Goal: Task Accomplishment & Management: Manage account settings

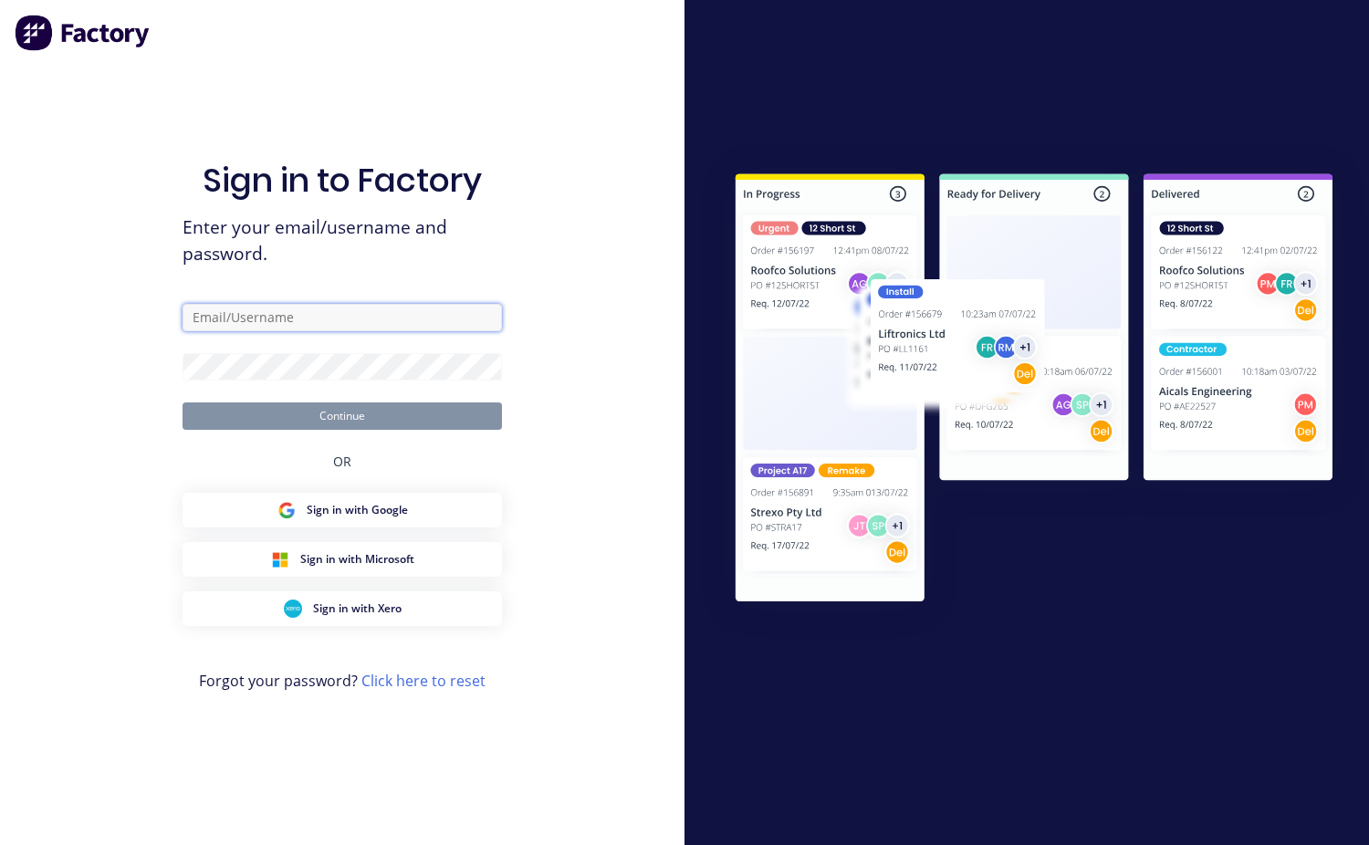
type input "[EMAIL_ADDRESS][DOMAIN_NAME]"
click at [370, 421] on button "Continue" at bounding box center [342, 415] width 319 height 27
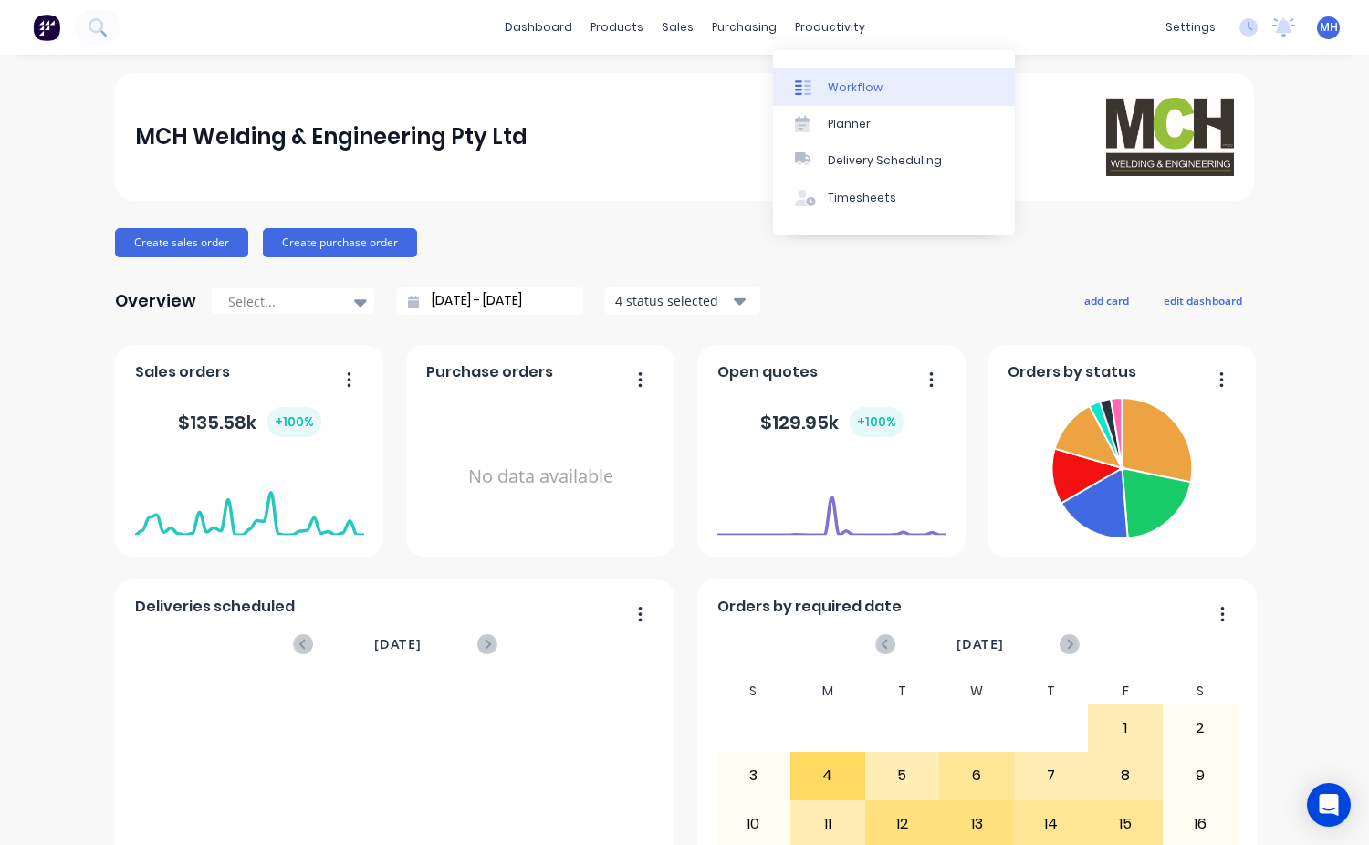
click at [822, 80] on link "Workflow" at bounding box center [894, 86] width 242 height 37
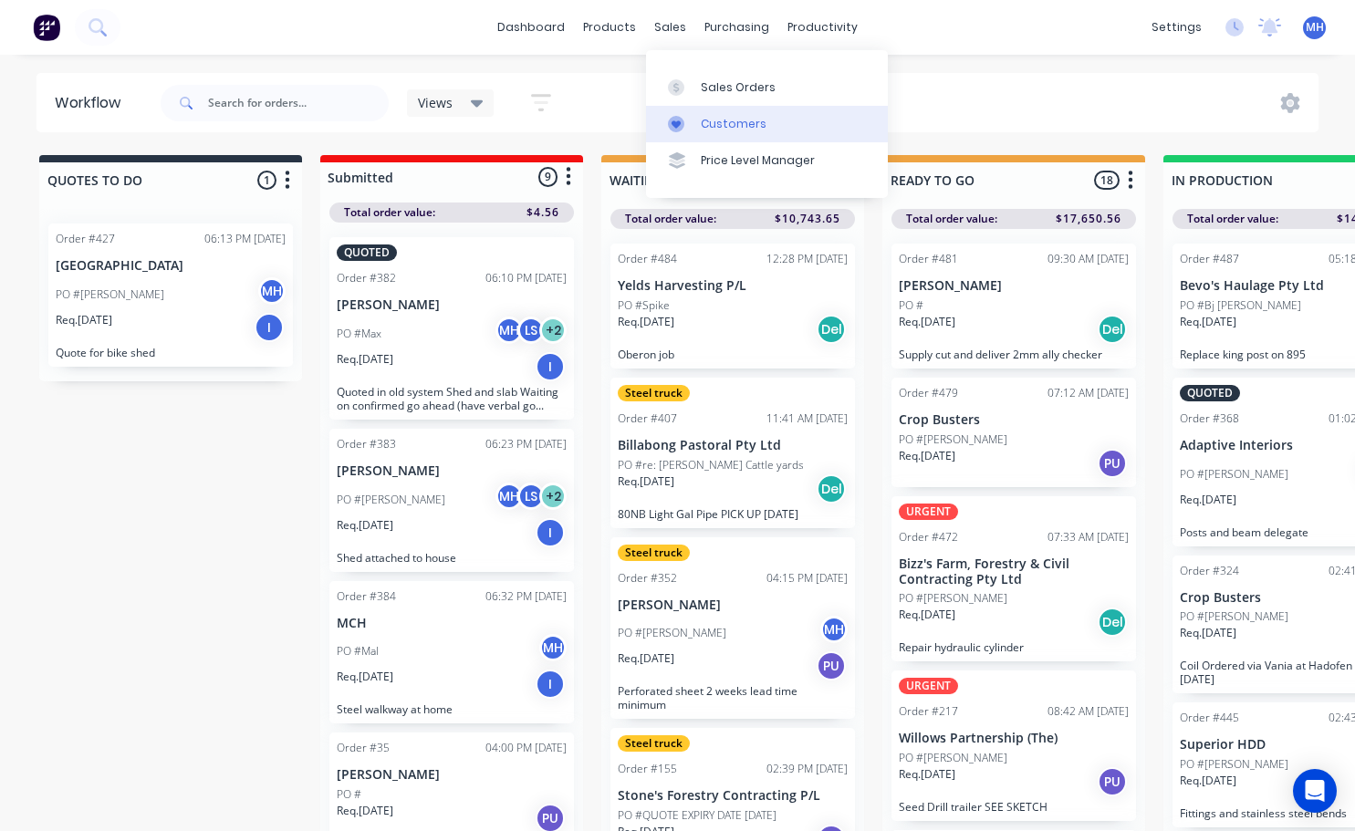
click at [744, 130] on div "Customers" at bounding box center [734, 124] width 66 height 16
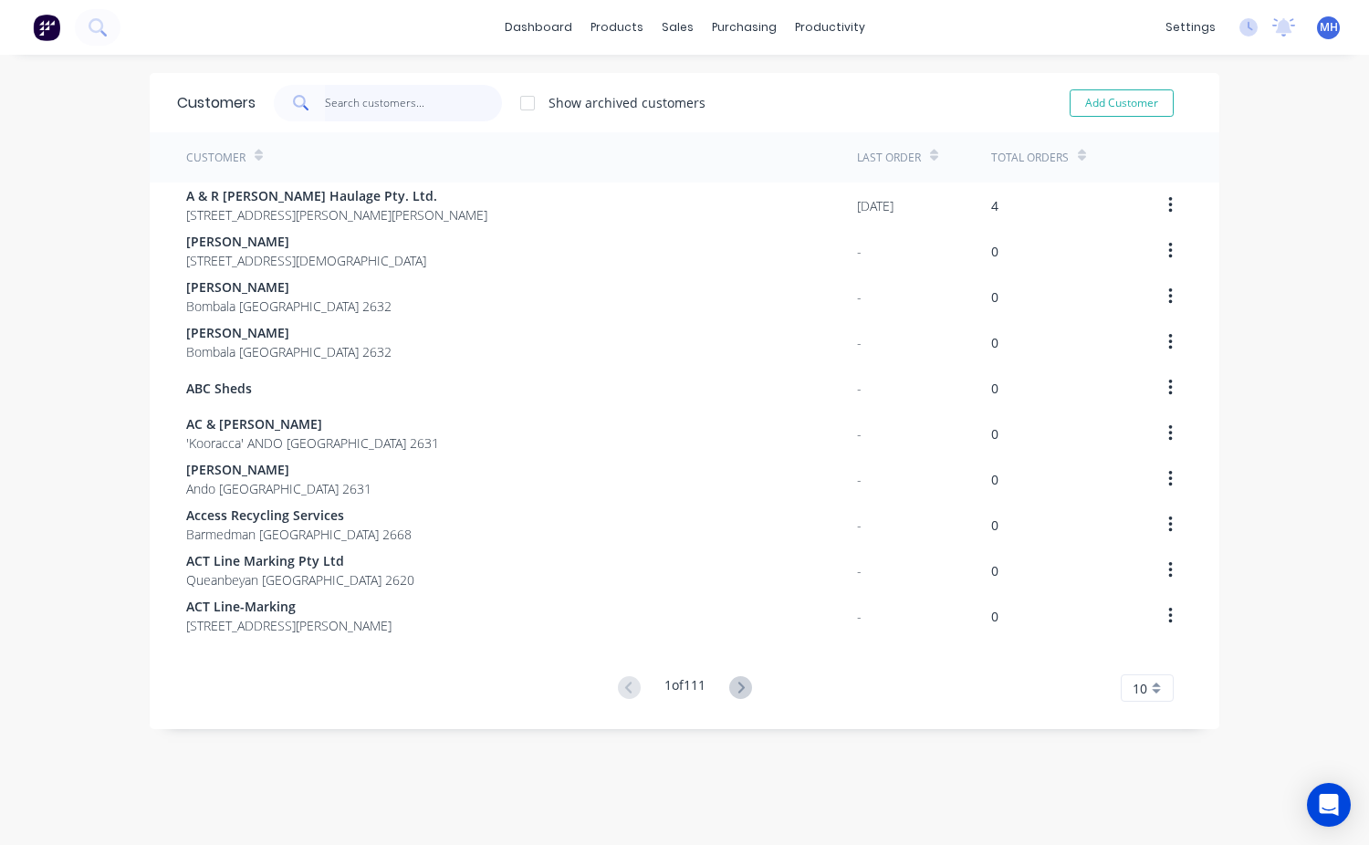
click at [325, 98] on input "text" at bounding box center [414, 103] width 178 height 37
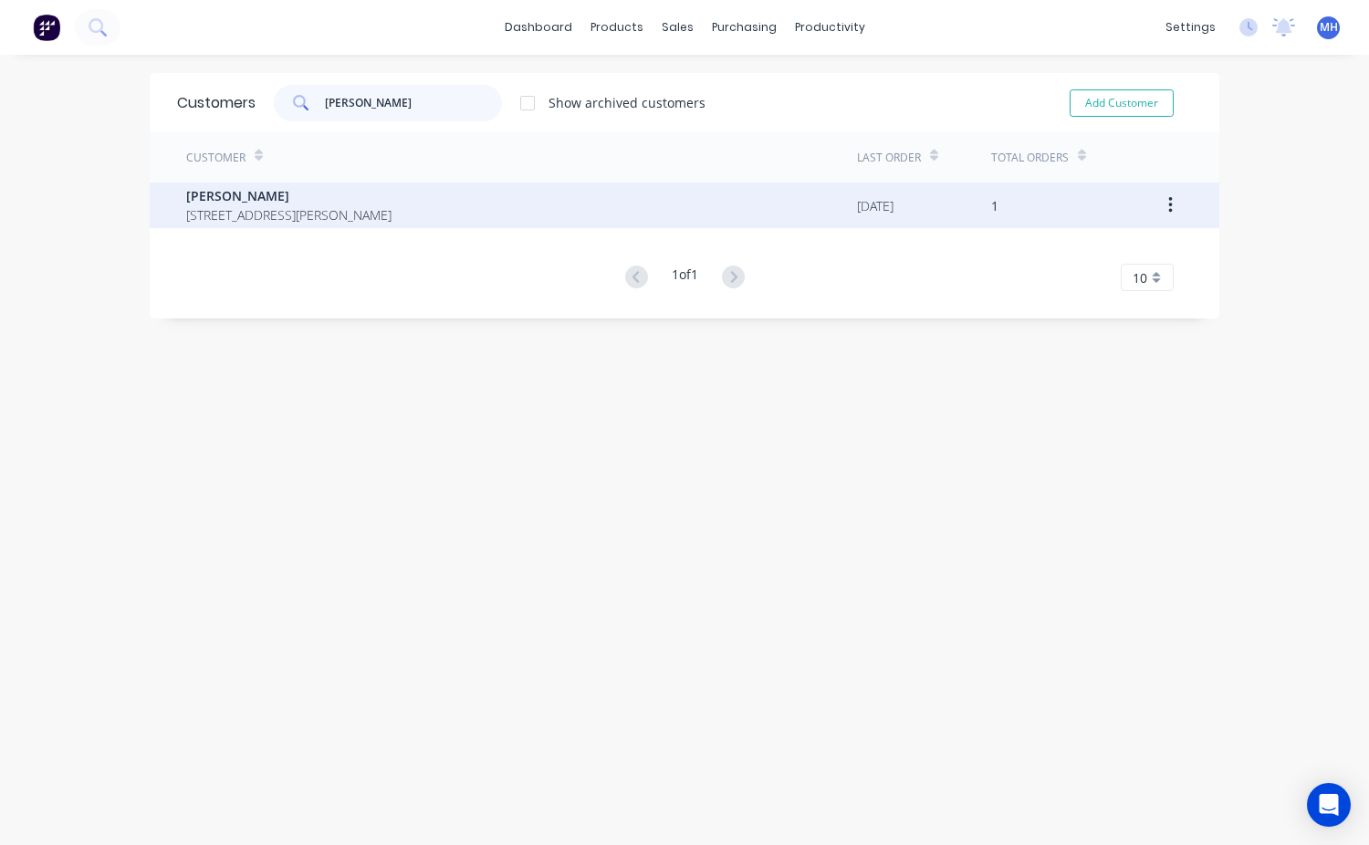
type input "[PERSON_NAME]"
click at [187, 198] on span "[PERSON_NAME]" at bounding box center [288, 195] width 205 height 19
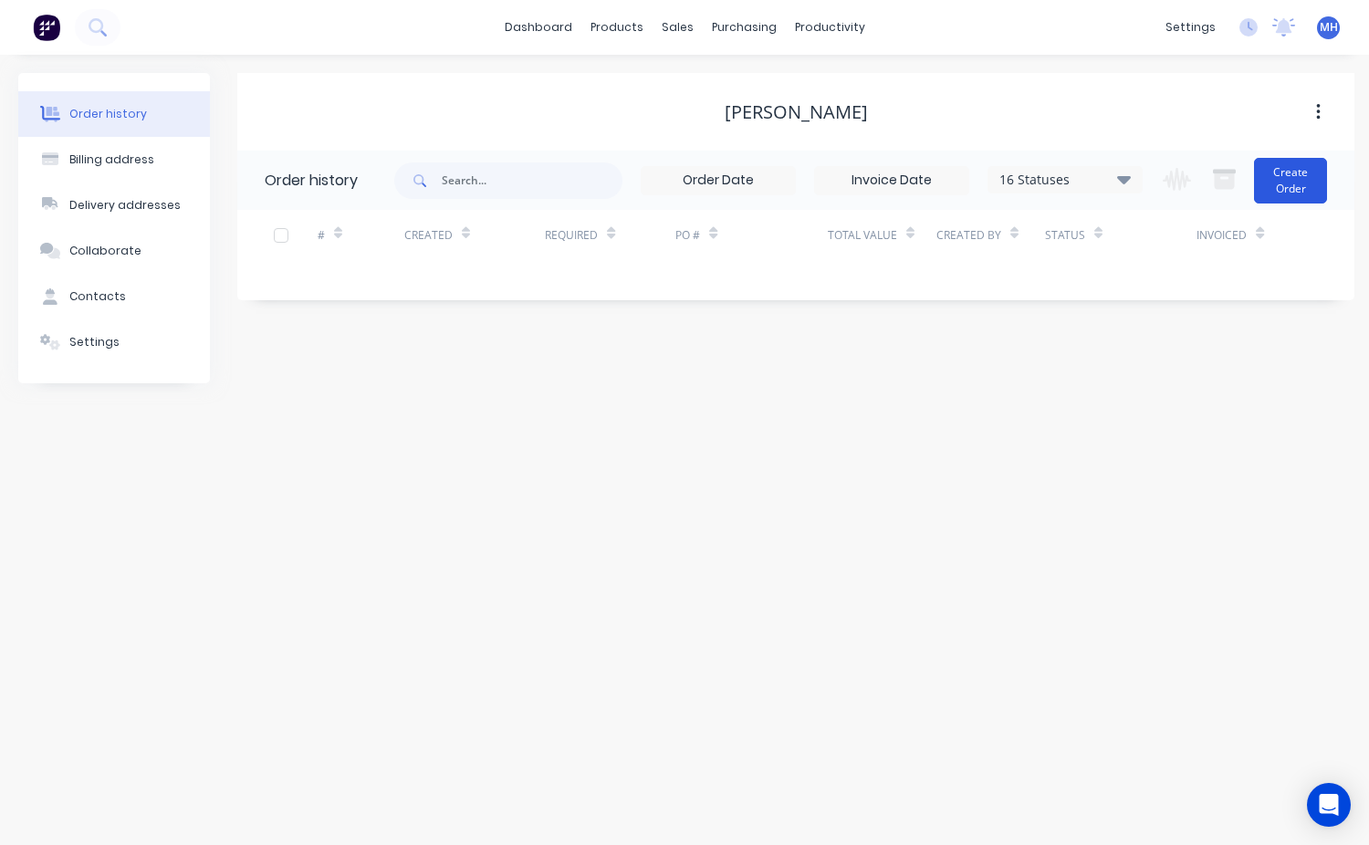
click at [1288, 199] on button "Create Order" at bounding box center [1290, 181] width 73 height 46
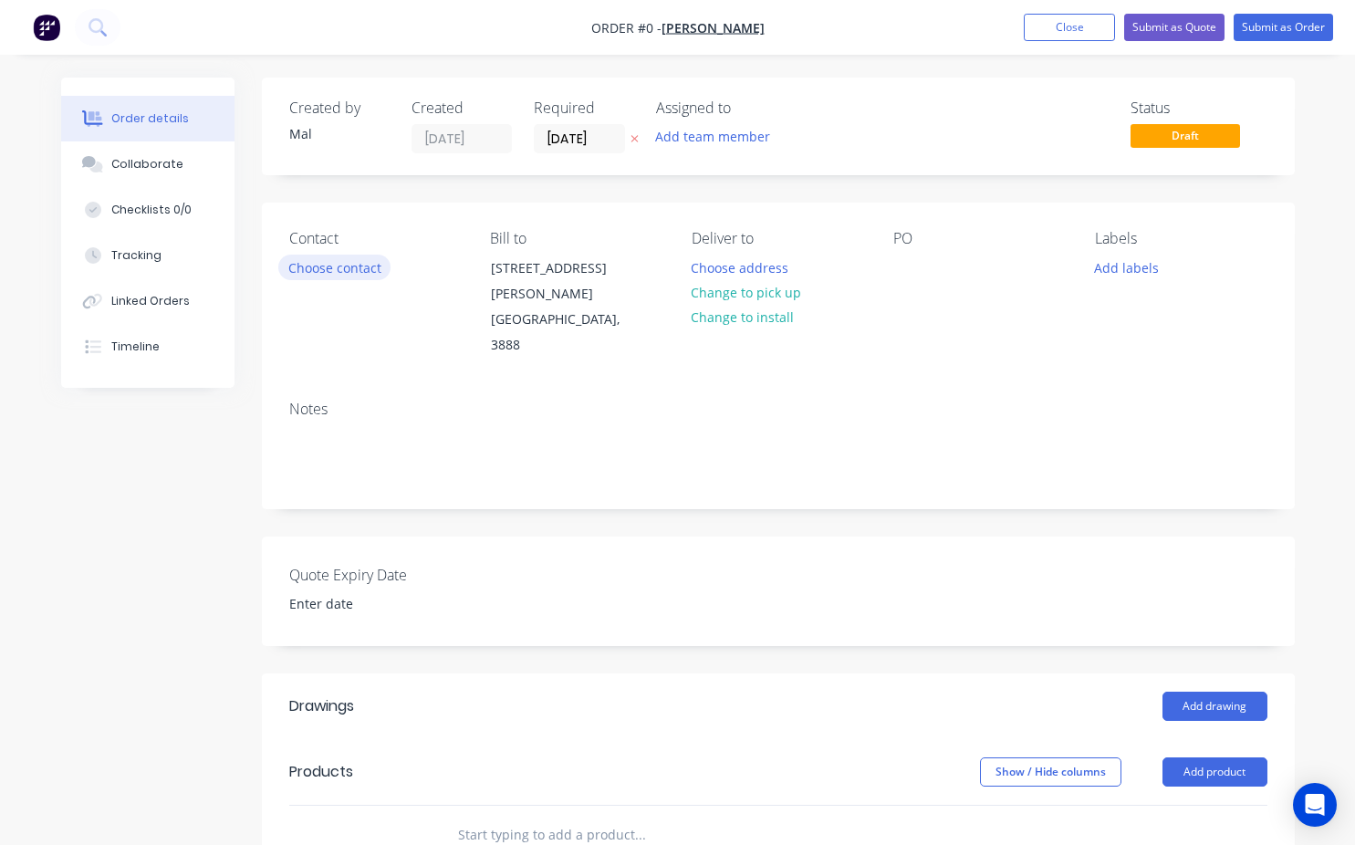
click at [344, 278] on button "Choose contact" at bounding box center [334, 267] width 112 height 25
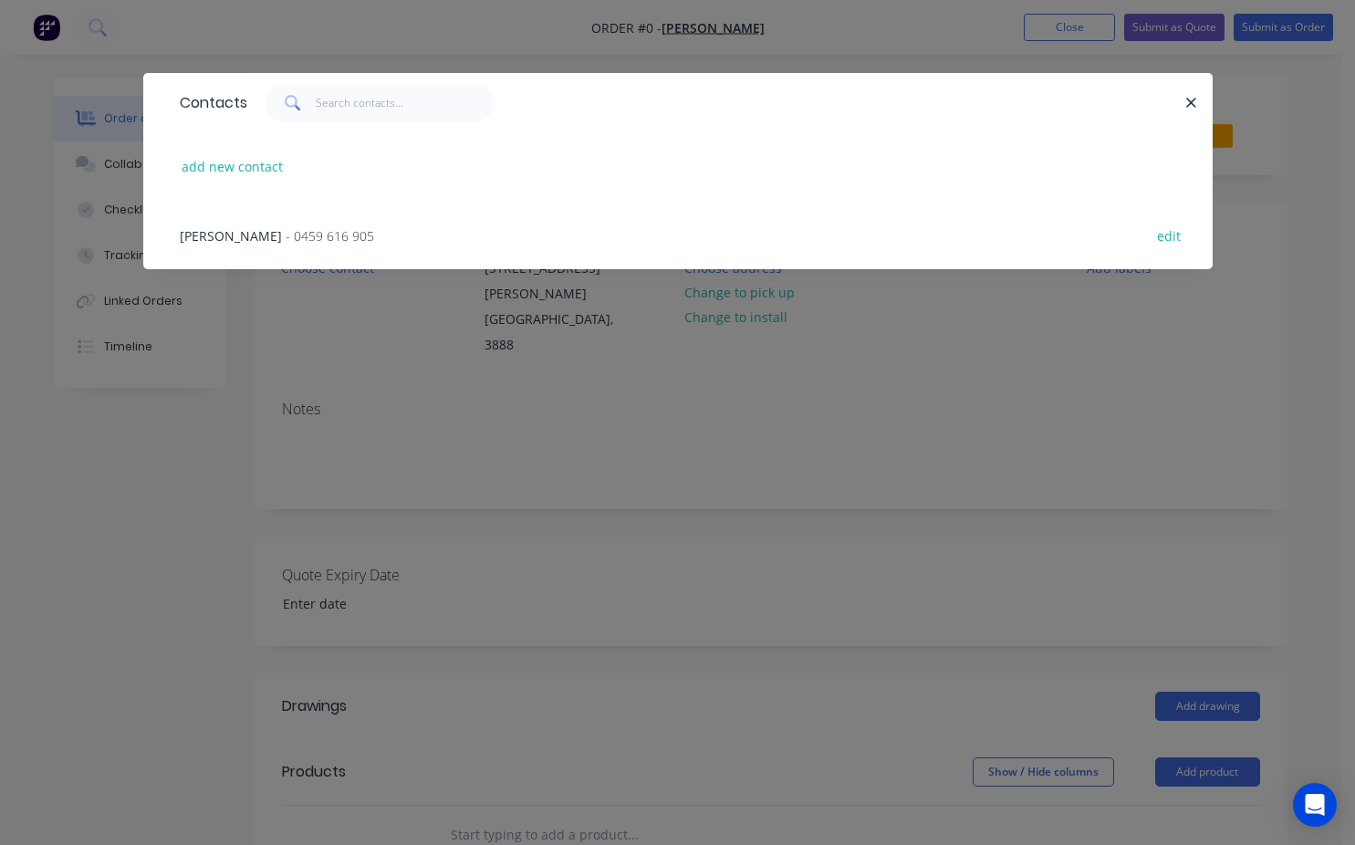
click at [286, 233] on span "- 0459 616 905" at bounding box center [330, 235] width 89 height 17
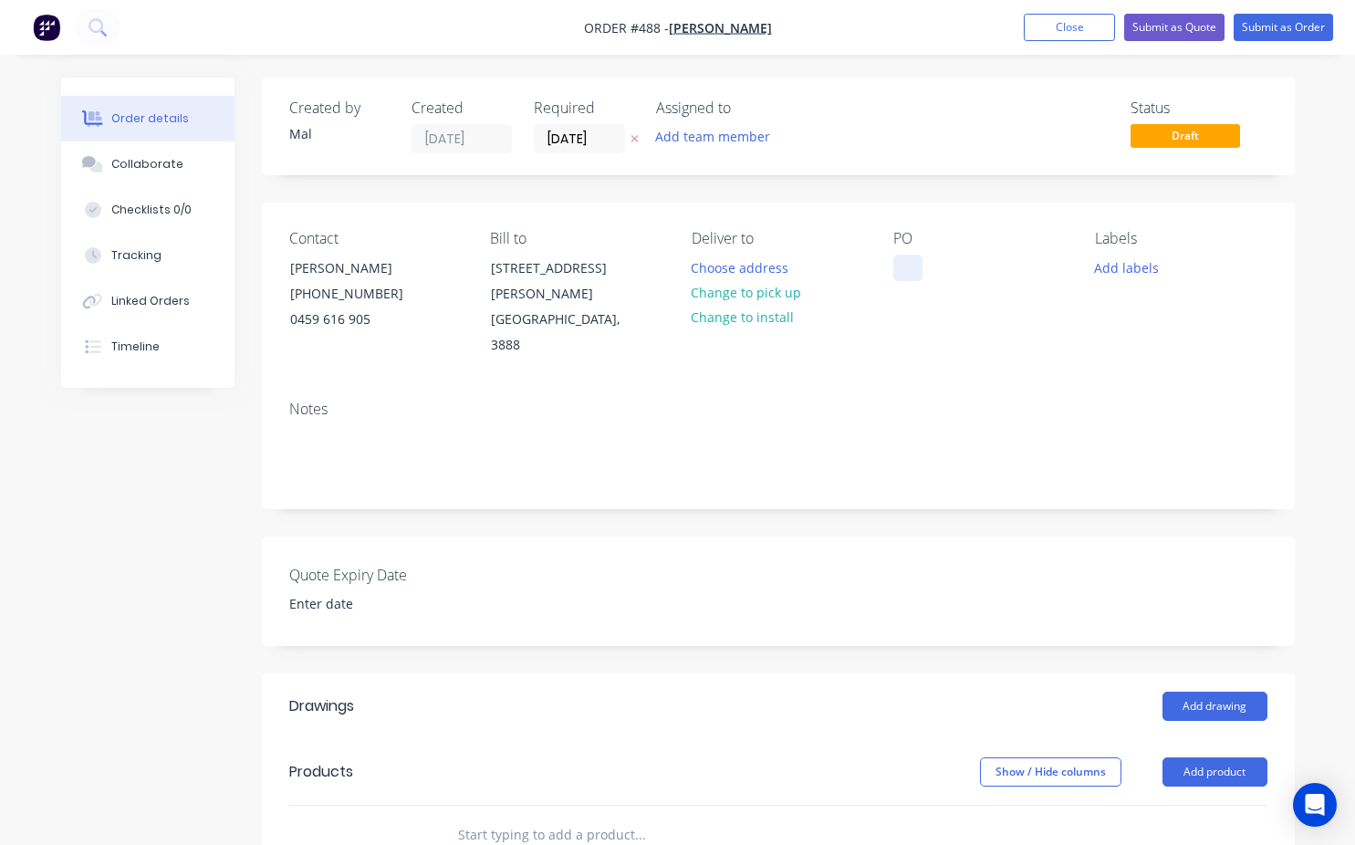
click at [915, 271] on div at bounding box center [907, 268] width 29 height 26
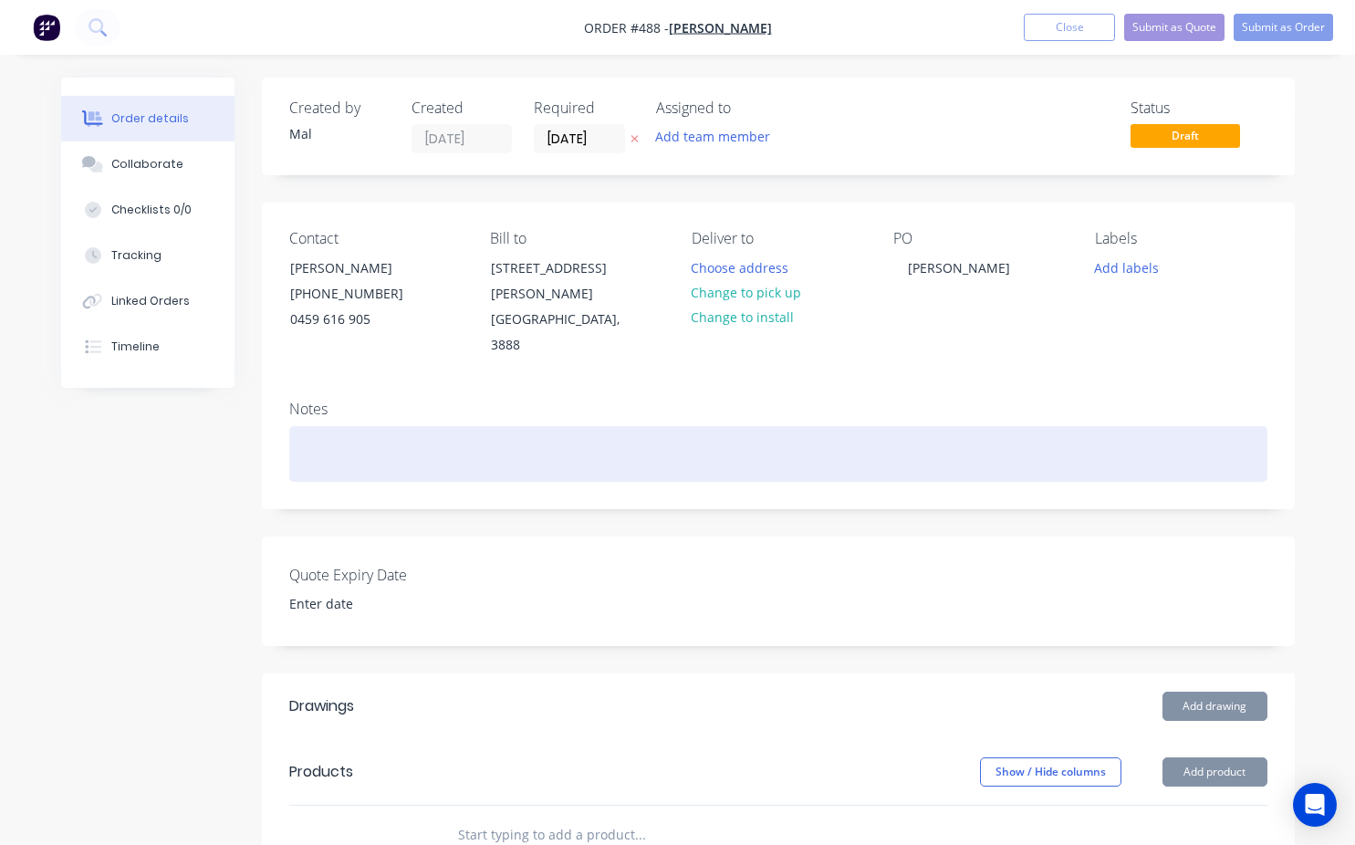
click at [320, 432] on div at bounding box center [778, 454] width 978 height 56
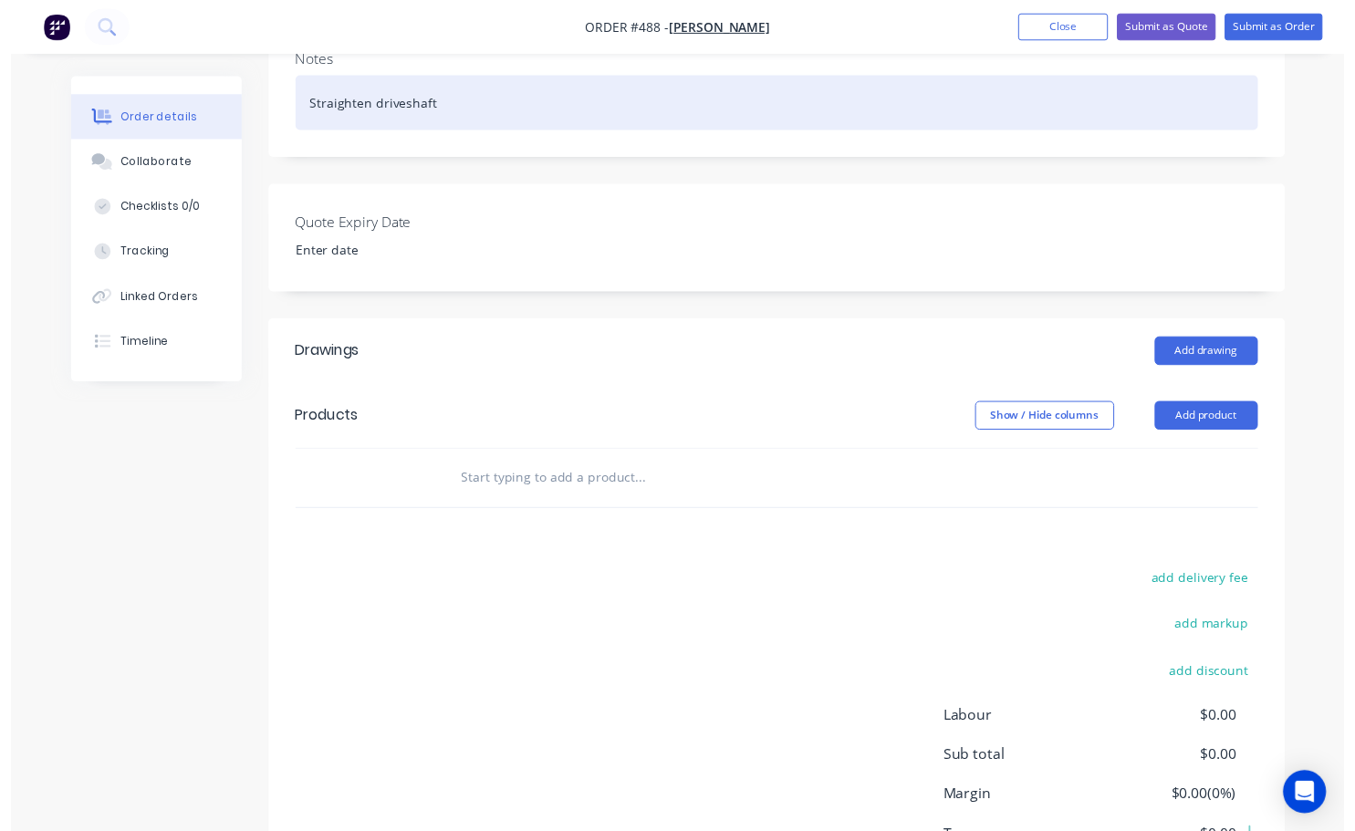
scroll to position [365, 0]
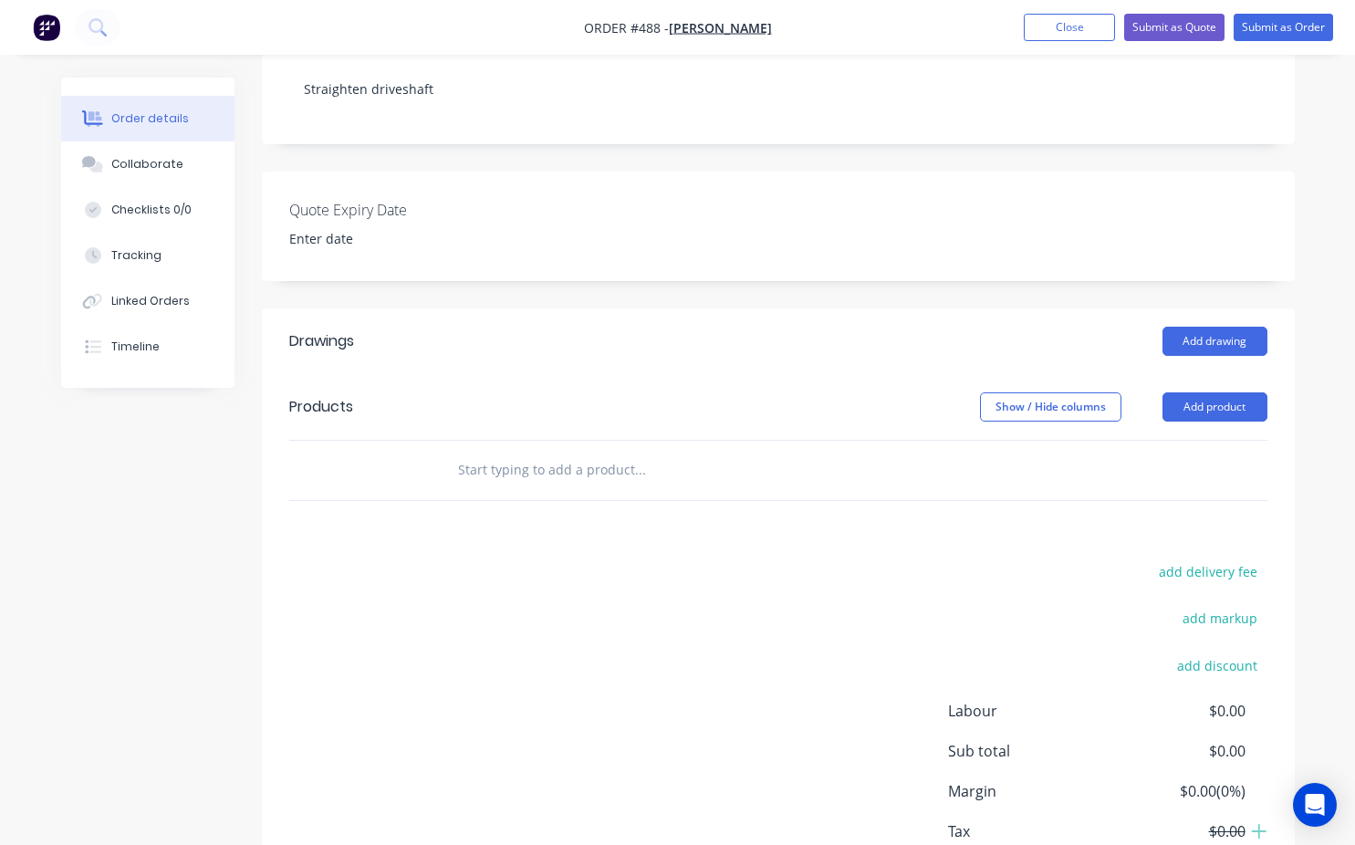
drag, startPoint x: 460, startPoint y: 451, endPoint x: 480, endPoint y: 446, distance: 20.6
click at [464, 452] on input "text" at bounding box center [639, 470] width 365 height 37
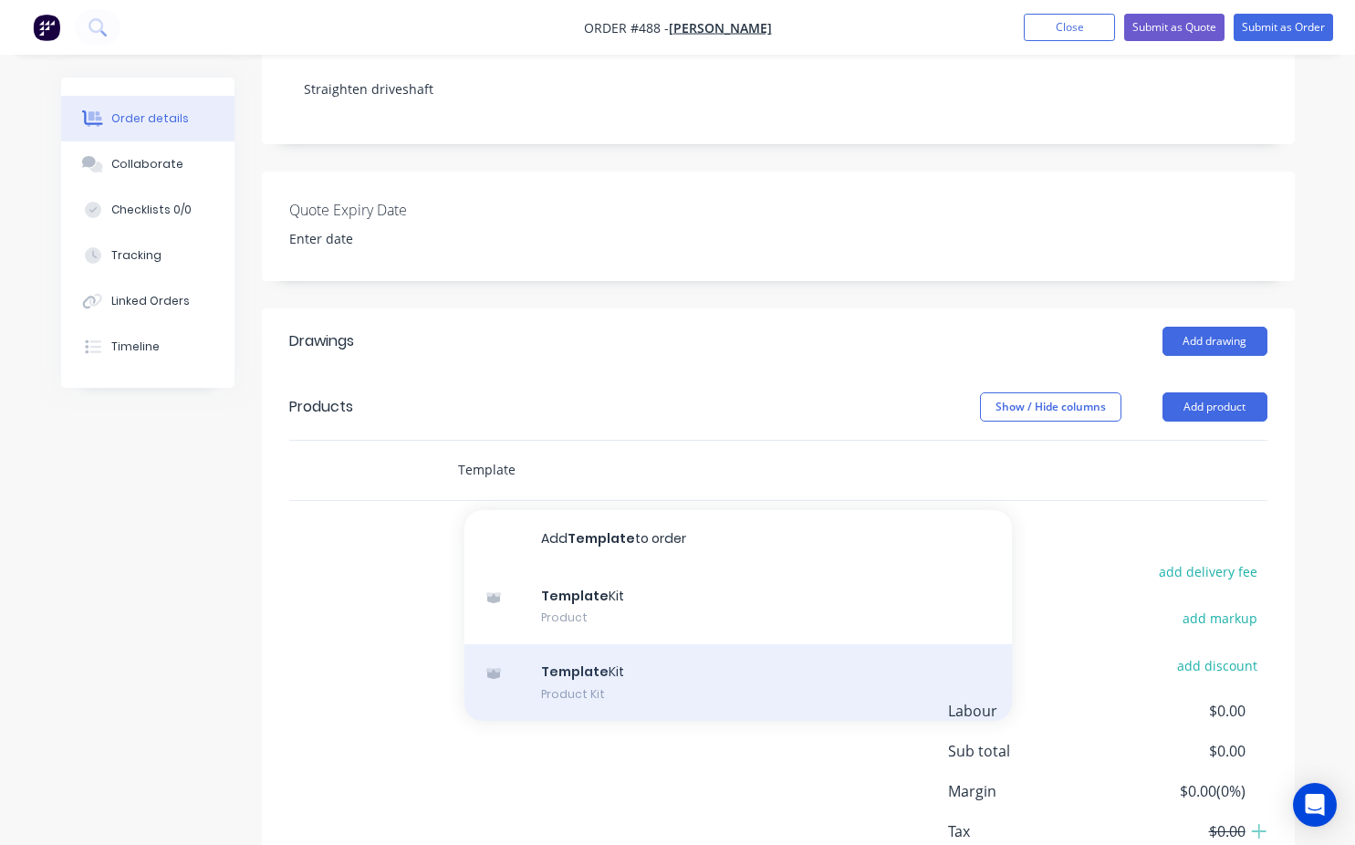
type input "Template"
click at [615, 656] on div "Template Kit Product Kit" at bounding box center [738, 682] width 548 height 77
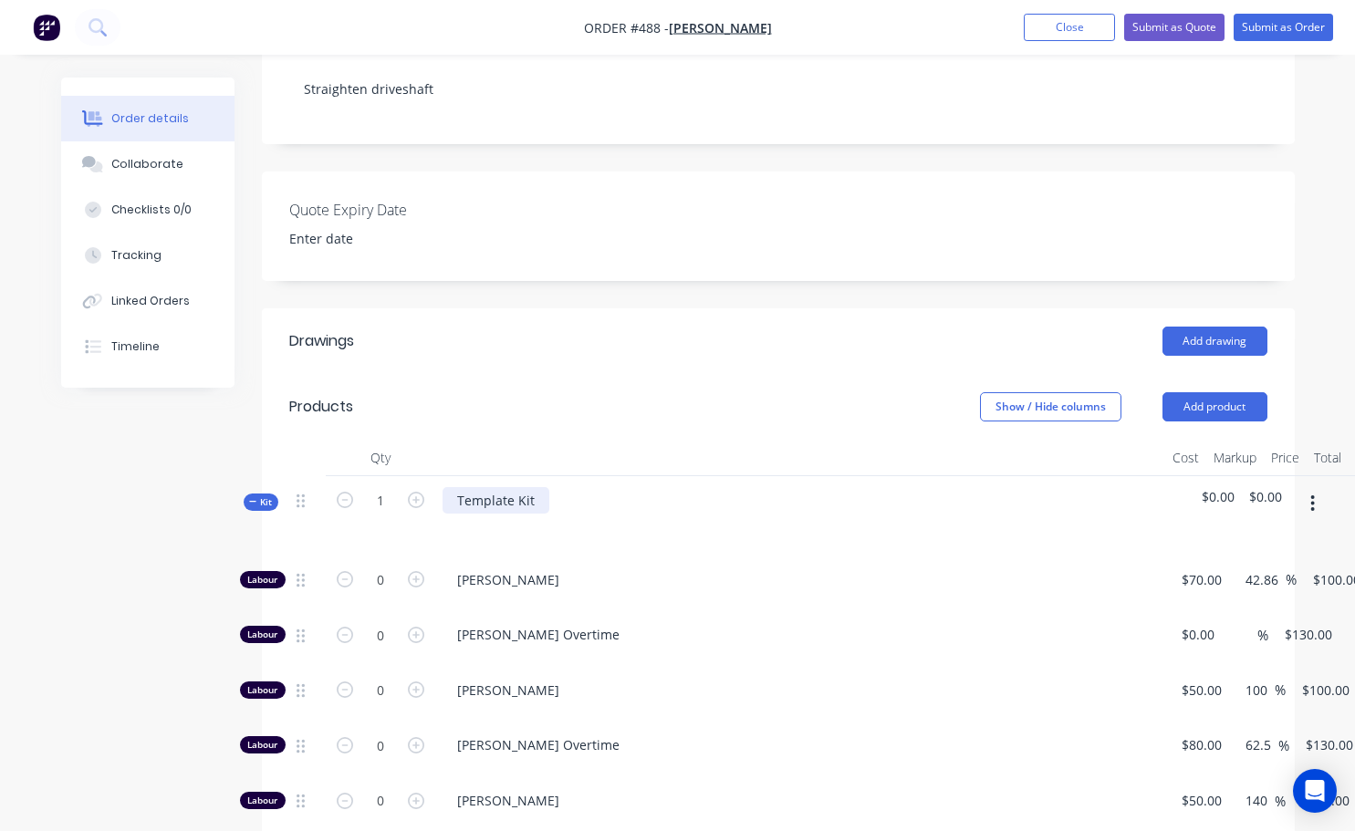
click at [530, 487] on div "Template Kit" at bounding box center [496, 500] width 107 height 26
click at [1255, 28] on button "Submit as Order" at bounding box center [1283, 27] width 99 height 27
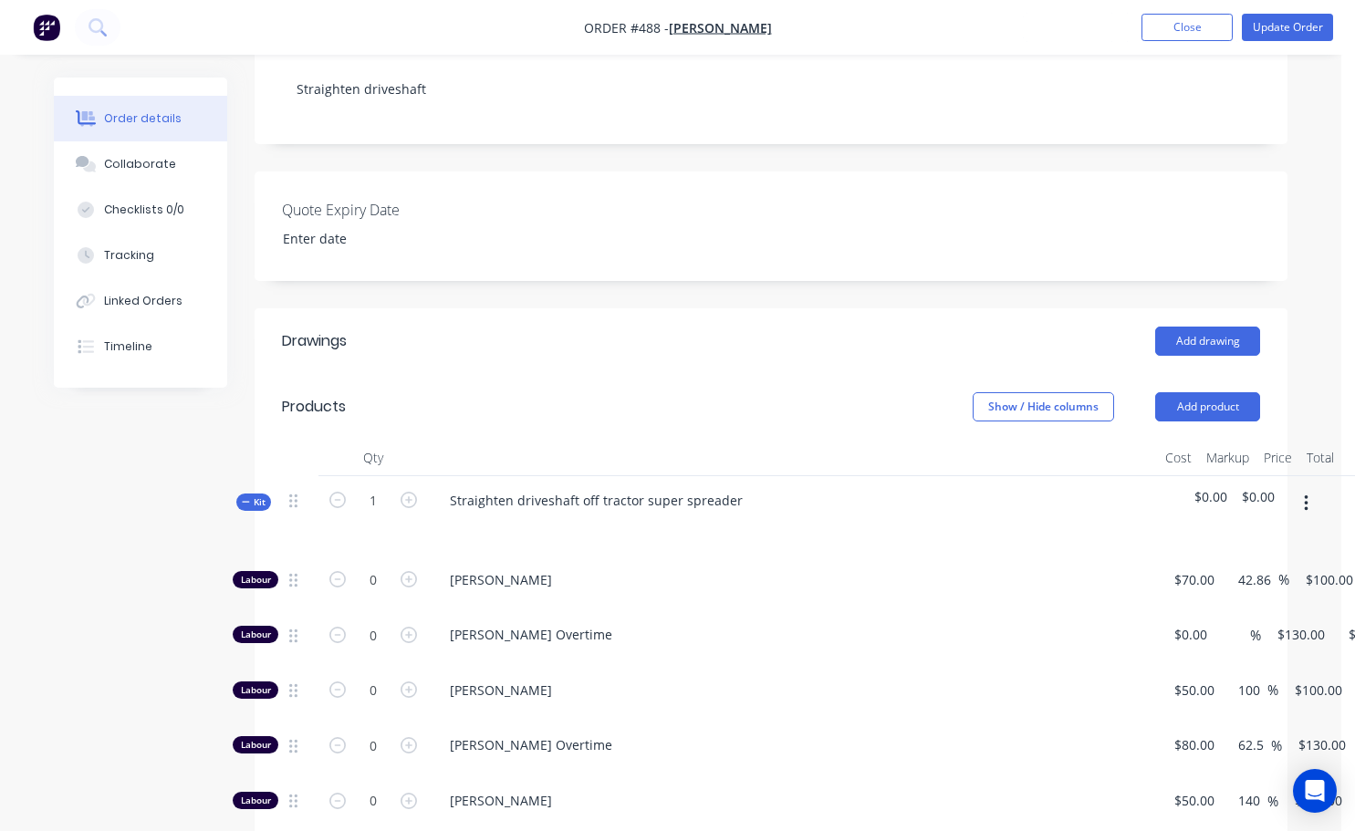
scroll to position [0, 0]
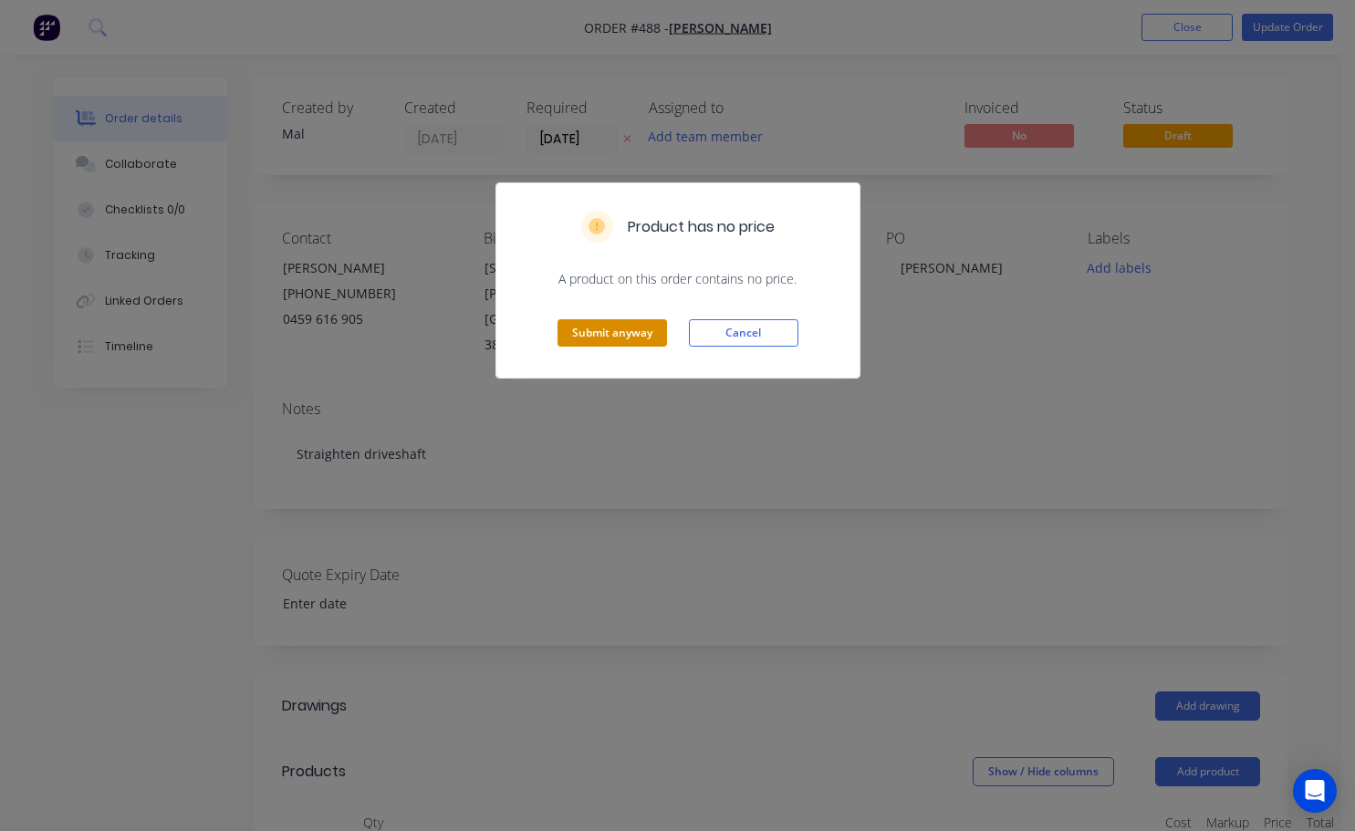
click at [625, 335] on button "Submit anyway" at bounding box center [613, 332] width 110 height 27
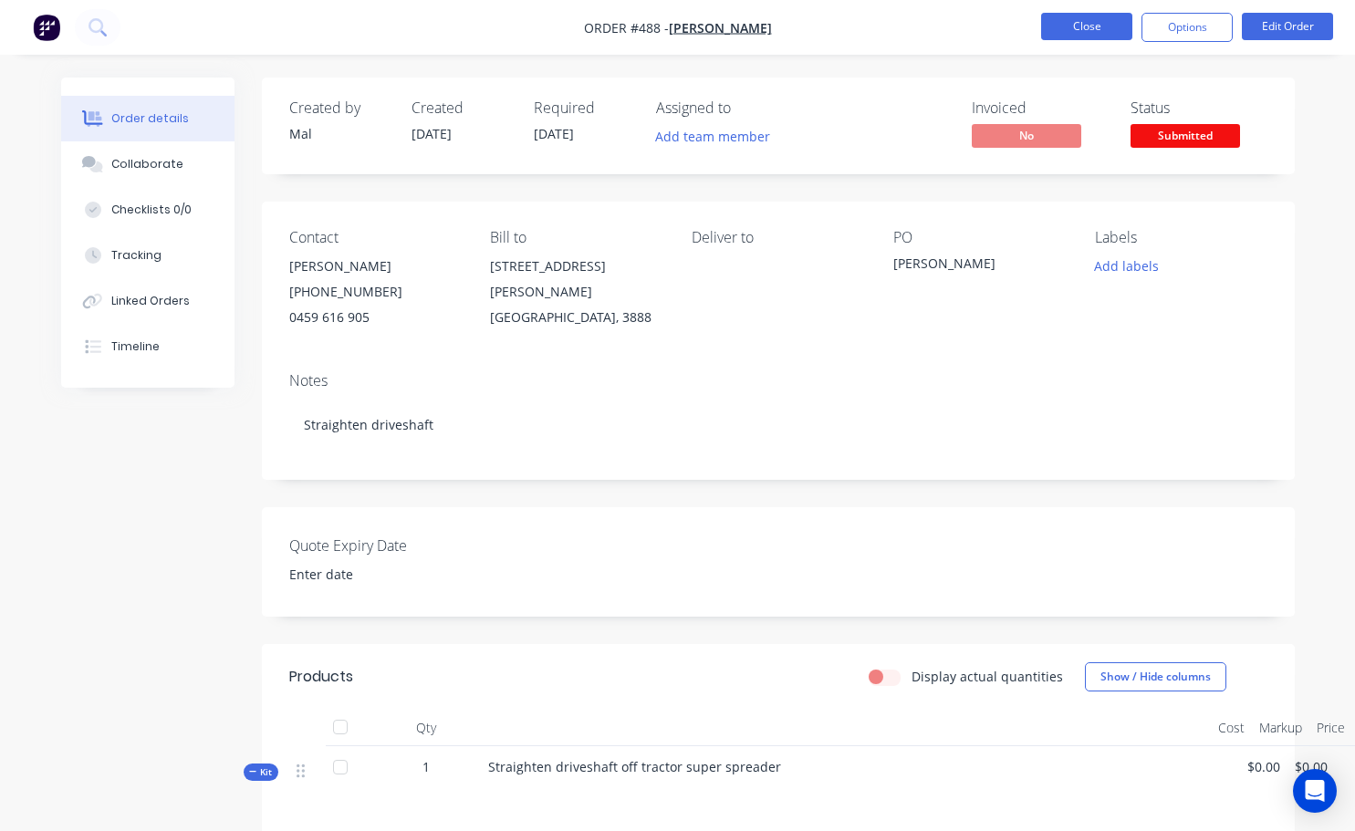
click at [1080, 35] on button "Close" at bounding box center [1086, 26] width 91 height 27
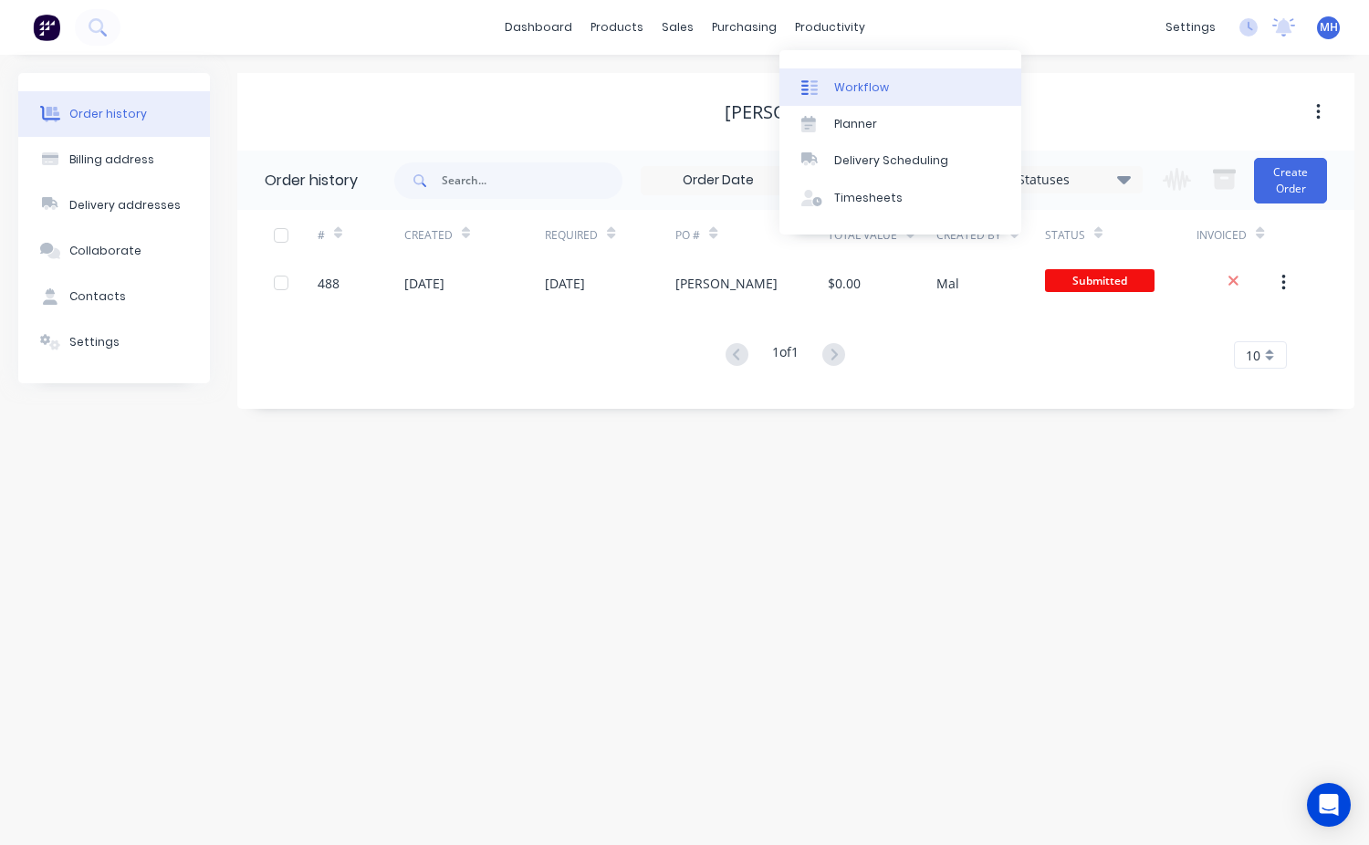
click at [851, 91] on div "Workflow" at bounding box center [861, 87] width 55 height 16
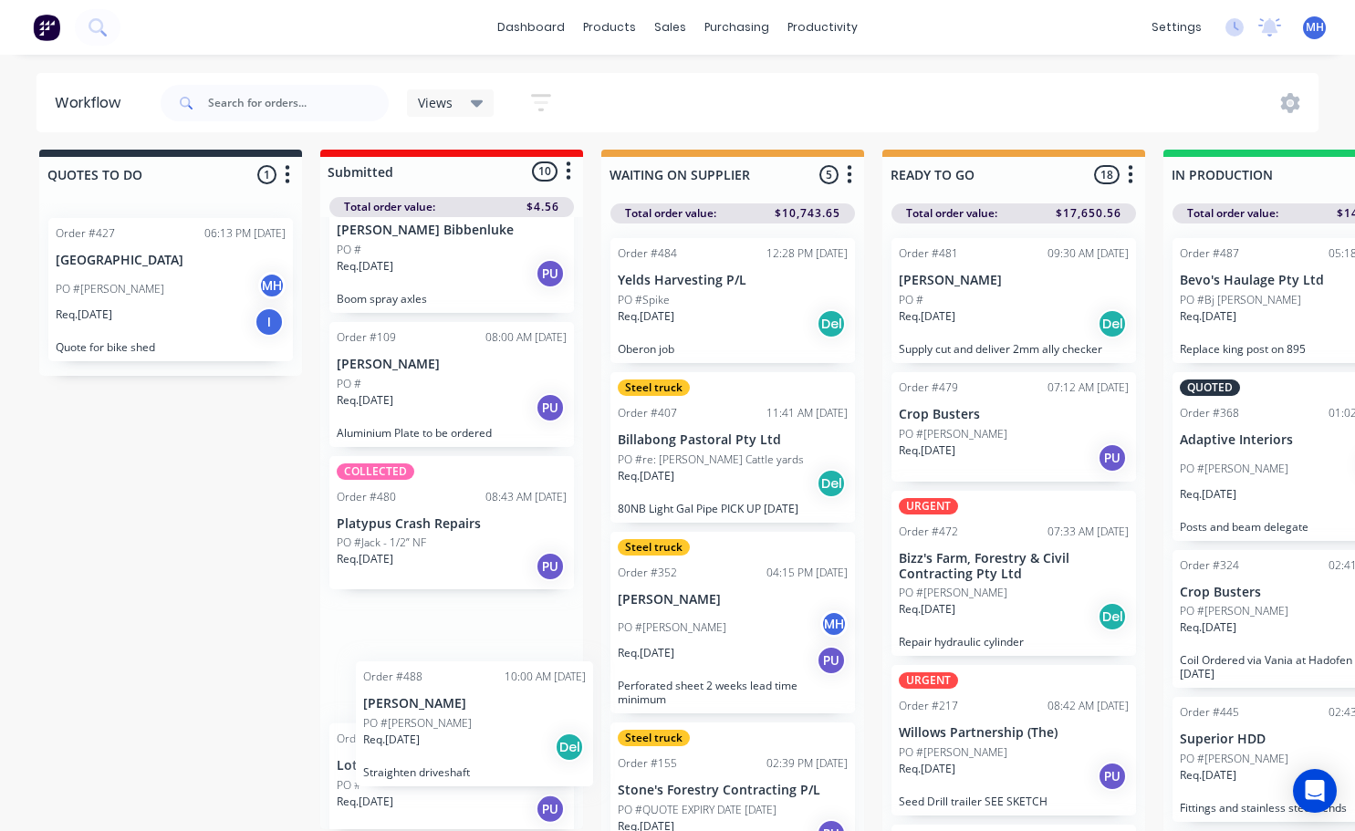
scroll to position [10, 0]
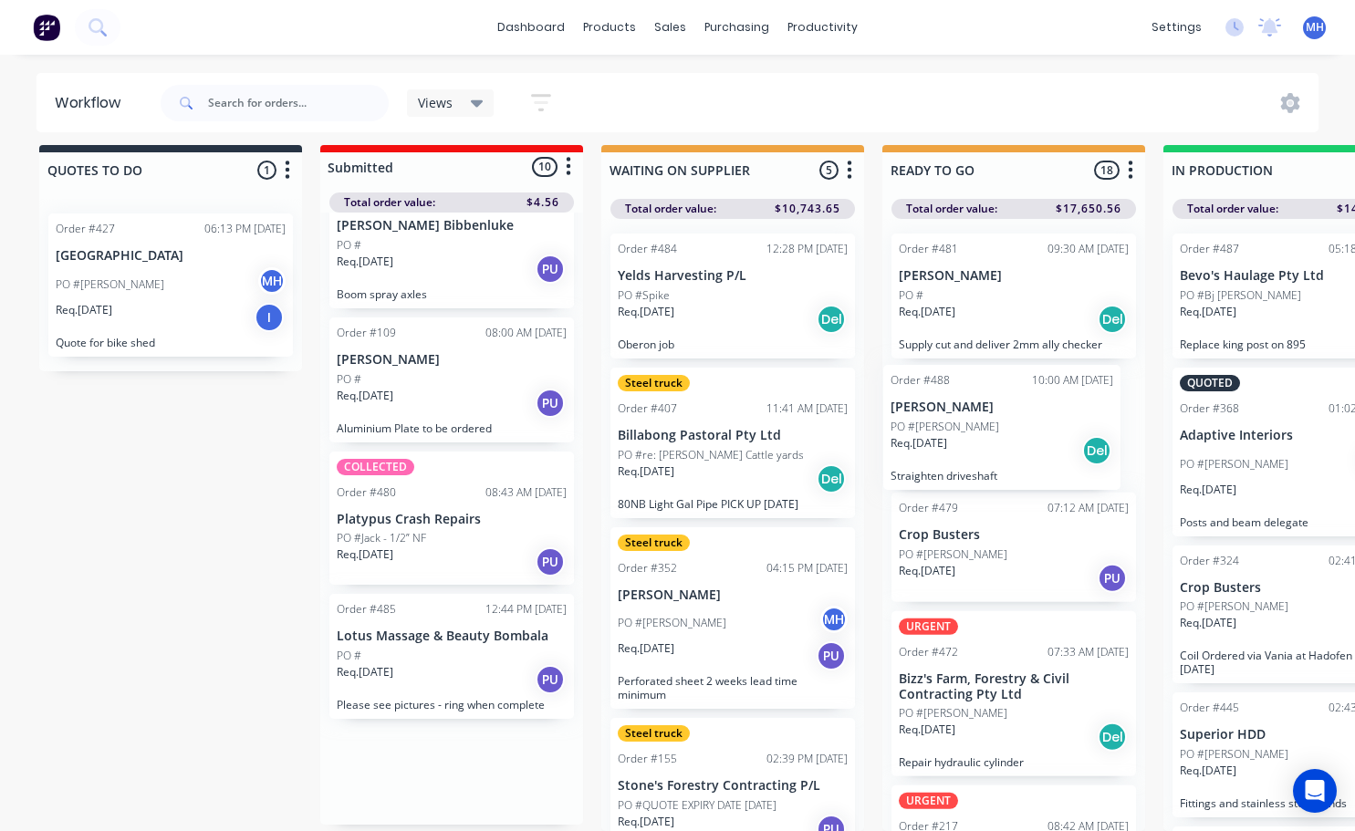
drag, startPoint x: 440, startPoint y: 791, endPoint x: 994, endPoint y: 412, distance: 671.5
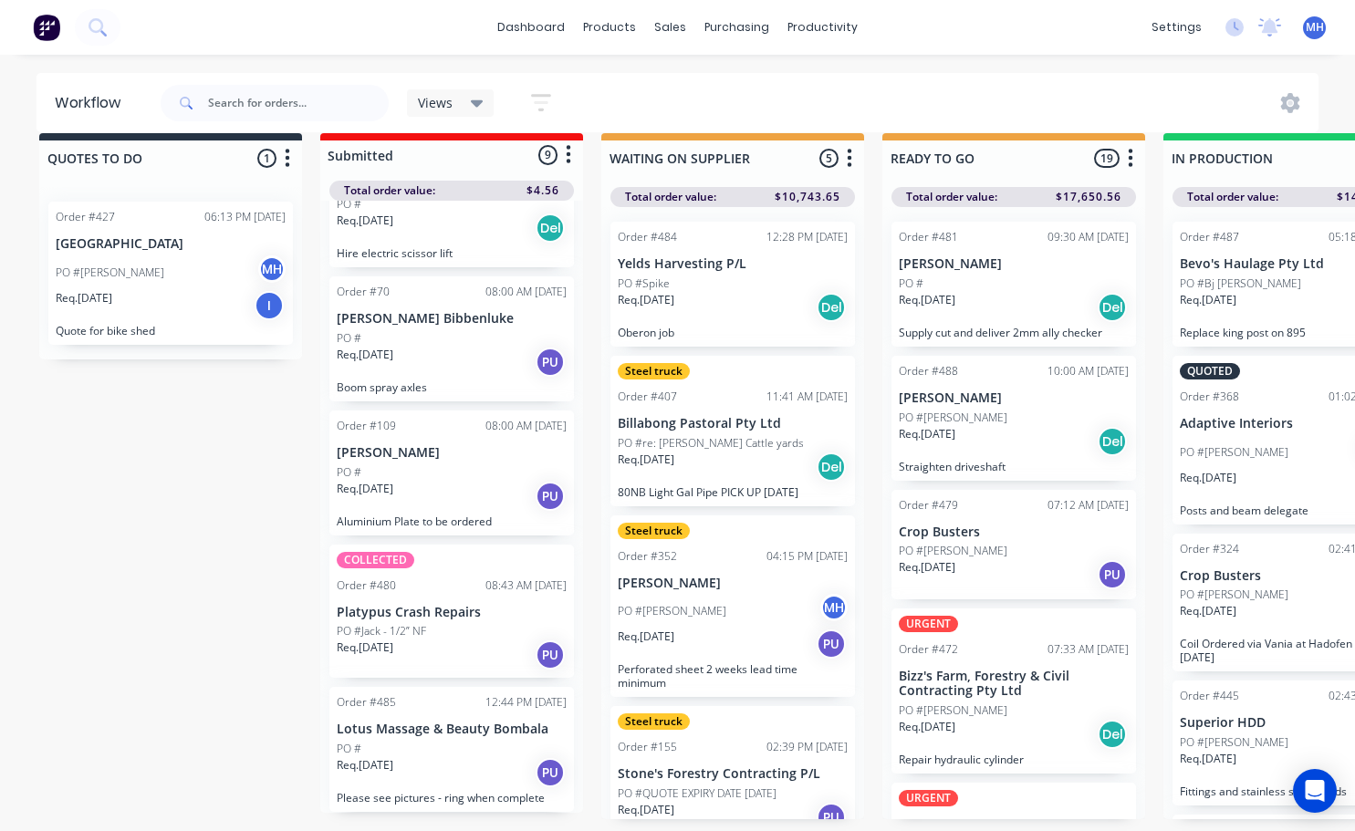
scroll to position [0, 0]
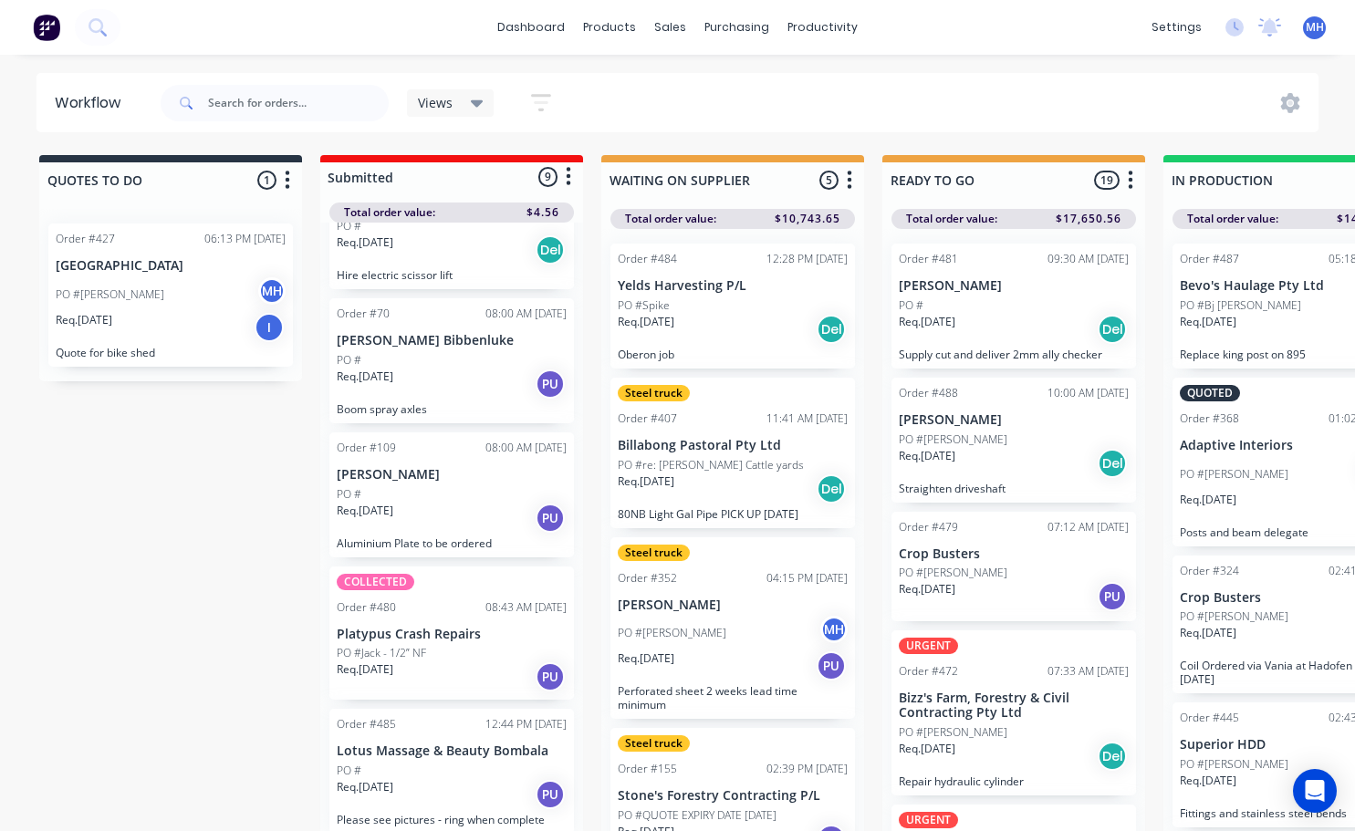
click at [996, 318] on div "Req. [DATE] Del" at bounding box center [1014, 329] width 230 height 31
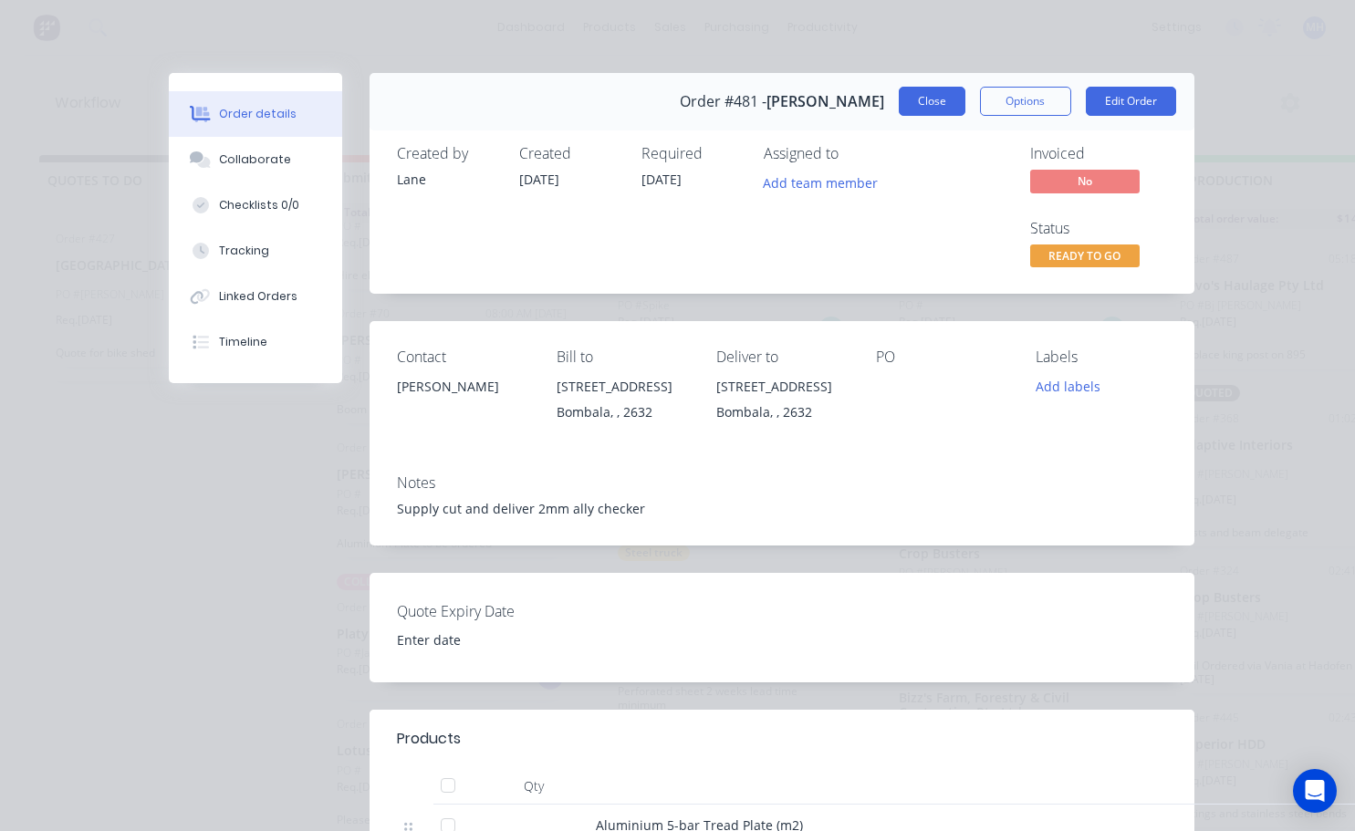
click at [915, 105] on button "Close" at bounding box center [932, 101] width 67 height 29
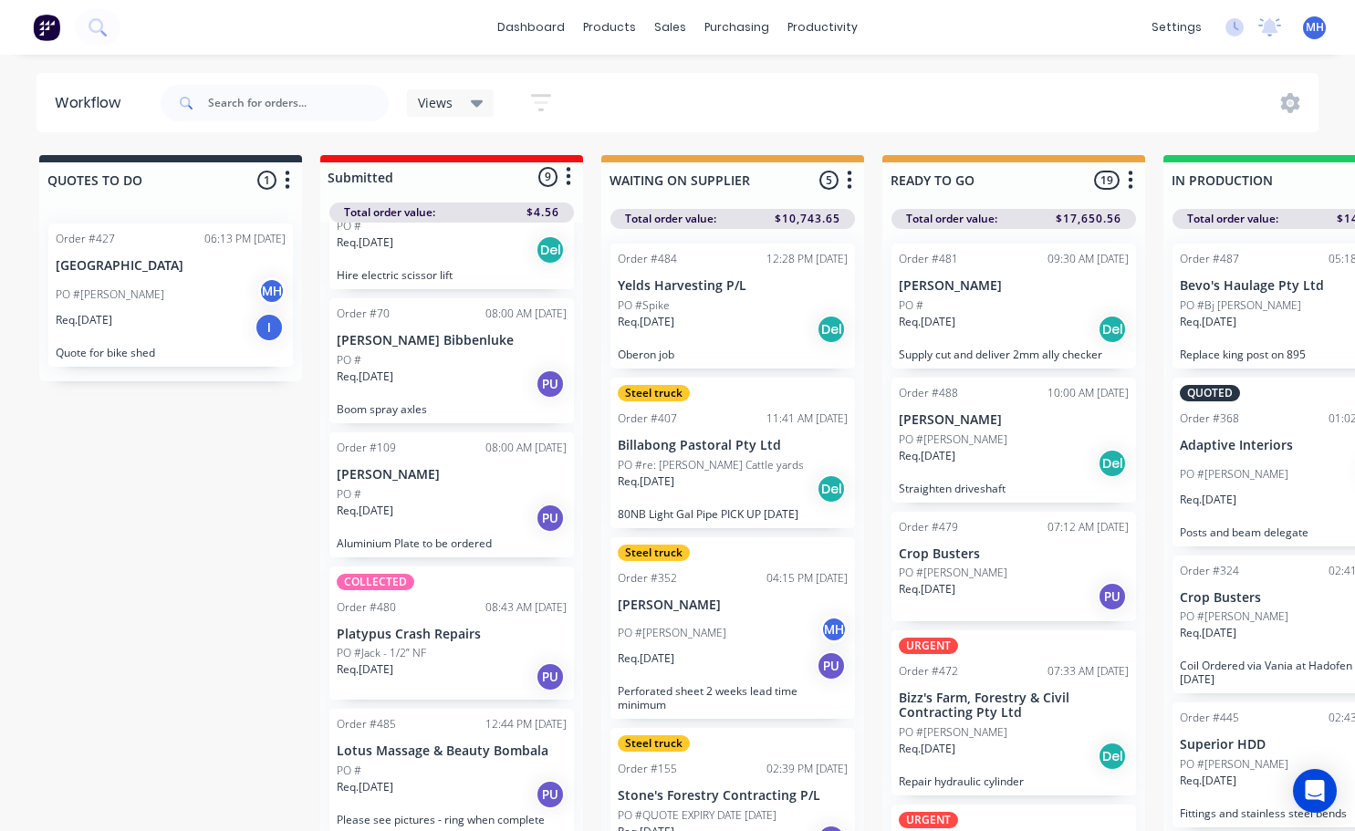
drag, startPoint x: 615, startPoint y: 64, endPoint x: 608, endPoint y: 74, distance: 12.4
drag, startPoint x: 608, startPoint y: 74, endPoint x: 0, endPoint y: 422, distance: 700.2
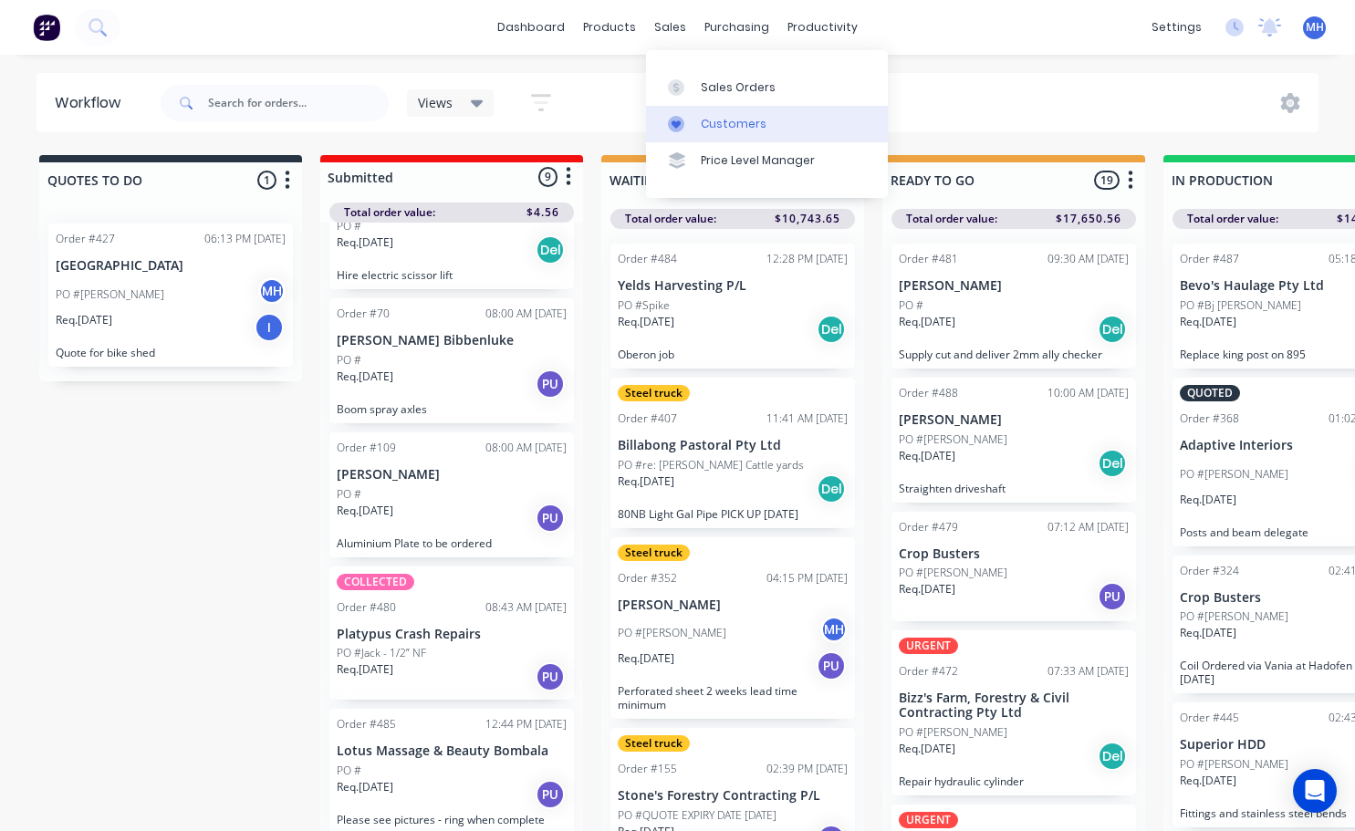
click at [733, 125] on div "Customers" at bounding box center [734, 124] width 66 height 16
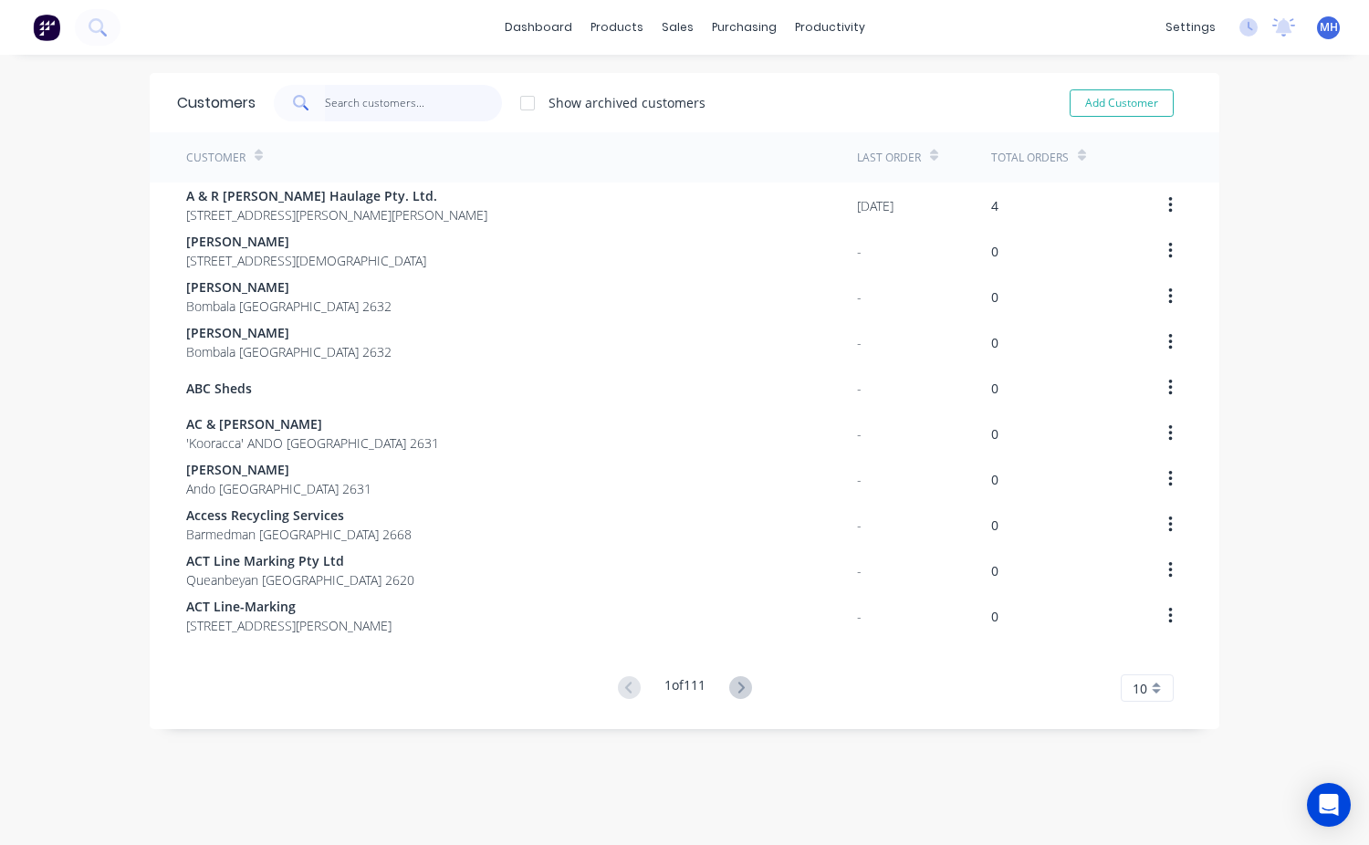
click at [346, 114] on input "text" at bounding box center [414, 103] width 178 height 37
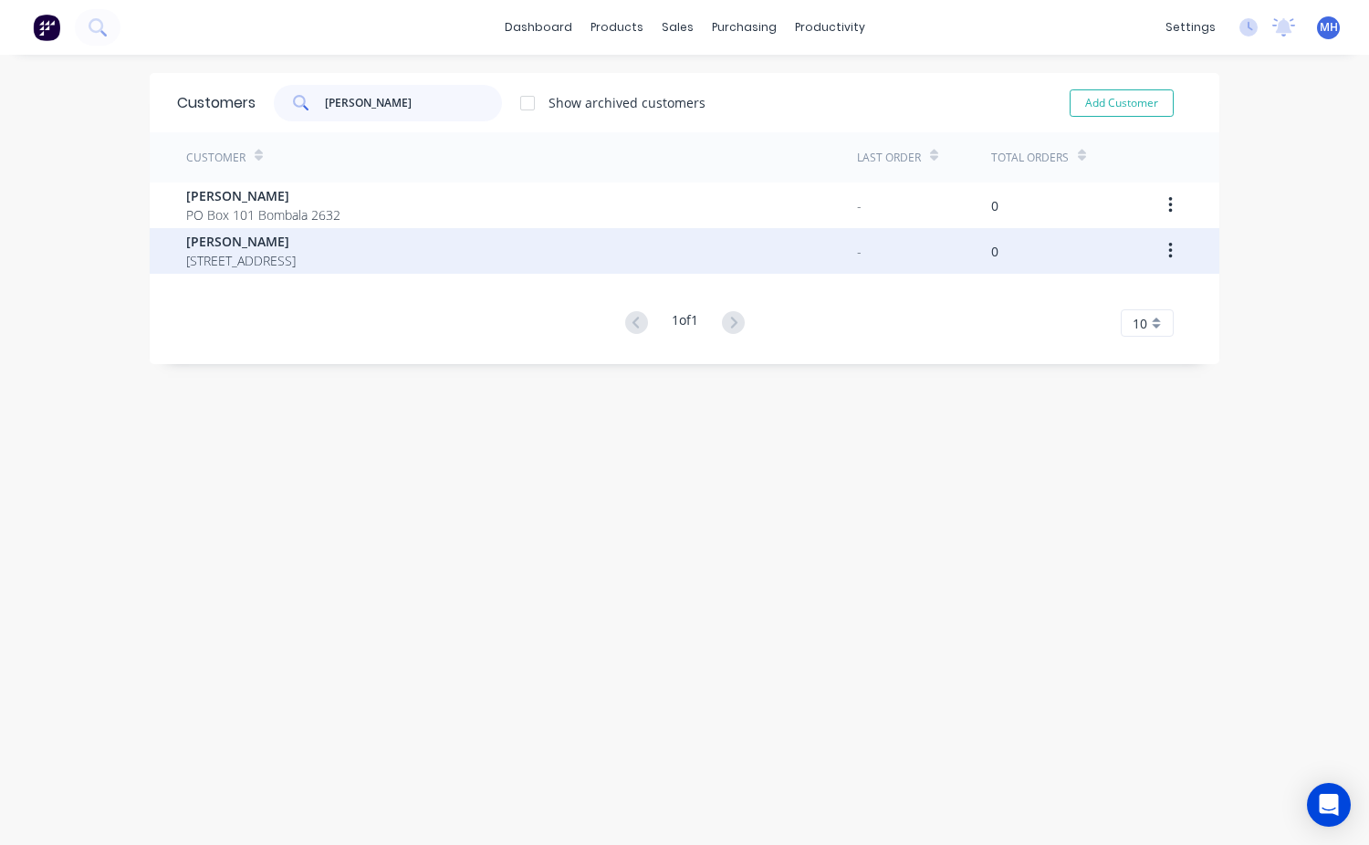
type input "[PERSON_NAME]"
click at [264, 245] on span "[PERSON_NAME]" at bounding box center [241, 241] width 110 height 19
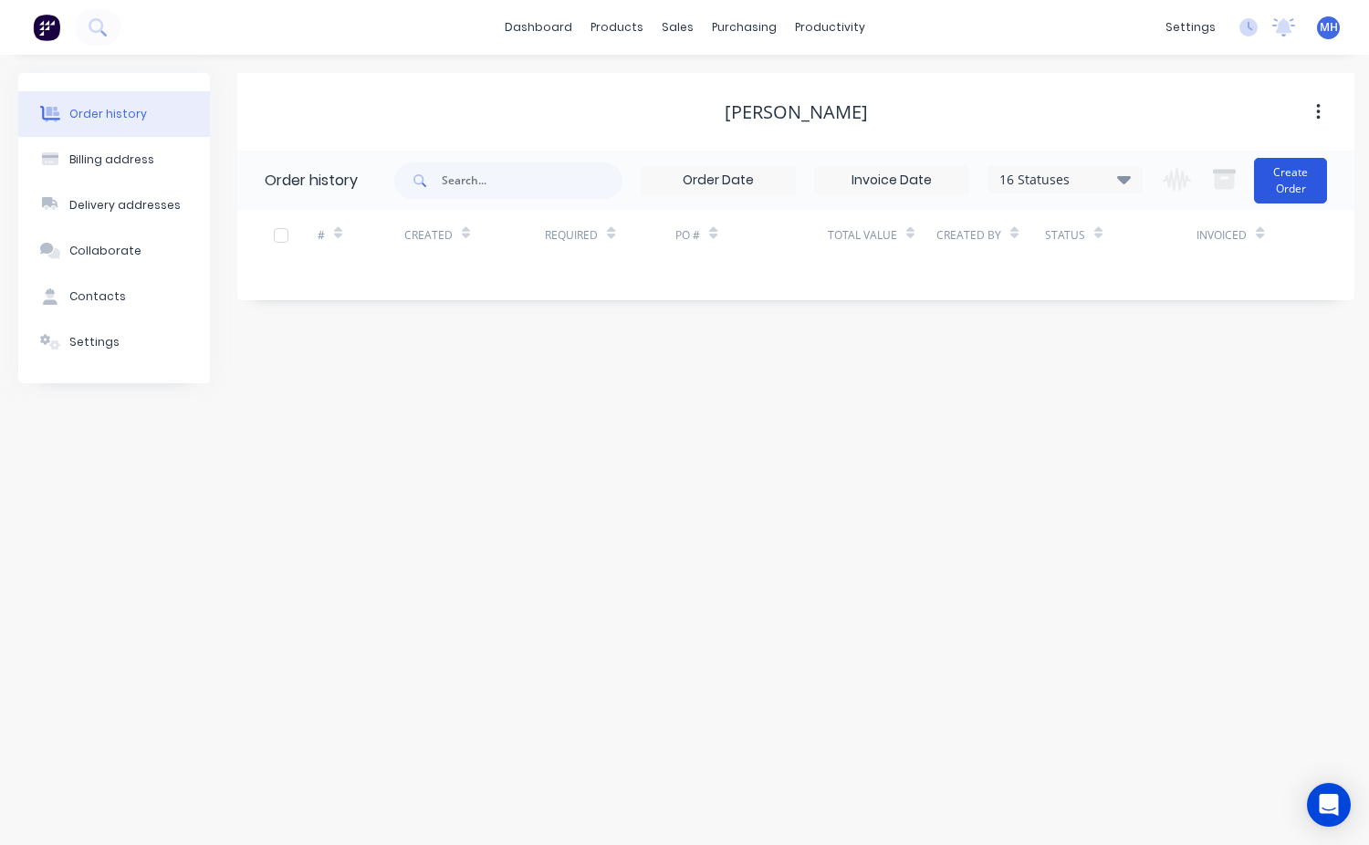
click at [1303, 176] on button "Create Order" at bounding box center [1290, 181] width 73 height 46
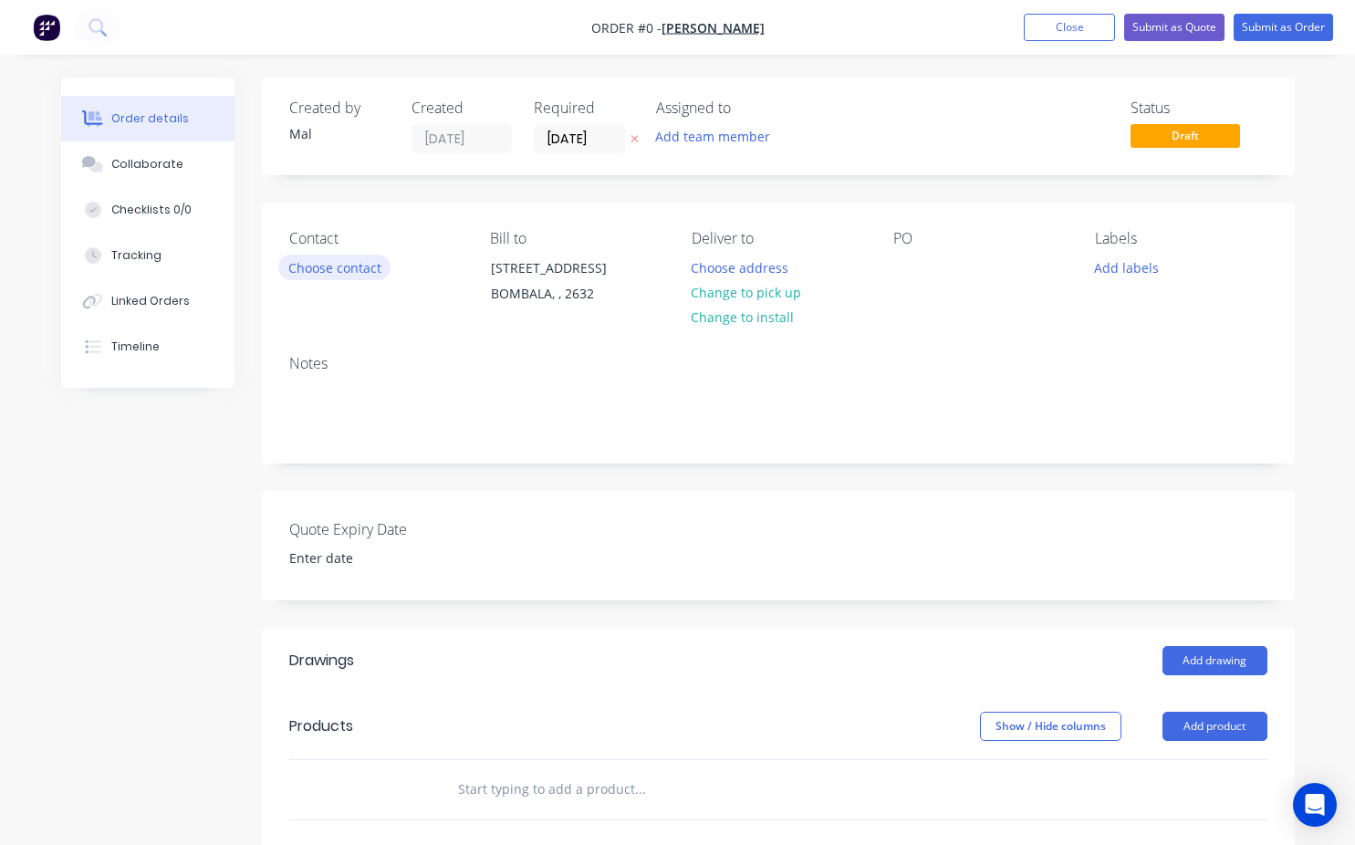
click at [351, 276] on button "Choose contact" at bounding box center [334, 267] width 112 height 25
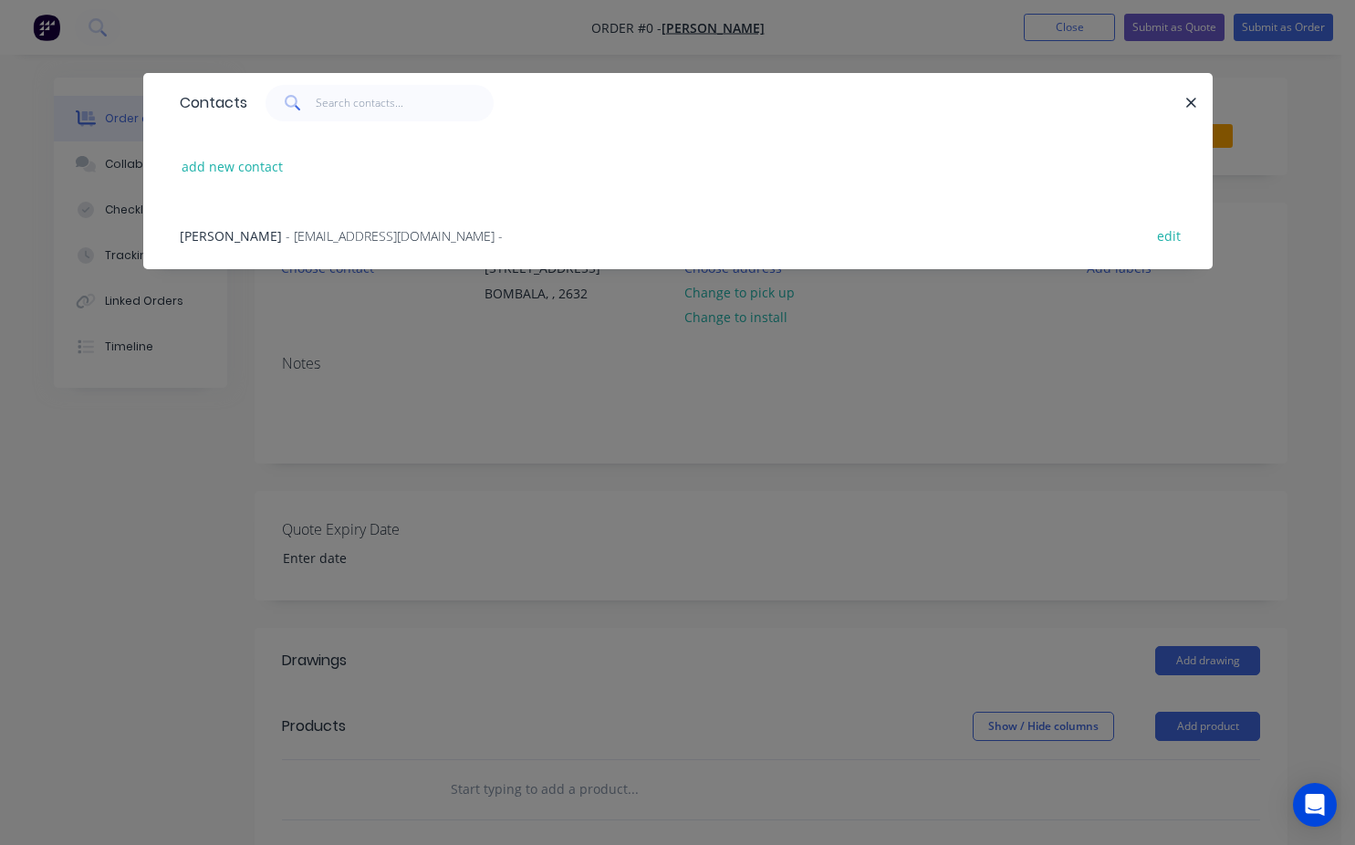
click at [286, 244] on span "- [EMAIL_ADDRESS][DOMAIN_NAME] -" at bounding box center [394, 235] width 217 height 17
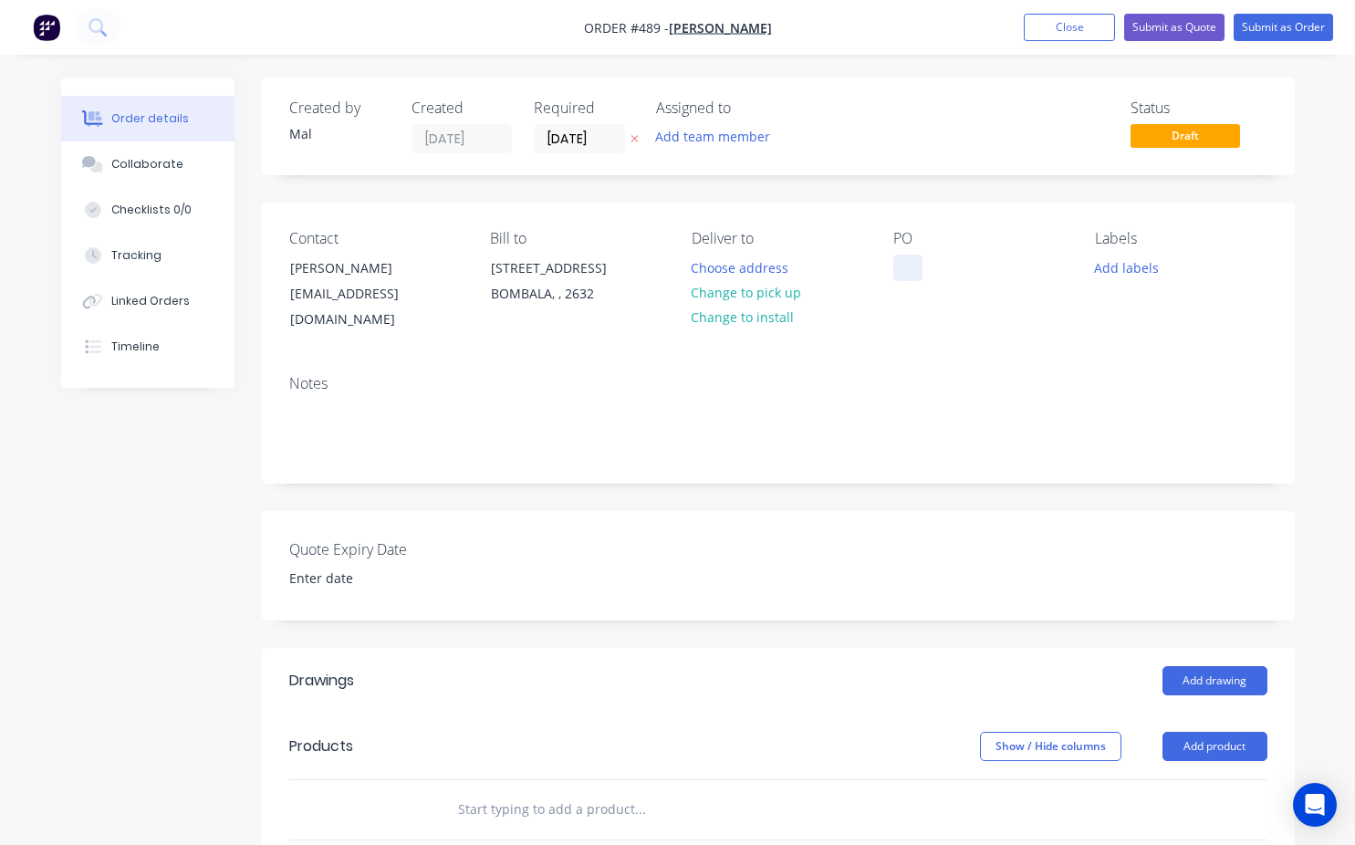
click at [908, 257] on div at bounding box center [907, 268] width 29 height 26
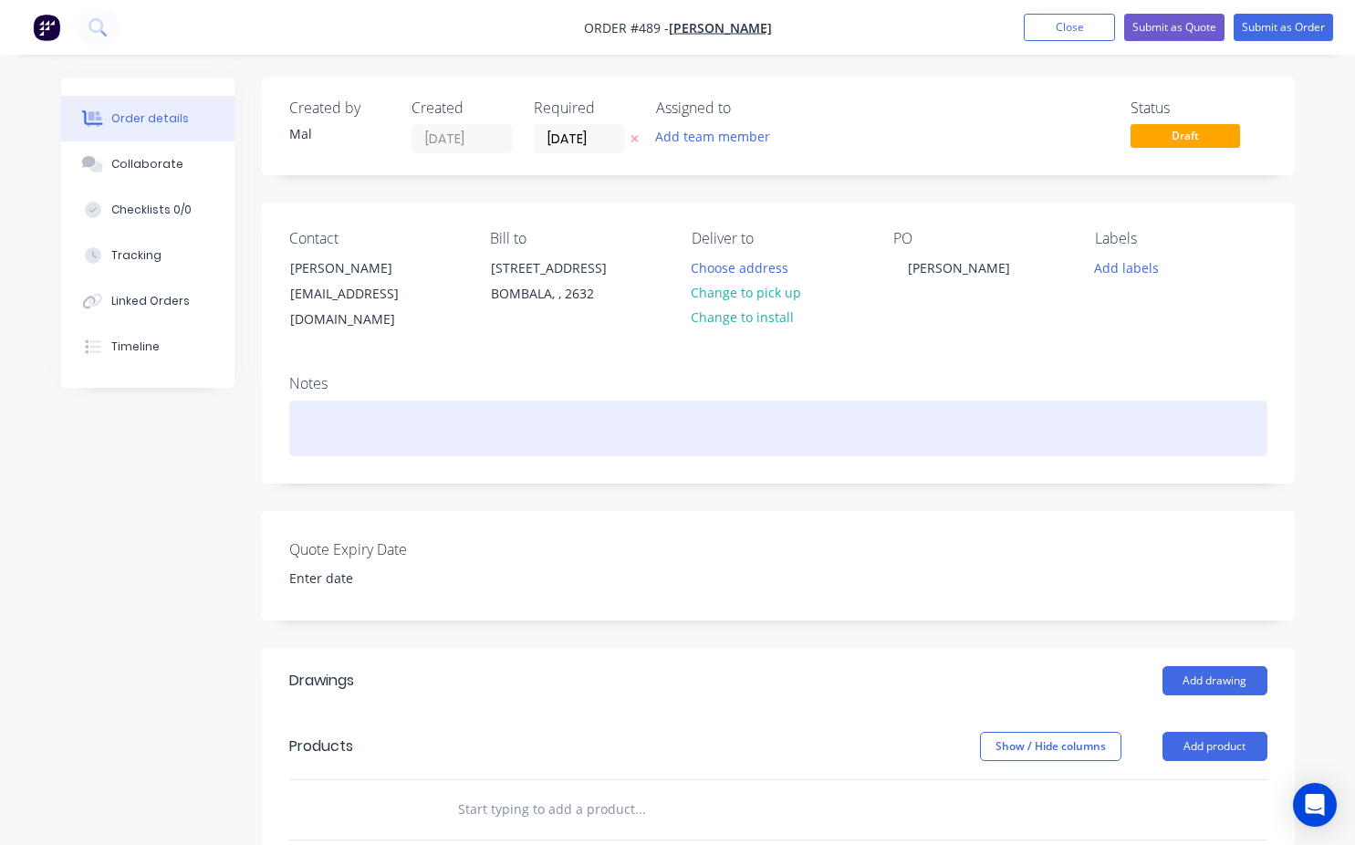
click at [311, 402] on div at bounding box center [778, 429] width 978 height 56
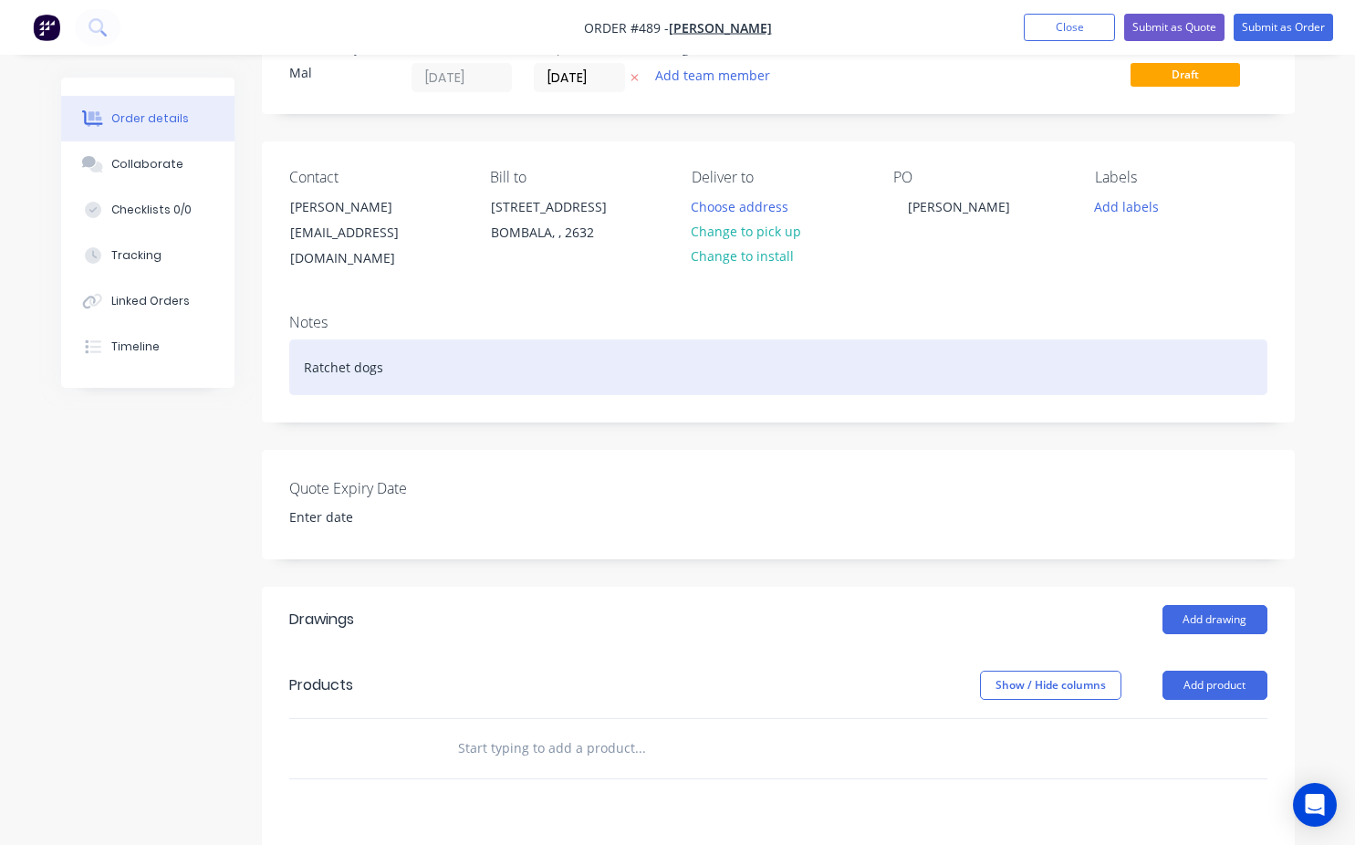
scroll to position [91, 0]
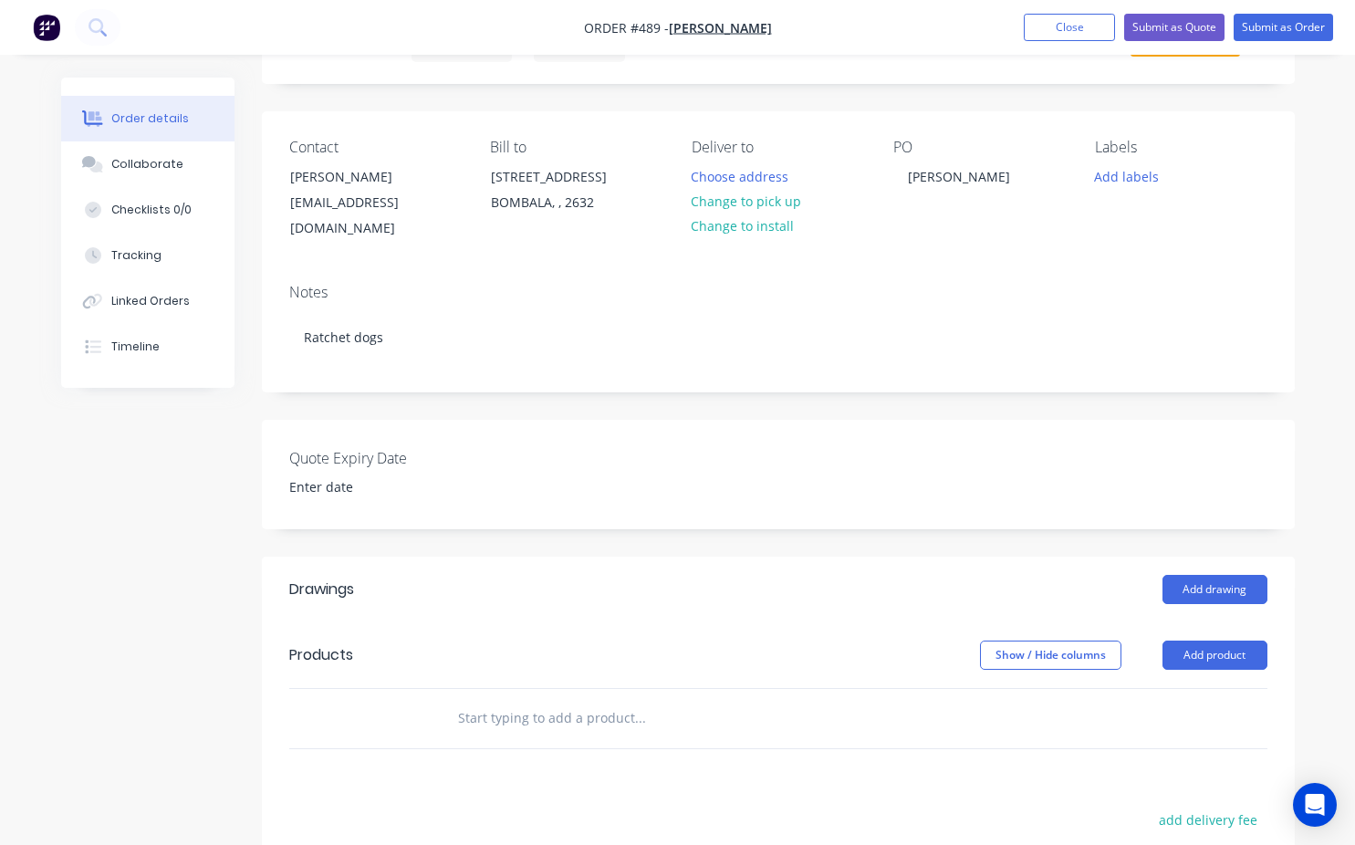
click at [457, 704] on input "text" at bounding box center [639, 718] width 365 height 37
type input "T"
click at [1221, 651] on header "Products Show / Hide columns Add product" at bounding box center [778, 655] width 1033 height 66
click at [1212, 641] on button "Add product" at bounding box center [1215, 655] width 105 height 29
click at [1171, 688] on div "Product catalogue" at bounding box center [1181, 701] width 141 height 26
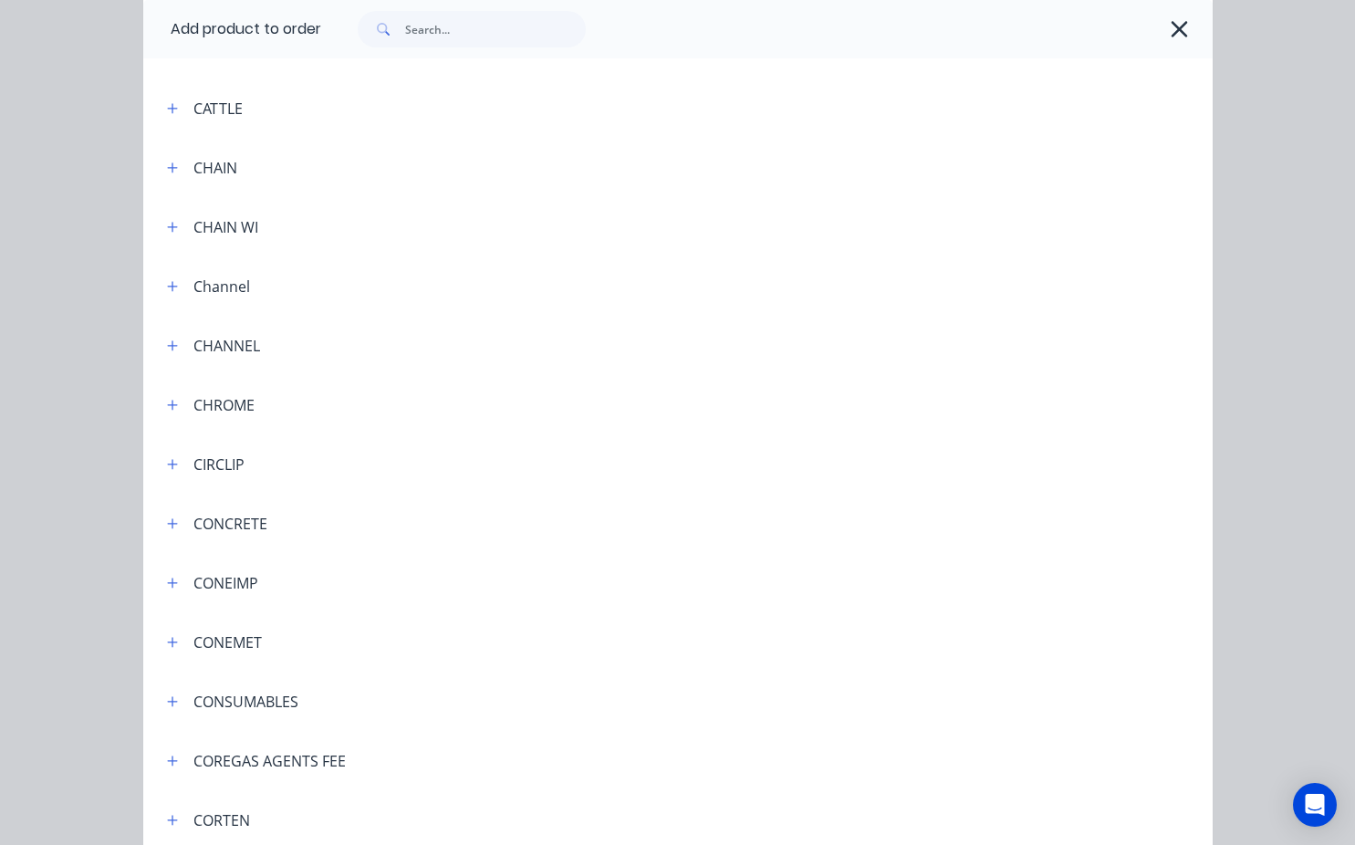
scroll to position [1278, 0]
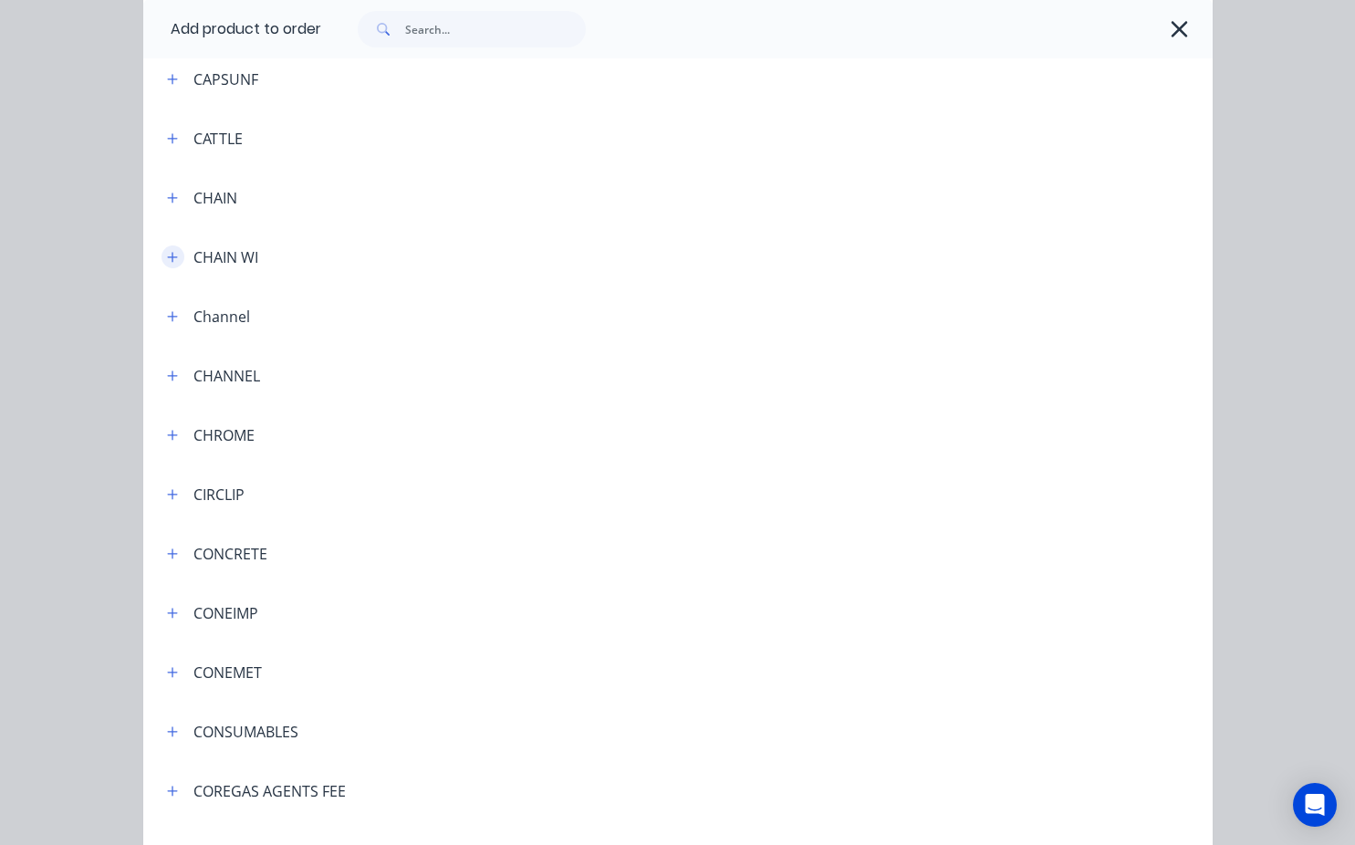
click at [167, 256] on icon "button" at bounding box center [172, 257] width 11 height 13
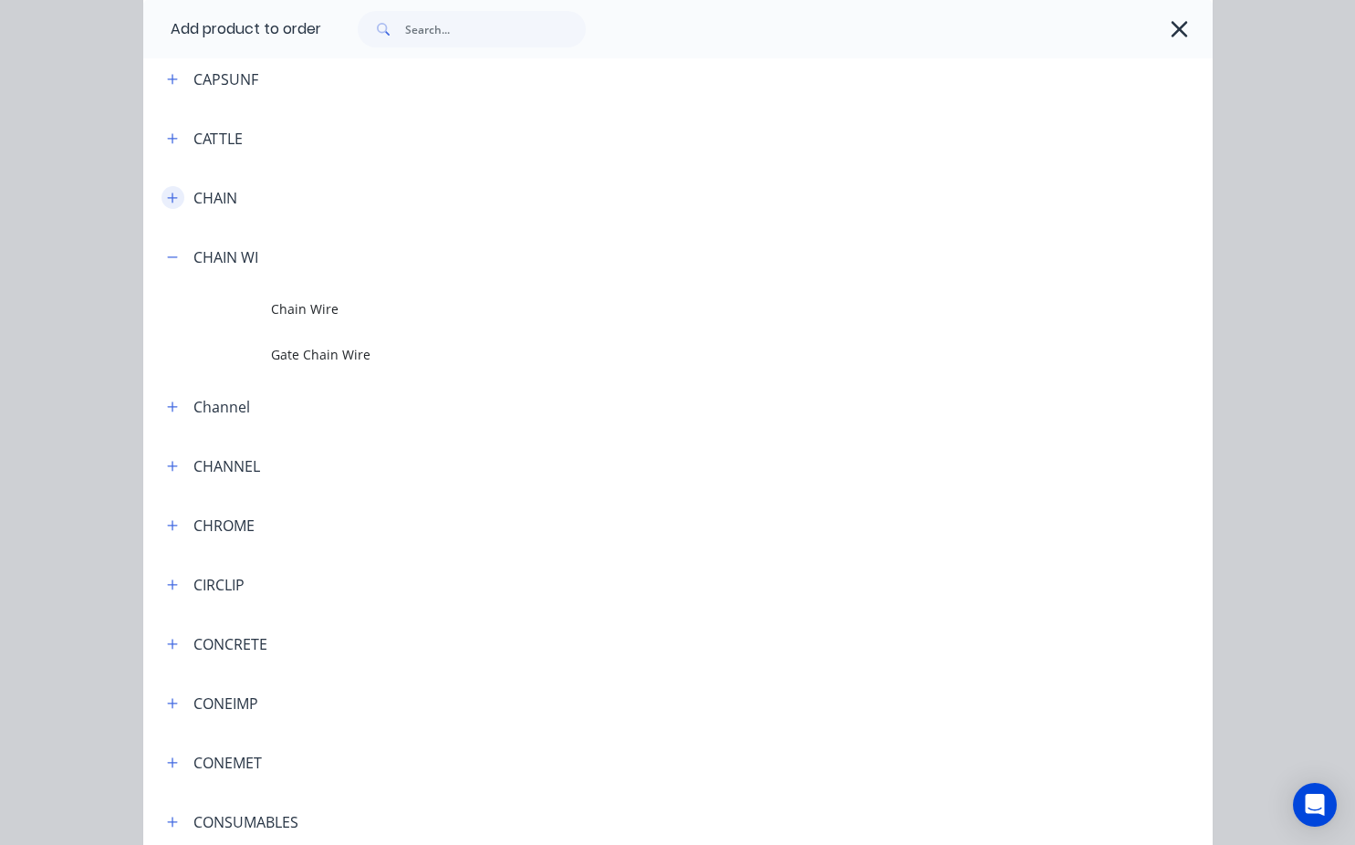
click at [167, 194] on icon "button" at bounding box center [172, 198] width 11 height 13
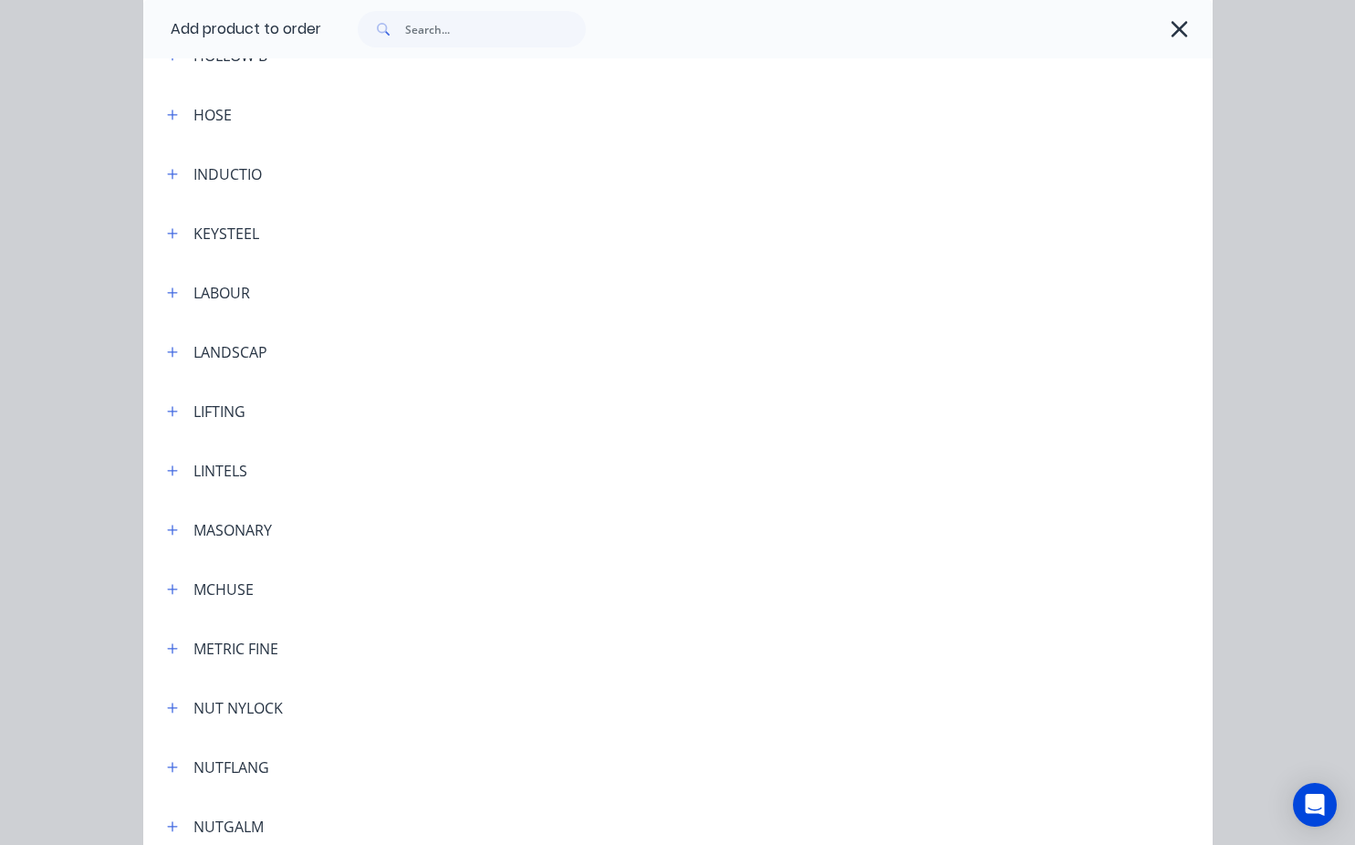
scroll to position [3650, 0]
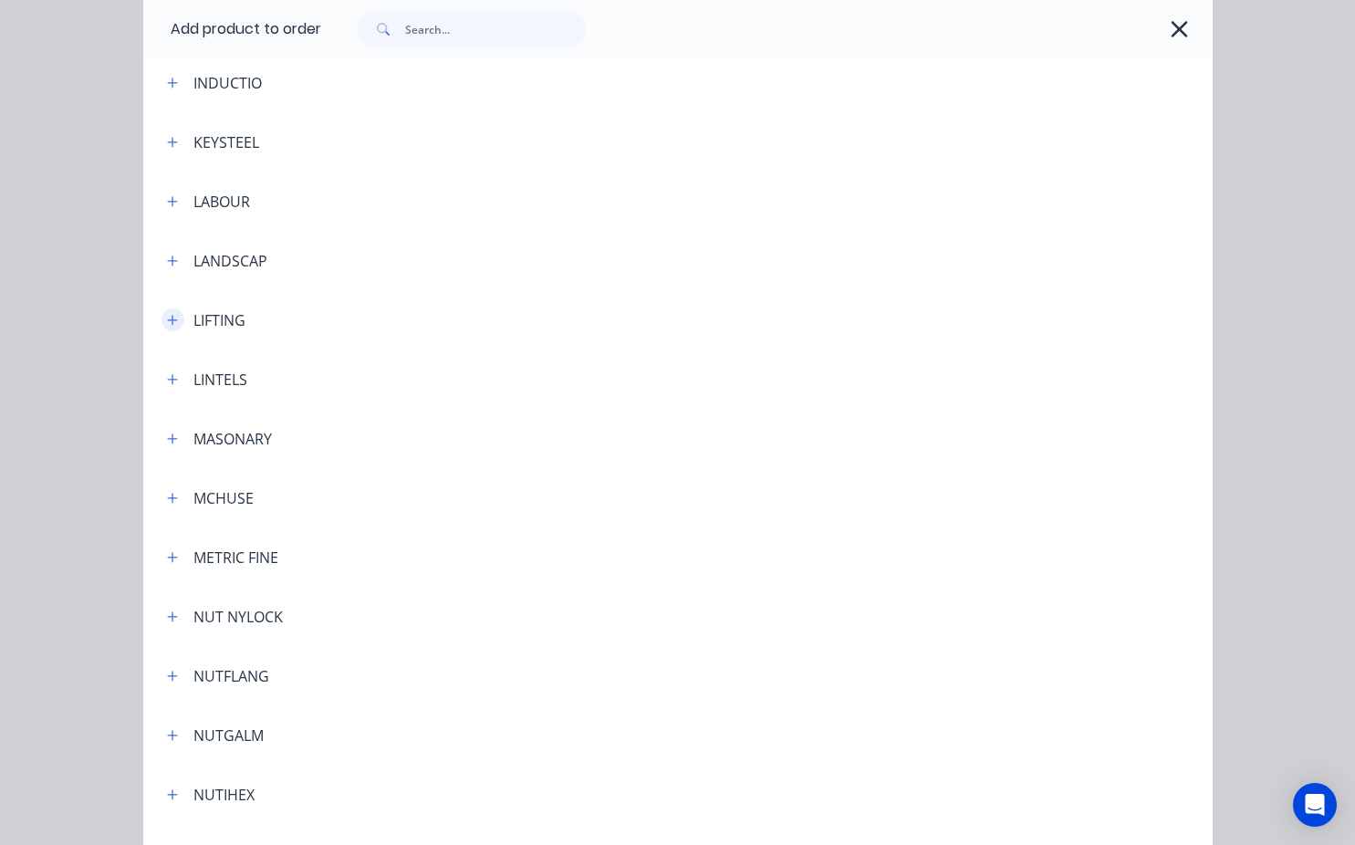
click at [167, 318] on icon "button" at bounding box center [172, 320] width 11 height 13
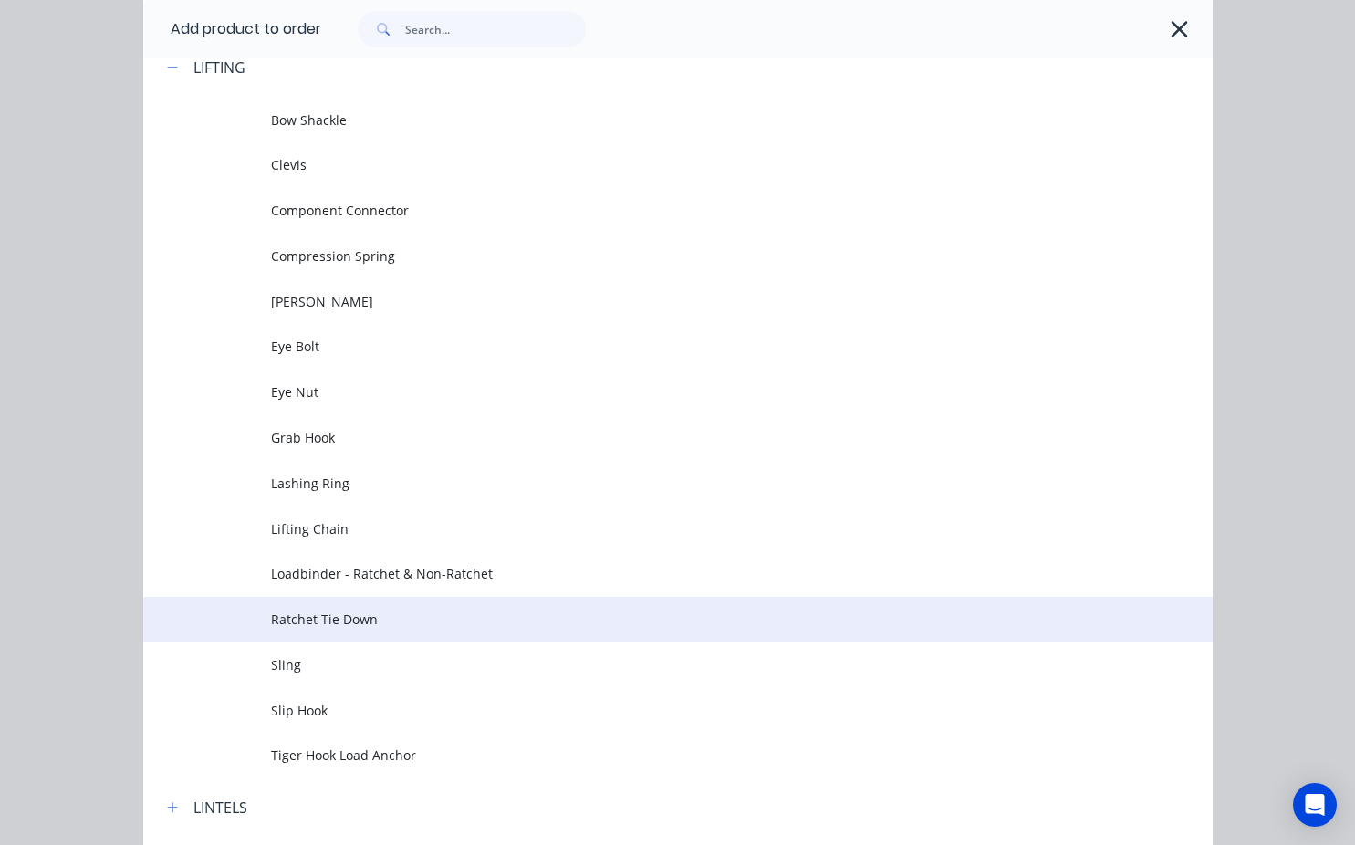
scroll to position [3924, 0]
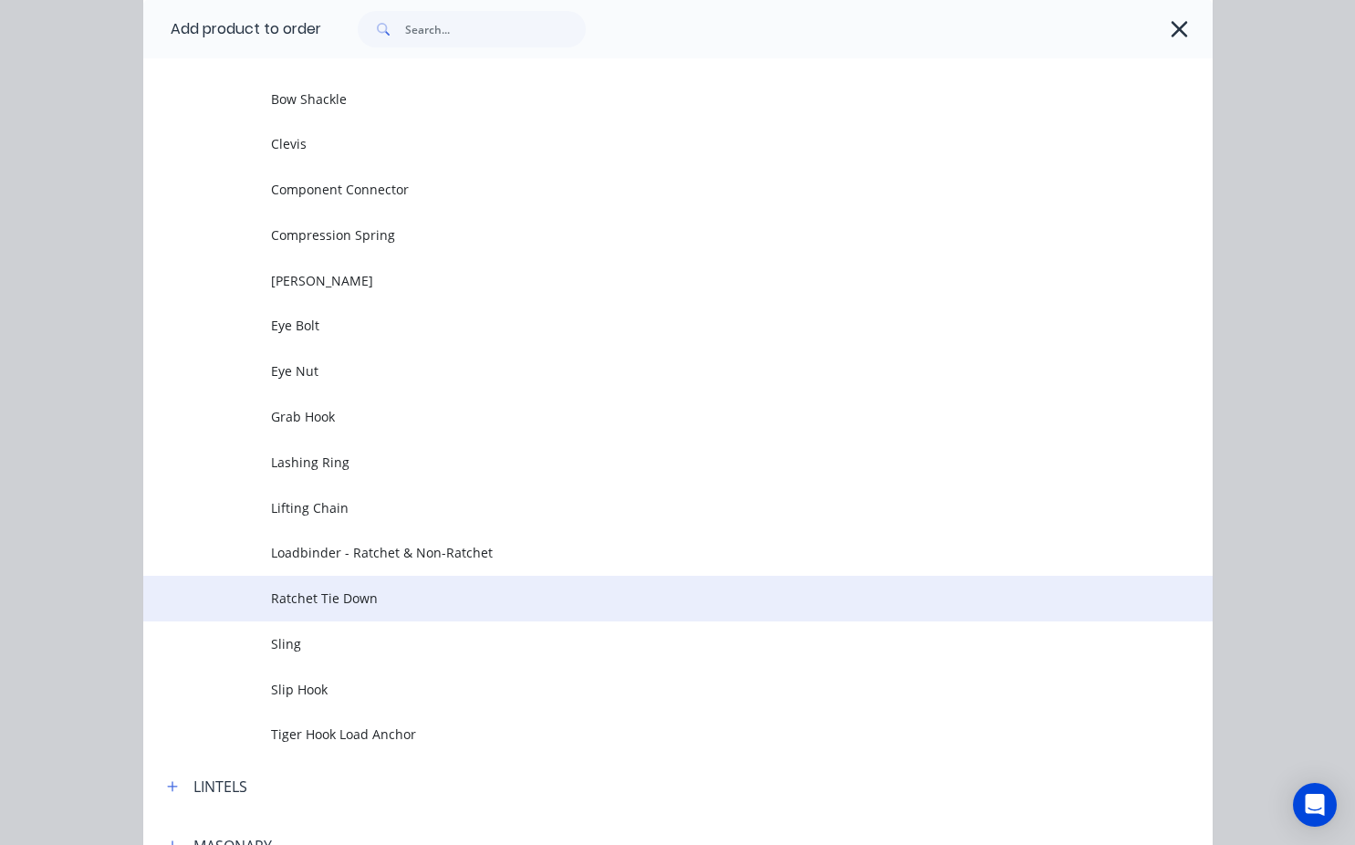
click at [283, 594] on span "Ratchet Tie Down" at bounding box center [647, 598] width 753 height 19
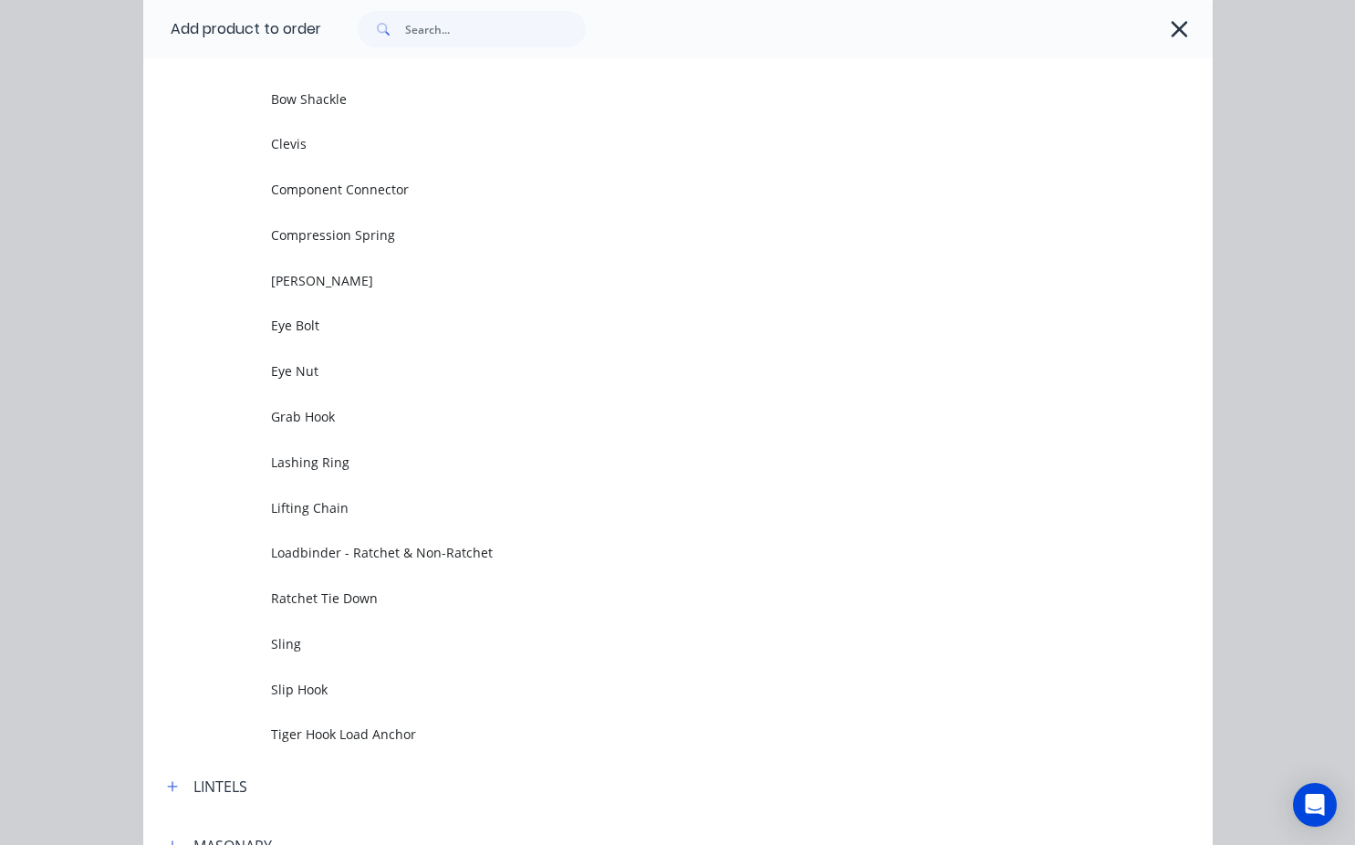
scroll to position [0, 0]
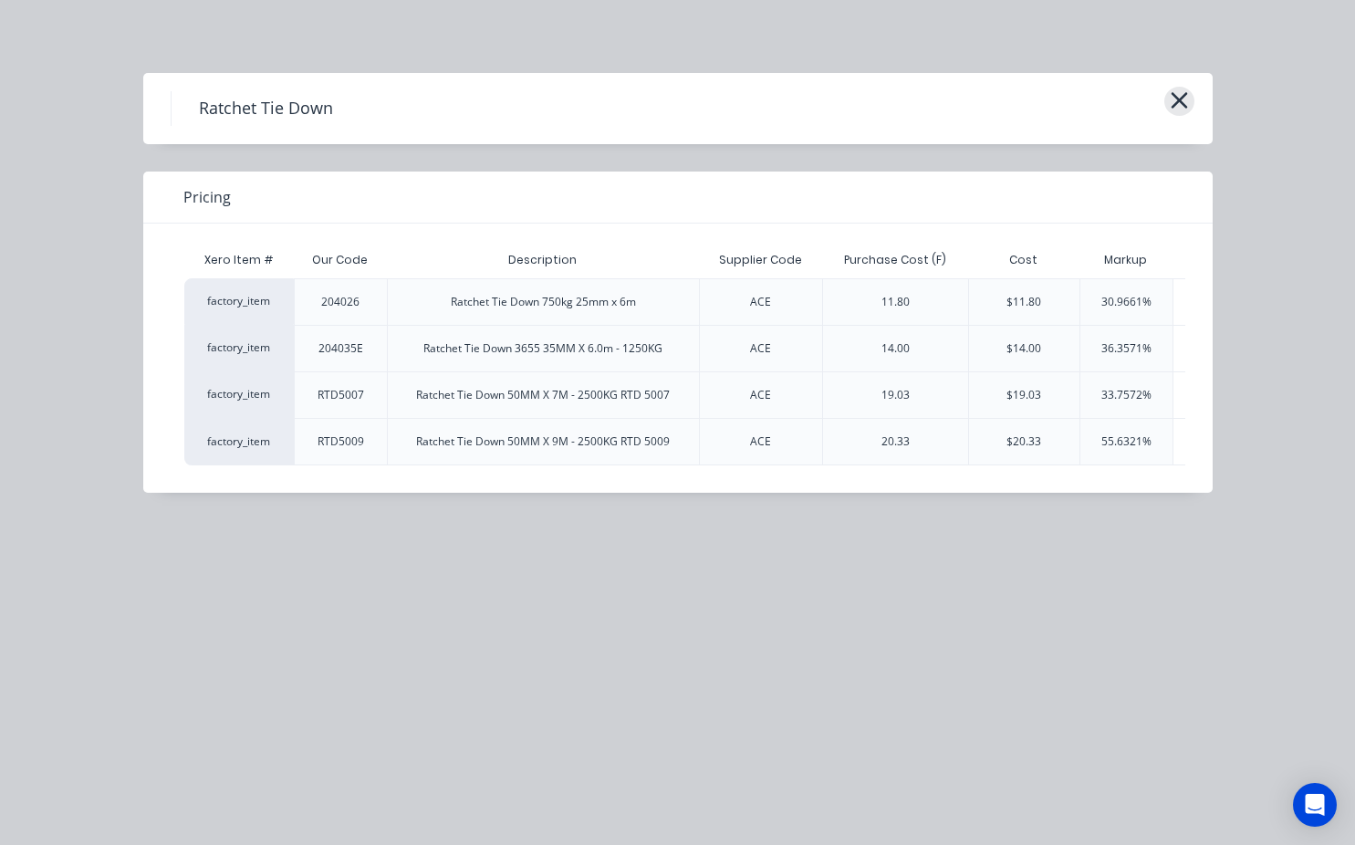
click at [1173, 95] on icon "button" at bounding box center [1179, 100] width 16 height 16
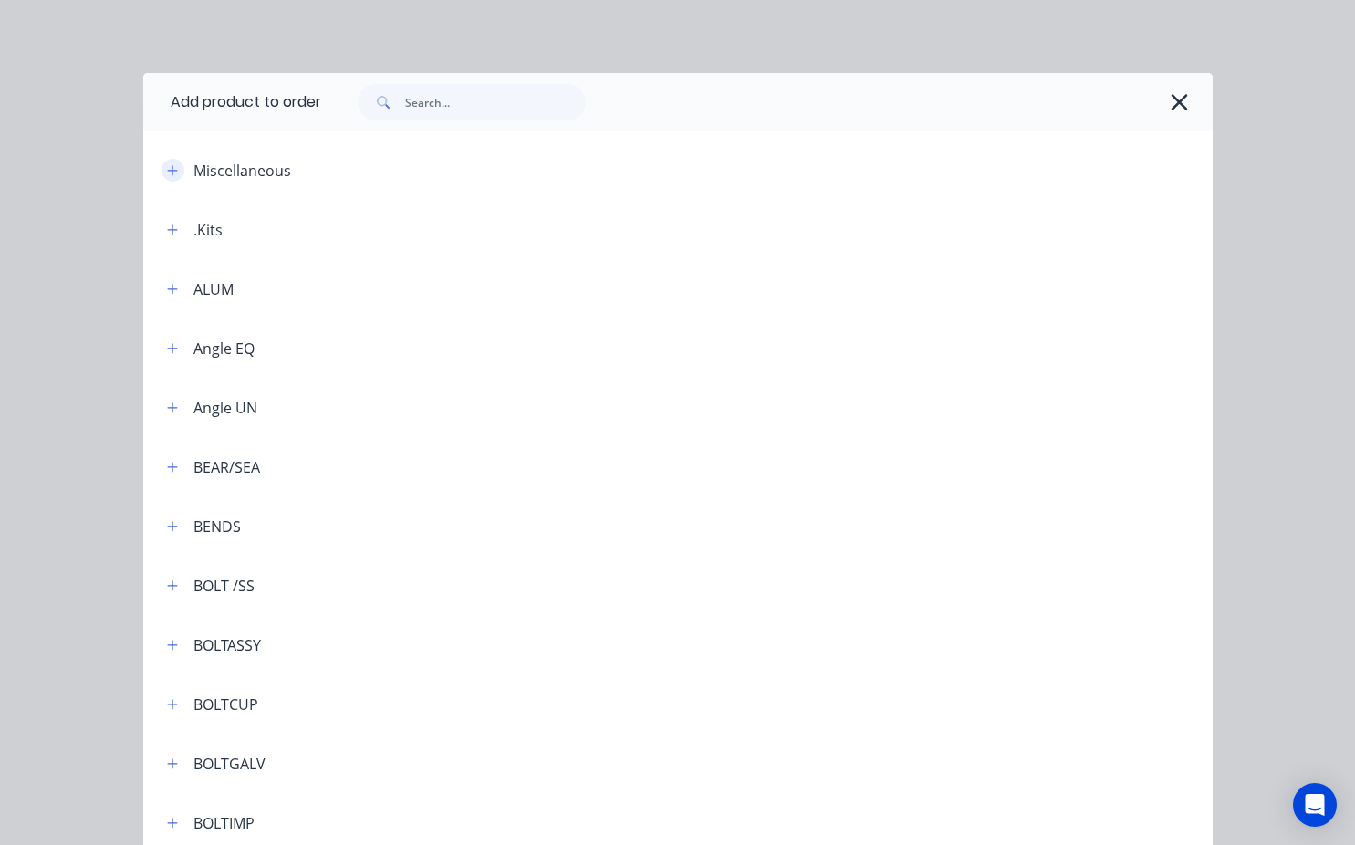
click at [167, 171] on icon "button" at bounding box center [172, 170] width 10 height 10
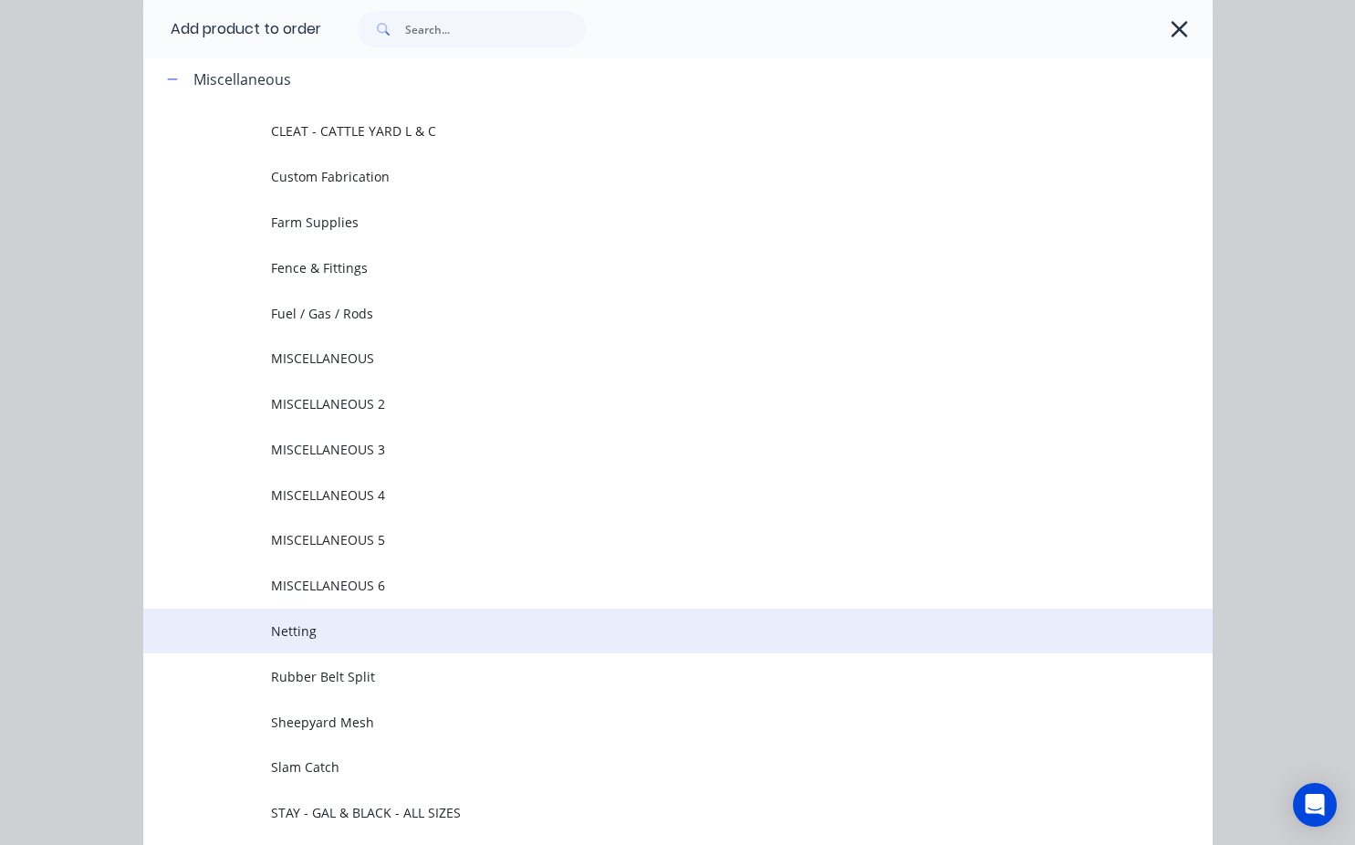
scroll to position [183, 0]
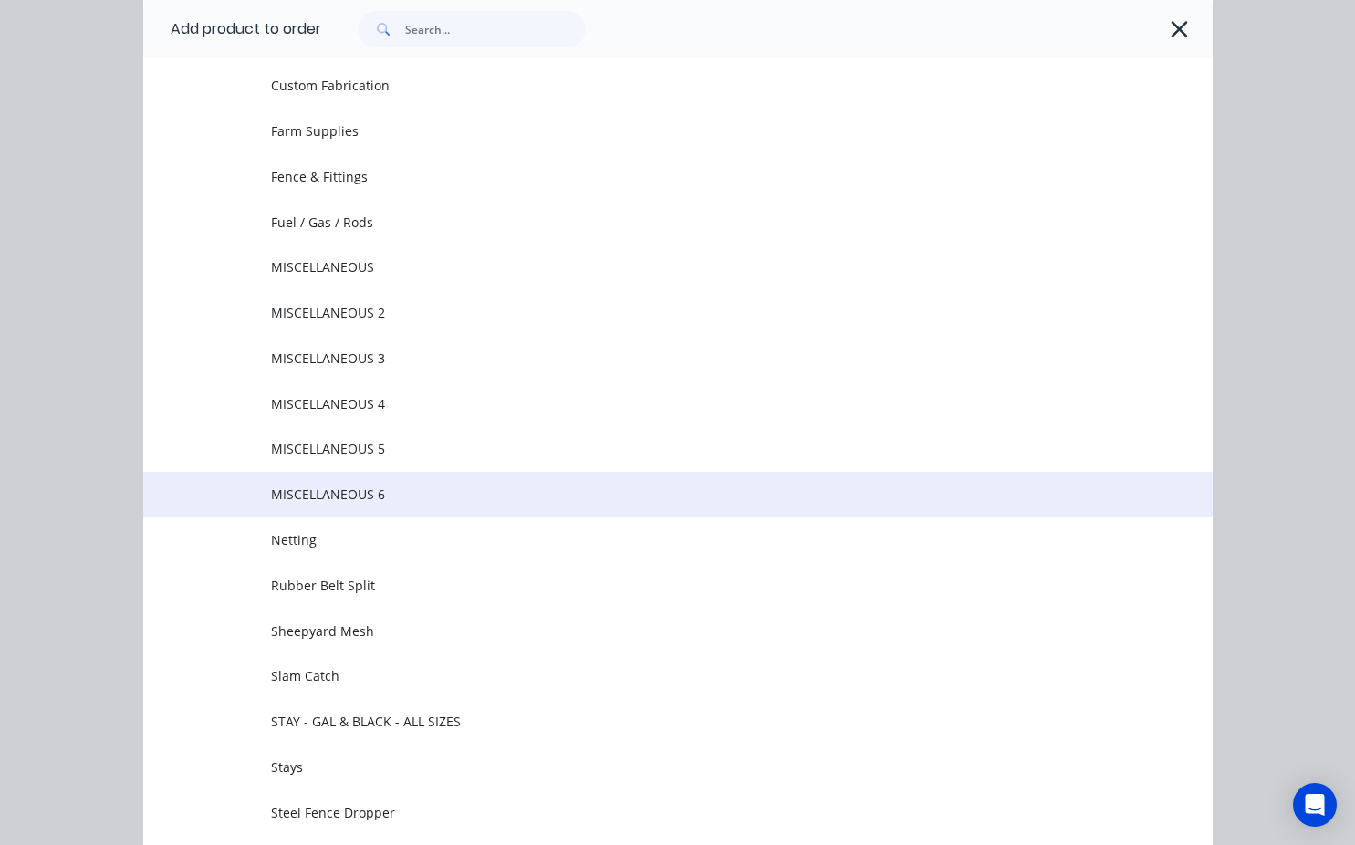
click at [363, 507] on td "MISCELLANEOUS 6" at bounding box center [741, 495] width 941 height 46
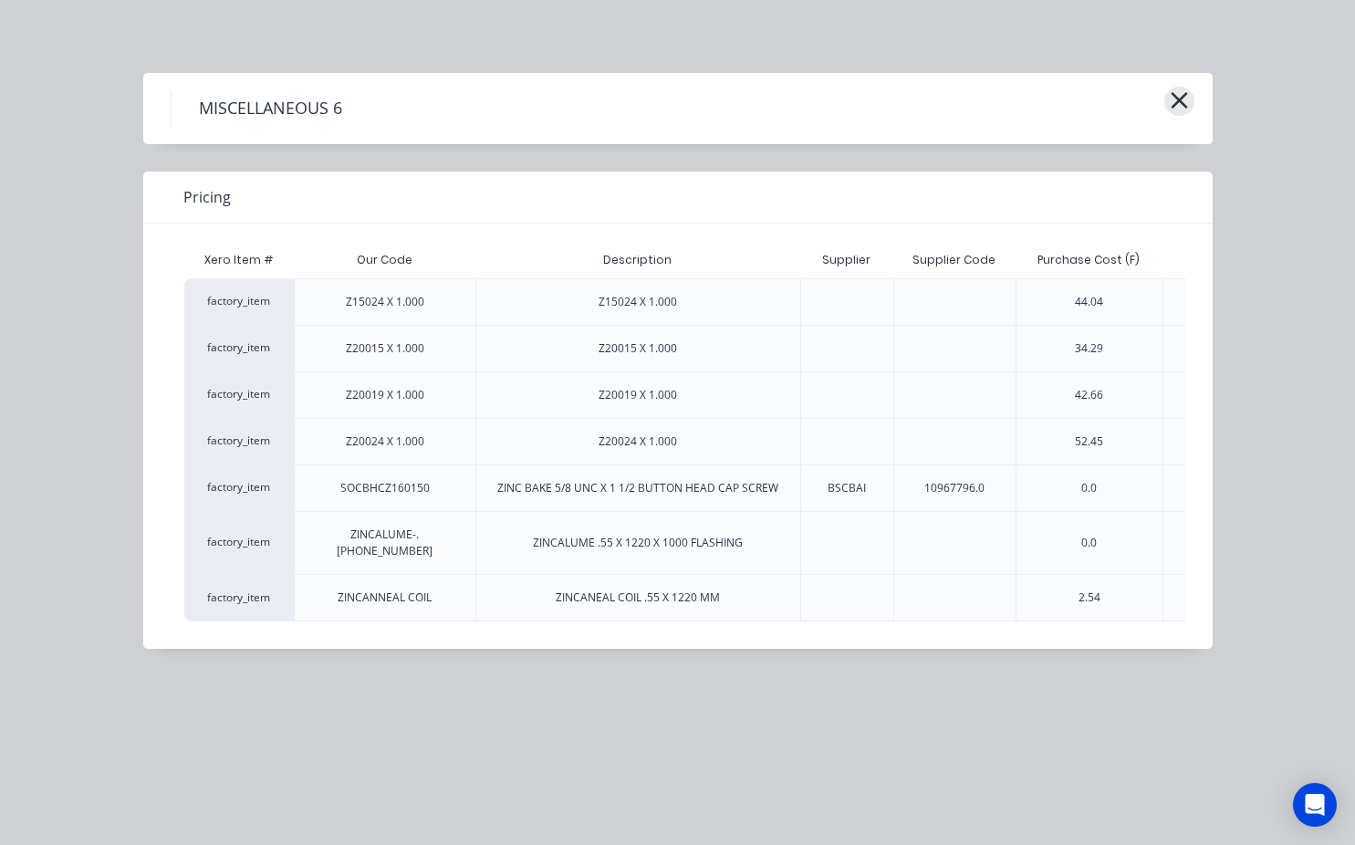
click at [1177, 108] on icon "button" at bounding box center [1179, 101] width 19 height 26
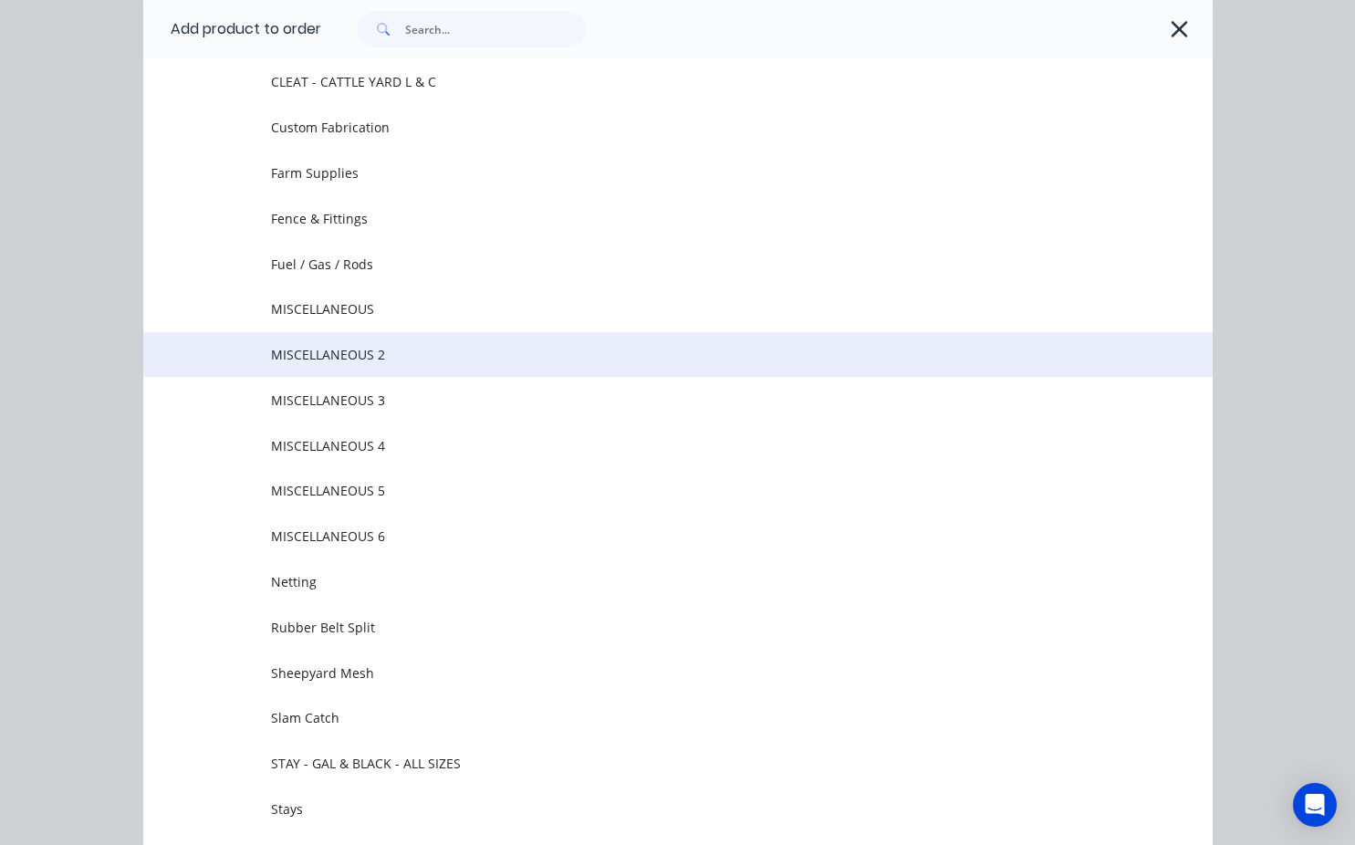
click at [620, 339] on td "MISCELLANEOUS 2" at bounding box center [741, 355] width 941 height 46
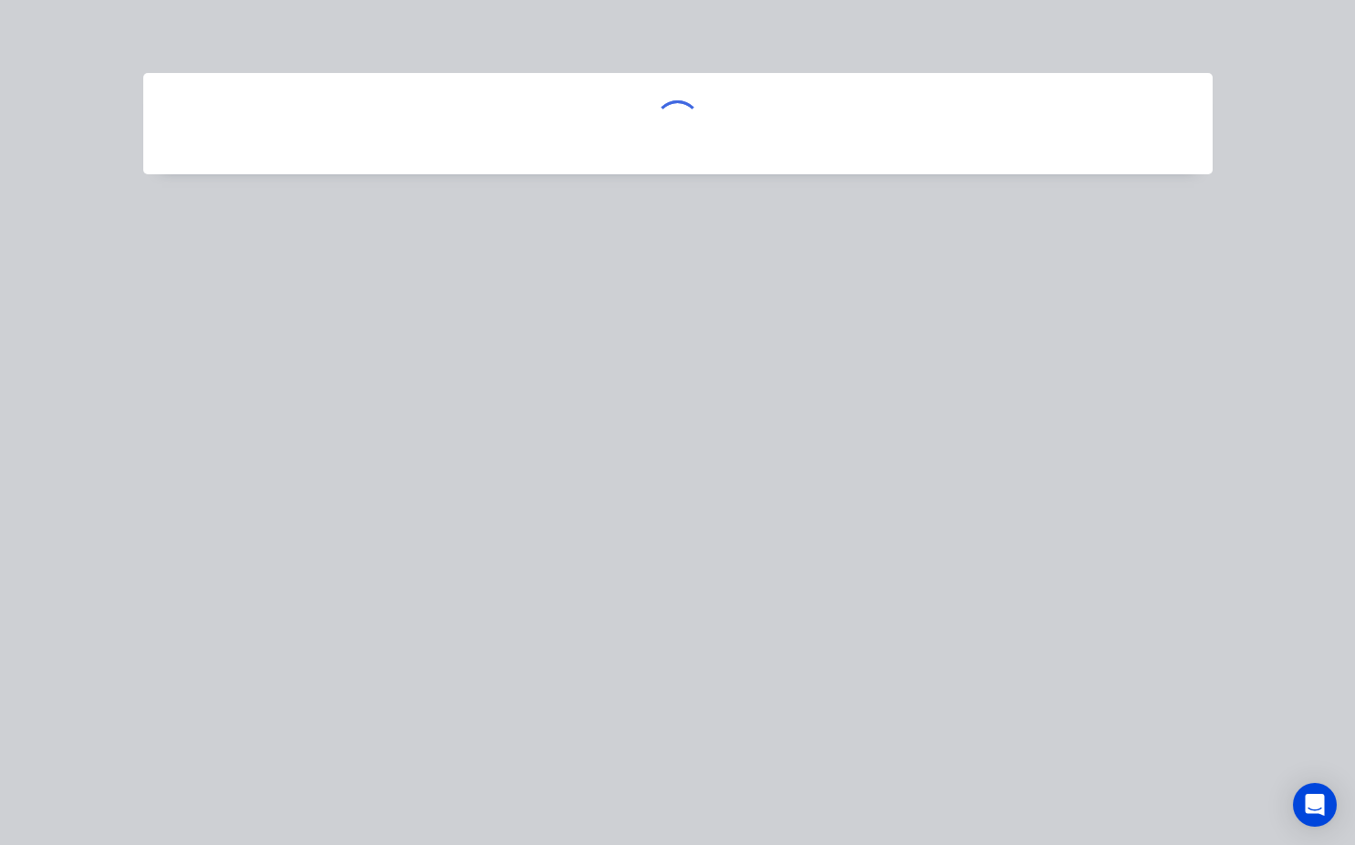
scroll to position [0, 0]
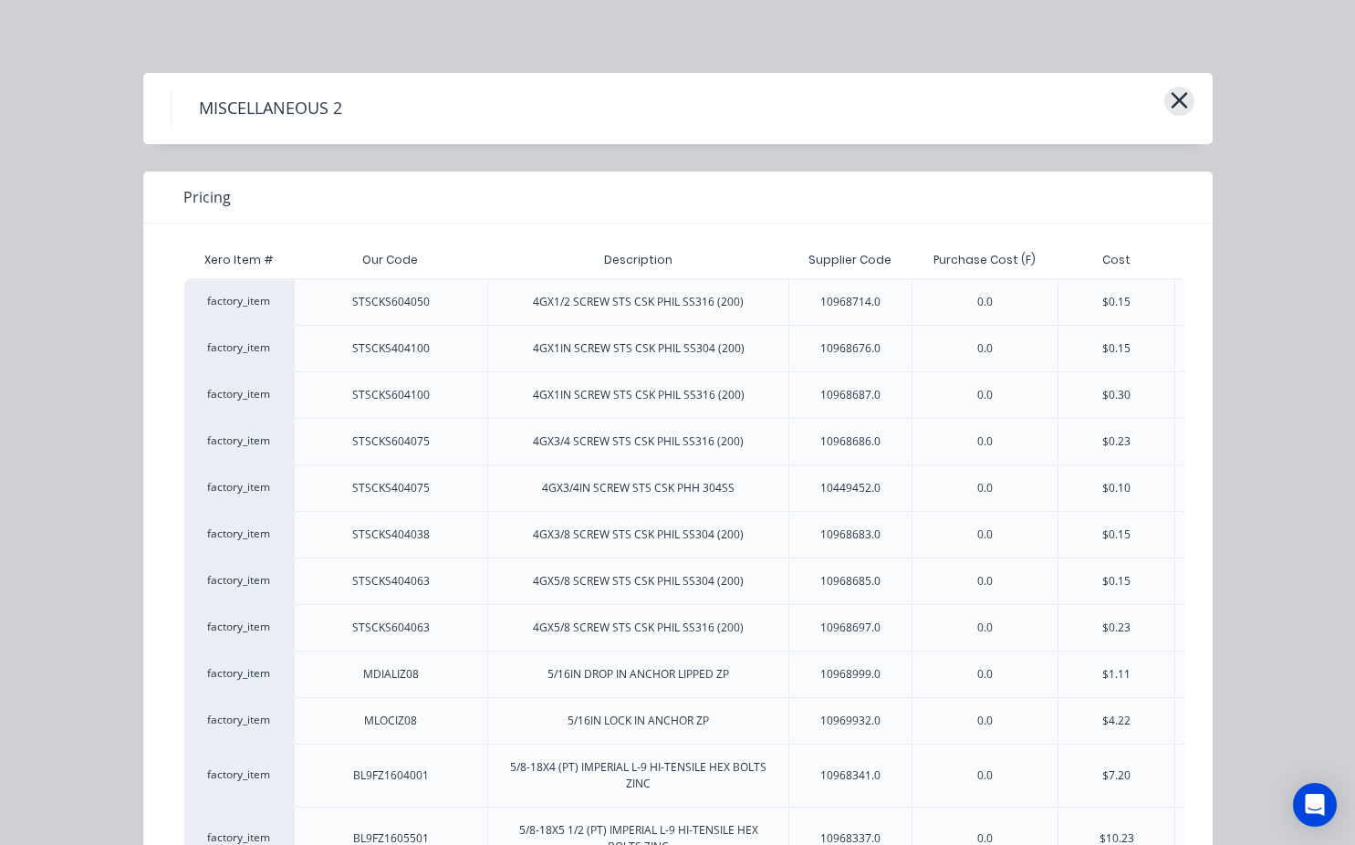
click at [1170, 105] on icon "button" at bounding box center [1179, 101] width 19 height 26
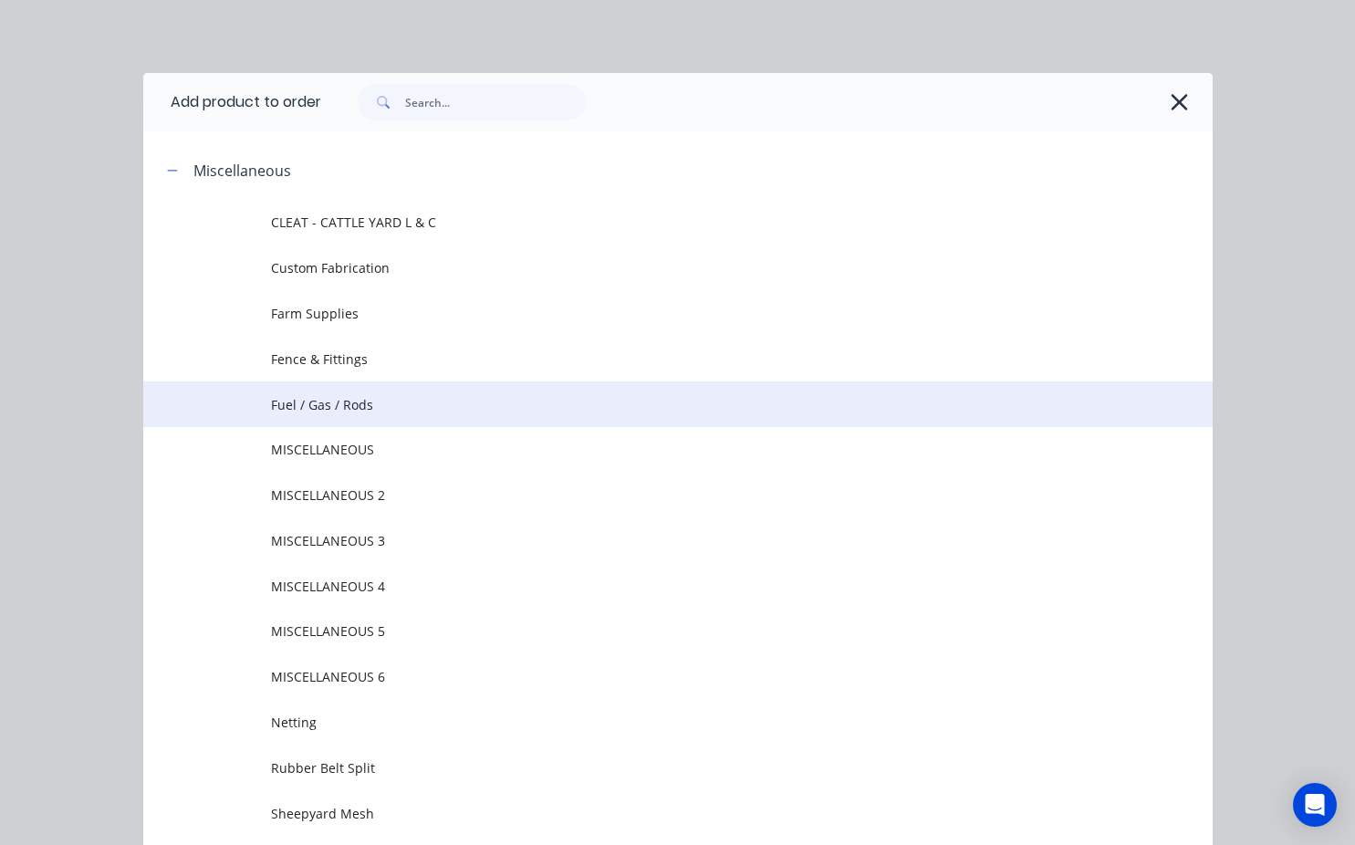
scroll to position [141, 0]
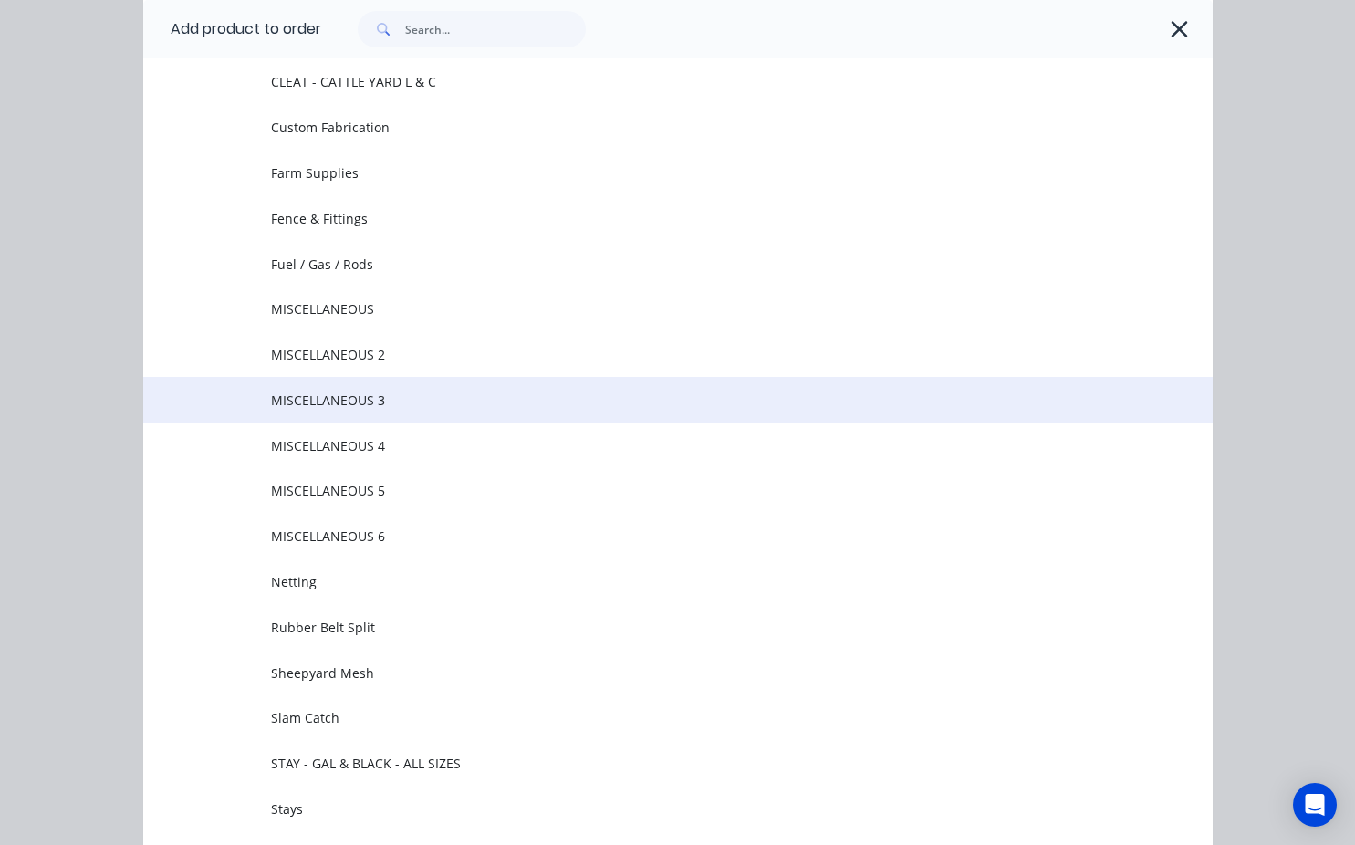
click at [638, 406] on span "MISCELLANEOUS 3" at bounding box center [647, 400] width 753 height 19
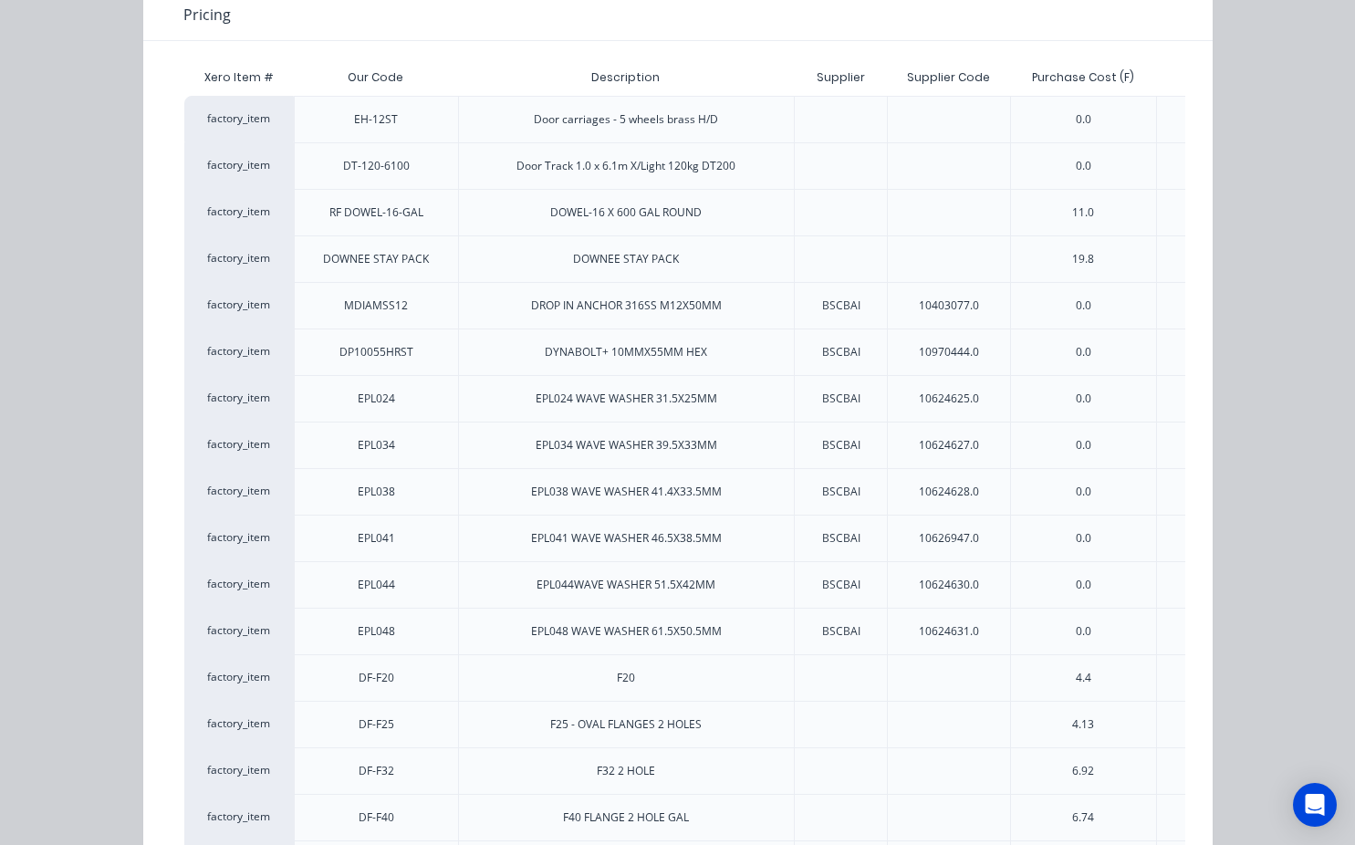
scroll to position [0, 0]
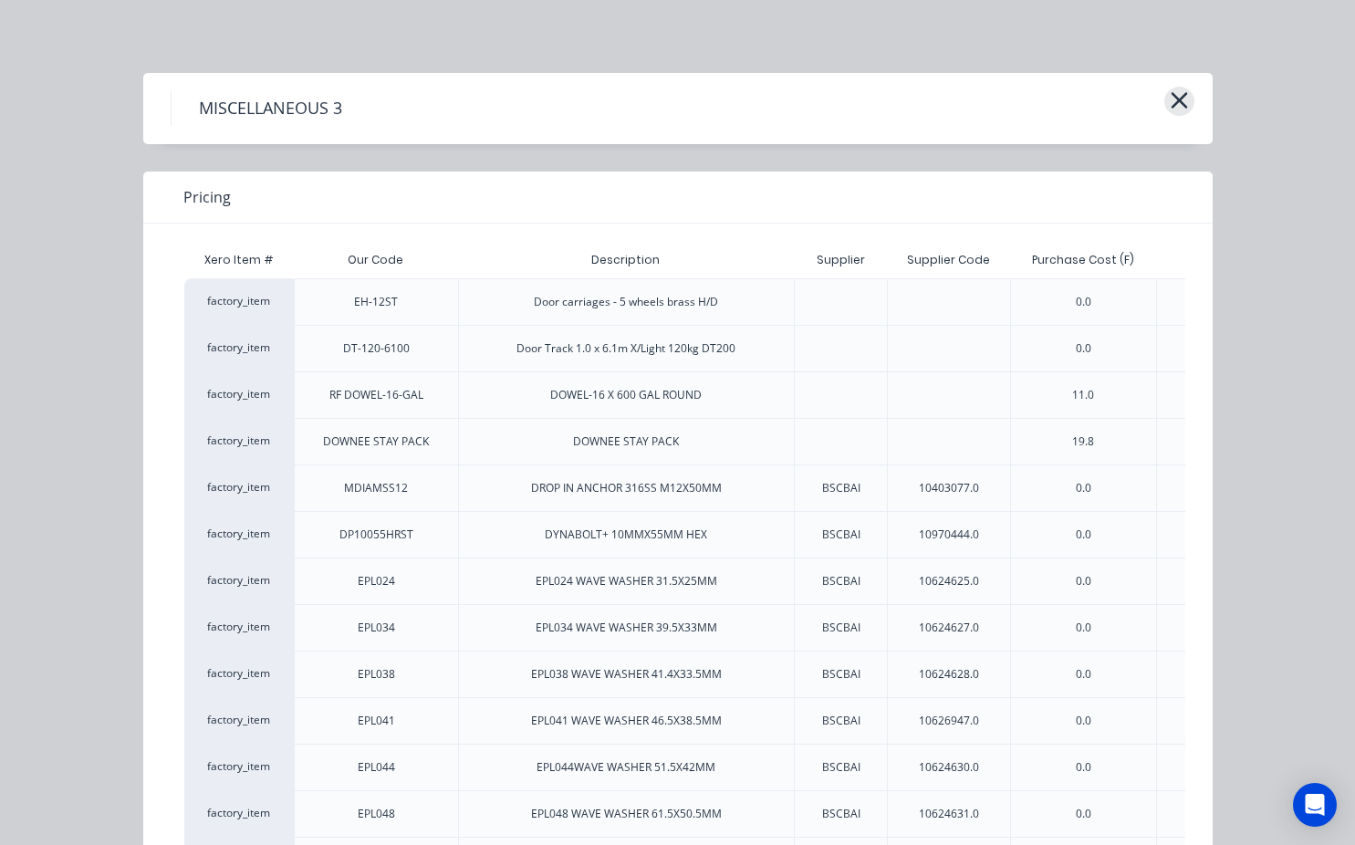
click at [1182, 99] on button "button" at bounding box center [1179, 101] width 30 height 29
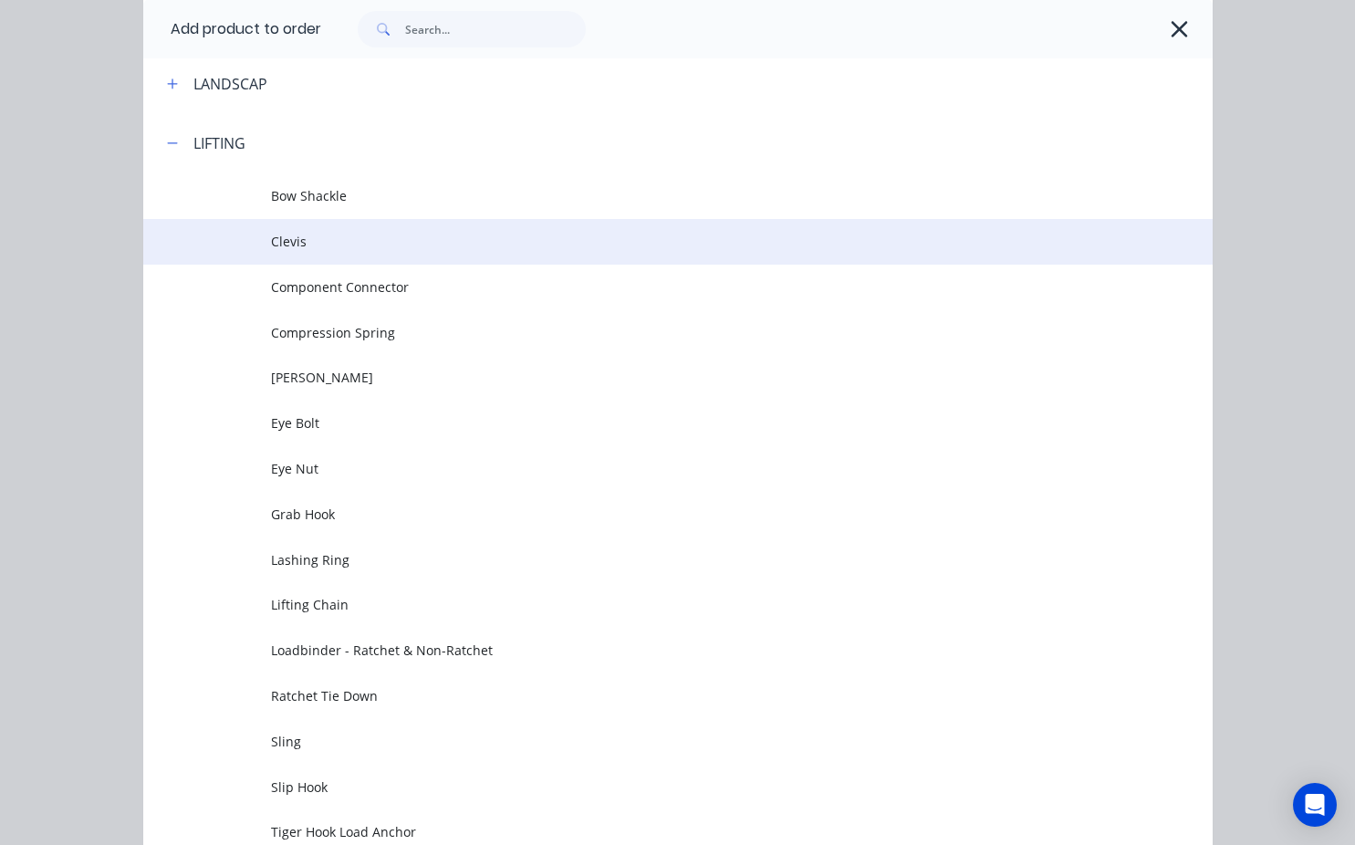
scroll to position [4745, 0]
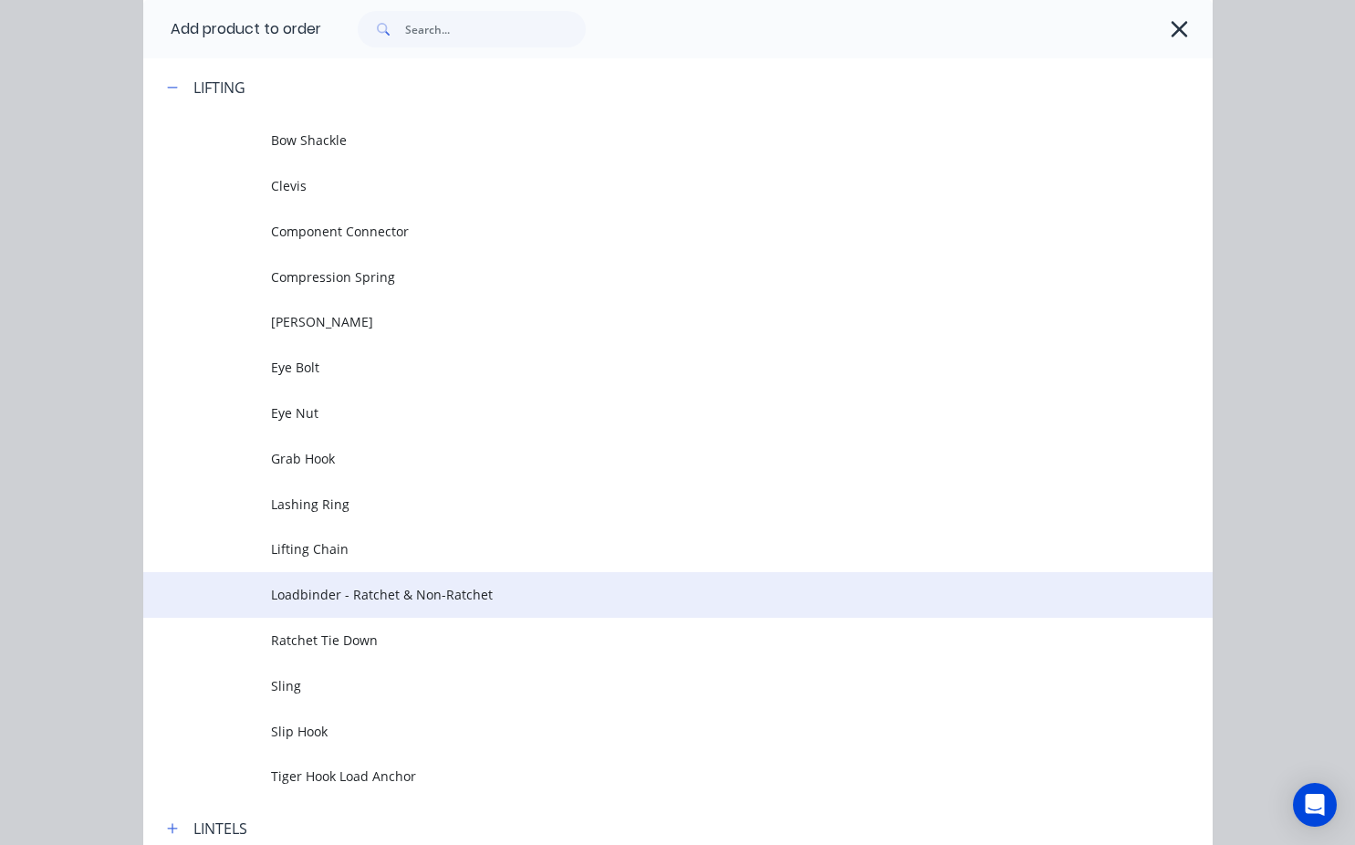
click at [352, 591] on span "Loadbinder - Ratchet & Non-Ratchet" at bounding box center [647, 594] width 753 height 19
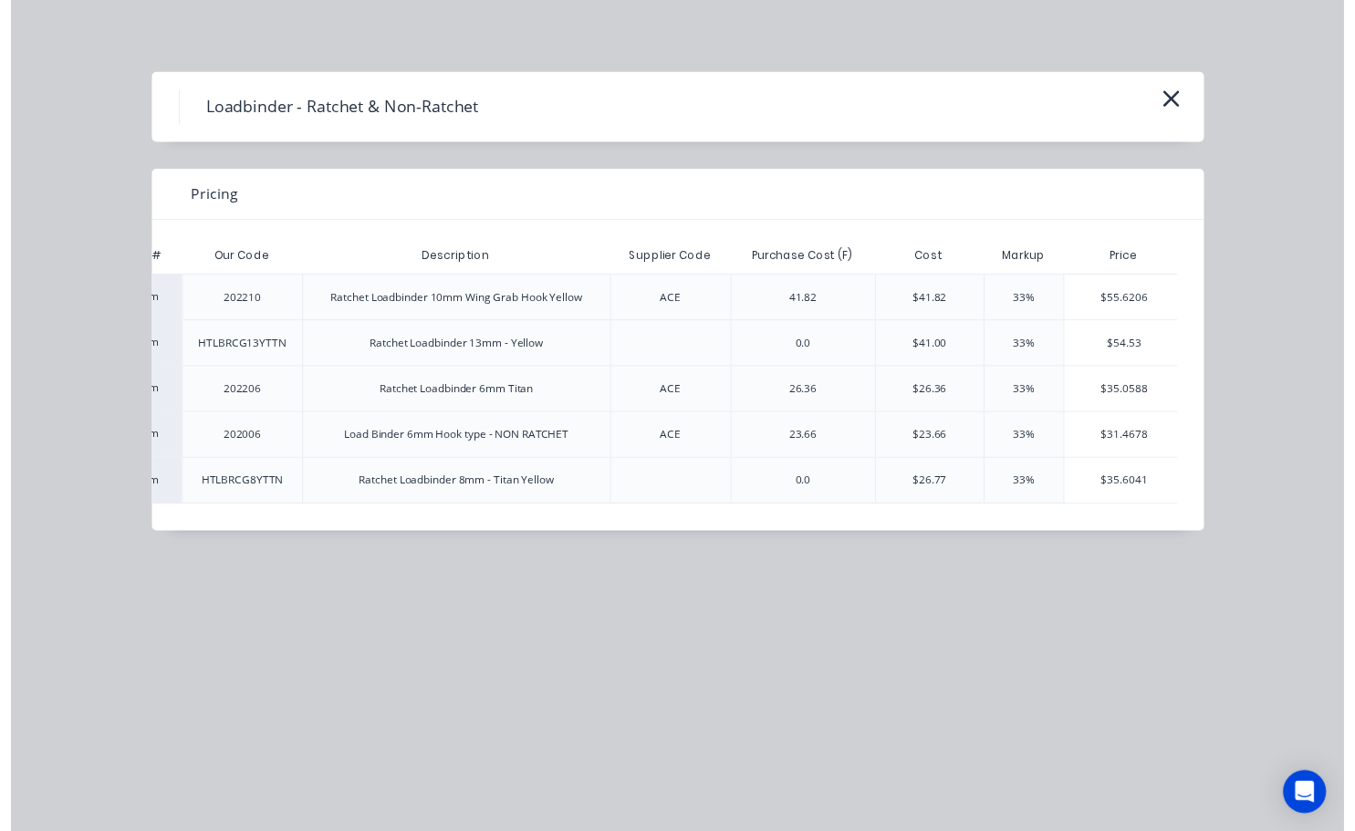
scroll to position [0, 121]
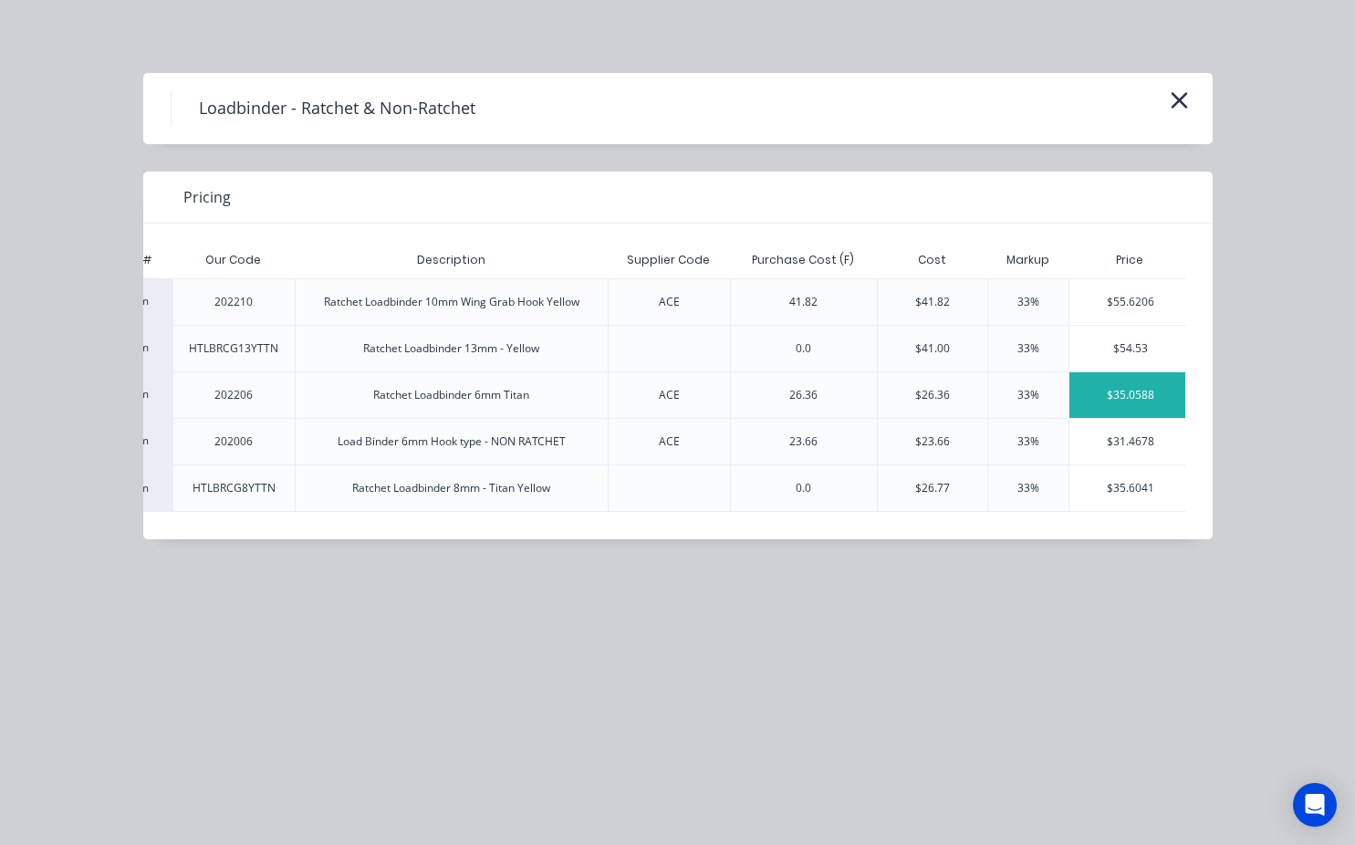
click at [1106, 388] on div "$35.0588" at bounding box center [1130, 395] width 122 height 46
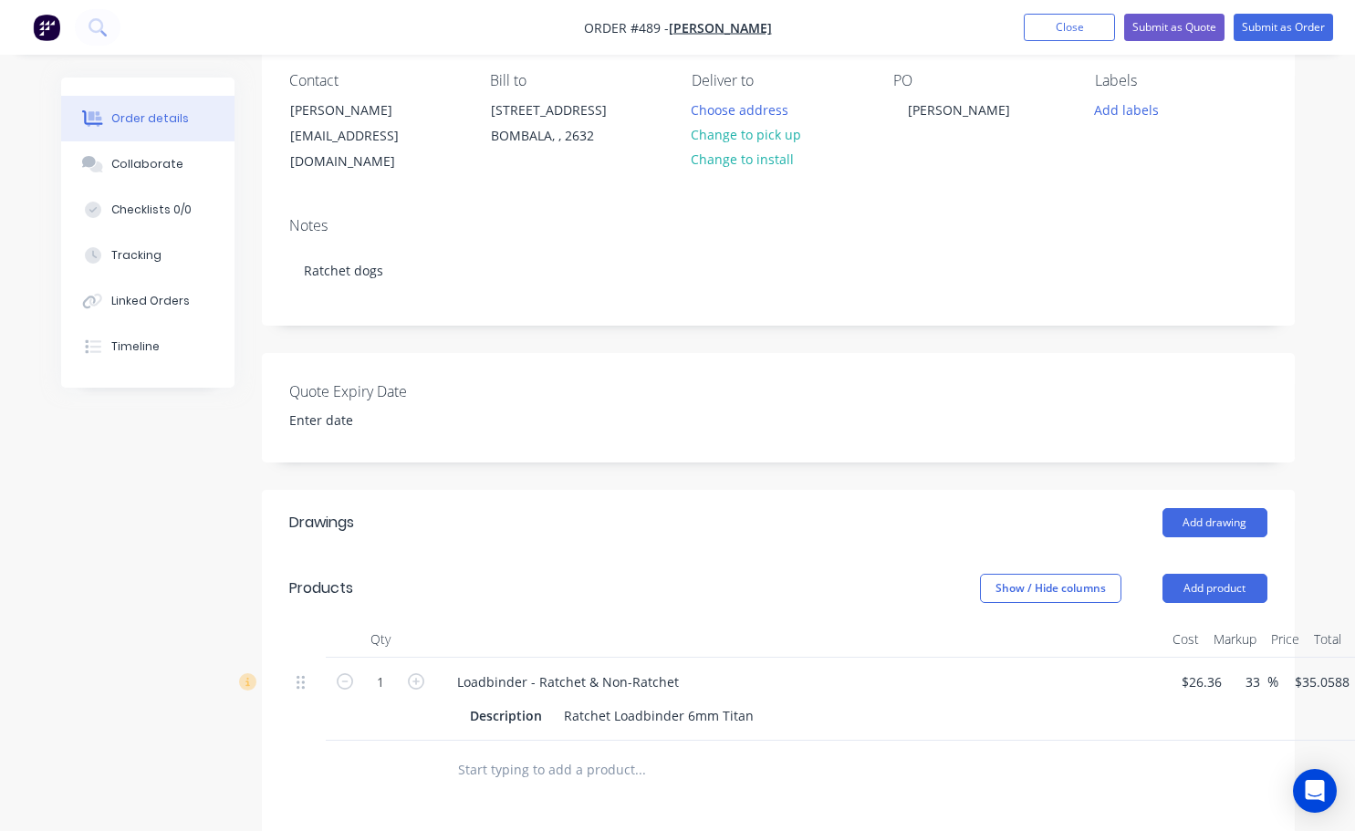
scroll to position [274, 0]
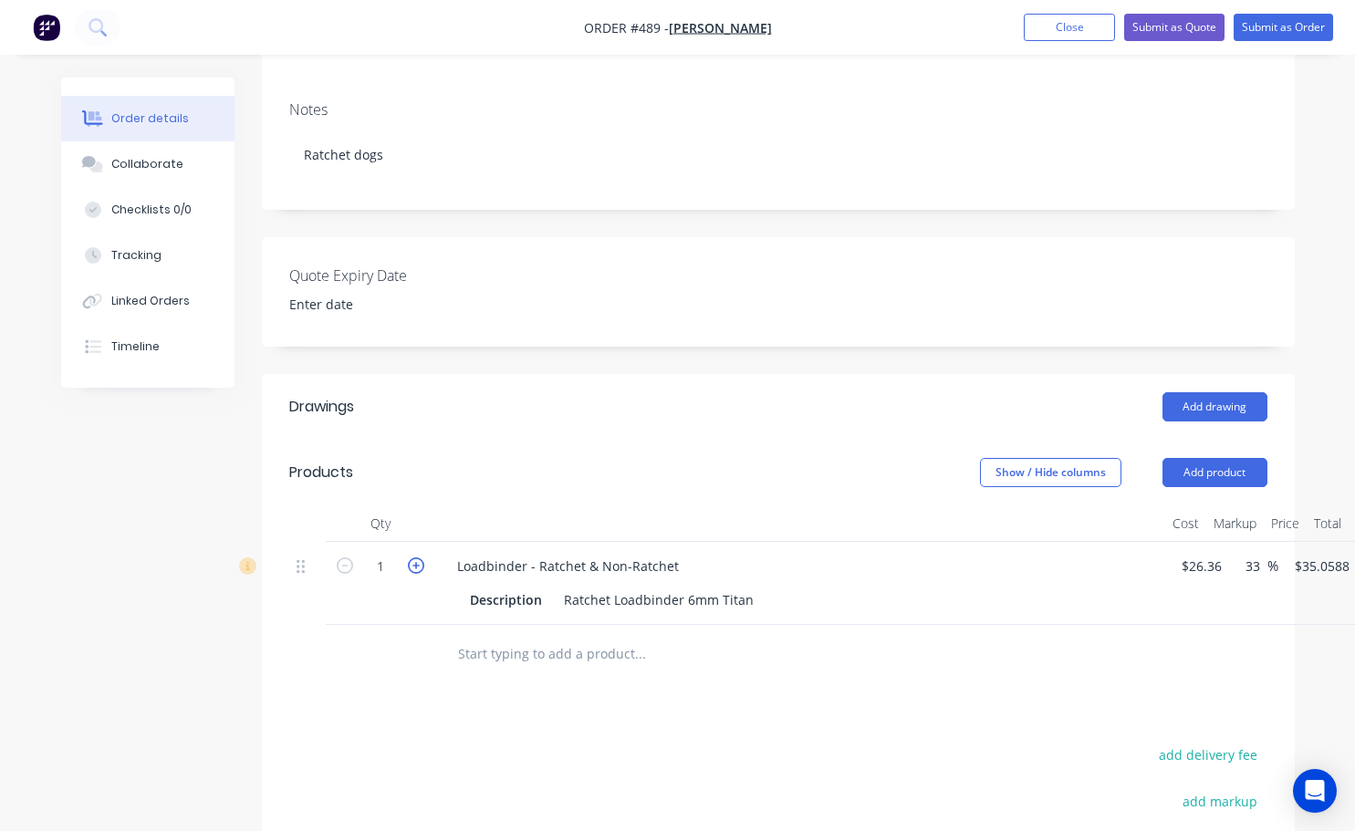
click at [418, 558] on icon "button" at bounding box center [416, 566] width 16 height 16
type input "2"
type input "$70.12"
click at [1320, 553] on input "35.0588" at bounding box center [1325, 566] width 64 height 26
type input "40"
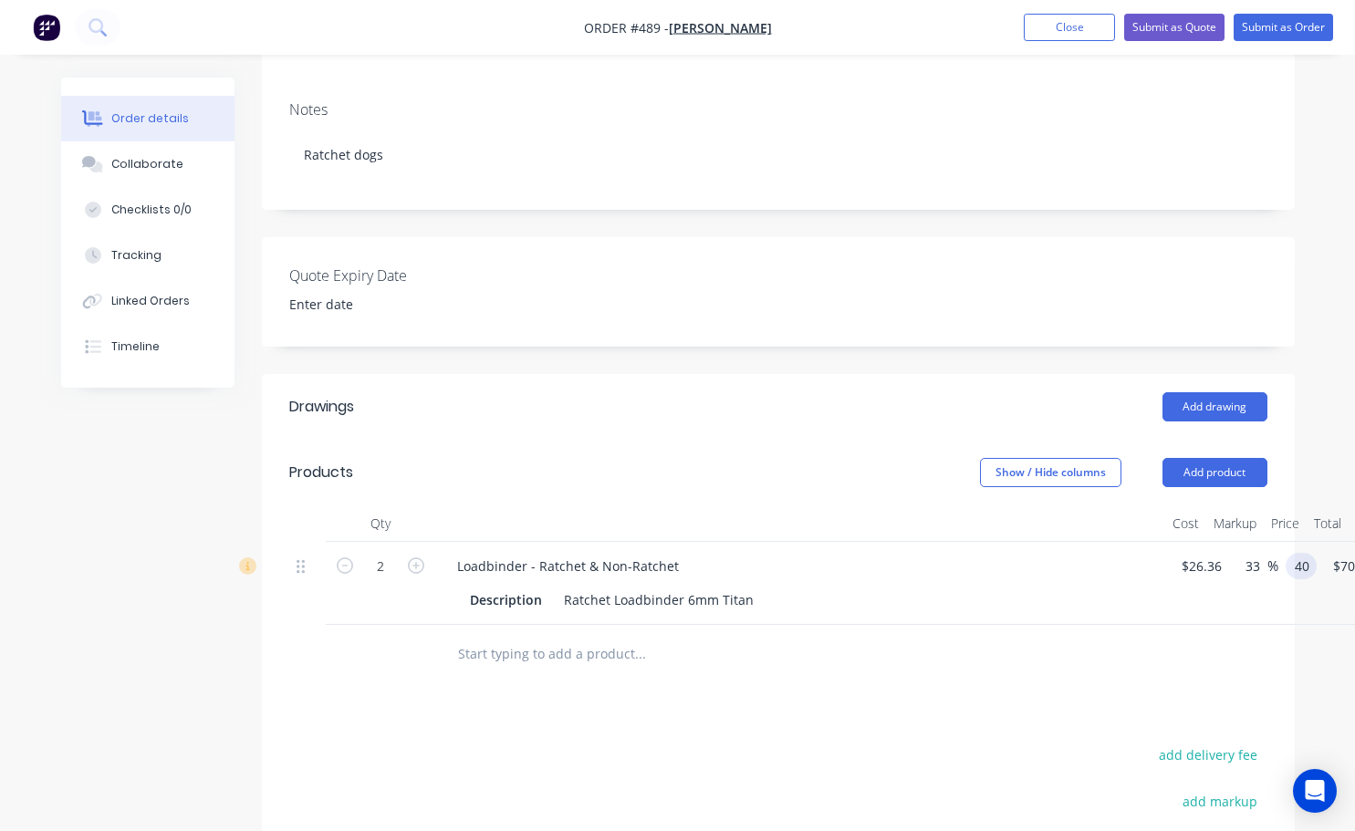
type input "51.75"
type input "$40.00"
type input "$80.00"
click at [847, 698] on div "Drawings Add drawing Products Show / Hide columns Add product Qty Cost Markup P…" at bounding box center [778, 748] width 1033 height 748
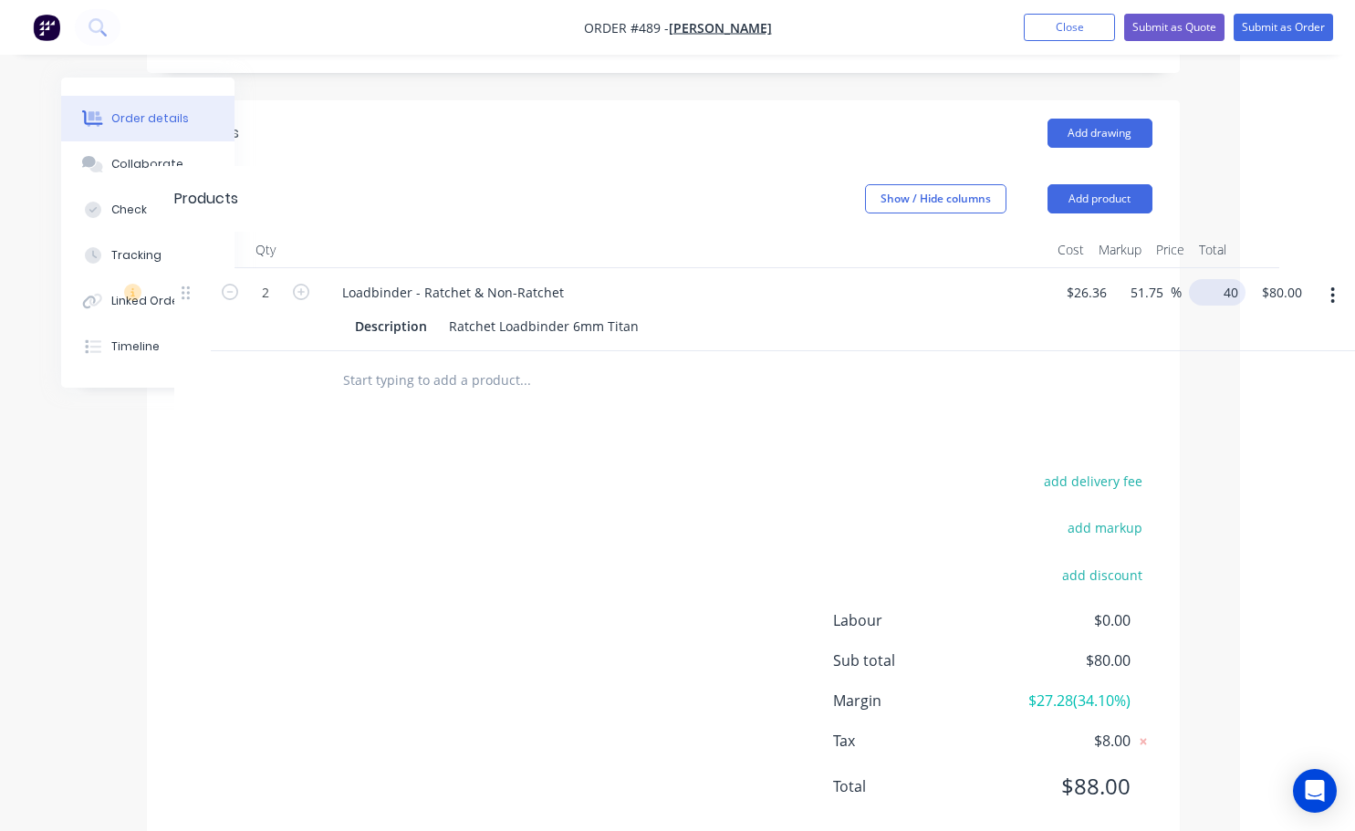
scroll to position [548, 89]
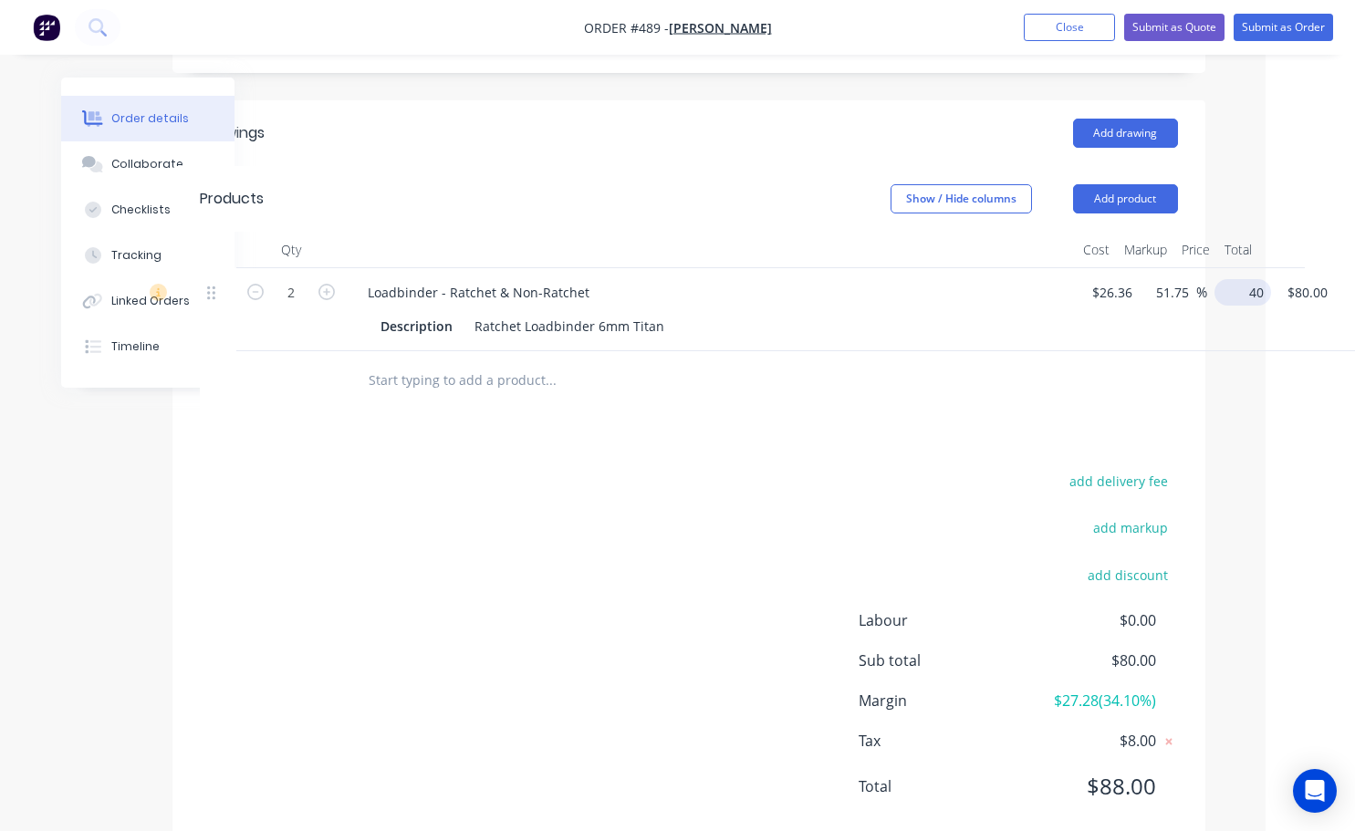
click at [1215, 279] on div "40 $40.00" at bounding box center [1243, 292] width 57 height 26
click at [1234, 279] on input "3.36" at bounding box center [1242, 292] width 35 height 26
type input "36.36"
type input "37.94"
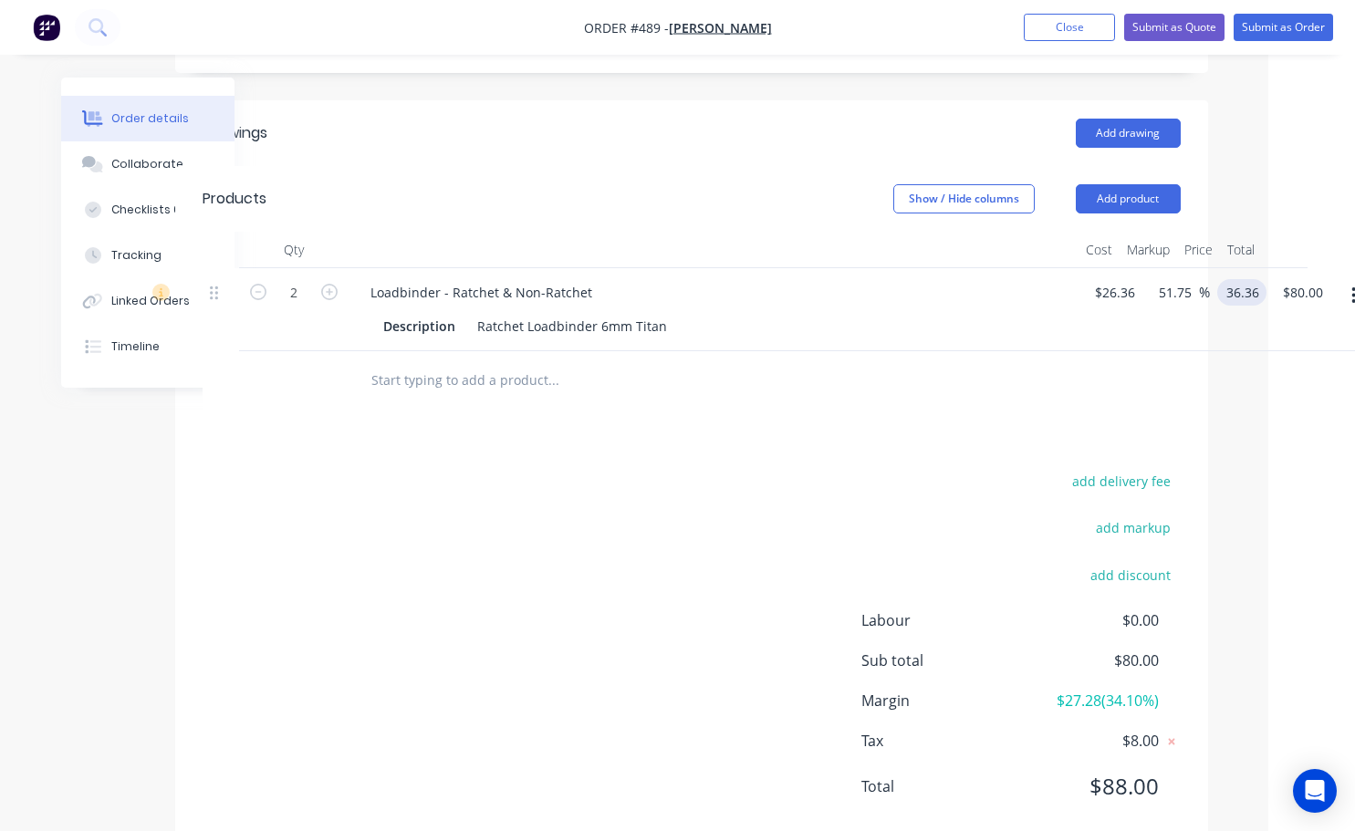
type input "$36.36"
type input "$72.72"
click at [597, 566] on div "add delivery fee add markup add discount Labour $0.00 Sub total $80.00 Margin $…" at bounding box center [692, 645] width 978 height 352
click at [1261, 279] on input "36.36" at bounding box center [1246, 292] width 42 height 26
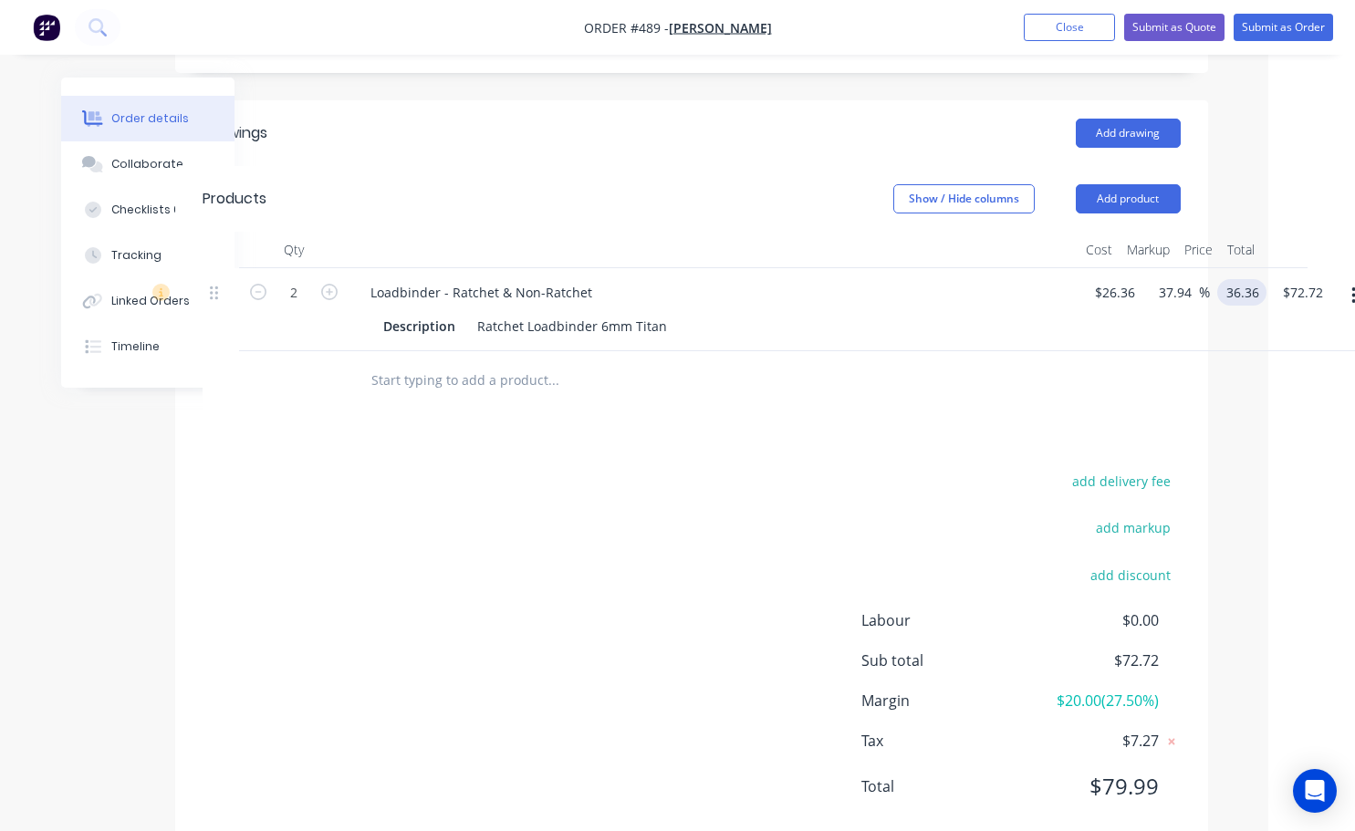
click at [1259, 279] on input "36.36" at bounding box center [1246, 292] width 42 height 26
type input "36.363"
type input "37.95"
type input "$36.363"
type input "$72.73"
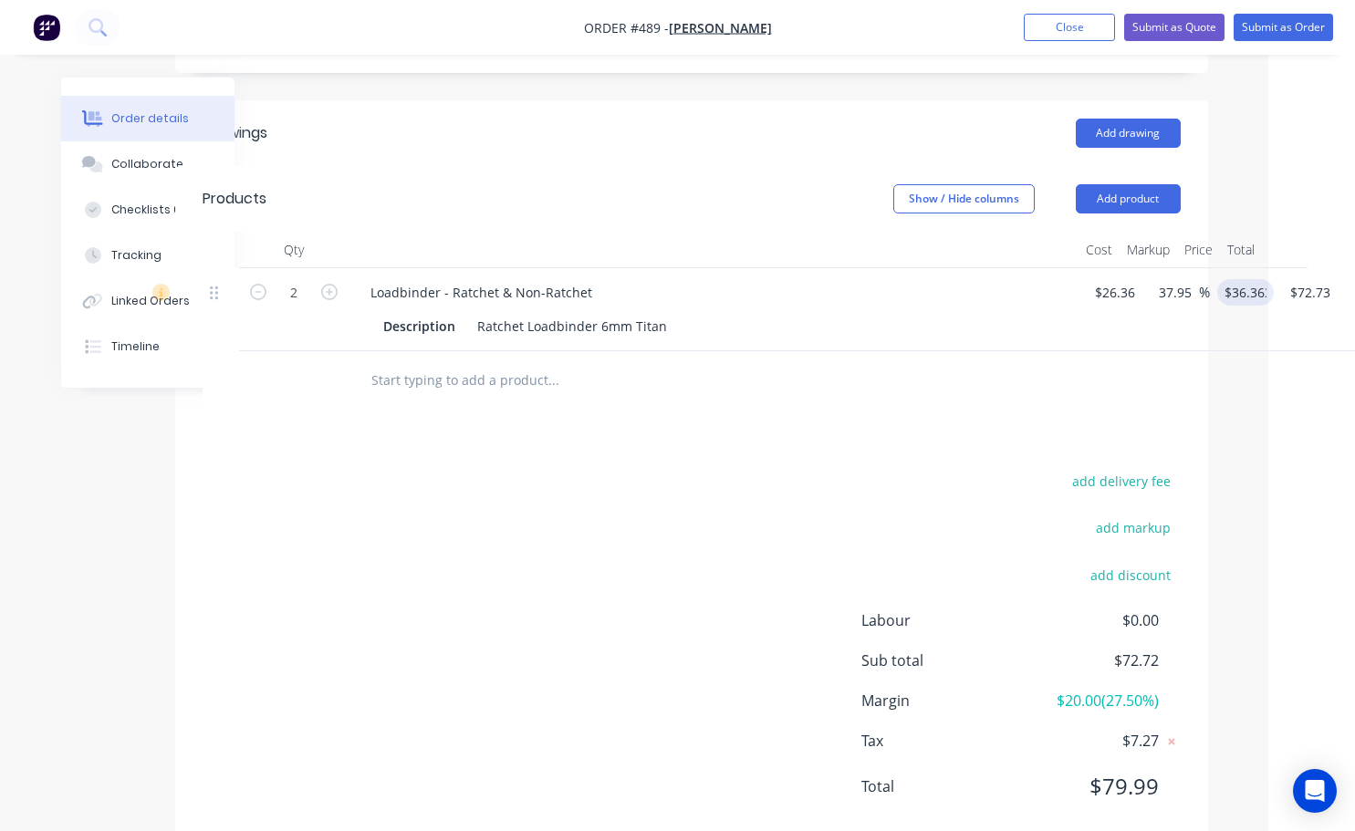
click at [495, 692] on div "add delivery fee add markup add discount Labour $0.00 Sub total $72.72 Margin $…" at bounding box center [692, 645] width 978 height 352
click at [1287, 31] on button "Submit as Order" at bounding box center [1283, 27] width 99 height 27
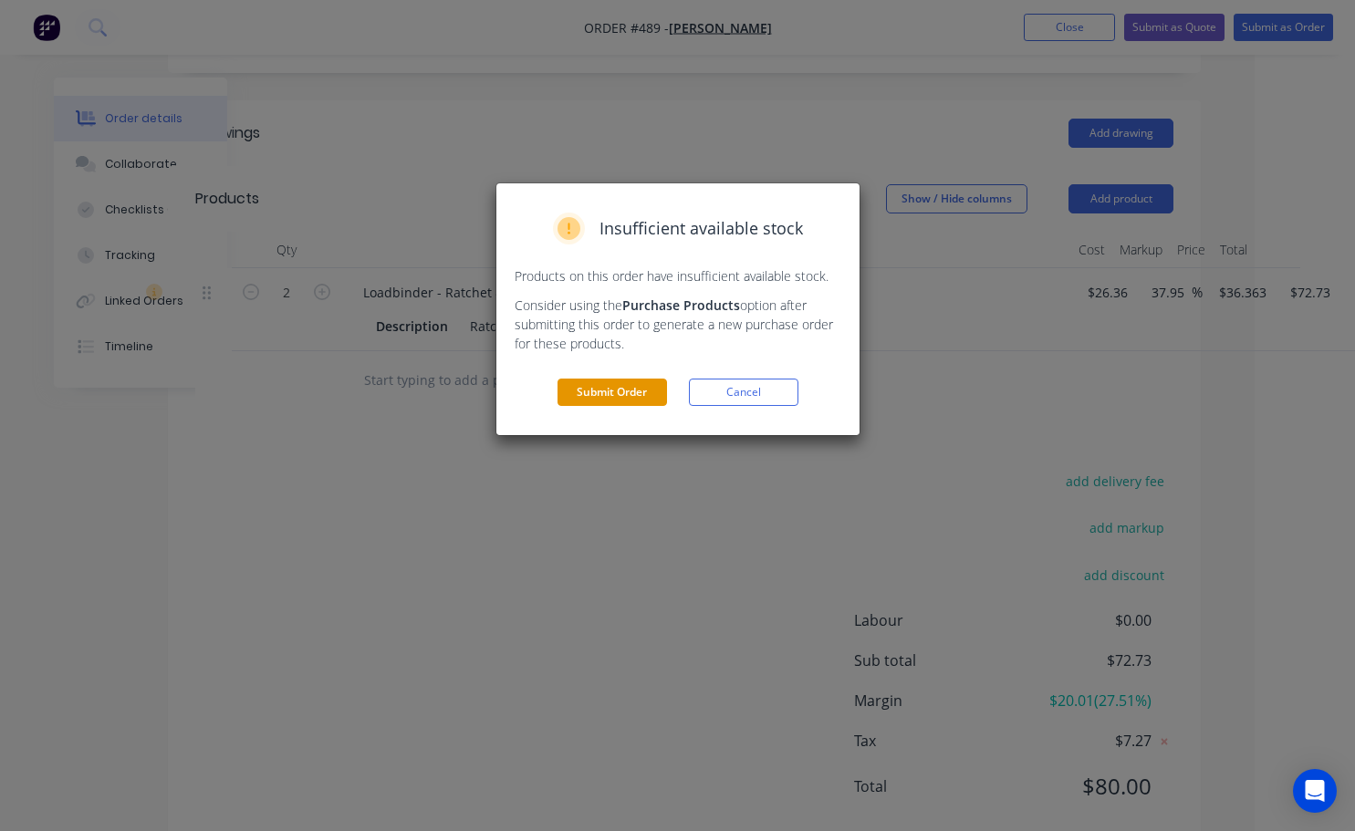
click at [609, 394] on button "Submit Order" at bounding box center [613, 392] width 110 height 27
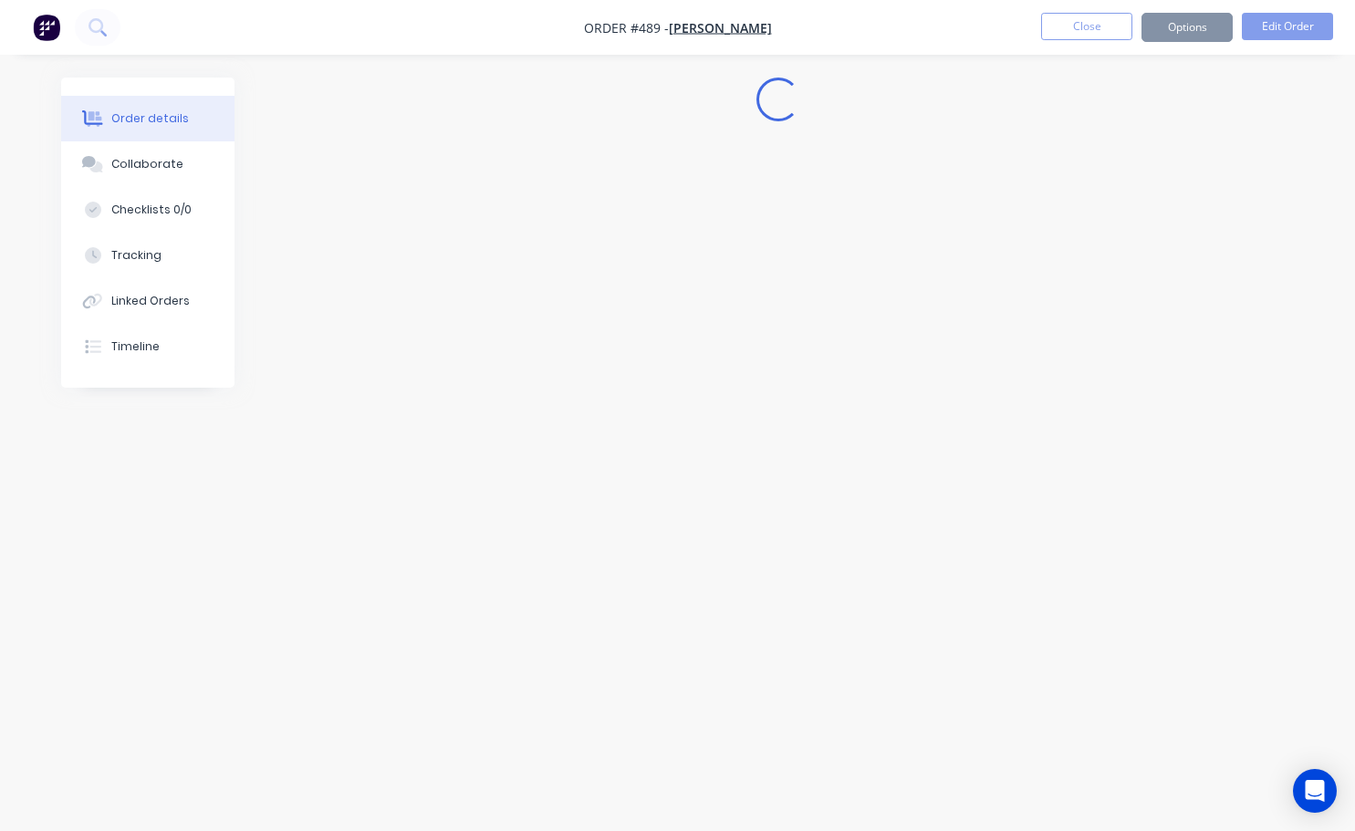
scroll to position [0, 0]
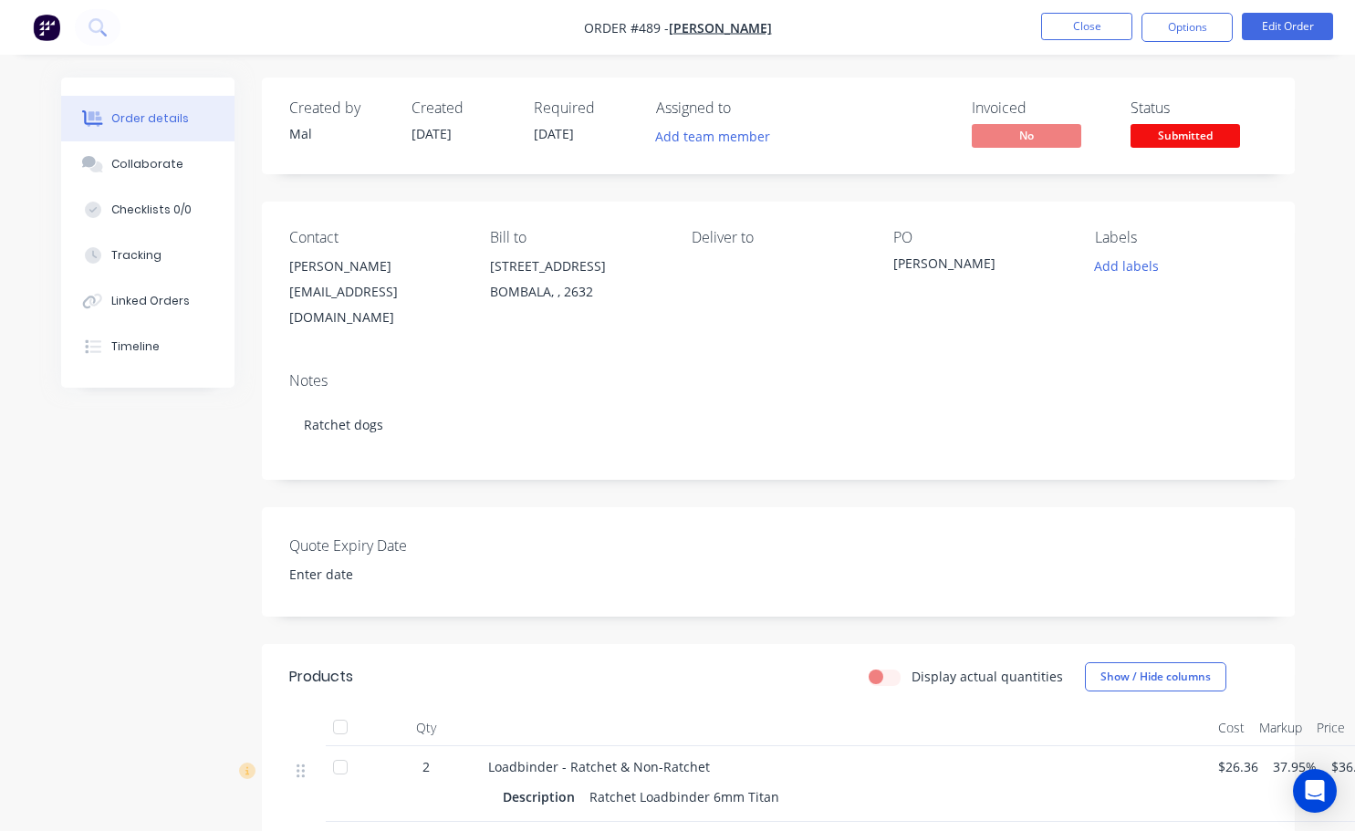
click at [1153, 139] on span "Submitted" at bounding box center [1186, 135] width 110 height 23
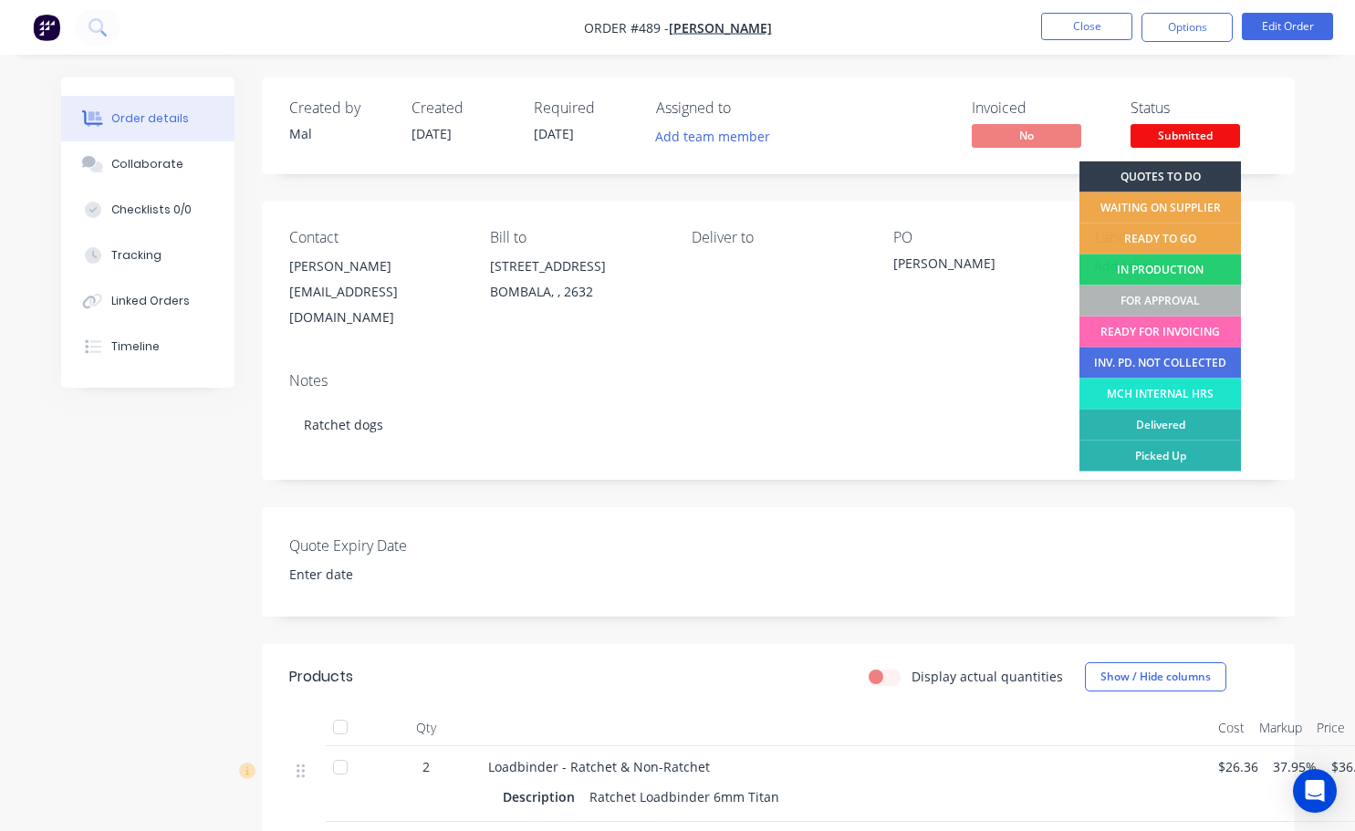
click at [1179, 330] on div "READY FOR INVOICING" at bounding box center [1161, 332] width 162 height 31
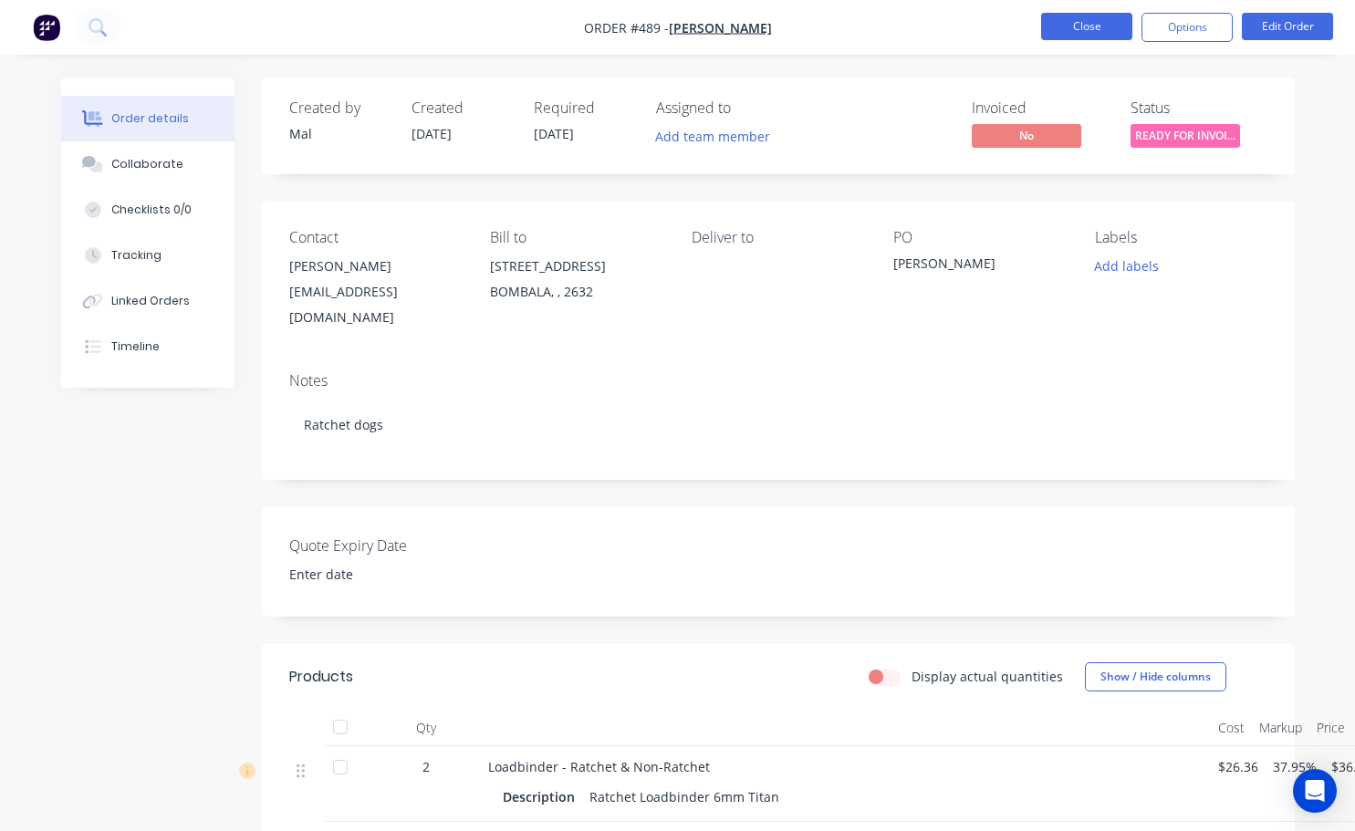
click at [1064, 24] on button "Close" at bounding box center [1086, 26] width 91 height 27
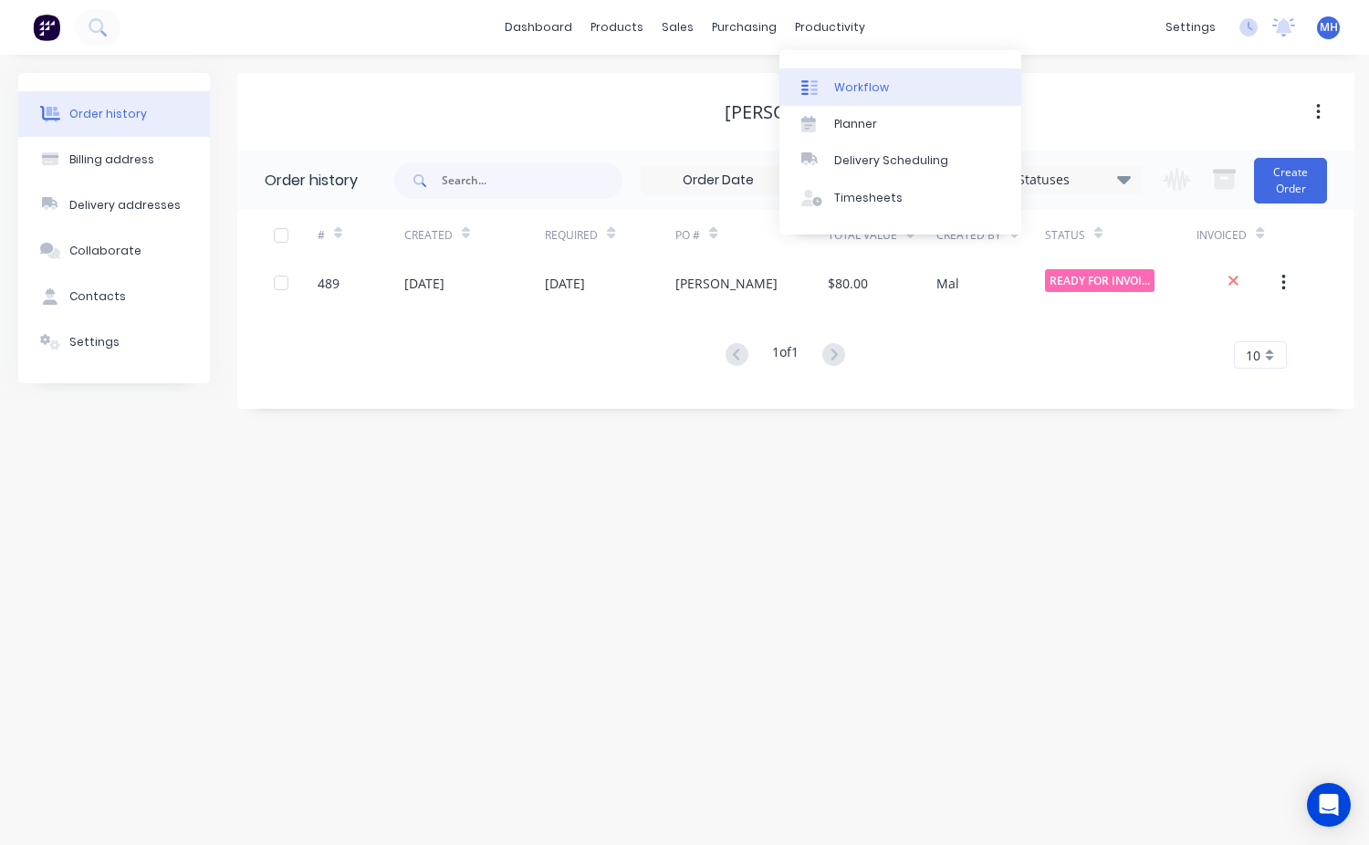
click at [846, 77] on link "Workflow" at bounding box center [900, 86] width 242 height 37
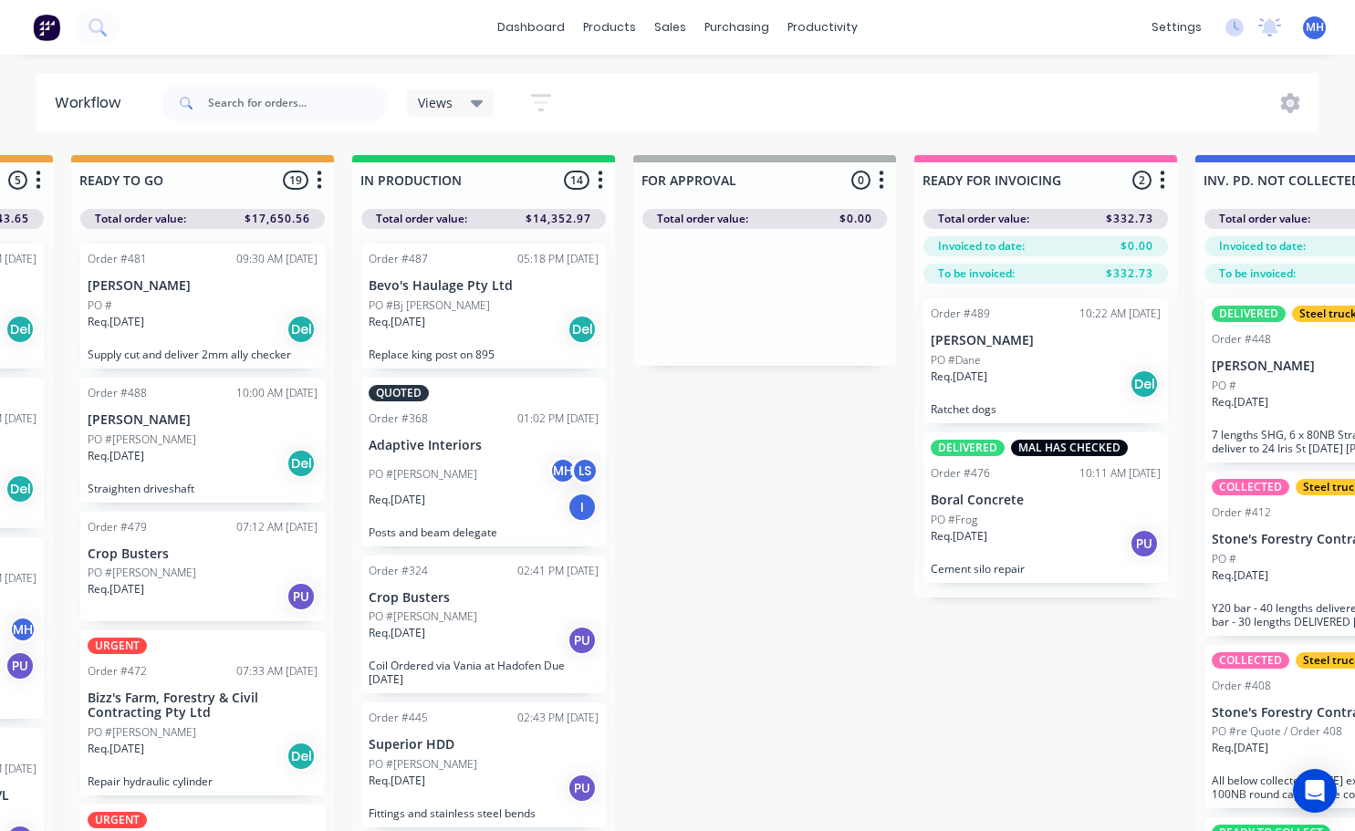
scroll to position [0, 829]
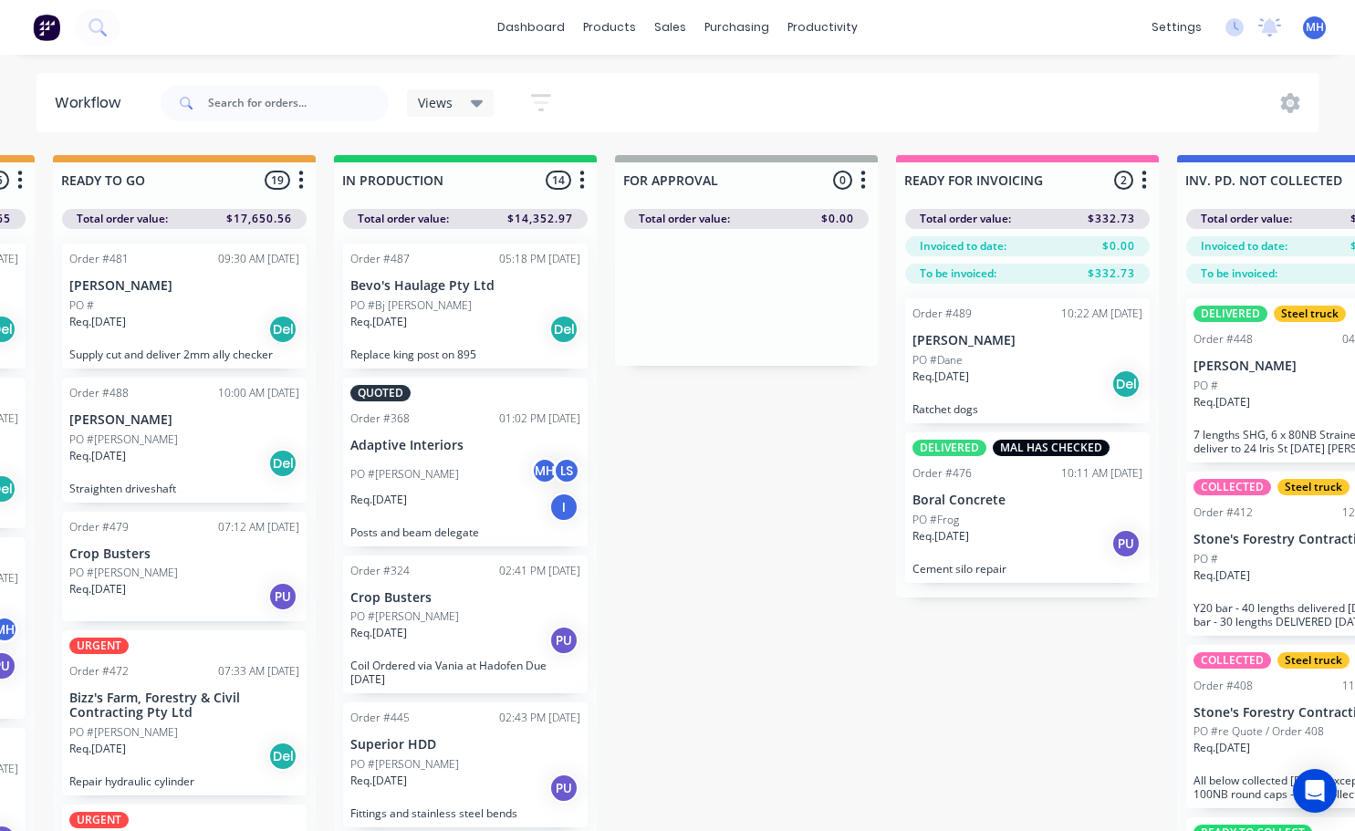
click at [1025, 356] on div "PO #Dane" at bounding box center [1028, 360] width 230 height 16
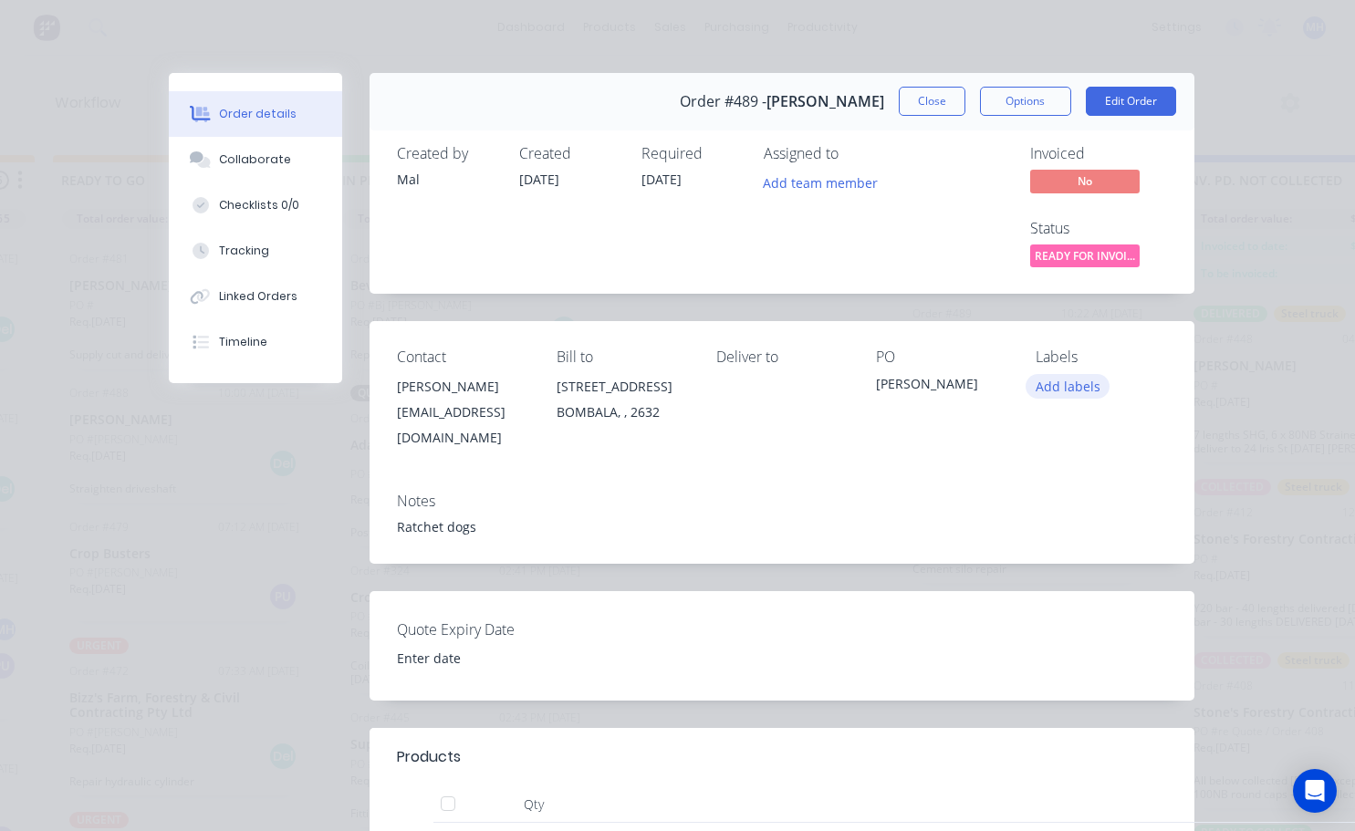
click at [1081, 389] on button "Add labels" at bounding box center [1068, 386] width 84 height 25
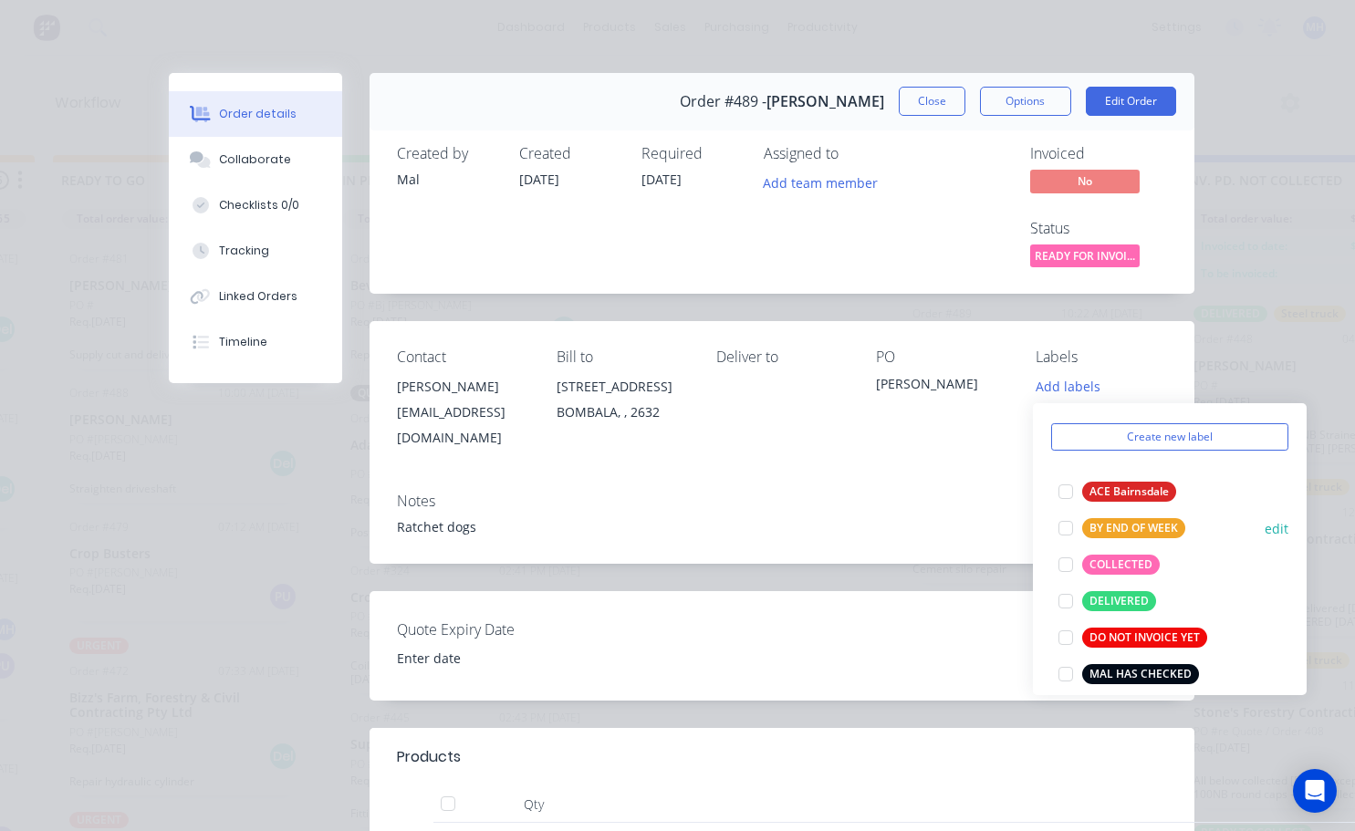
scroll to position [91, 0]
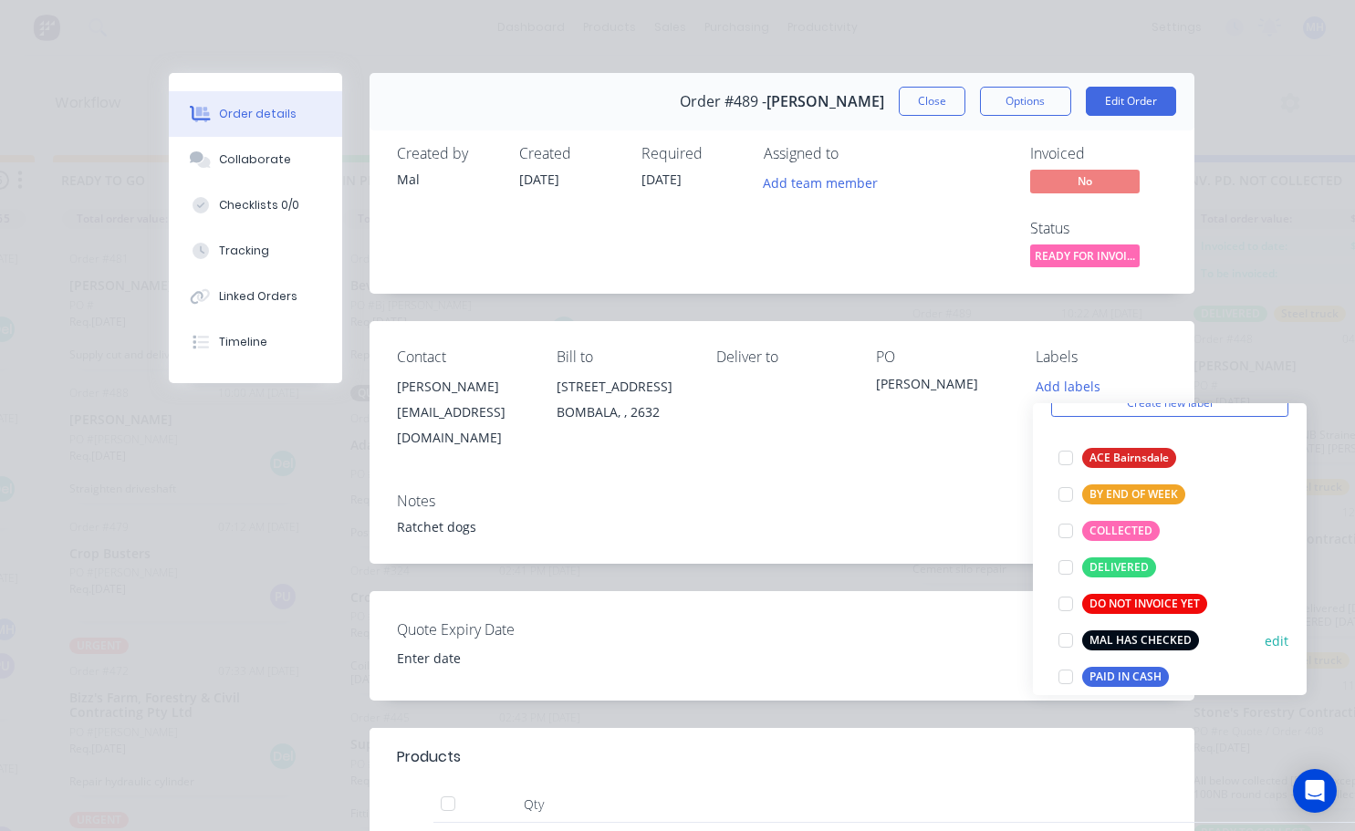
click at [1069, 642] on div at bounding box center [1066, 640] width 37 height 37
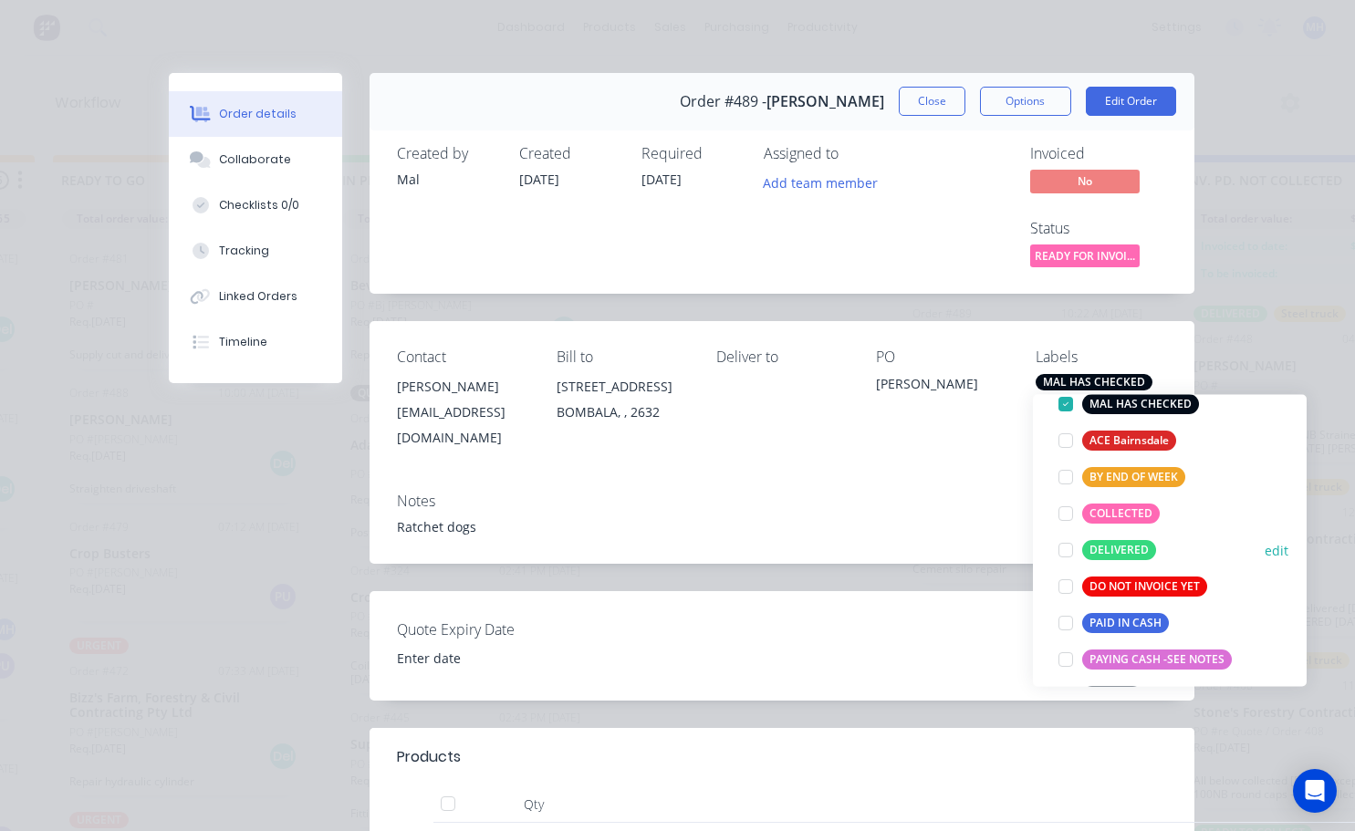
scroll to position [183, 0]
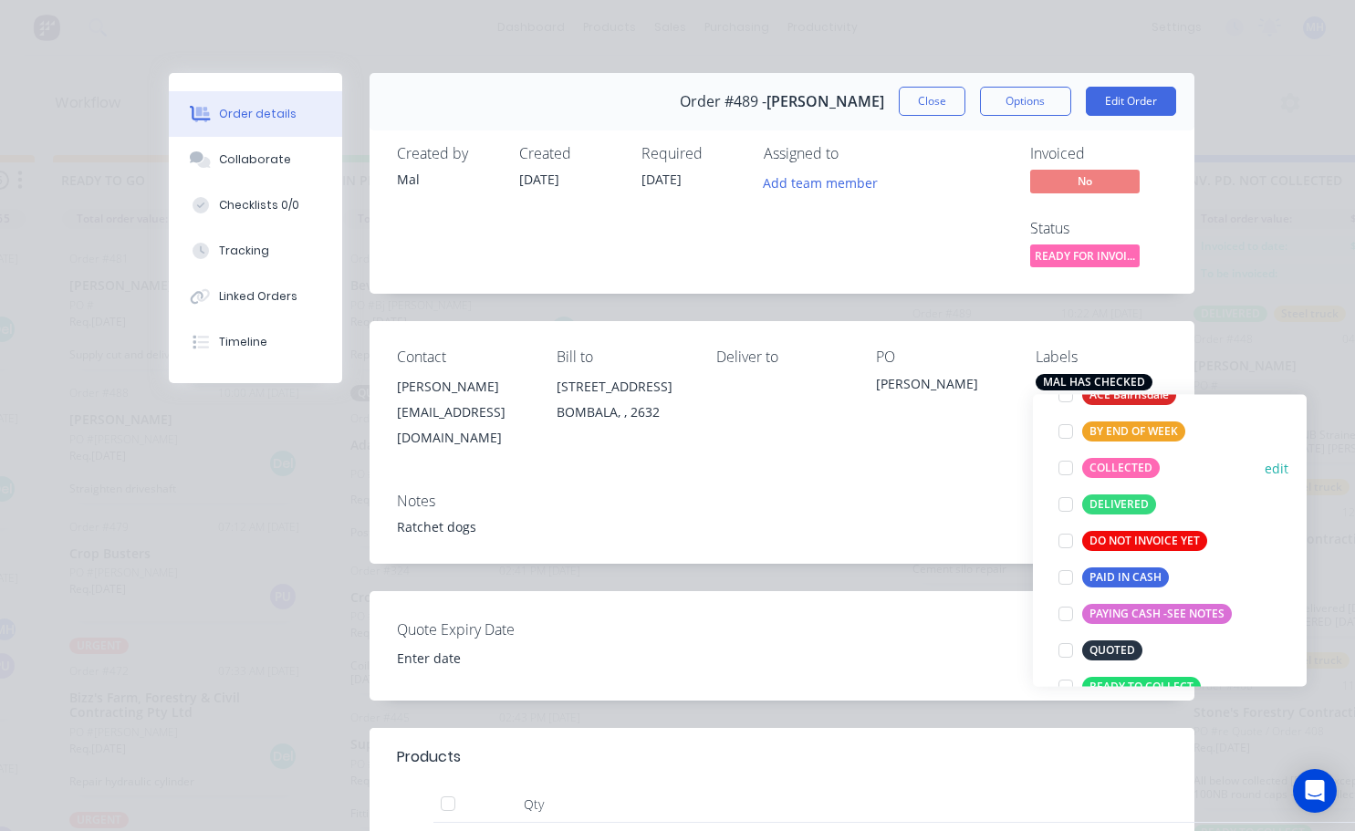
click at [1061, 465] on div at bounding box center [1066, 468] width 37 height 37
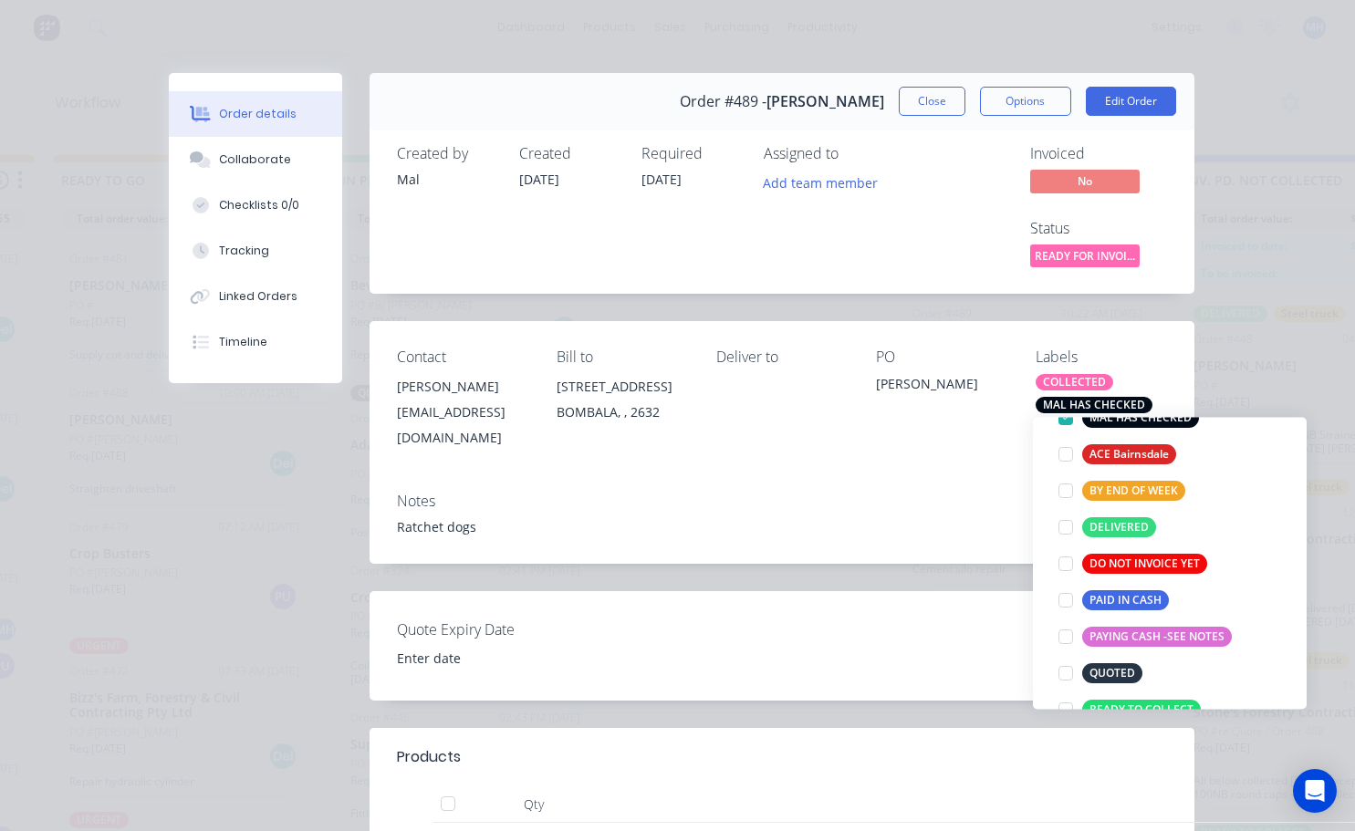
scroll to position [73, 0]
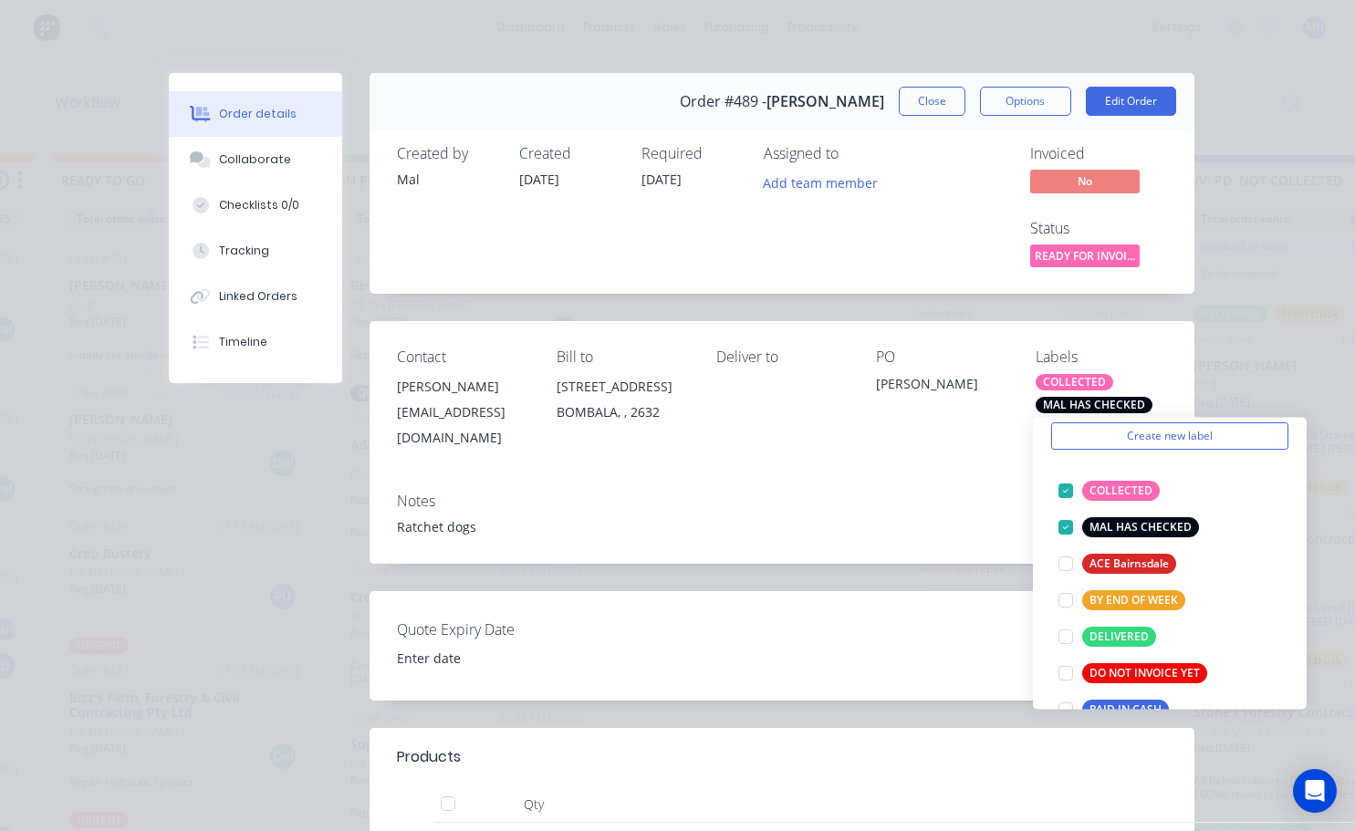
click at [954, 478] on div "Notes Ratchet dogs" at bounding box center [782, 521] width 825 height 86
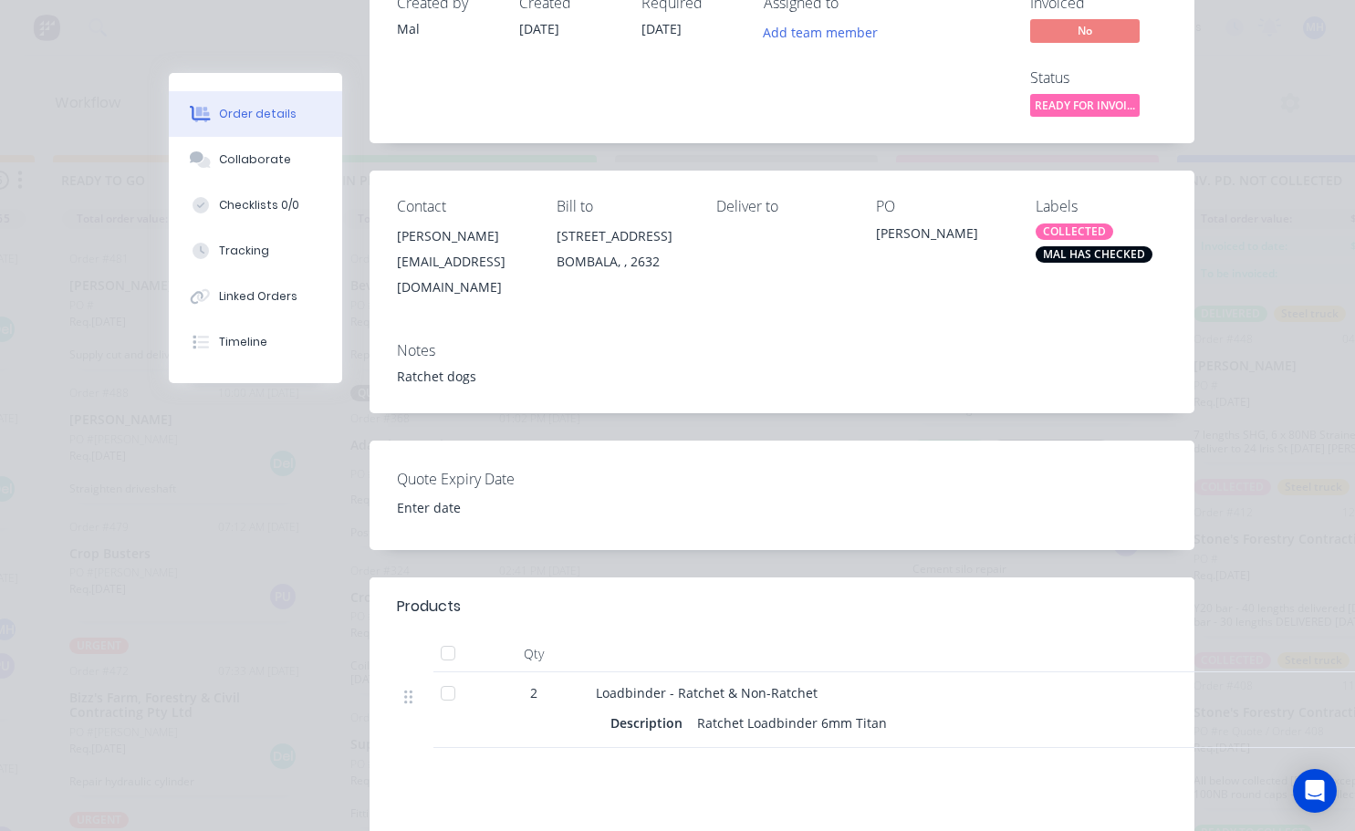
scroll to position [0, 0]
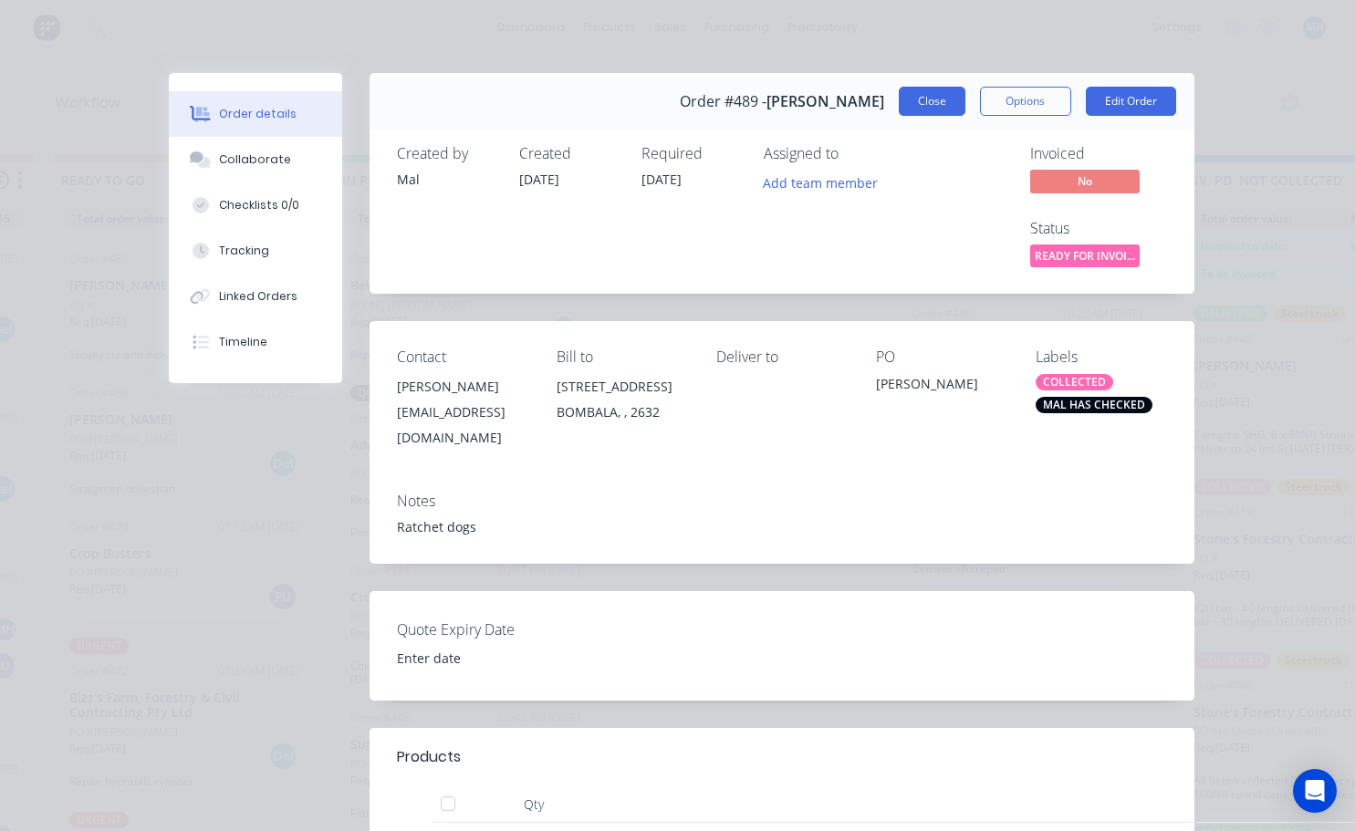
click at [931, 99] on button "Close" at bounding box center [932, 101] width 67 height 29
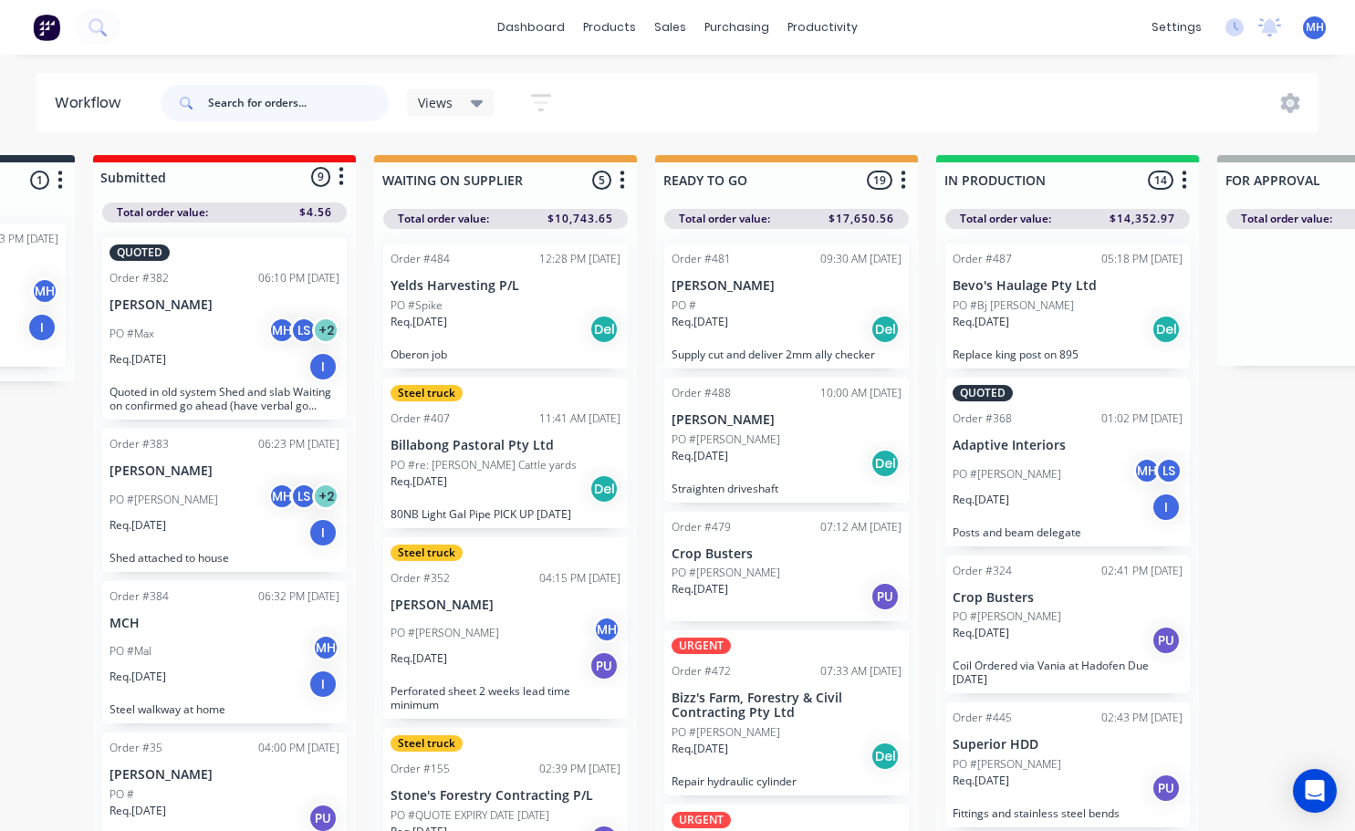
click at [224, 101] on input "text" at bounding box center [298, 103] width 181 height 37
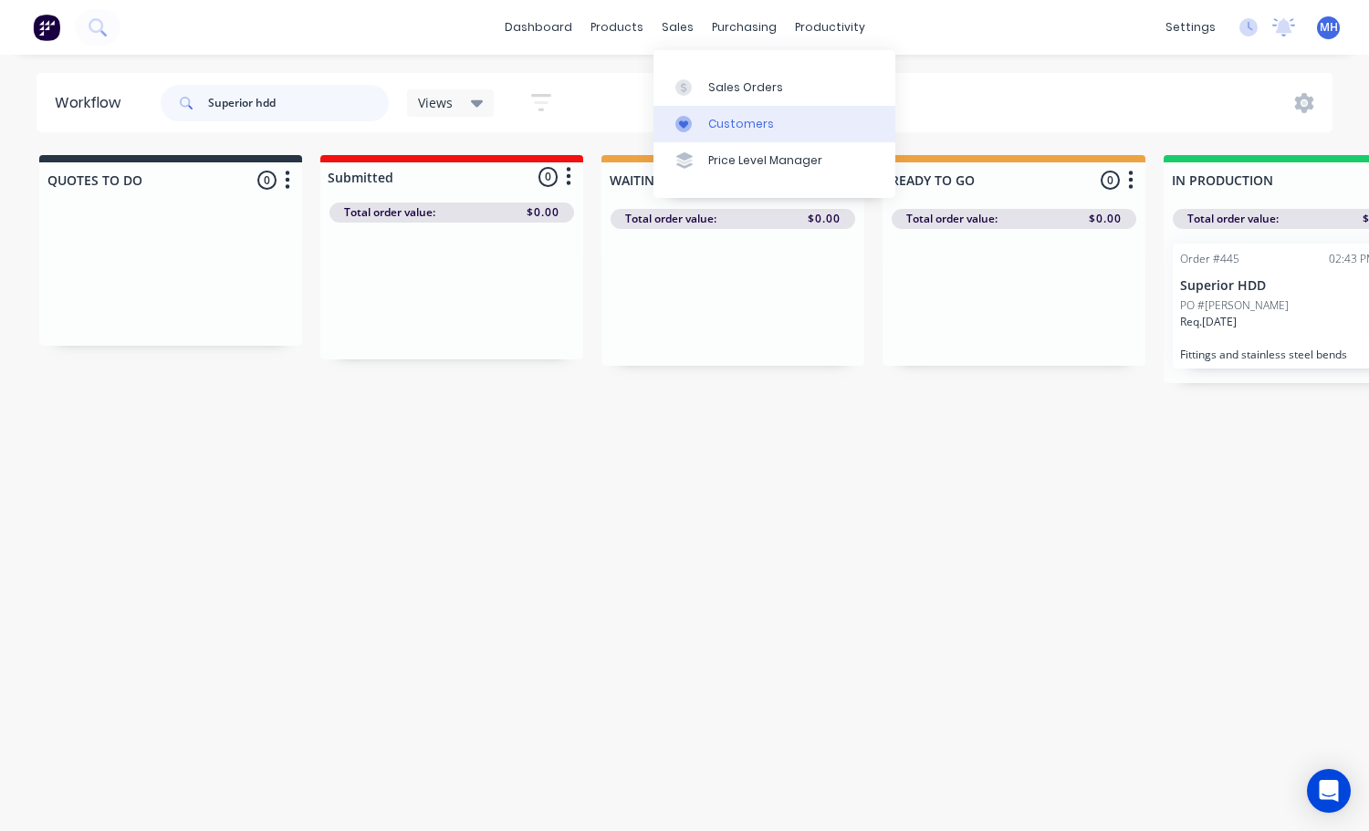
type input "Superior hdd"
click at [739, 123] on div "Customers" at bounding box center [741, 124] width 66 height 16
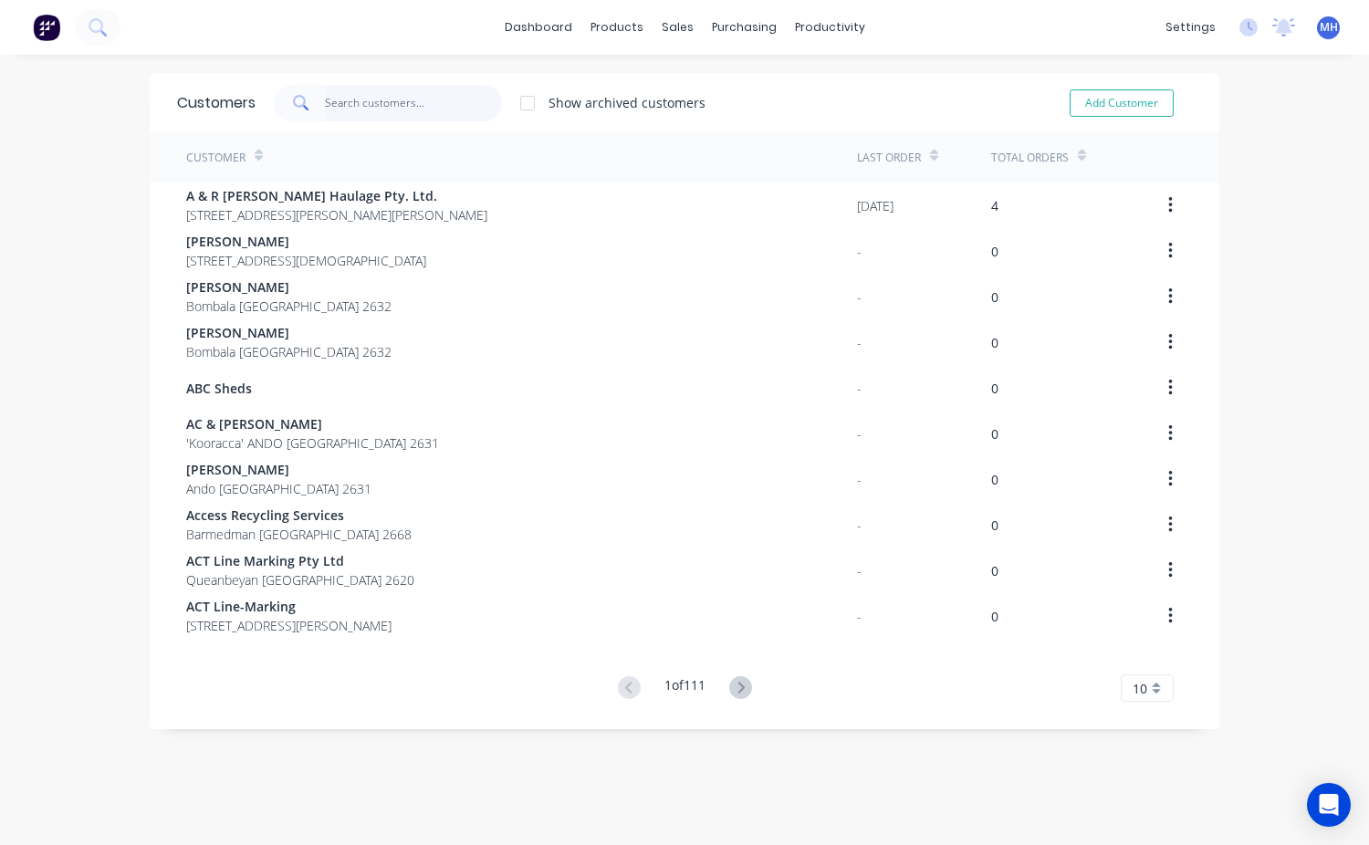
click at [339, 101] on input "text" at bounding box center [414, 103] width 178 height 37
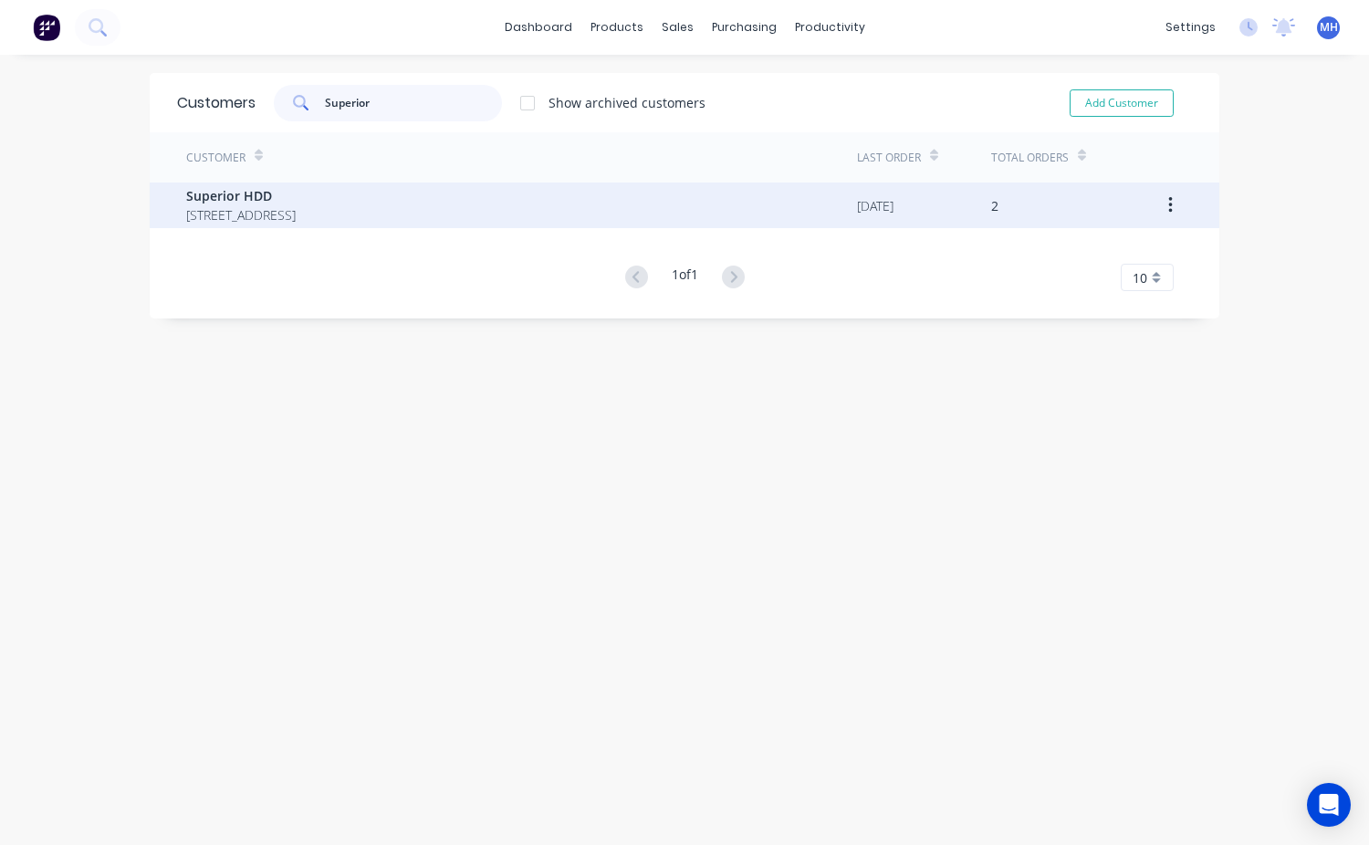
type input "Superior"
click at [246, 202] on span "Superior HDD" at bounding box center [241, 195] width 110 height 19
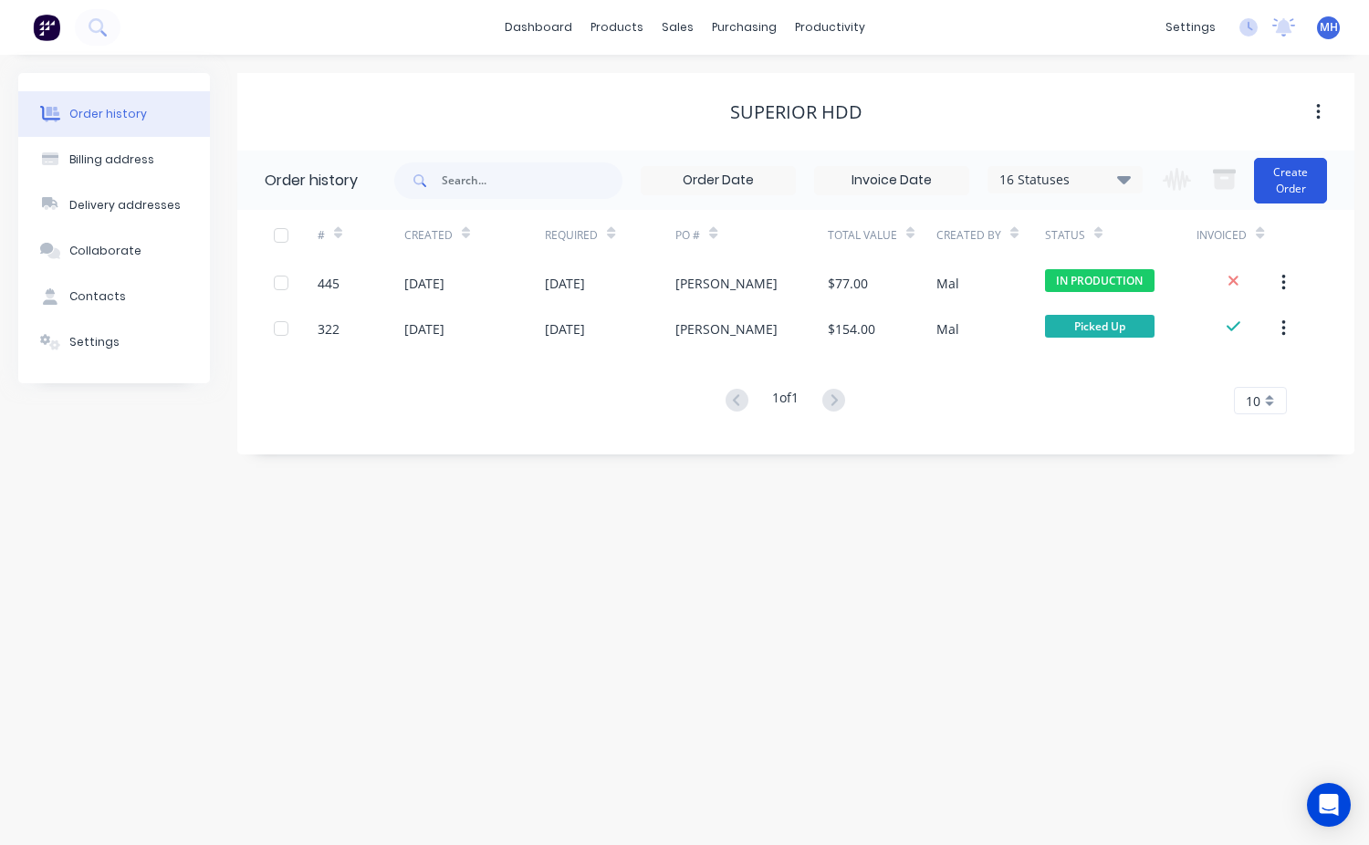
click at [1286, 167] on button "Create Order" at bounding box center [1290, 181] width 73 height 46
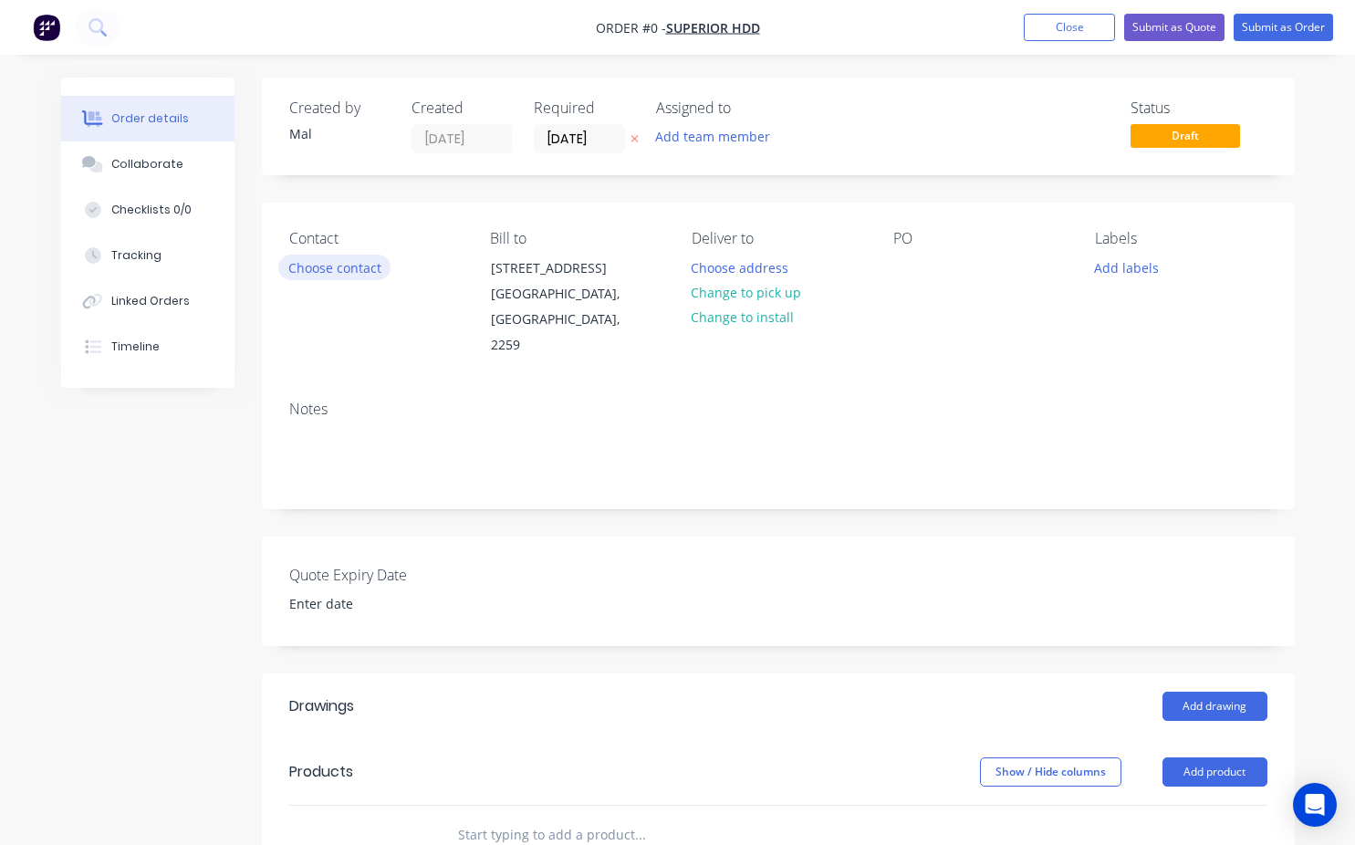
click at [360, 271] on button "Choose contact" at bounding box center [334, 267] width 112 height 25
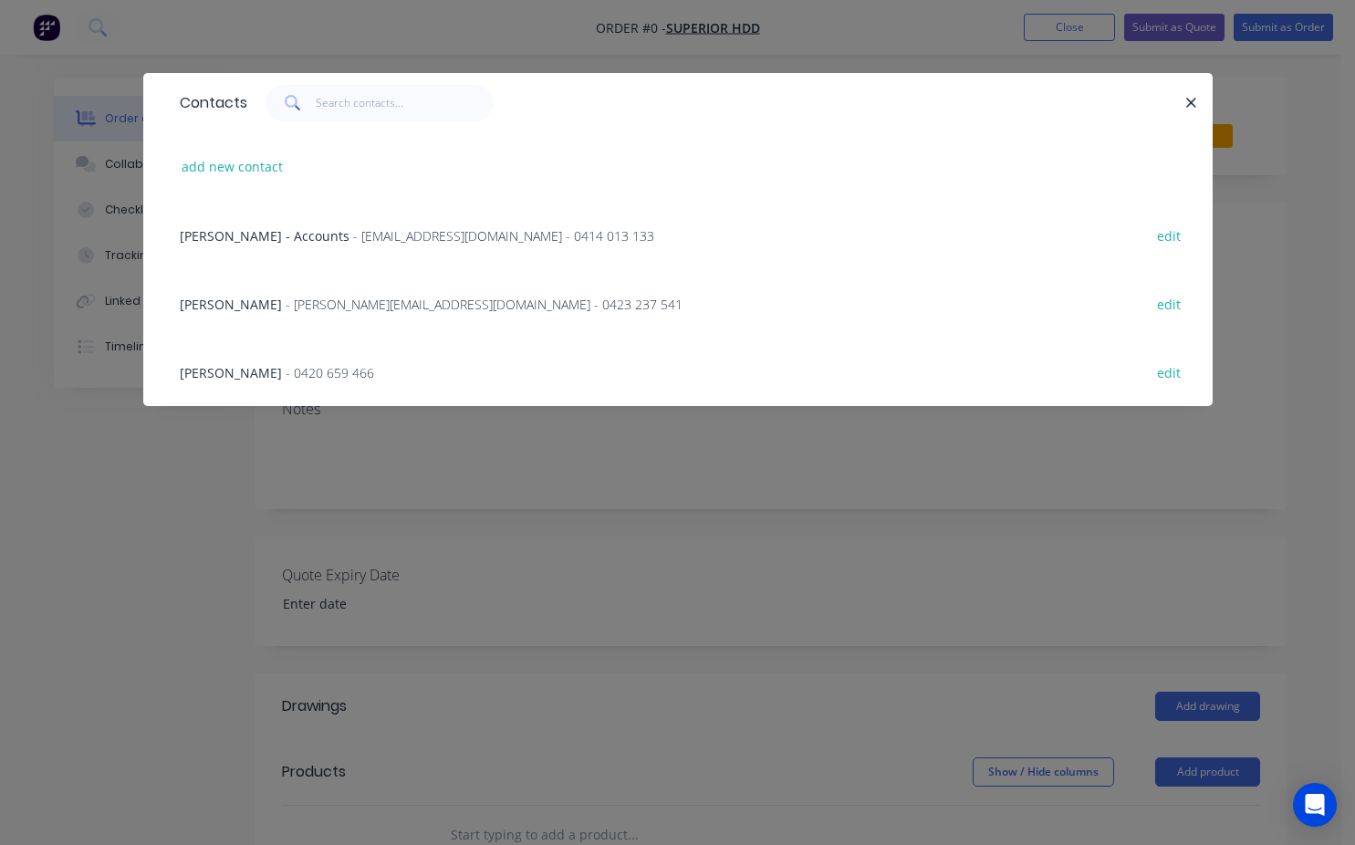
click at [286, 372] on span "- 0420 659 466" at bounding box center [330, 372] width 89 height 17
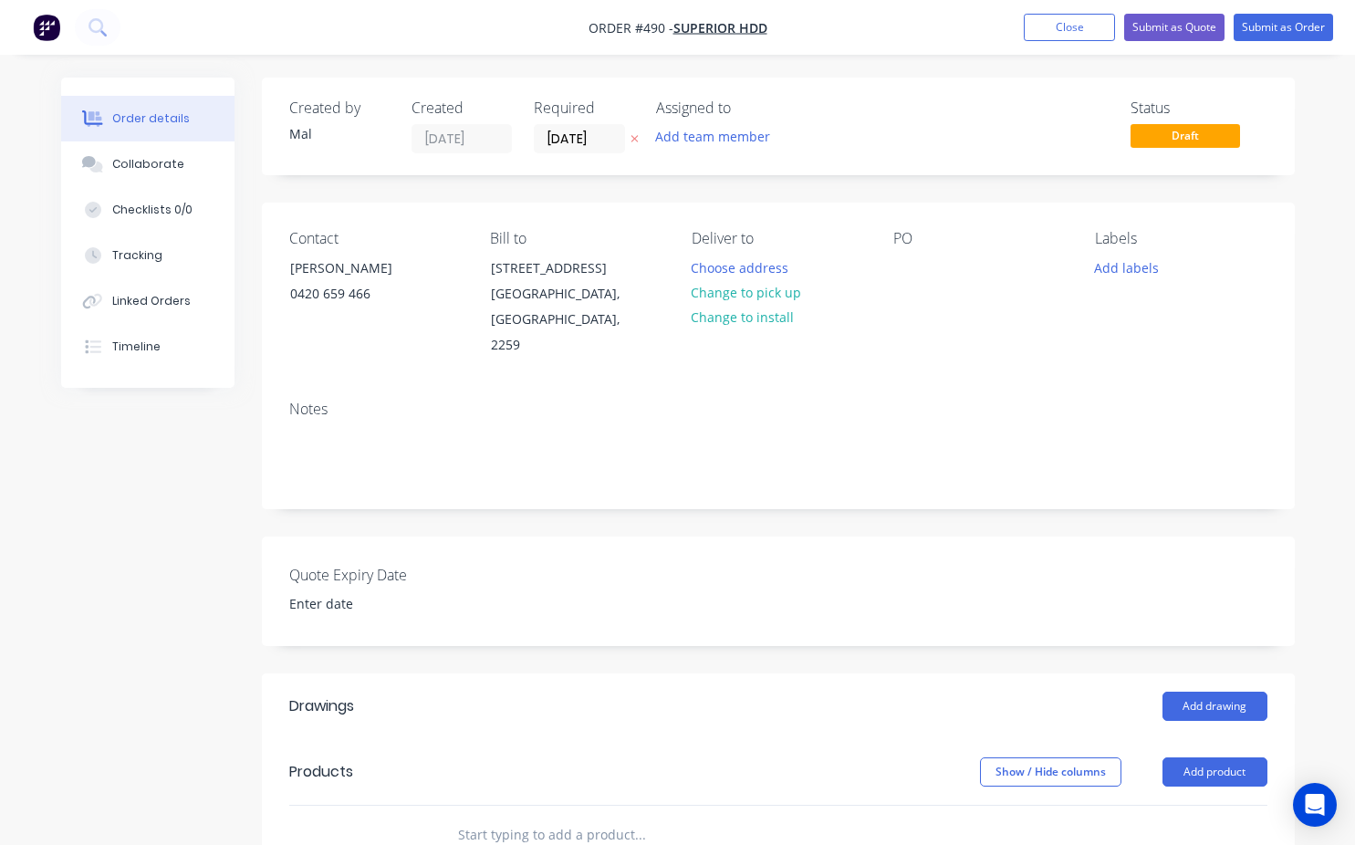
click at [900, 254] on div "PO" at bounding box center [979, 294] width 172 height 129
click at [903, 274] on div at bounding box center [907, 268] width 29 height 26
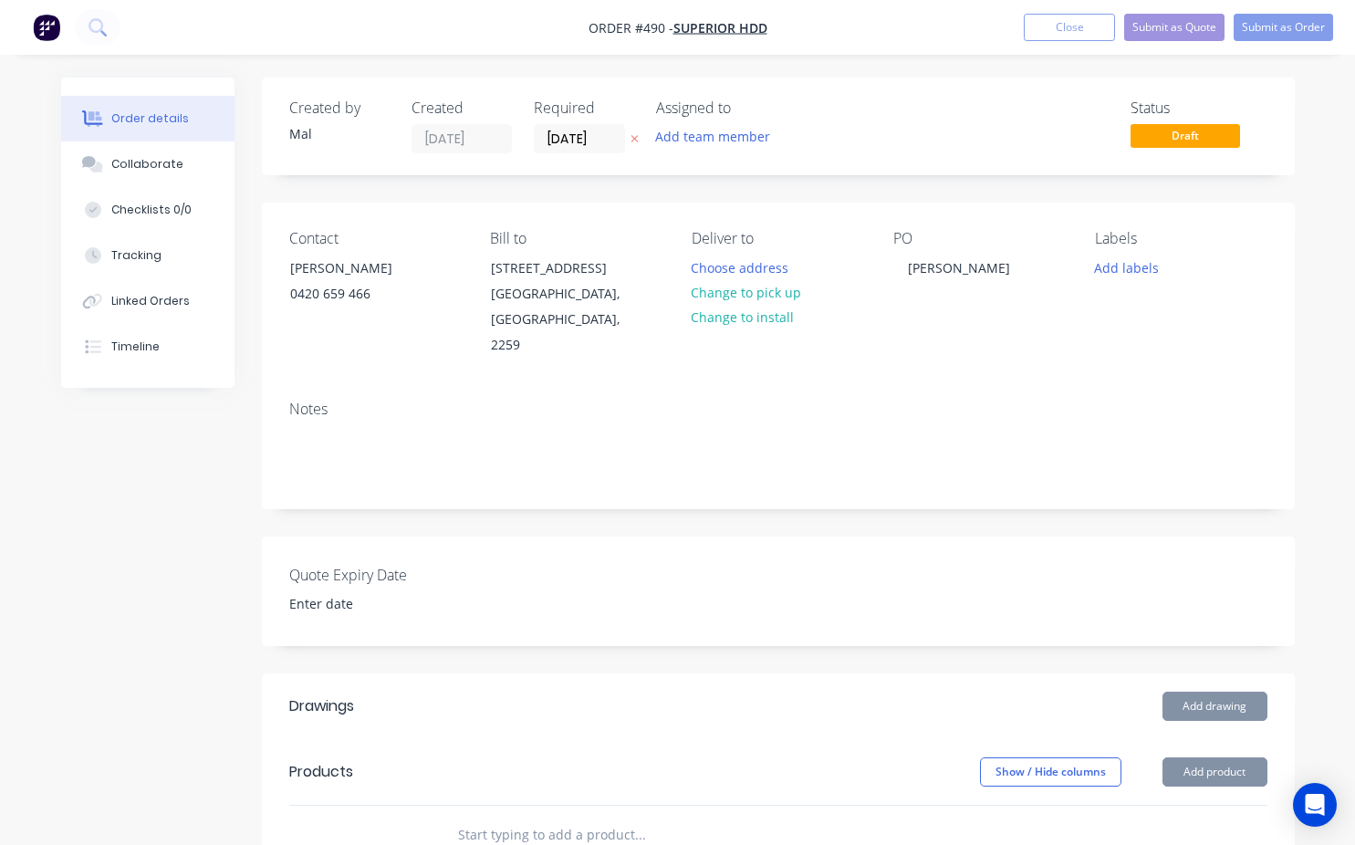
click at [989, 401] on div "Notes" at bounding box center [778, 409] width 978 height 17
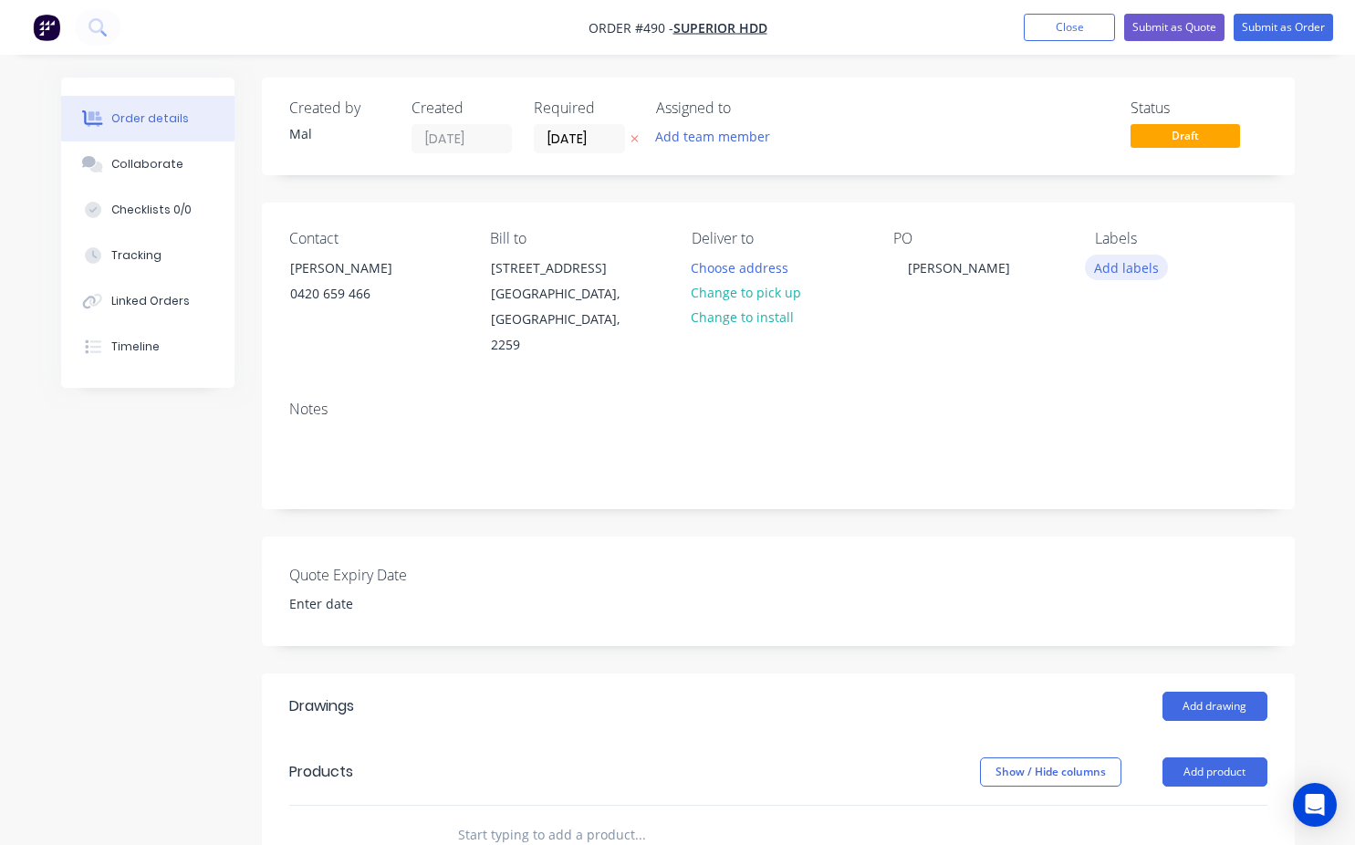
click at [1134, 276] on button "Add labels" at bounding box center [1127, 267] width 84 height 25
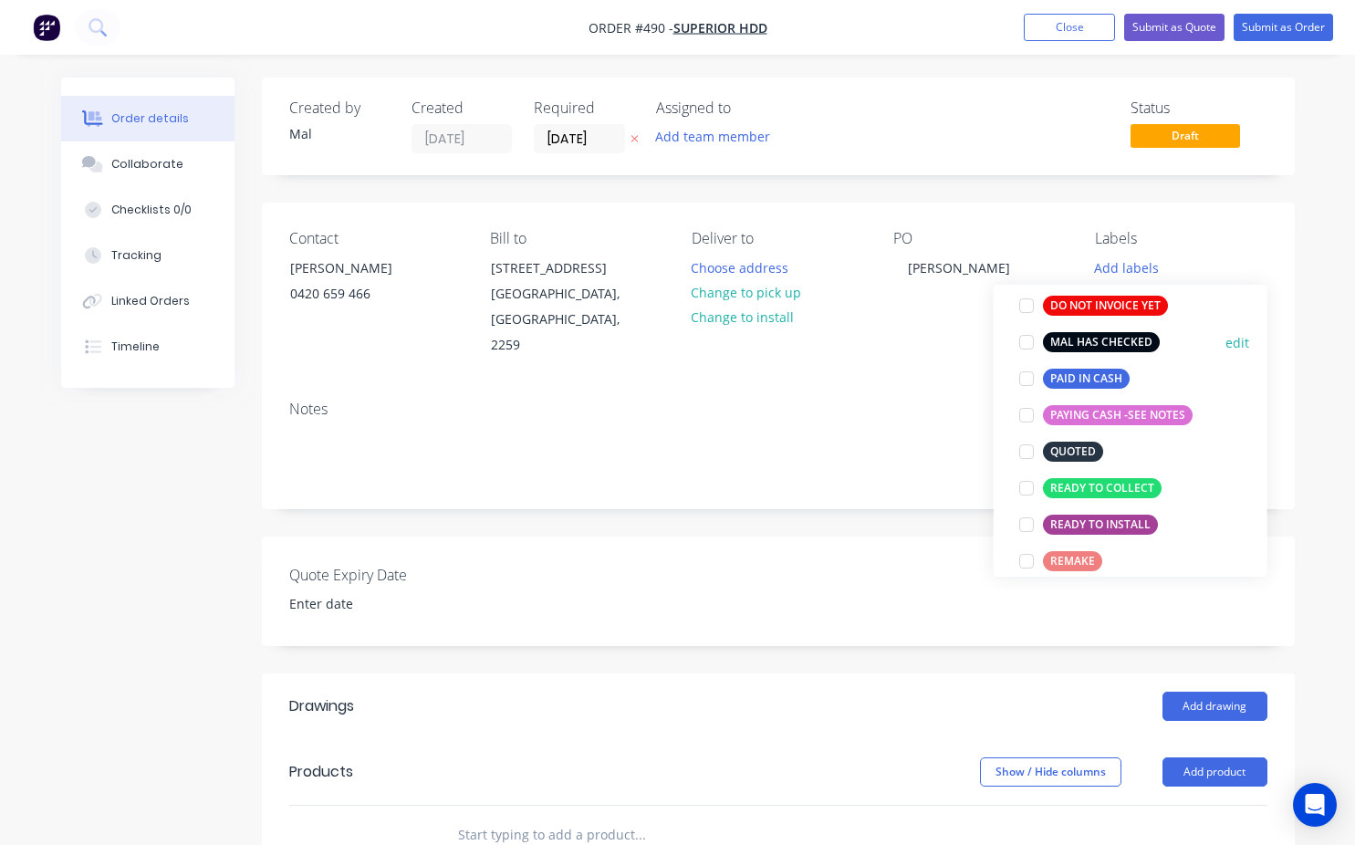
scroll to position [164, 0]
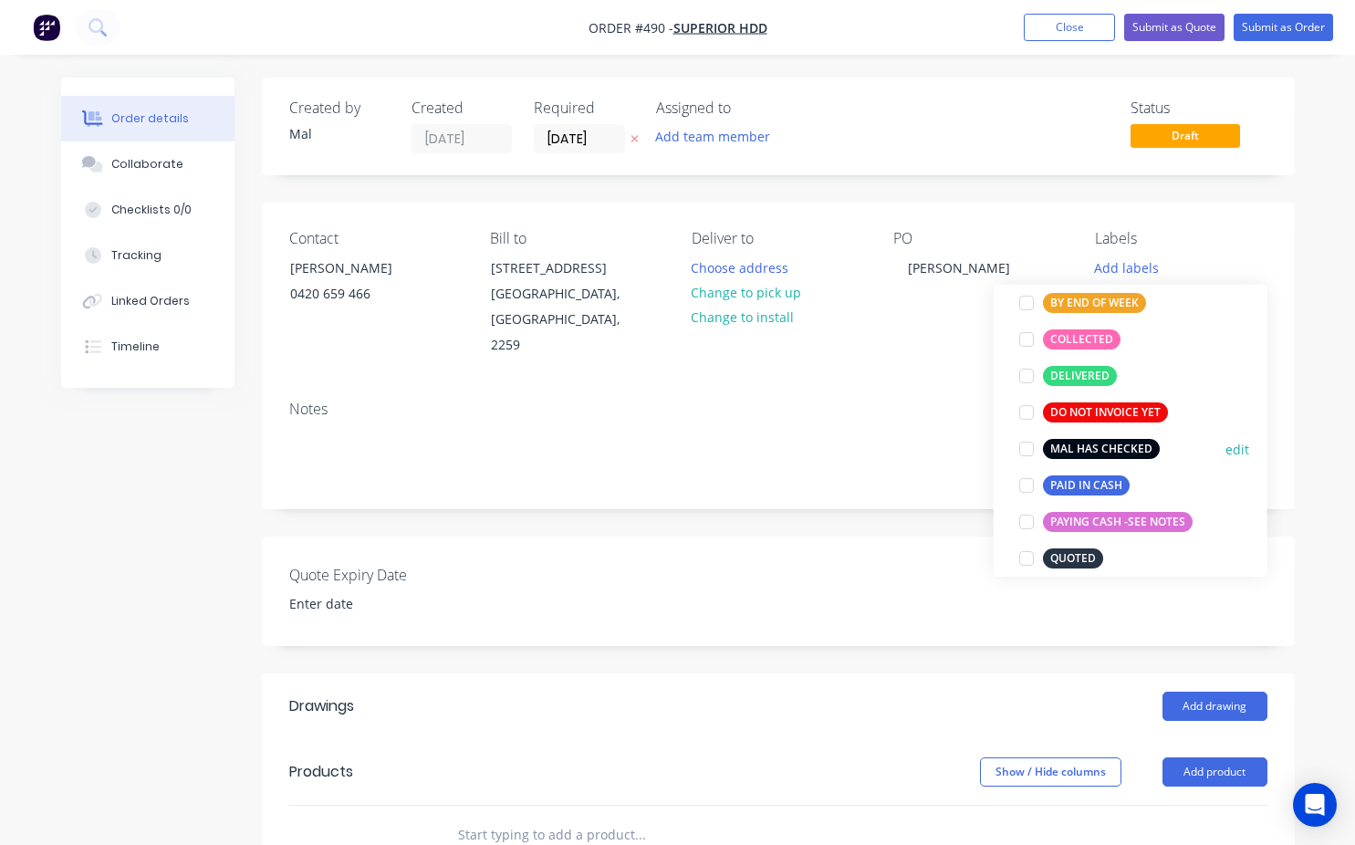
click at [1026, 449] on div at bounding box center [1026, 449] width 37 height 37
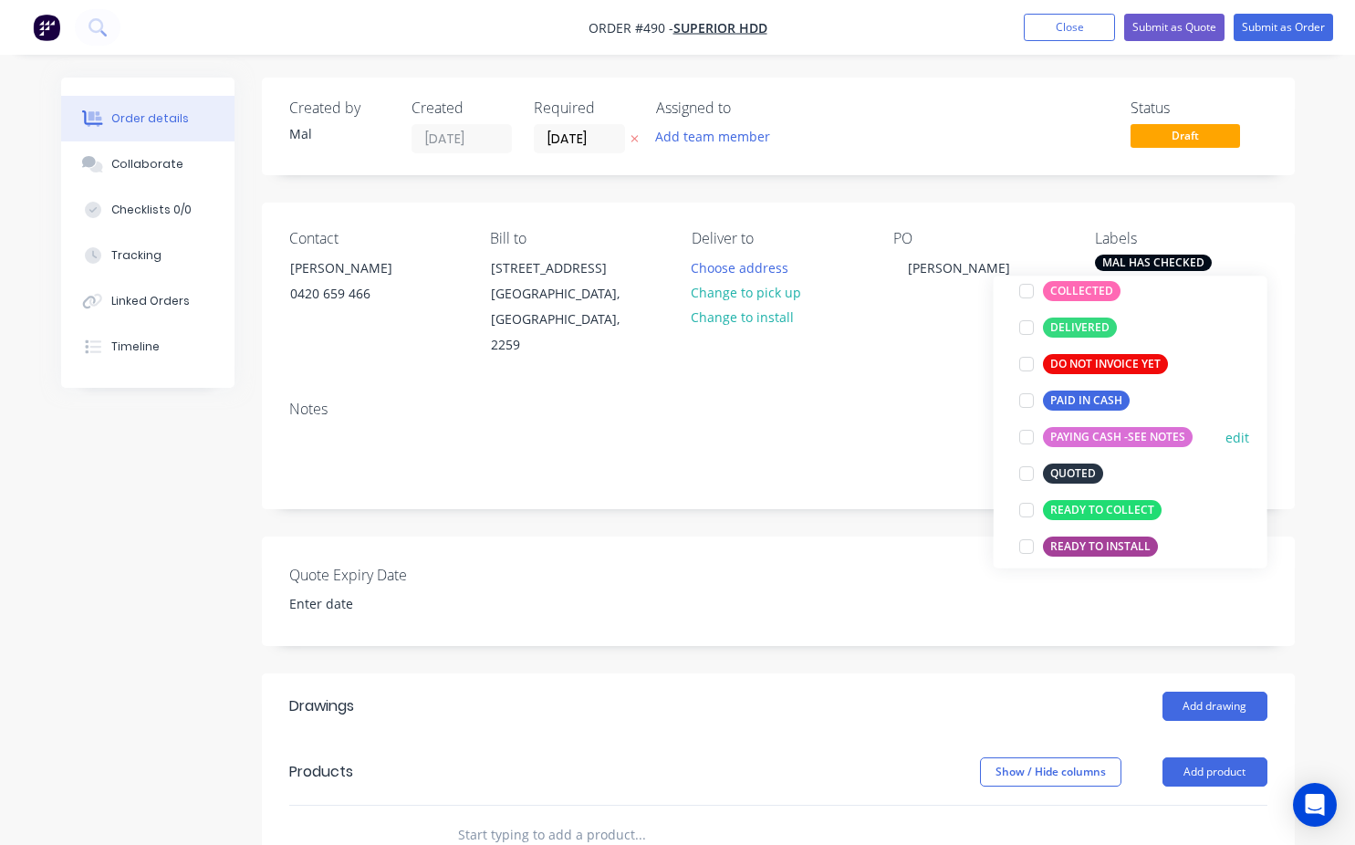
scroll to position [274, 0]
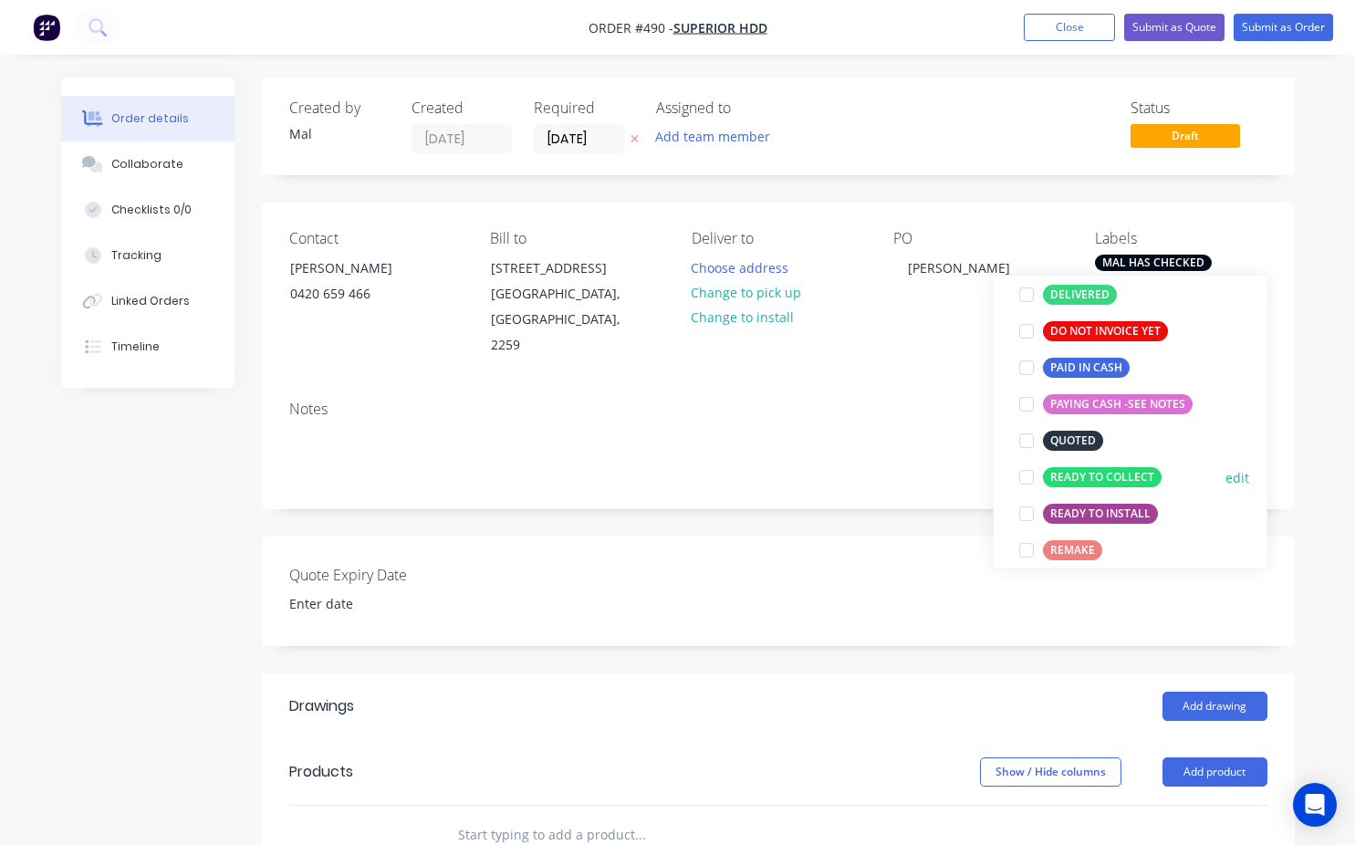
click at [1030, 480] on div at bounding box center [1026, 477] width 37 height 37
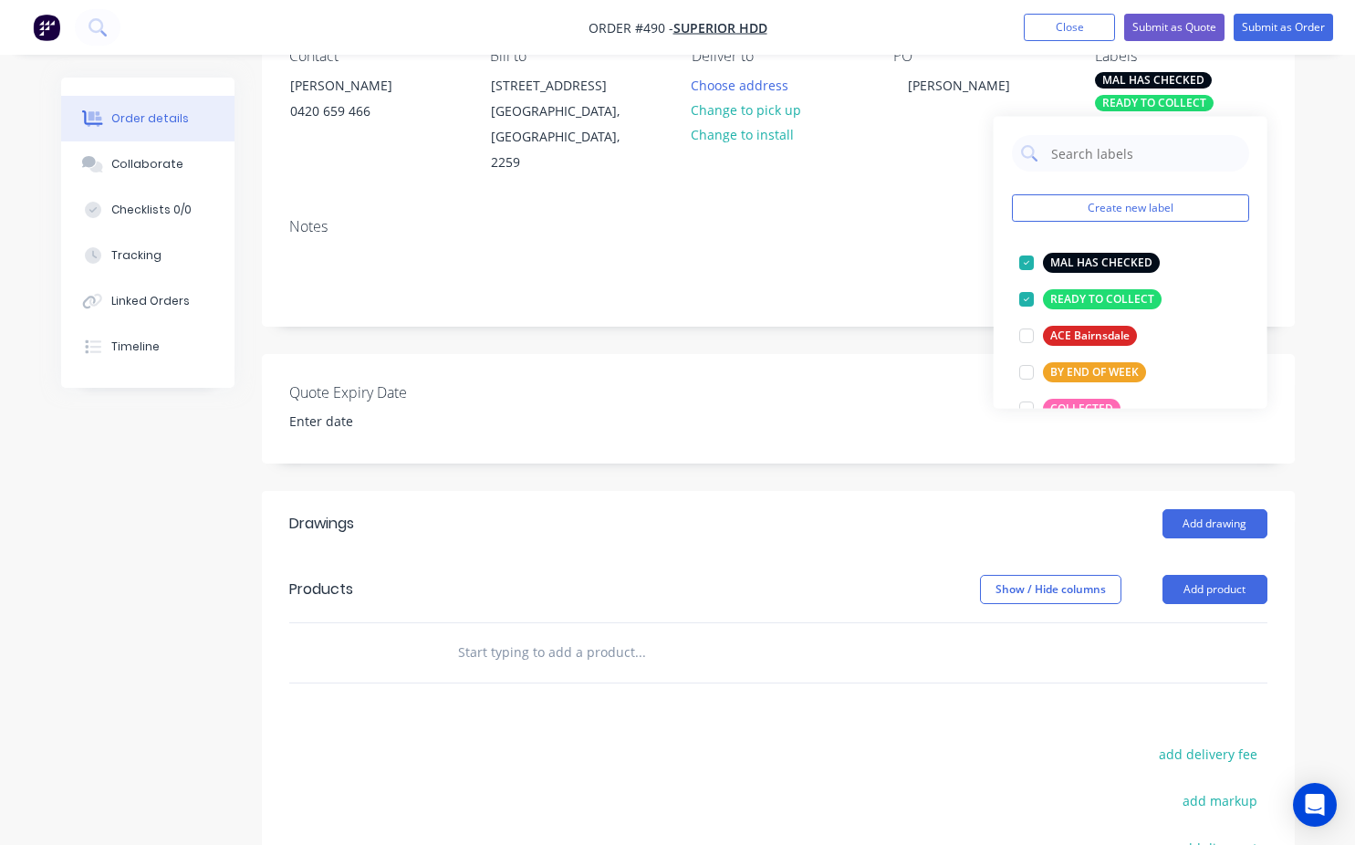
scroll to position [91, 0]
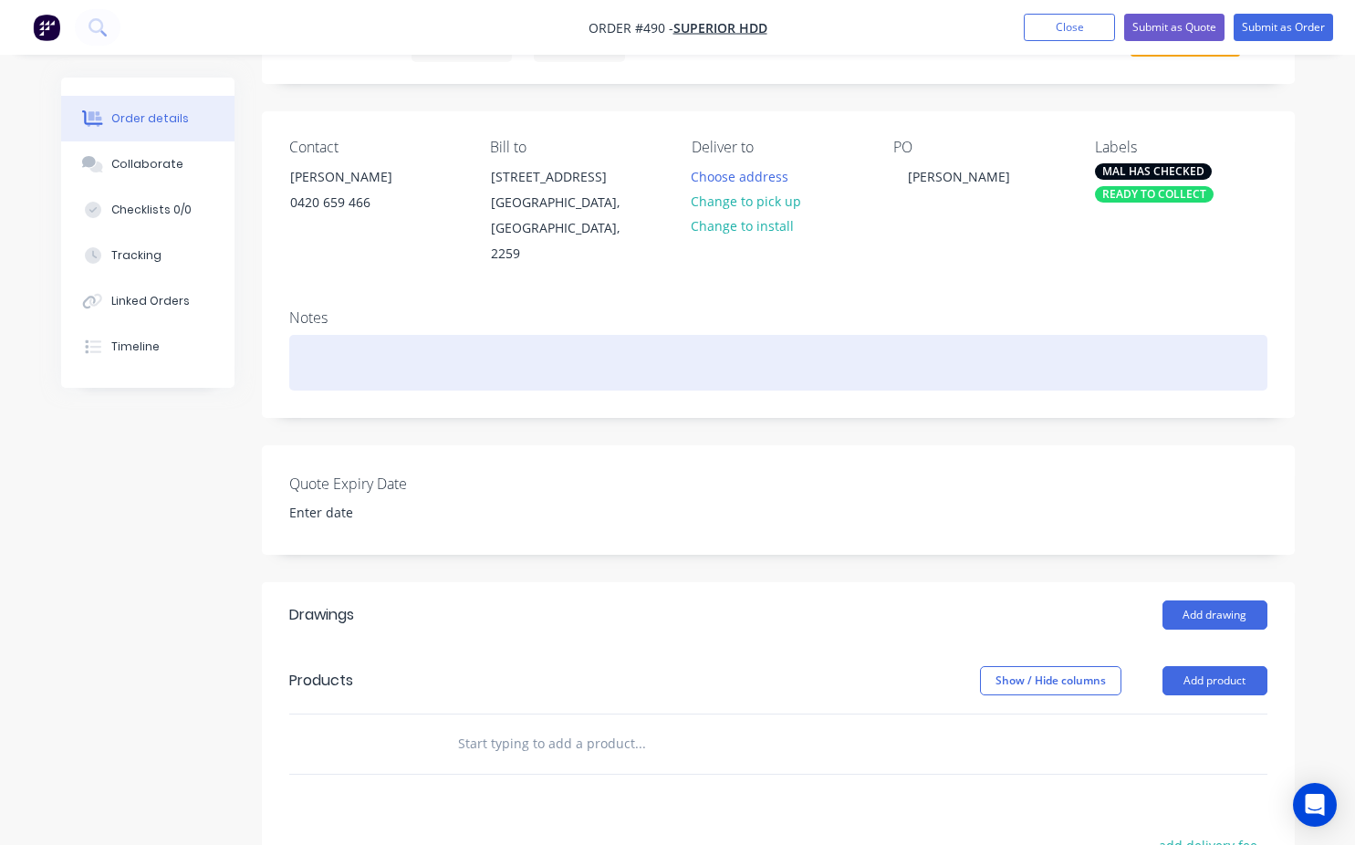
click at [887, 335] on div at bounding box center [778, 363] width 978 height 56
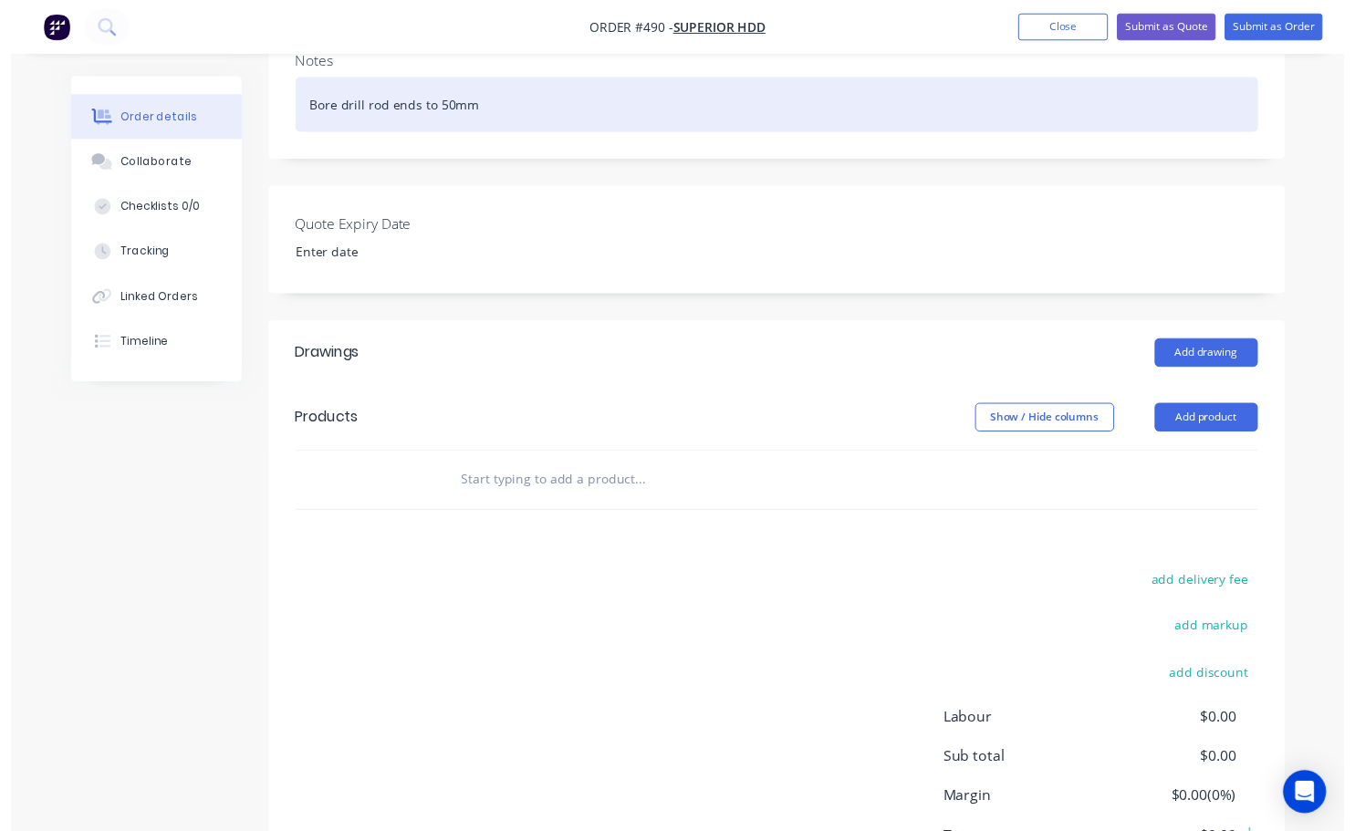
scroll to position [365, 0]
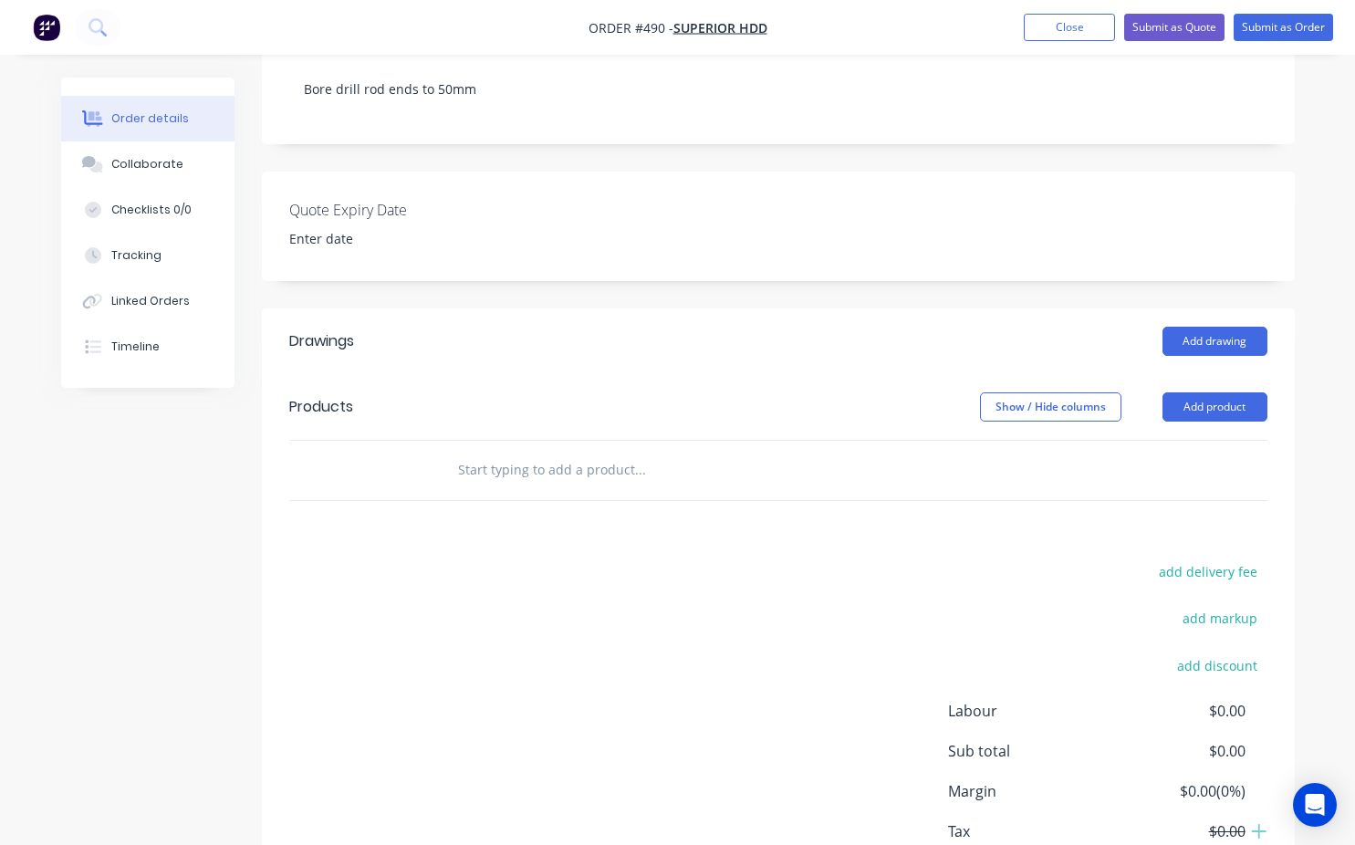
click at [459, 452] on input "text" at bounding box center [639, 470] width 365 height 37
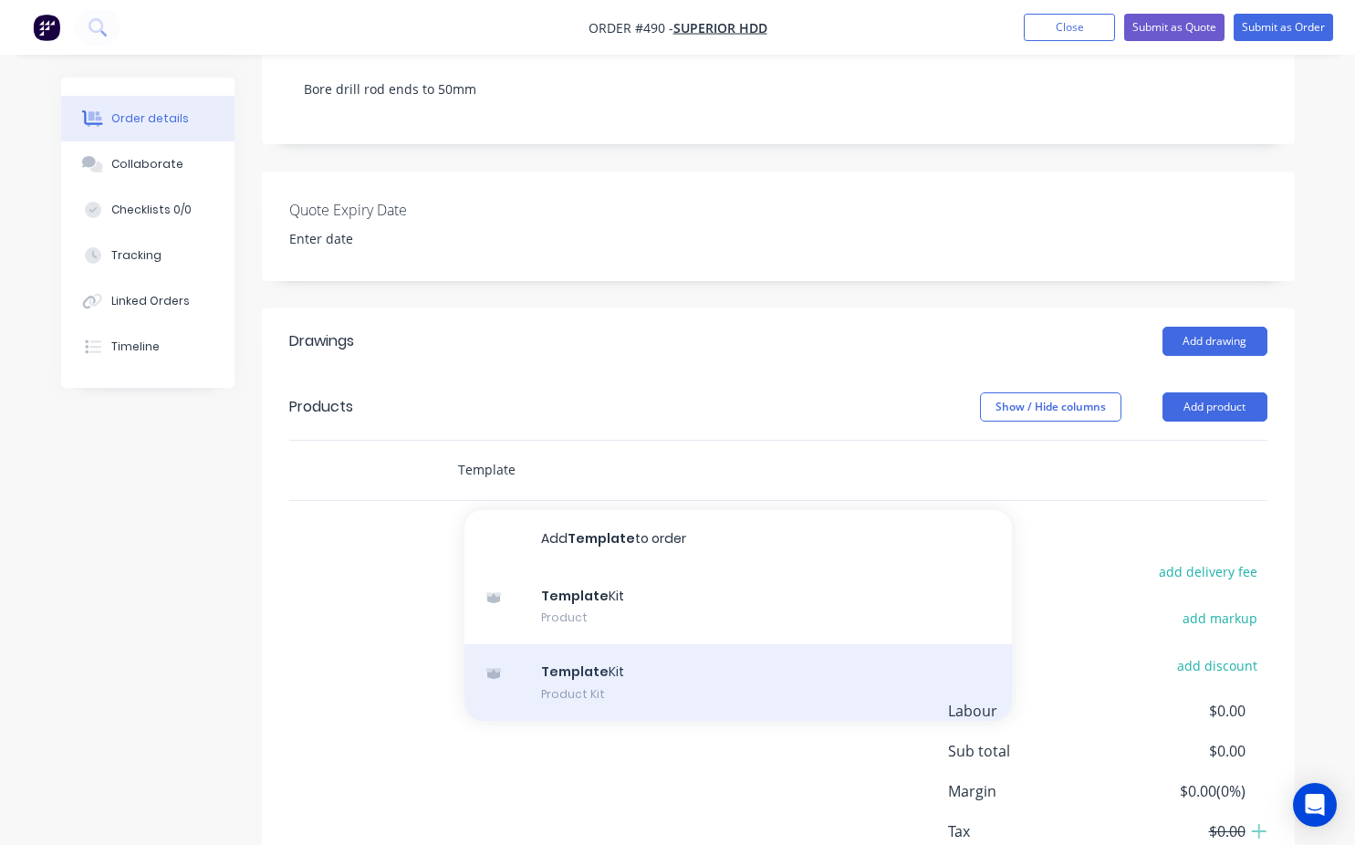
type input "Template"
click at [576, 648] on div "Template Kit Product Kit" at bounding box center [738, 682] width 548 height 77
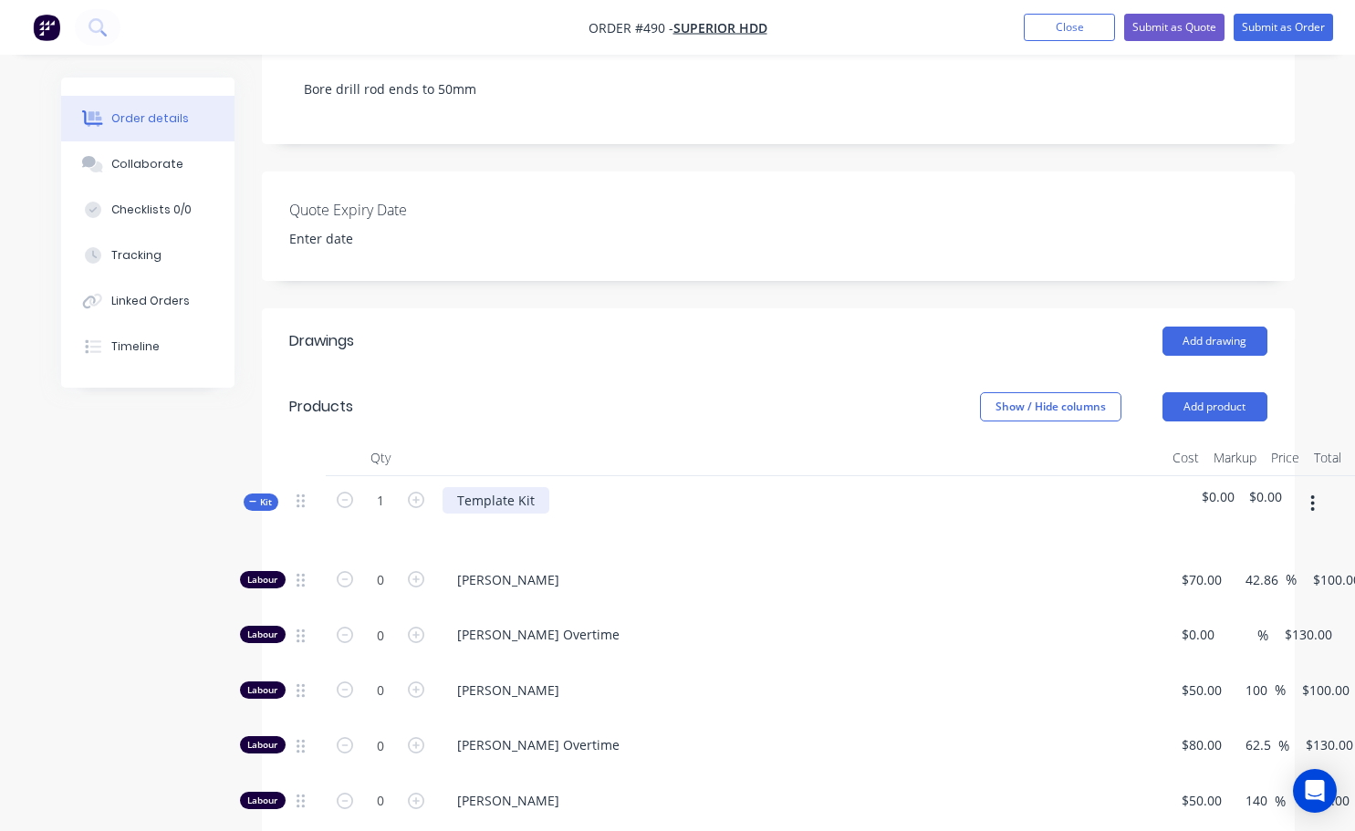
click at [534, 487] on div "Template Kit" at bounding box center [496, 500] width 107 height 26
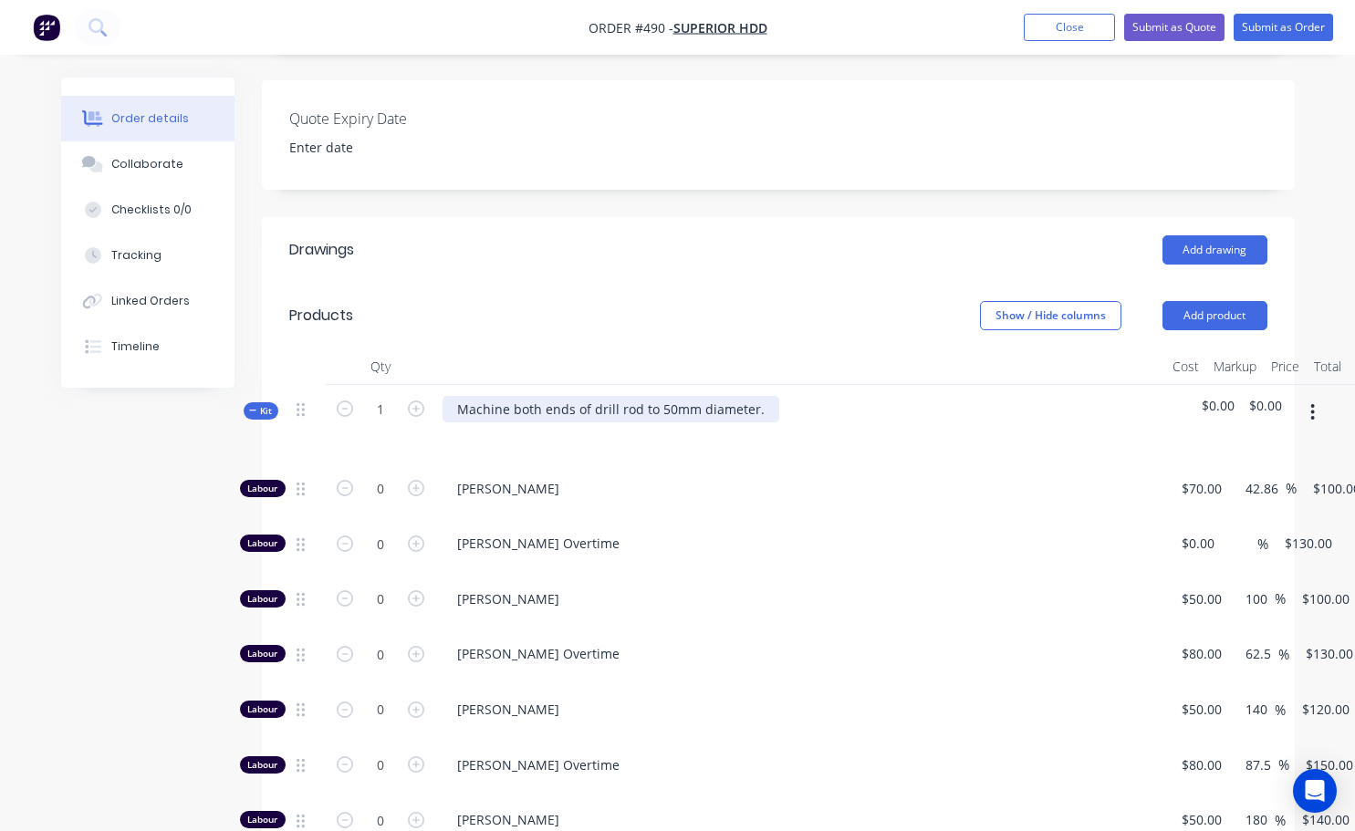
scroll to position [639, 0]
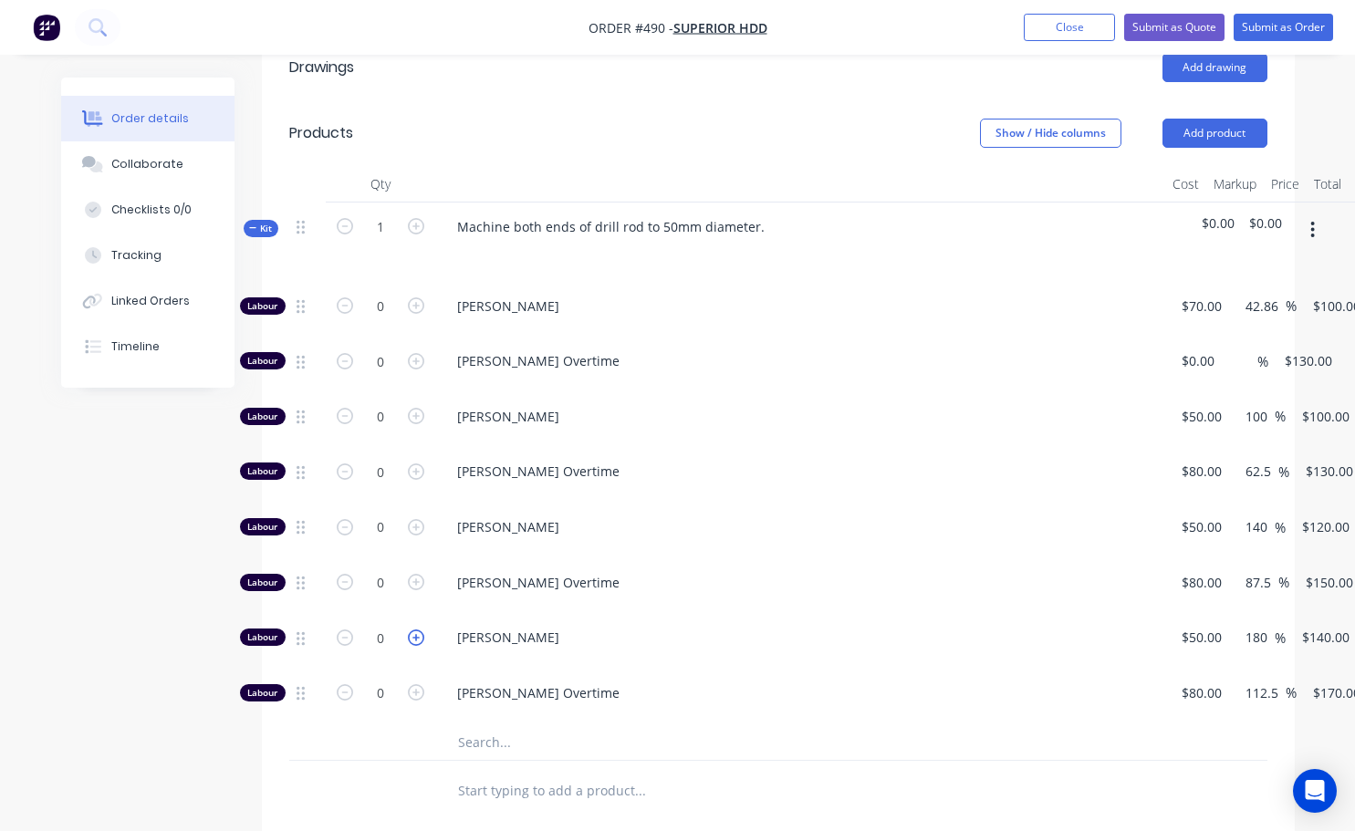
click at [412, 630] on icon "button" at bounding box center [416, 638] width 16 height 16
type input "1"
type input "$140.00"
click at [391, 320] on input "1" at bounding box center [380, 306] width 47 height 27
type input "1.1"
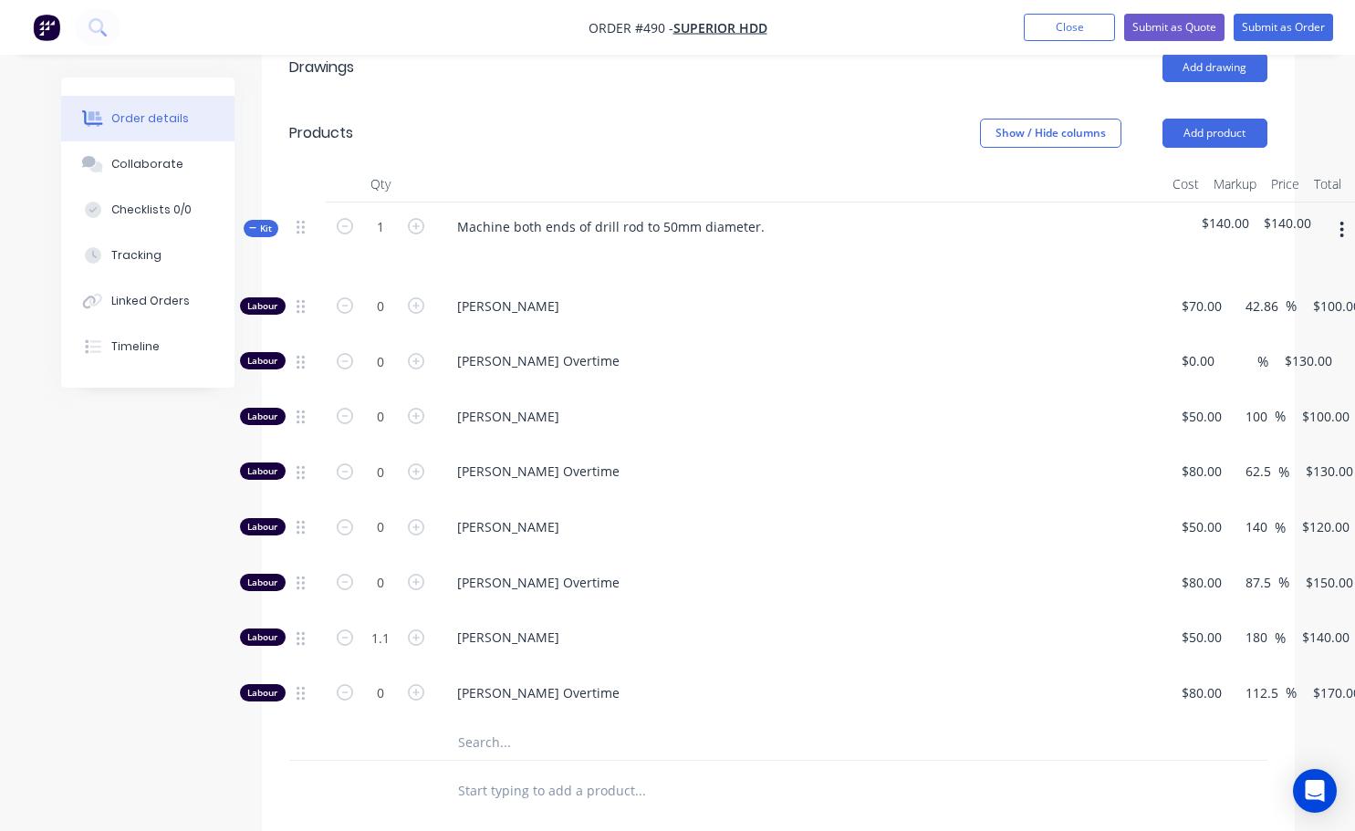
type input "$154.00"
click at [358, 761] on div at bounding box center [381, 790] width 110 height 59
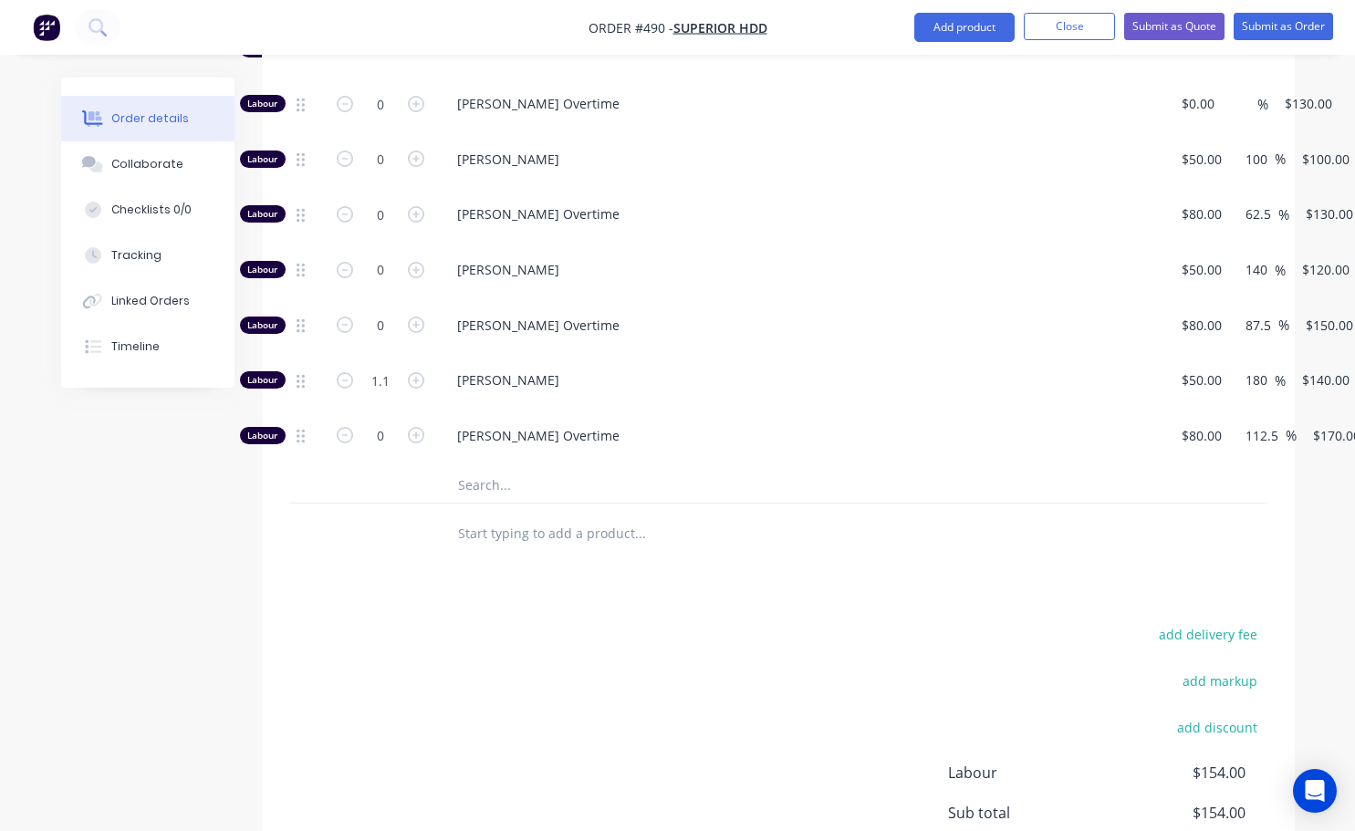
scroll to position [885, 0]
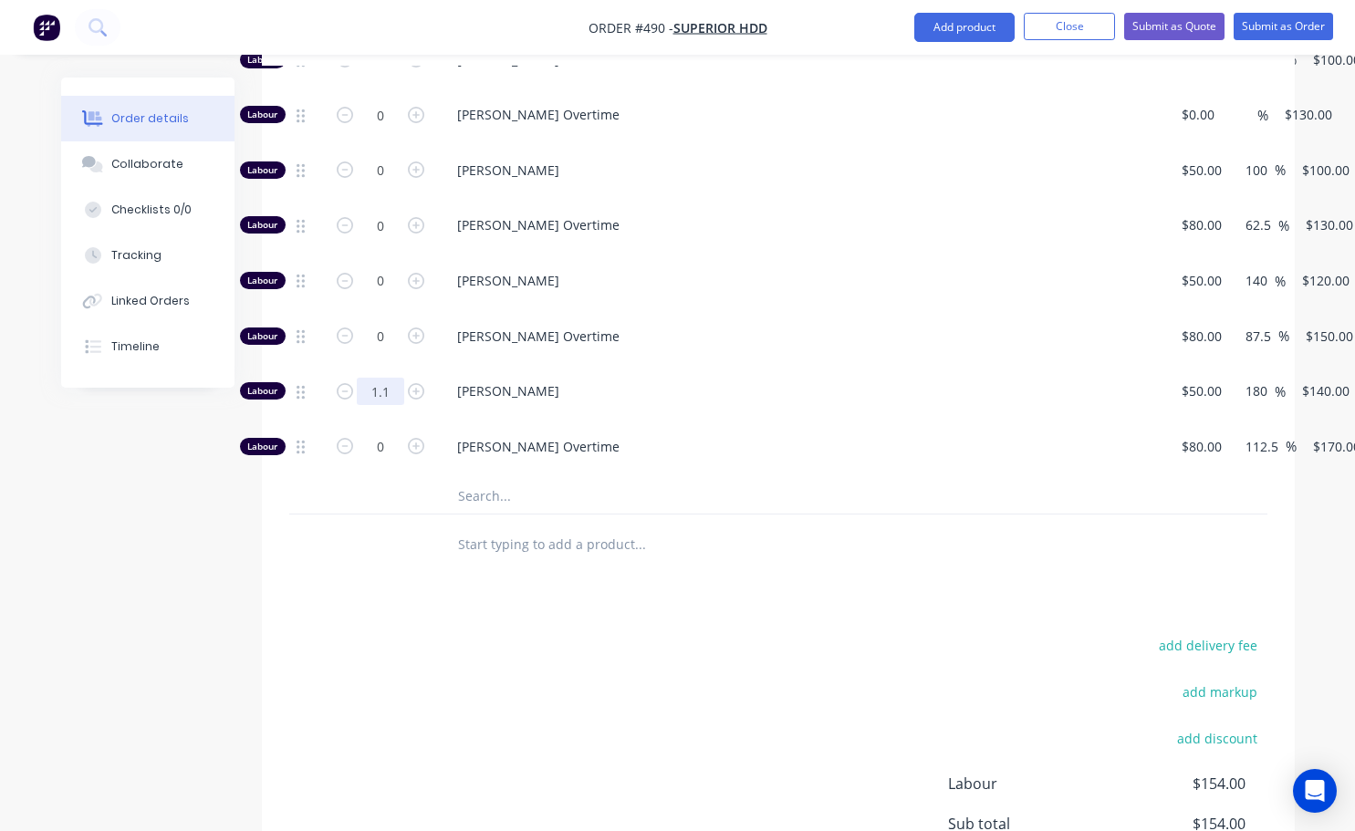
click at [393, 74] on input "1.1" at bounding box center [380, 60] width 47 height 27
type input "1.143"
type input "$160.02"
click at [454, 634] on div "add delivery fee add markup add discount Labour $160.02 Sub total $160.02 Margi…" at bounding box center [778, 808] width 978 height 352
type input "1.142"
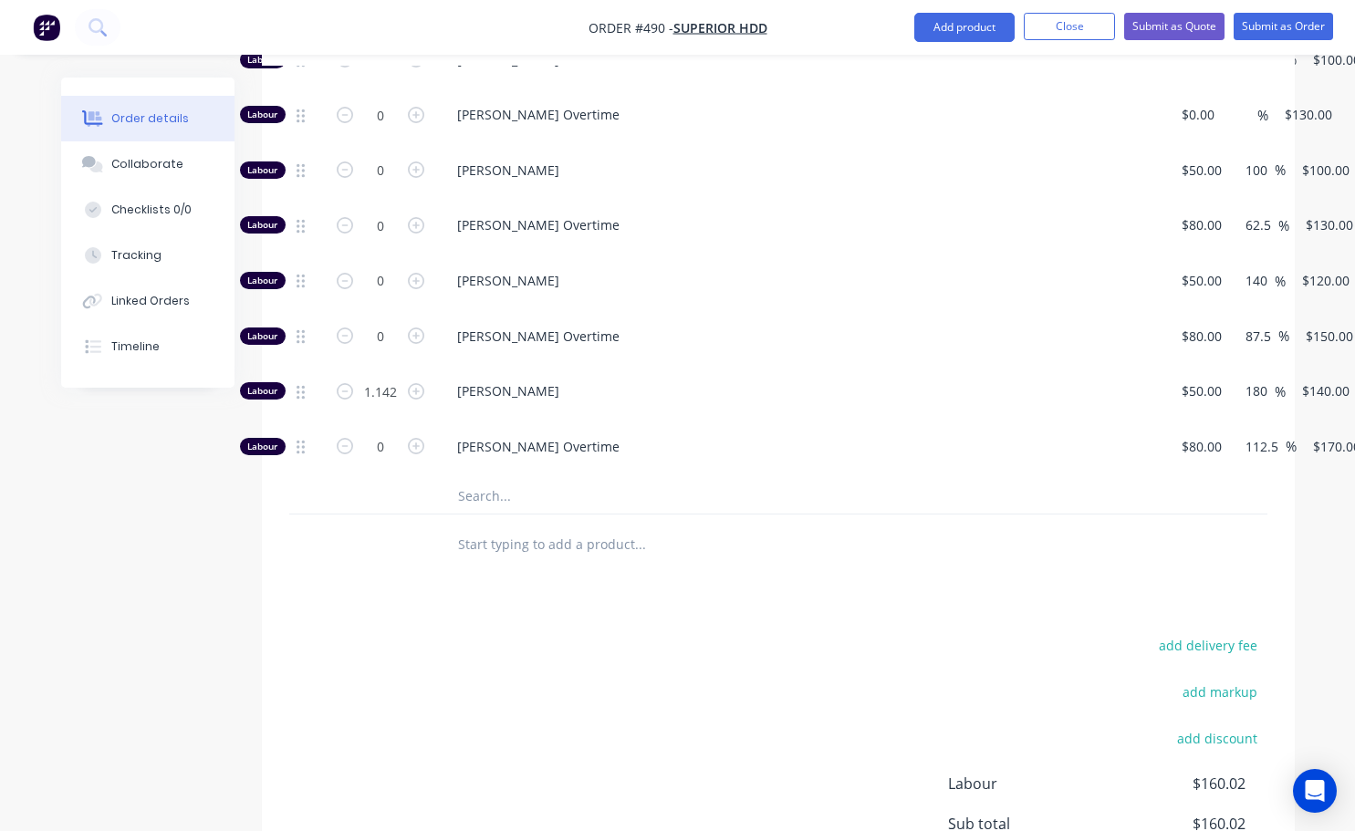
type input "$159.88"
click at [544, 643] on div "add delivery fee add markup add discount Labour $160.02 Sub total $160.02 Margi…" at bounding box center [778, 808] width 978 height 352
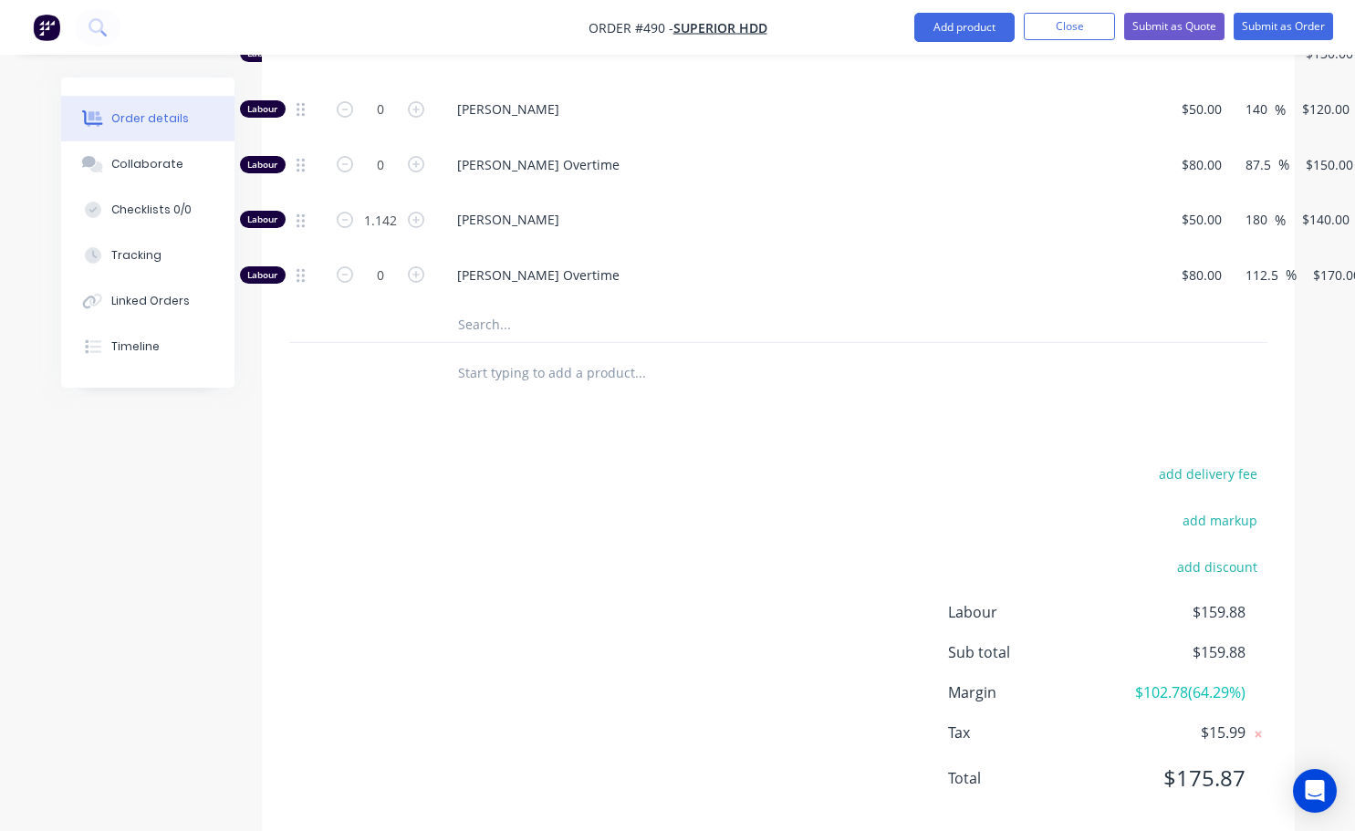
scroll to position [1068, 0]
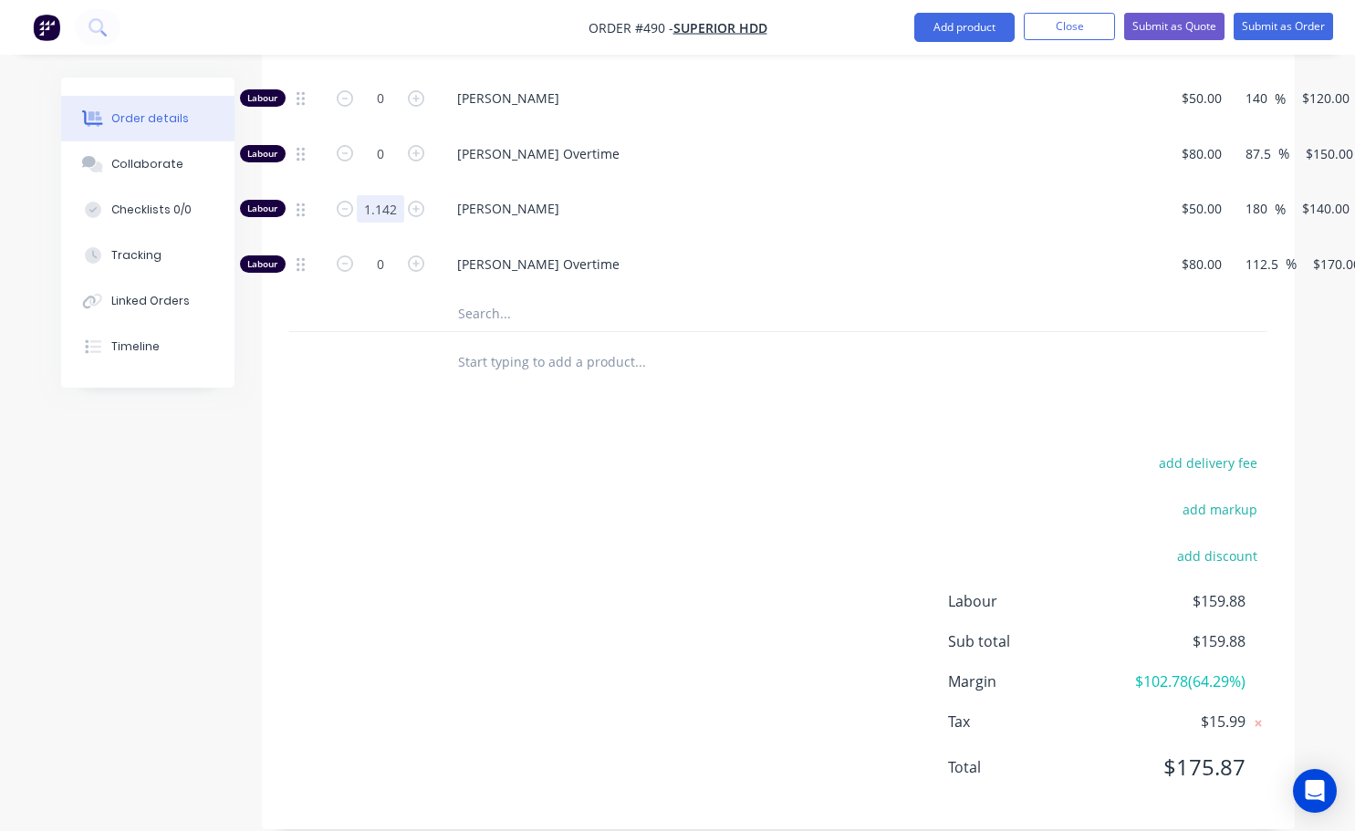
type input "1.1425"
type input "$159.95"
click at [608, 575] on div "add delivery fee add markup add discount Labour $159.95 Sub total $159.95 Margi…" at bounding box center [778, 626] width 978 height 352
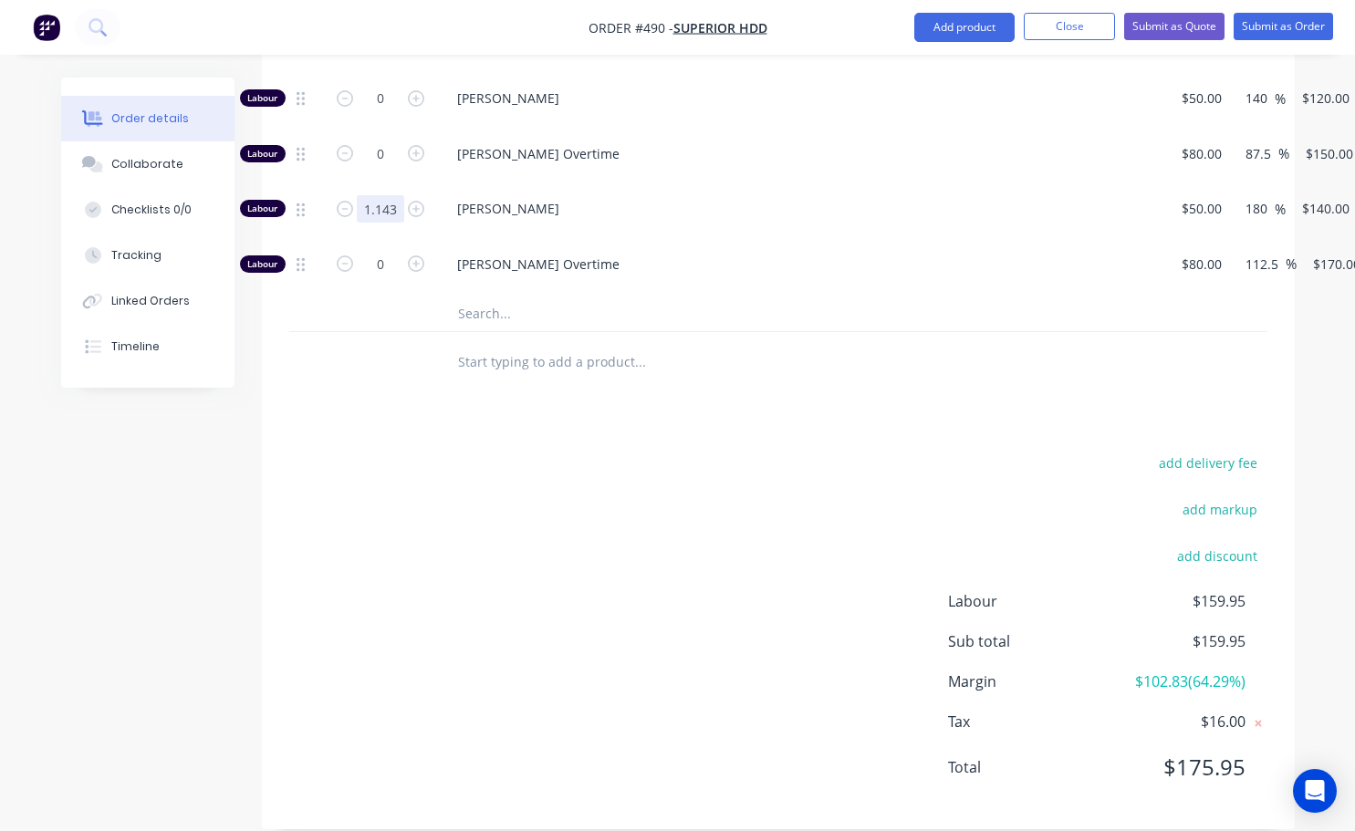
type input "1.143"
type input "$160.02"
click at [412, 662] on div "add delivery fee add markup add discount Labour $160.02 Sub total $160.02 Margi…" at bounding box center [778, 626] width 978 height 352
type input "1.1428"
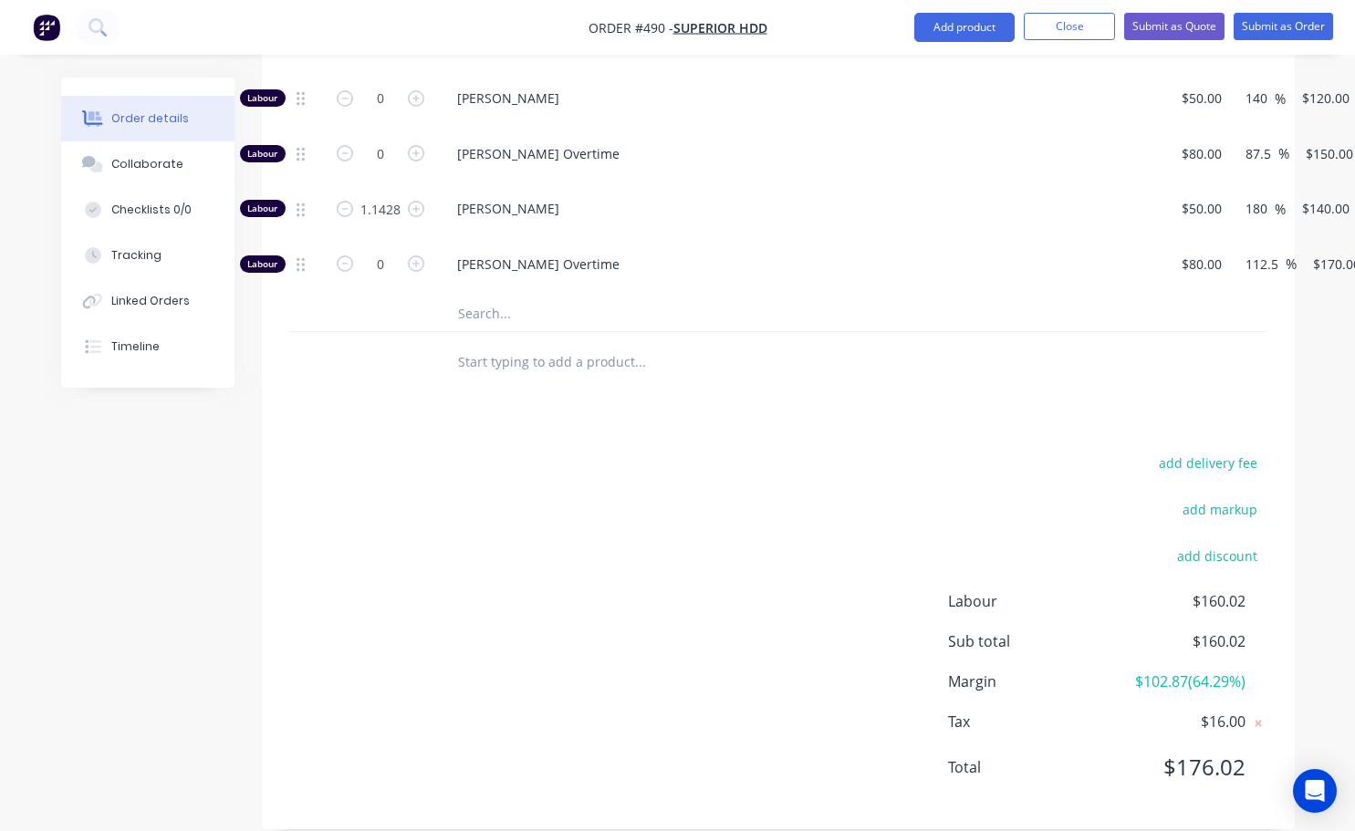
type input "$159.99"
click at [487, 499] on div "add delivery fee add markup add discount Labour $160.02 Sub total $160.02 Margi…" at bounding box center [778, 626] width 978 height 352
click at [1219, 590] on span "$159.99" at bounding box center [1177, 601] width 135 height 22
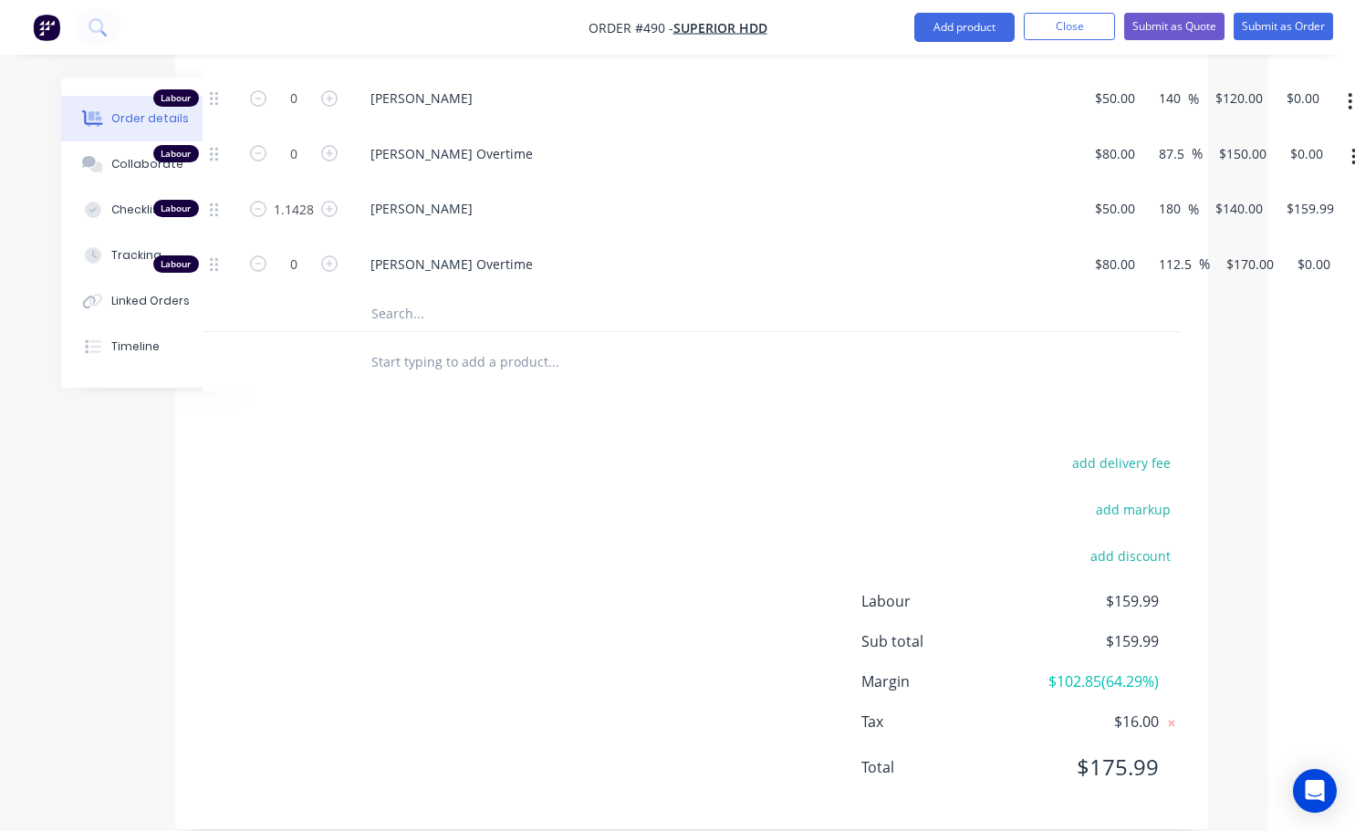
scroll to position [1068, 95]
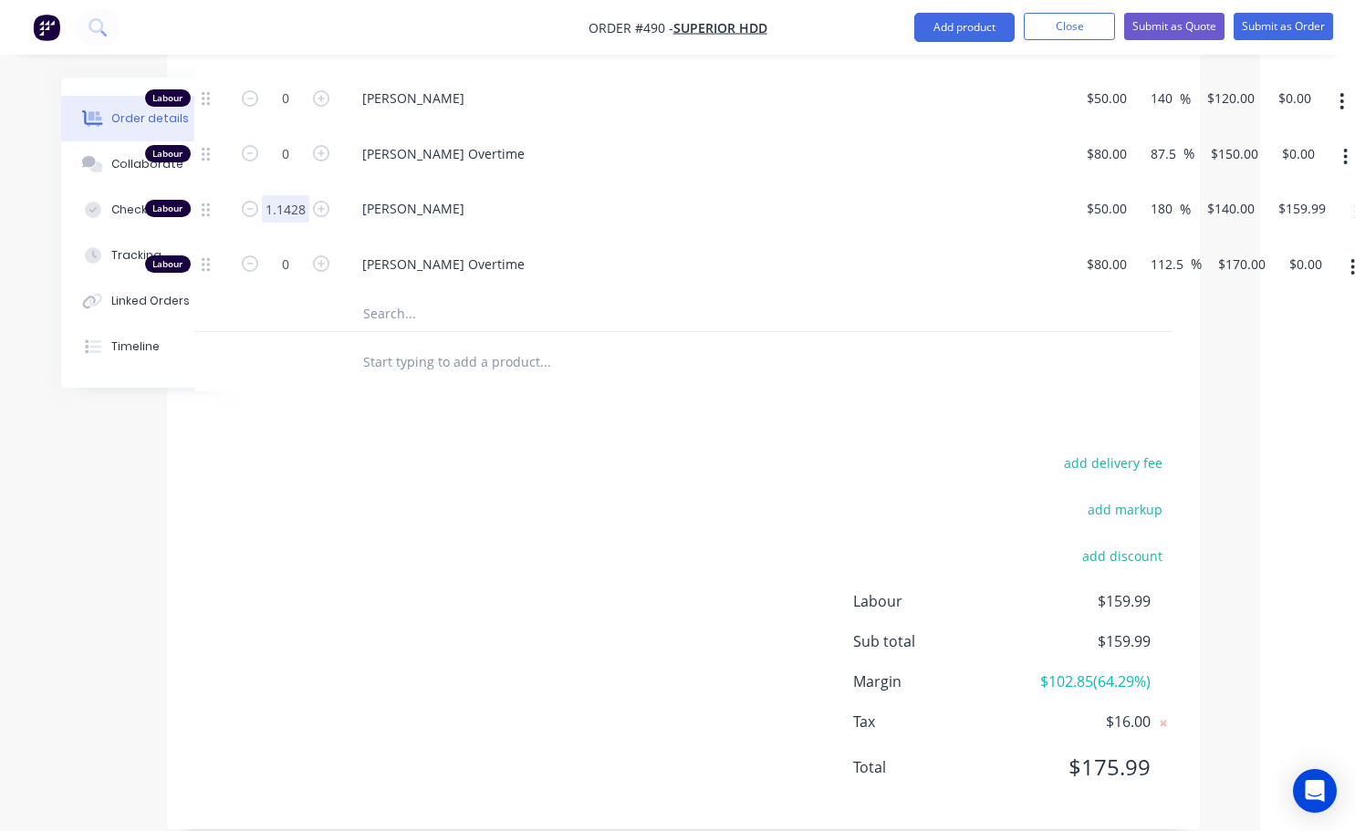
type input "1.4"
click at [609, 680] on div "add delivery fee add markup add discount Labour $196.00 Sub total $196.00 Margi…" at bounding box center [683, 626] width 978 height 352
click at [1316, 195] on input "196.00" at bounding box center [1305, 208] width 57 height 26
type input "160"
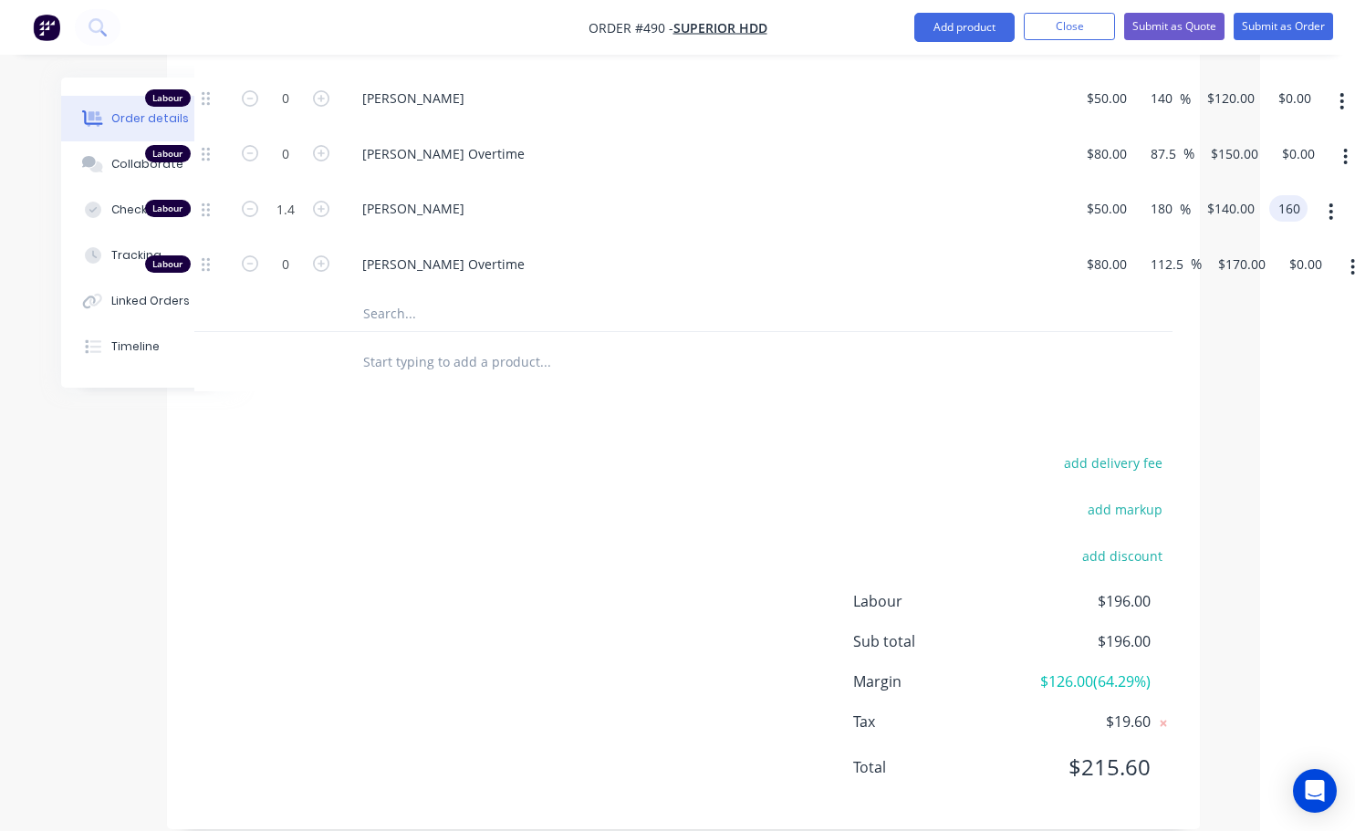
type input "128.57"
type input "$114.2857"
type input "$160.00"
click at [785, 406] on div "Drawings Add drawing Products Show / Hide columns Add product Qty Cost Markup P…" at bounding box center [683, 218] width 1033 height 1225
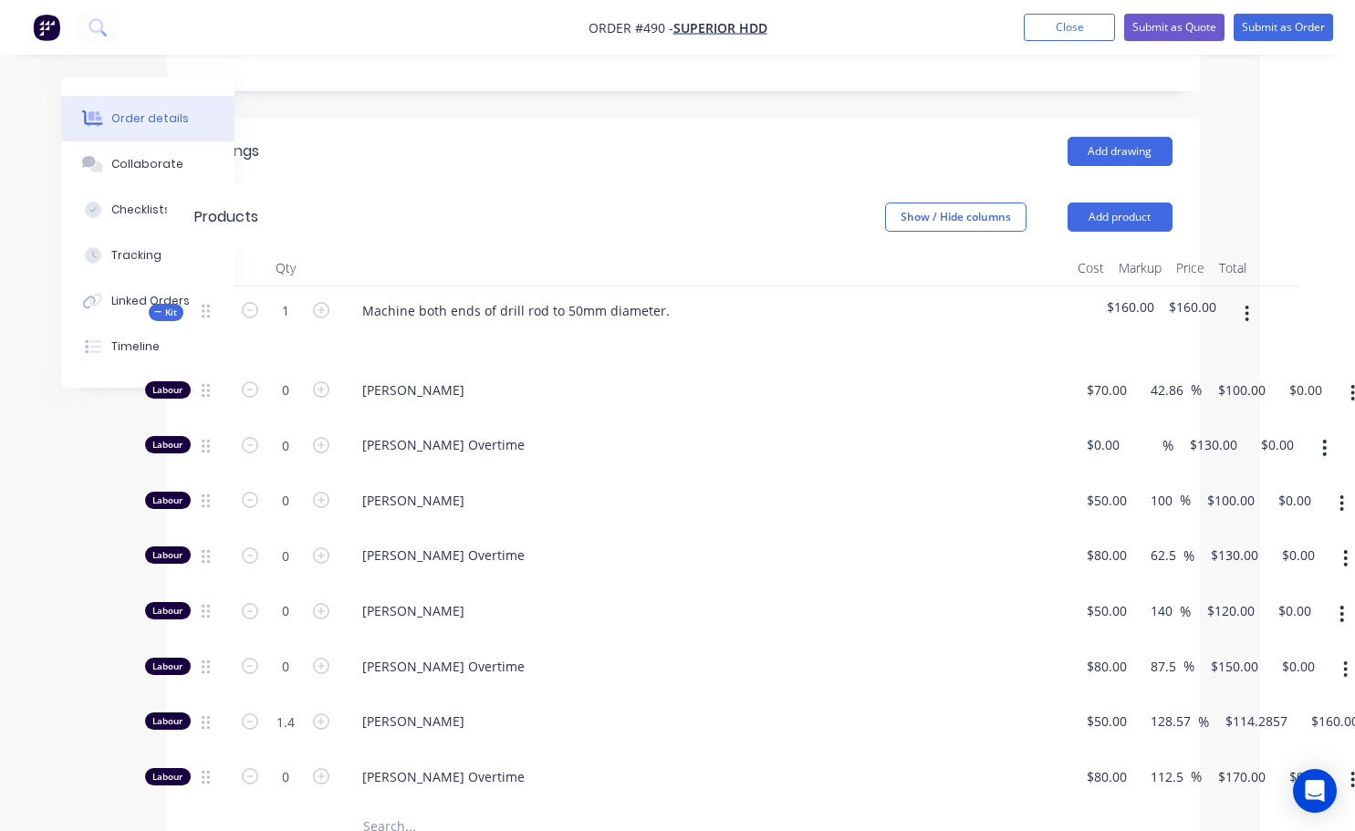
scroll to position [520, 95]
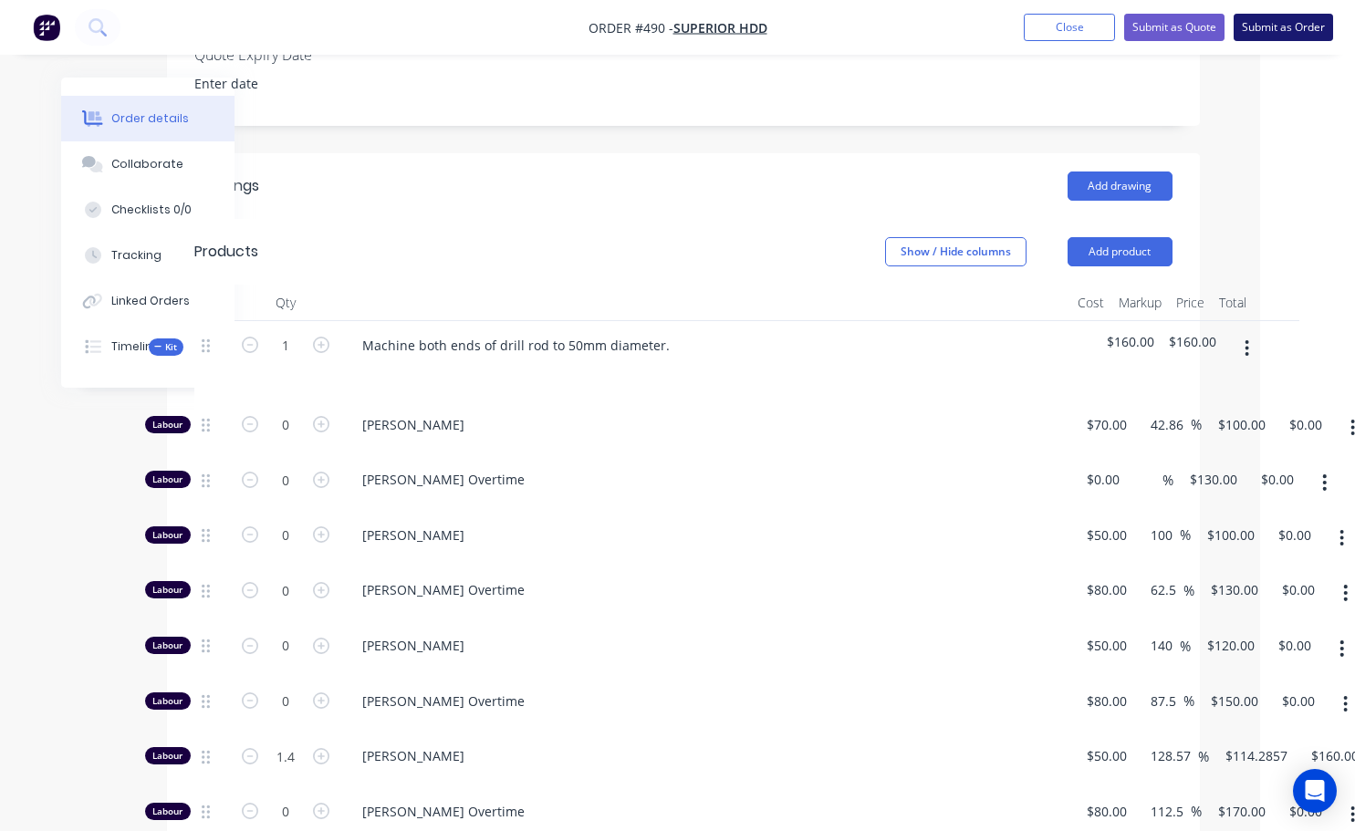
click at [1278, 29] on button "Submit as Order" at bounding box center [1283, 27] width 99 height 27
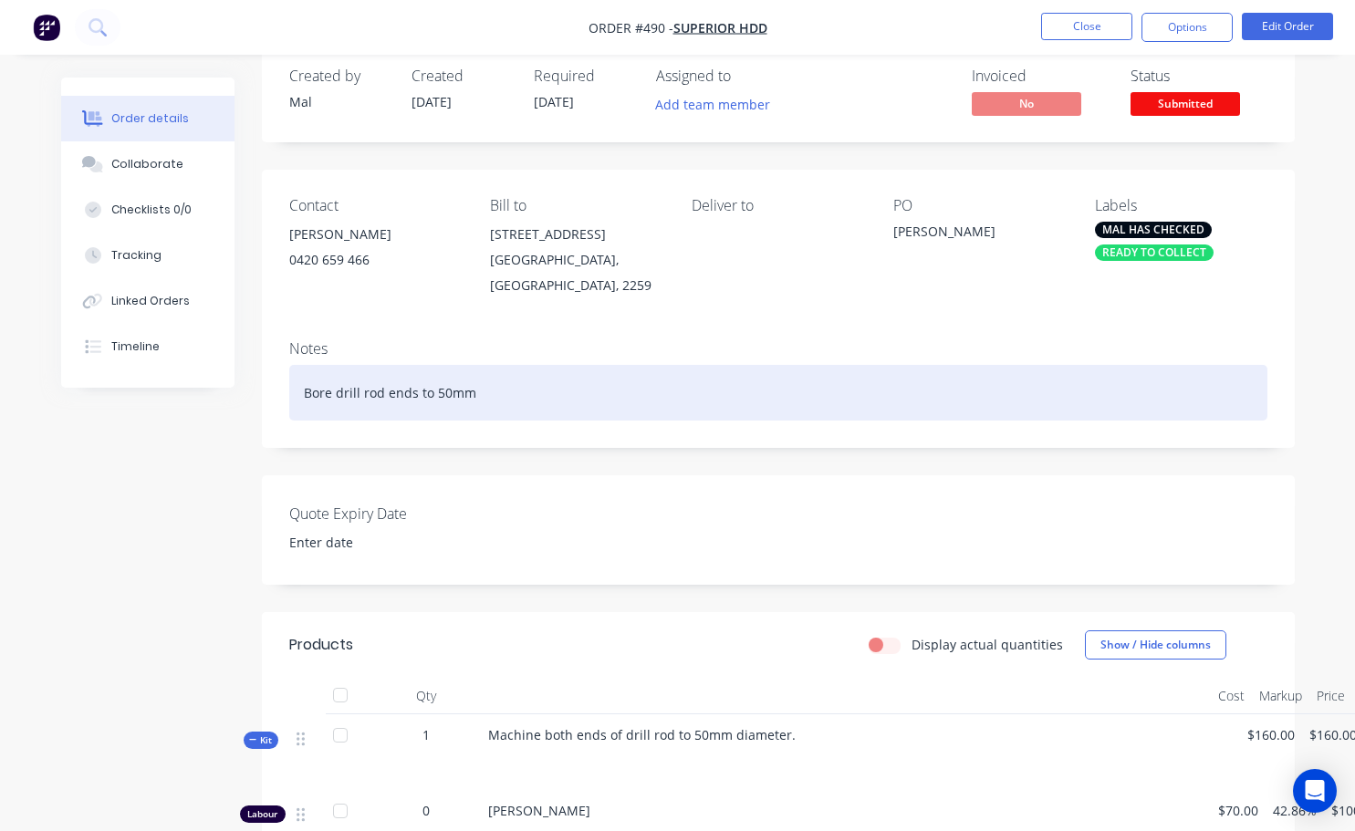
scroll to position [0, 0]
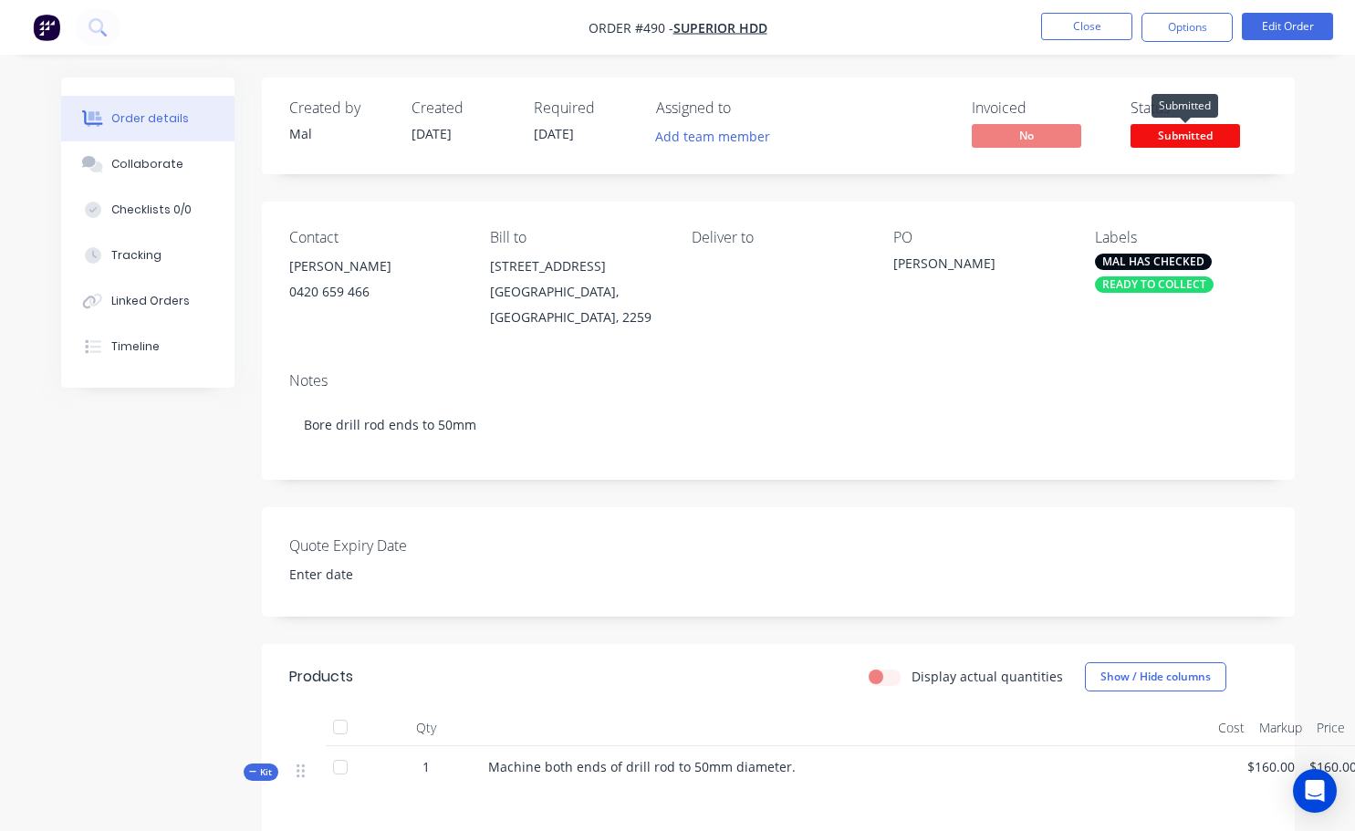
click at [1201, 135] on span "Submitted" at bounding box center [1186, 135] width 110 height 23
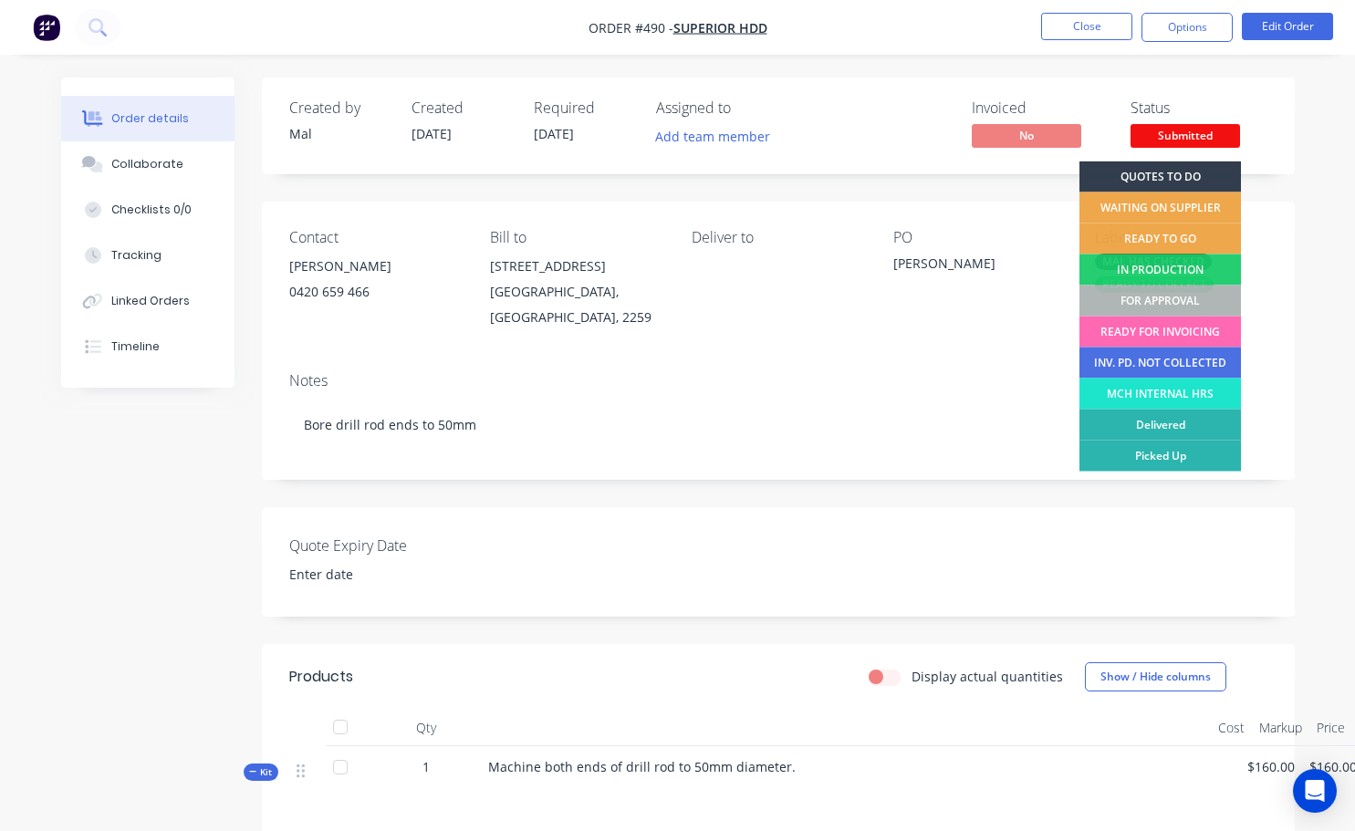
click at [1171, 334] on div "READY FOR INVOICING" at bounding box center [1161, 332] width 162 height 31
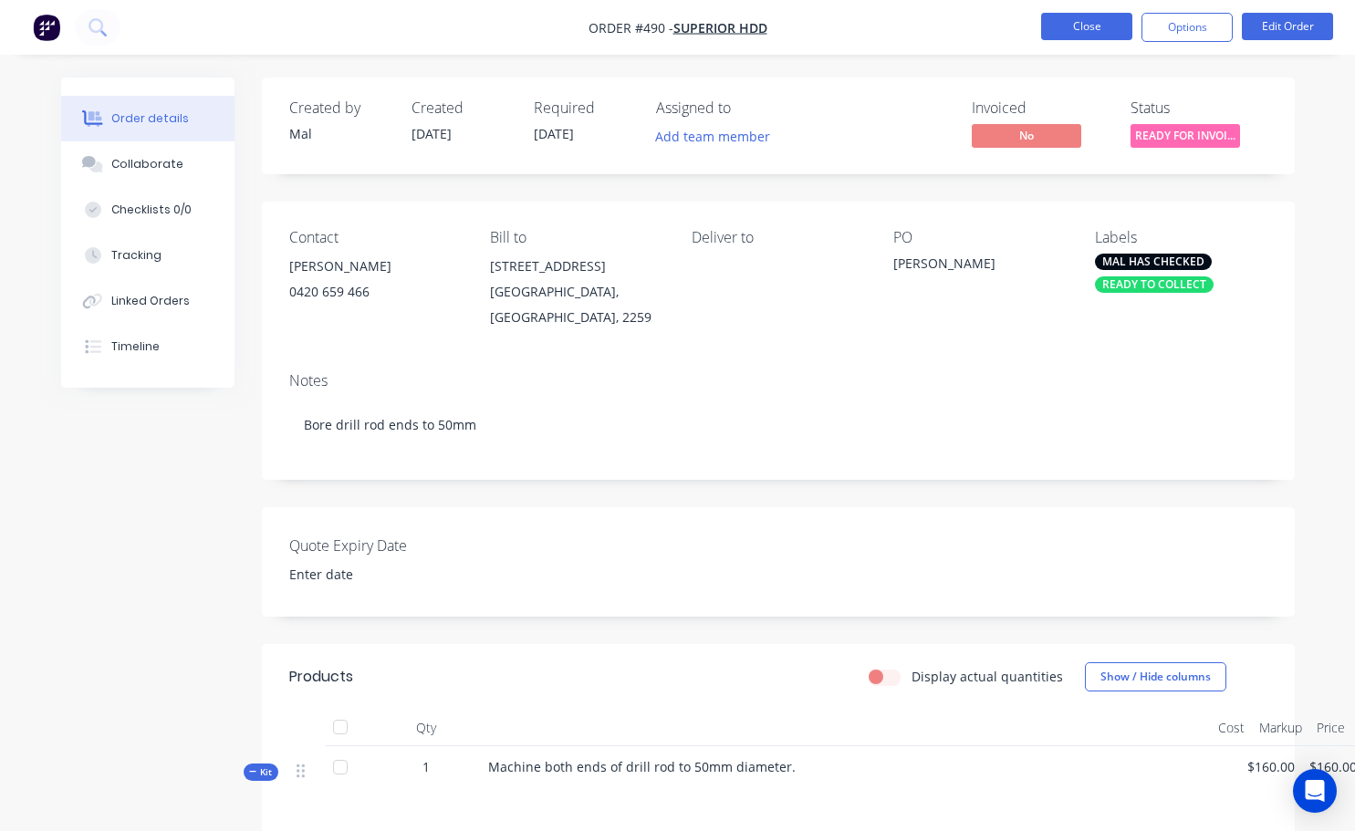
click at [1113, 34] on button "Close" at bounding box center [1086, 26] width 91 height 27
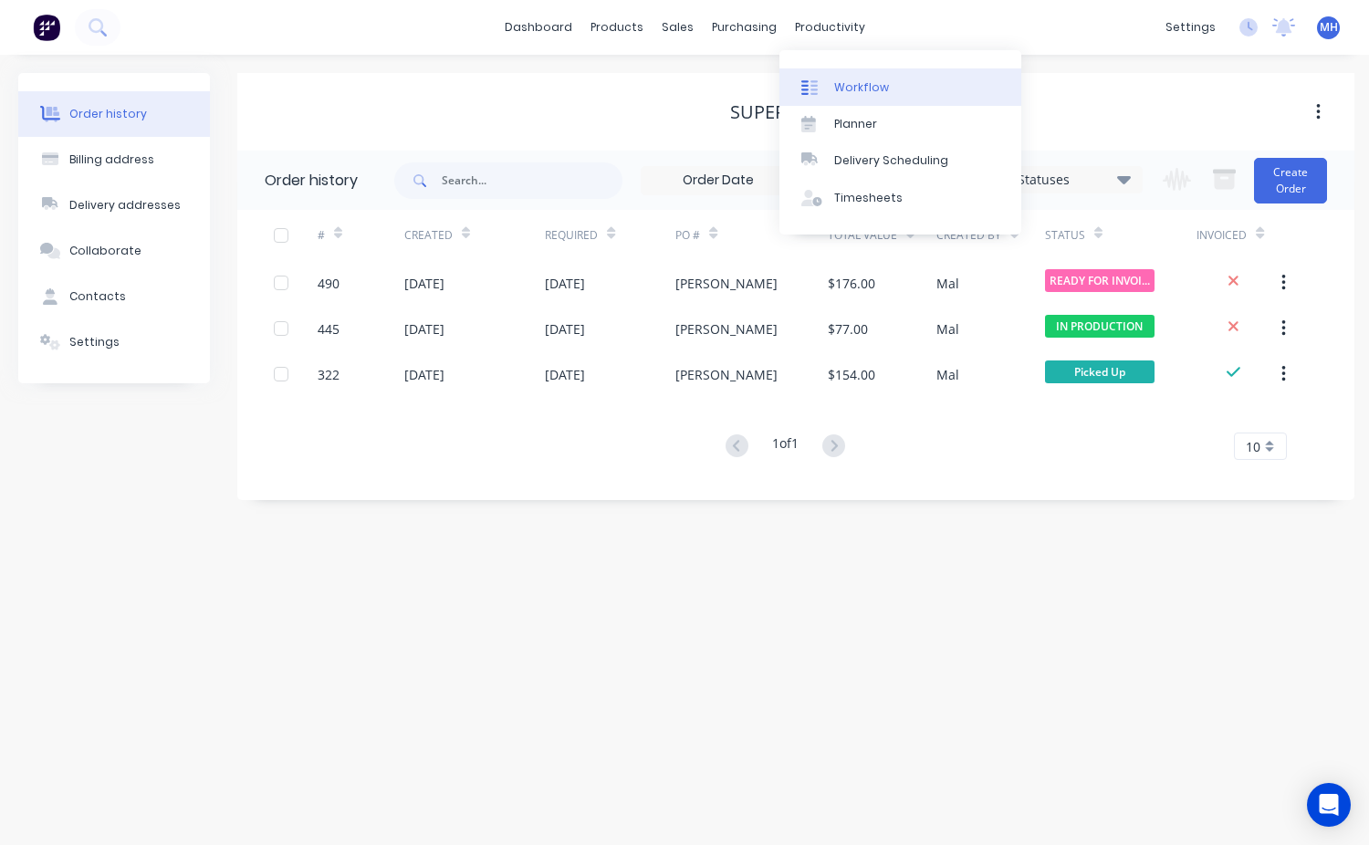
click at [860, 87] on div "Workflow" at bounding box center [861, 87] width 55 height 16
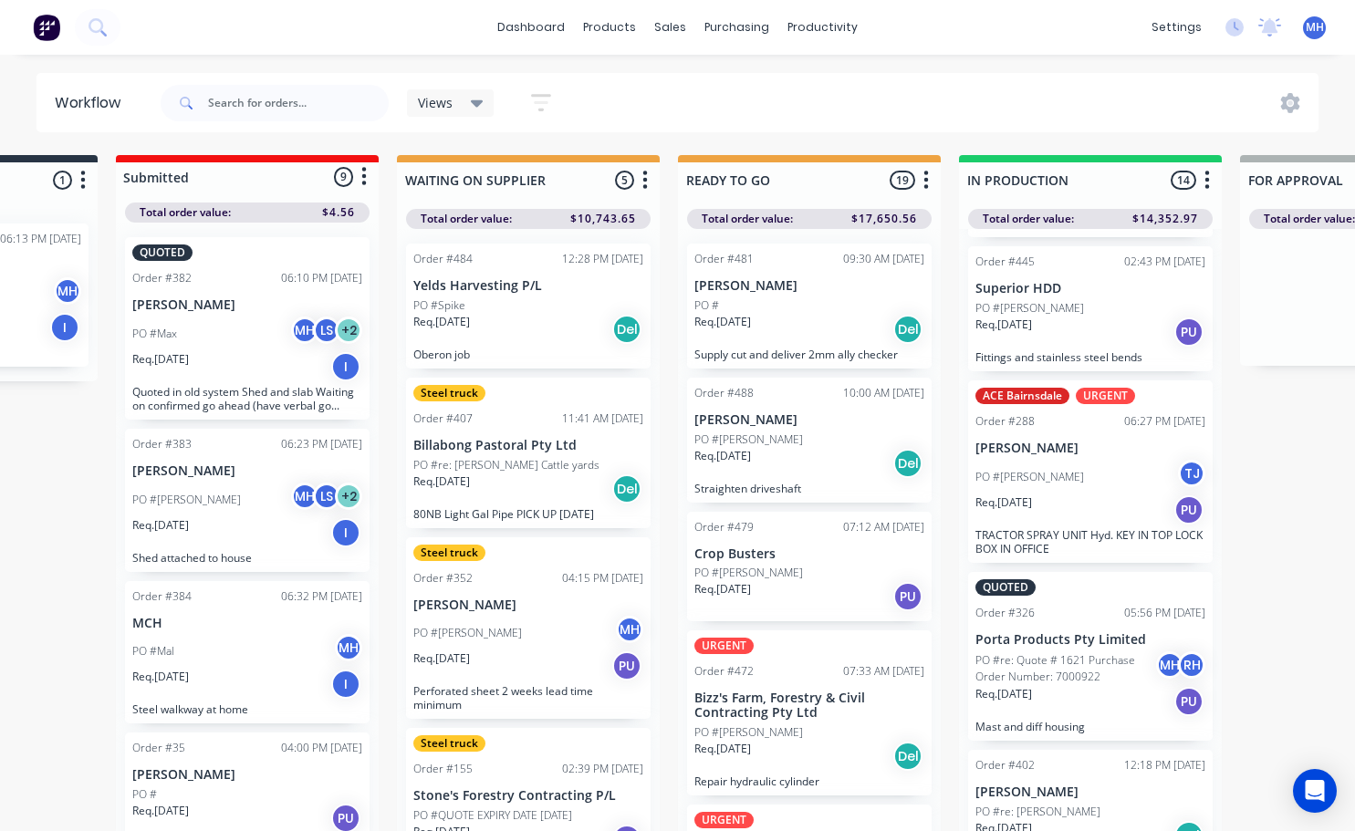
scroll to position [639, 0]
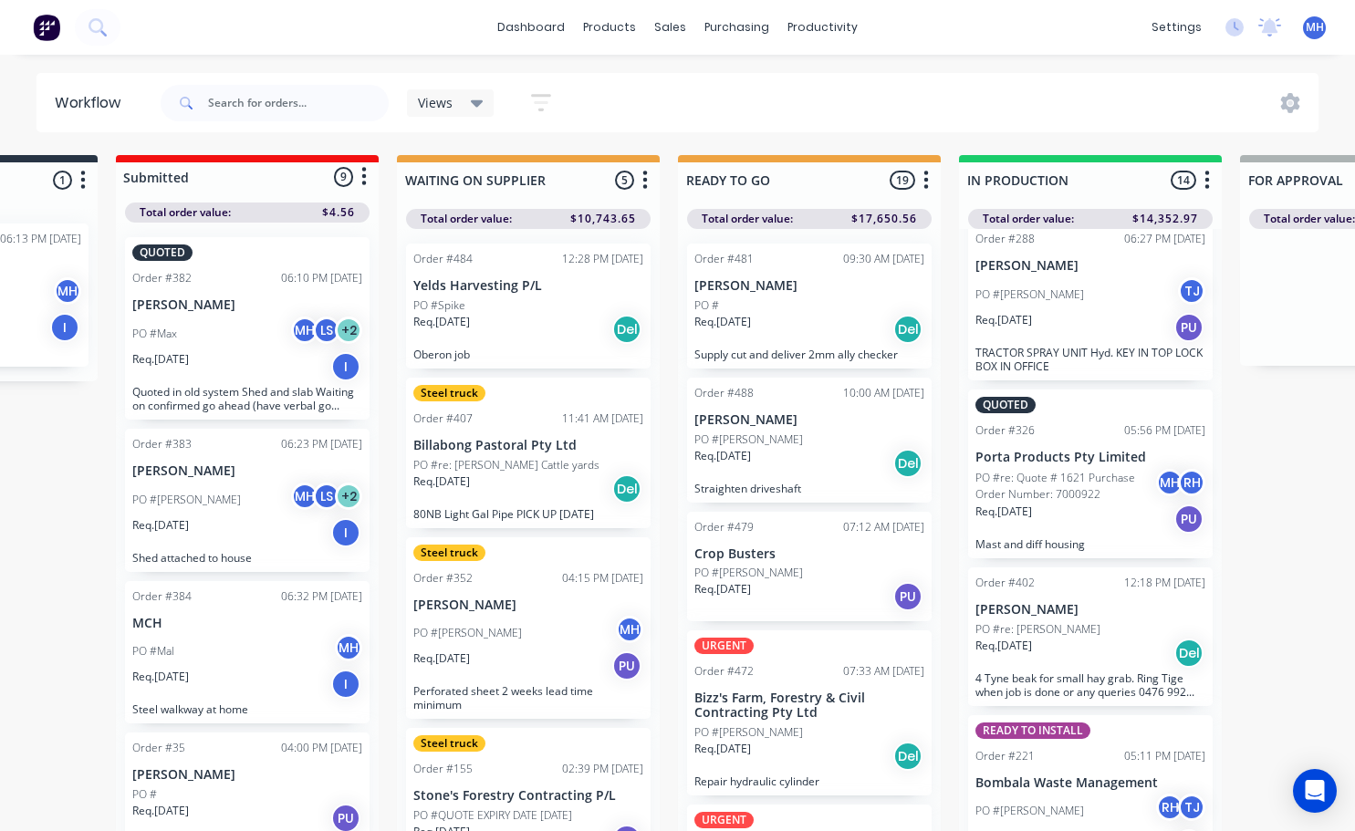
click at [1057, 492] on p "PO #re: Quote # 1621 Purchase Order Number: 7000922" at bounding box center [1065, 486] width 181 height 33
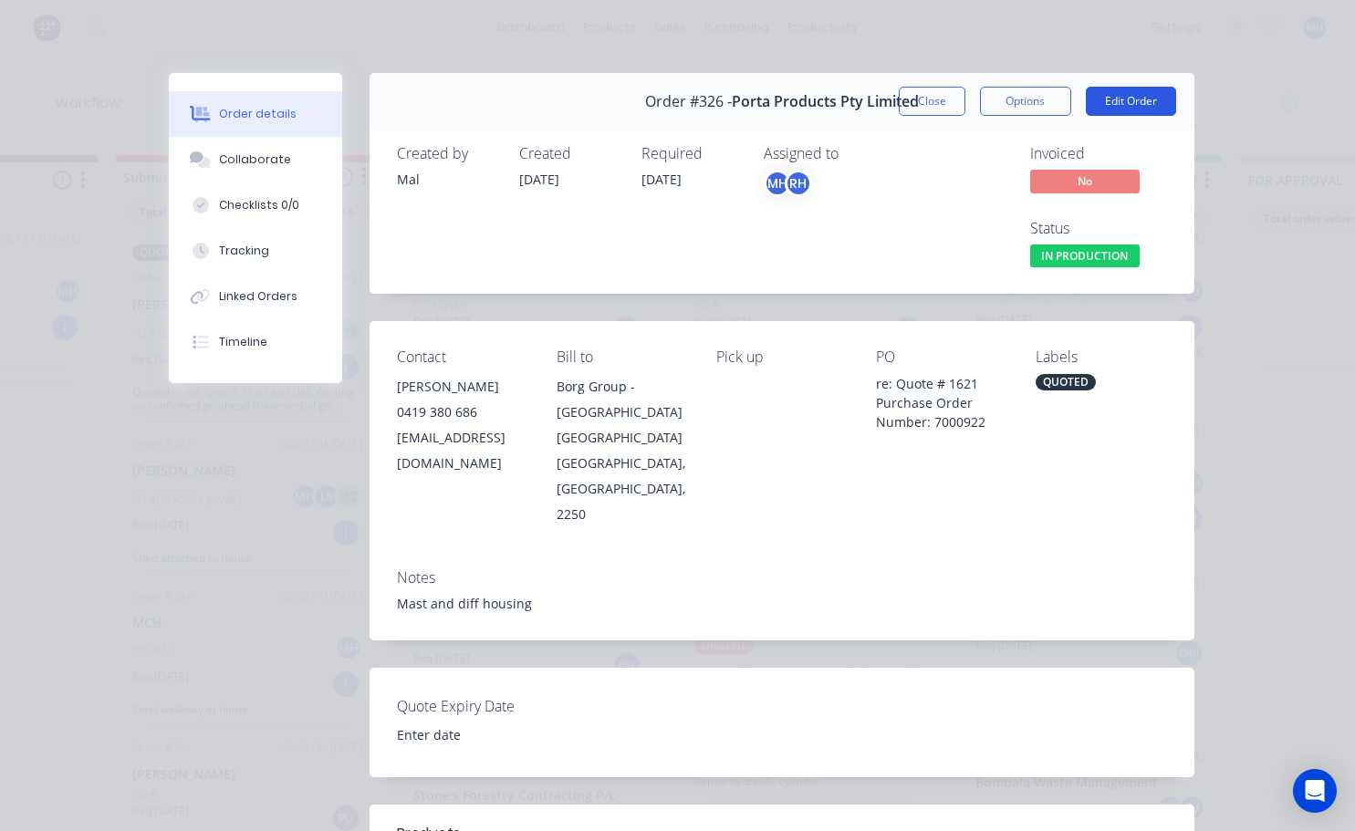
click at [1138, 104] on button "Edit Order" at bounding box center [1131, 101] width 90 height 29
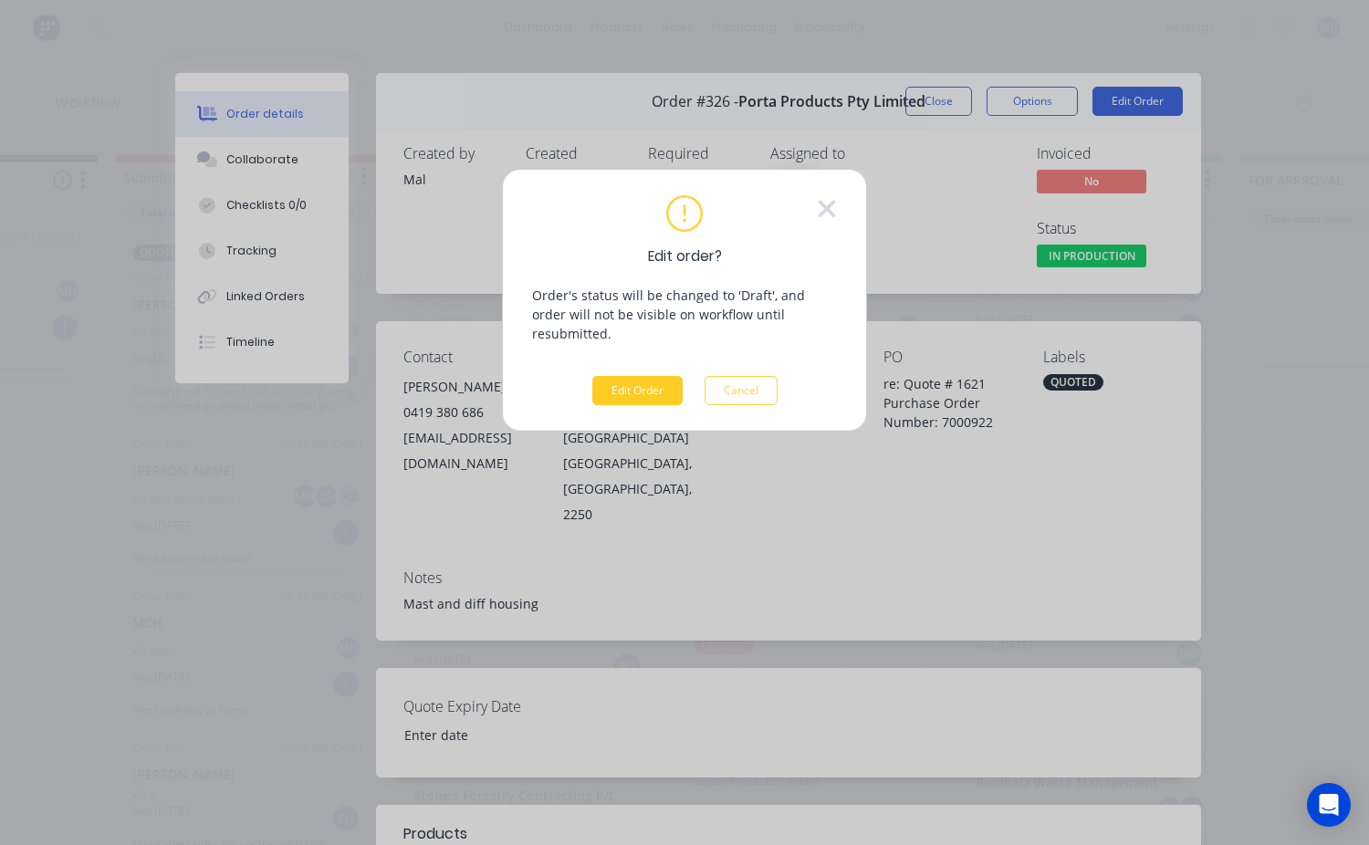
click at [627, 376] on button "Edit Order" at bounding box center [637, 390] width 90 height 29
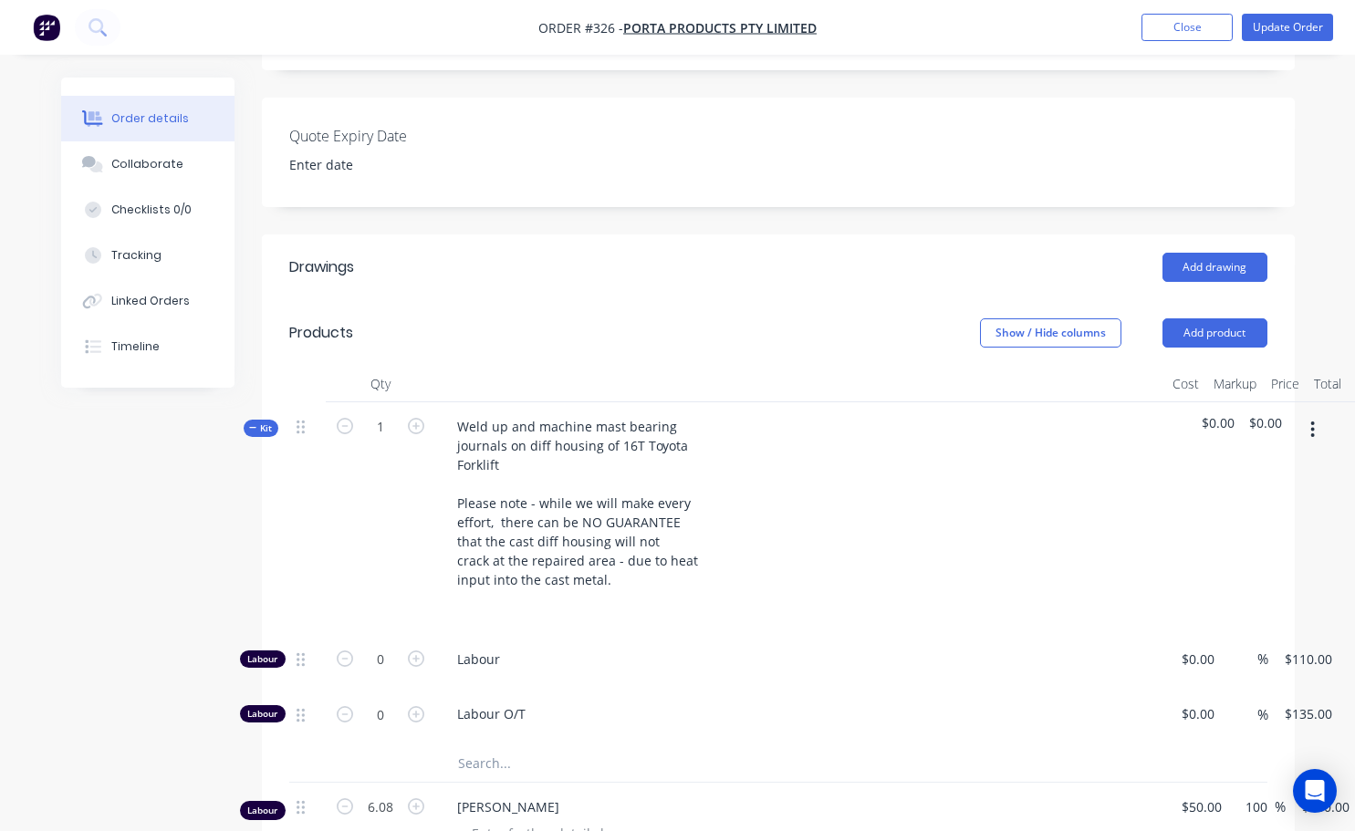
scroll to position [548, 0]
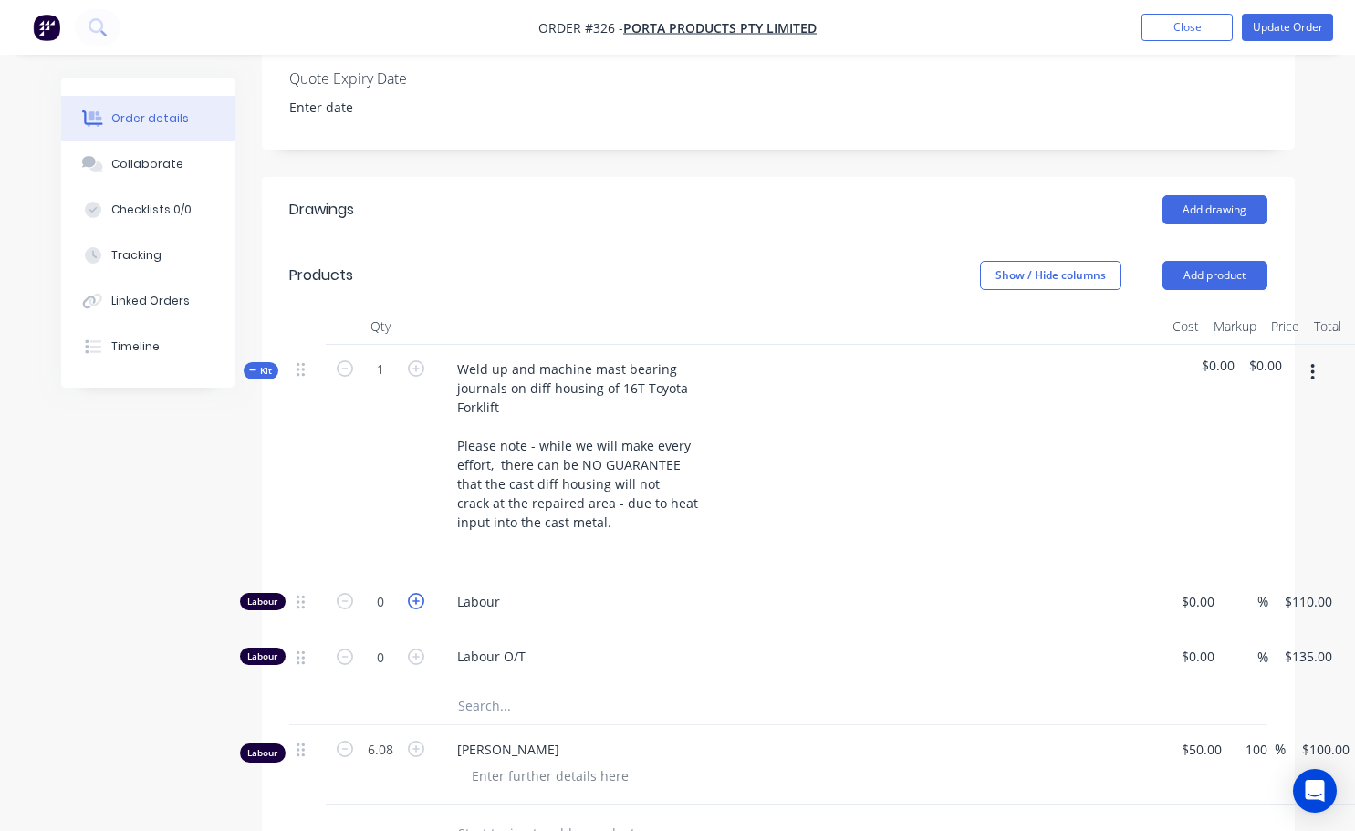
click at [415, 593] on icon "button" at bounding box center [416, 601] width 16 height 16
type input "1"
type input "$110.00"
click at [415, 593] on icon "button" at bounding box center [416, 601] width 16 height 16
type input "2"
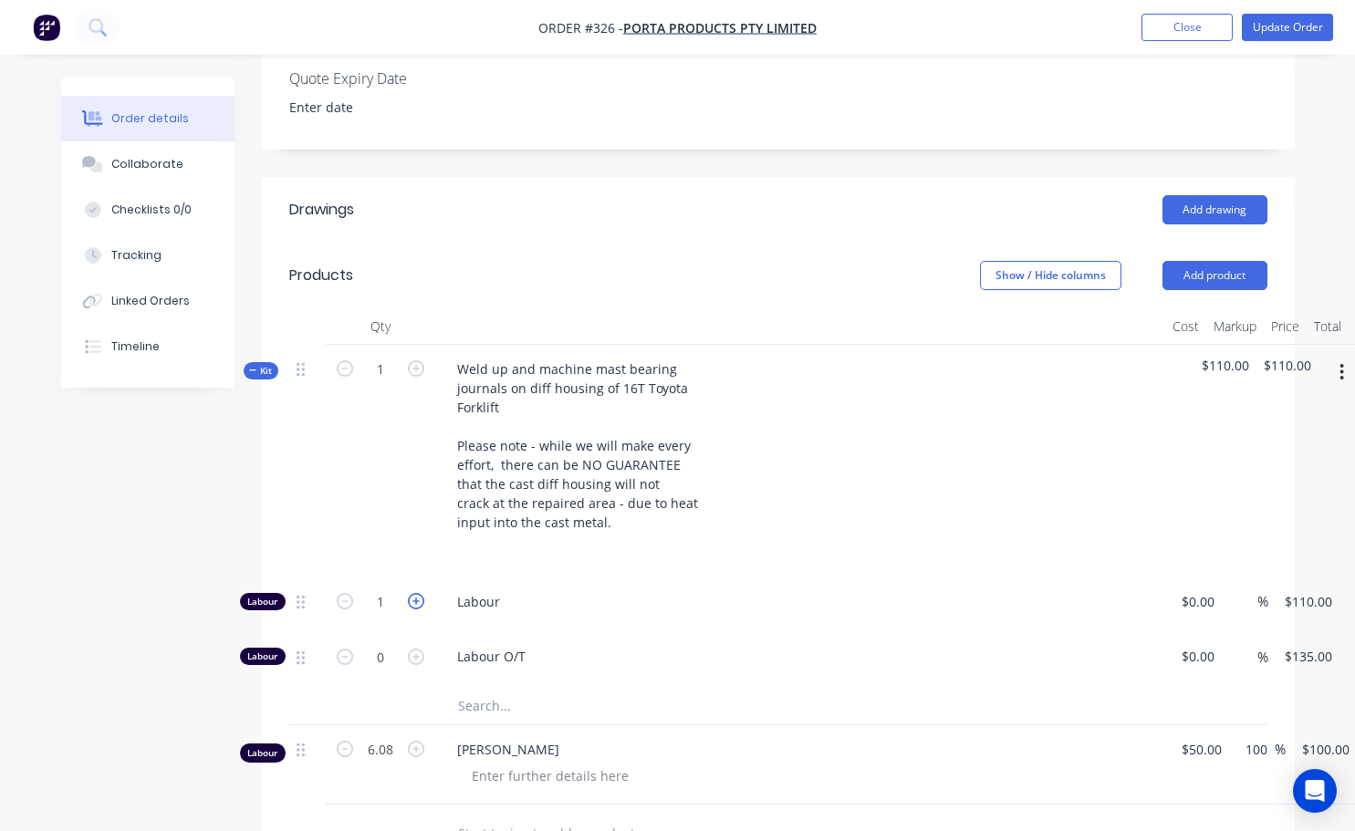
type input "$220.00"
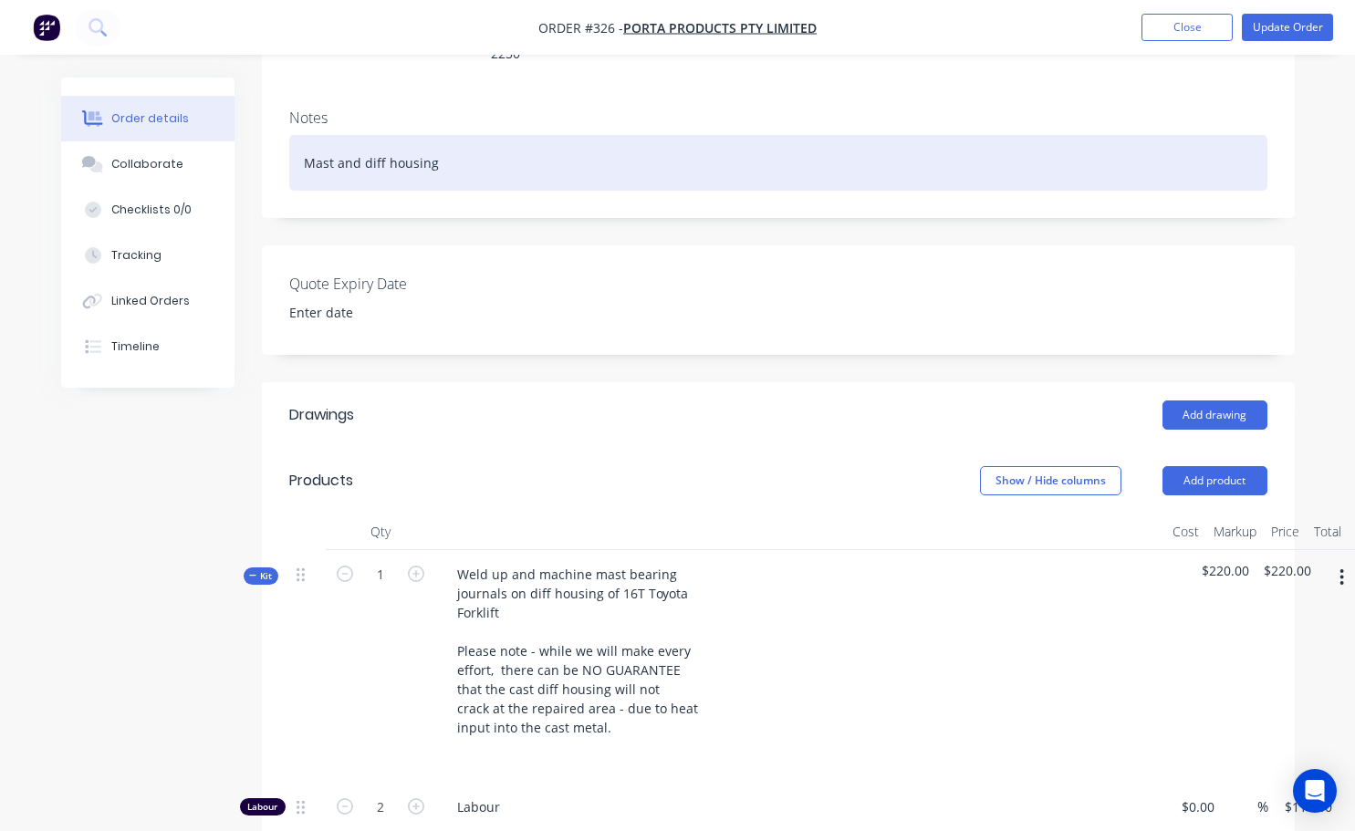
scroll to position [183, 0]
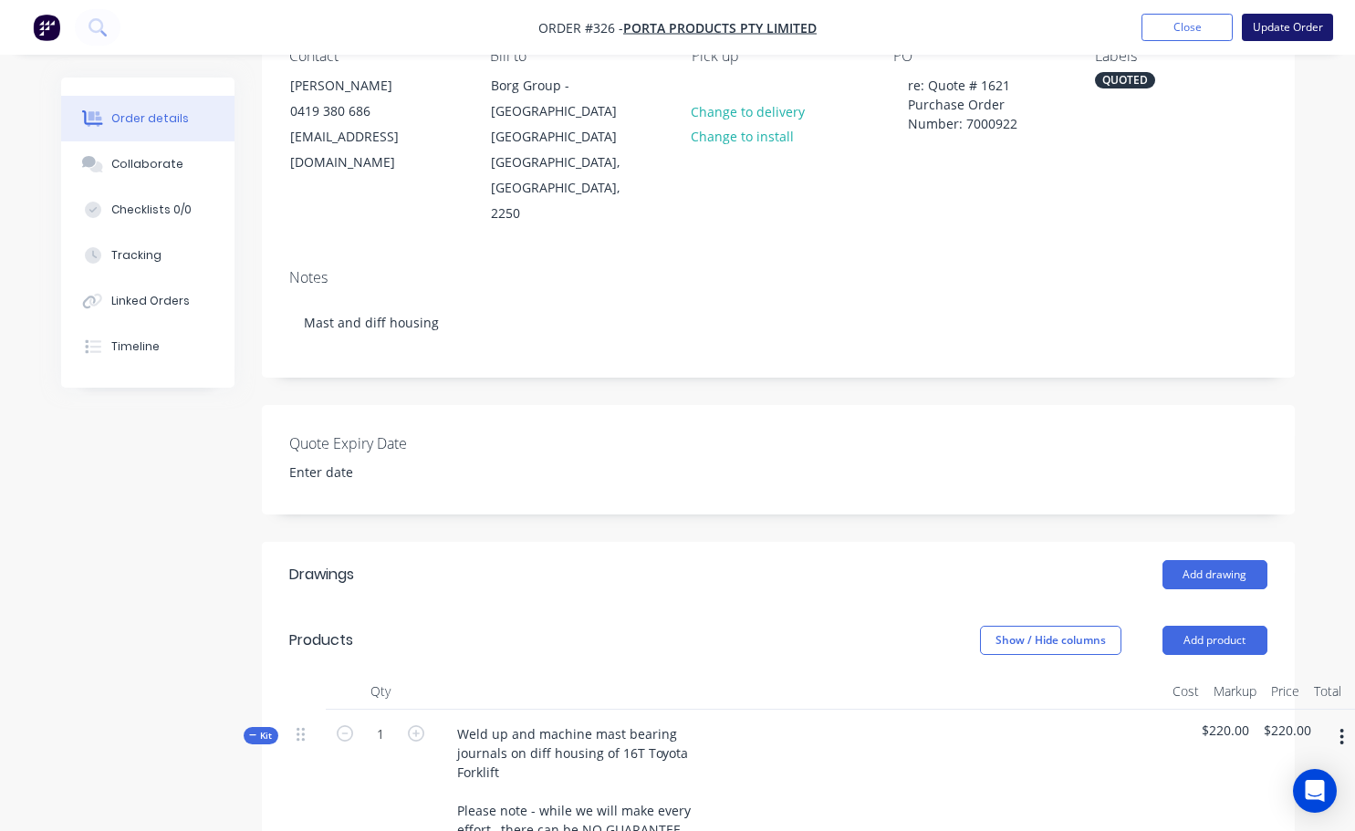
click at [1264, 29] on button "Update Order" at bounding box center [1287, 27] width 91 height 27
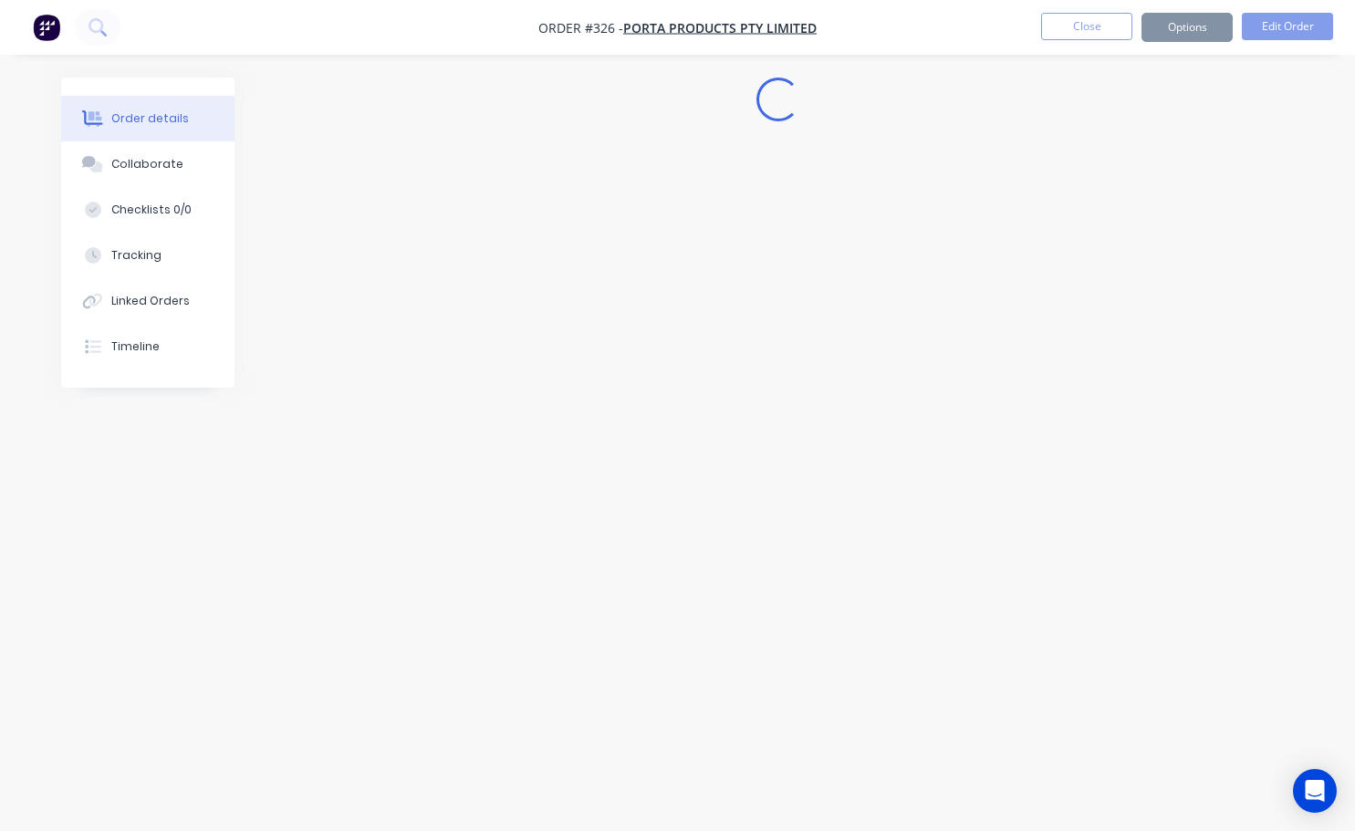
scroll to position [0, 0]
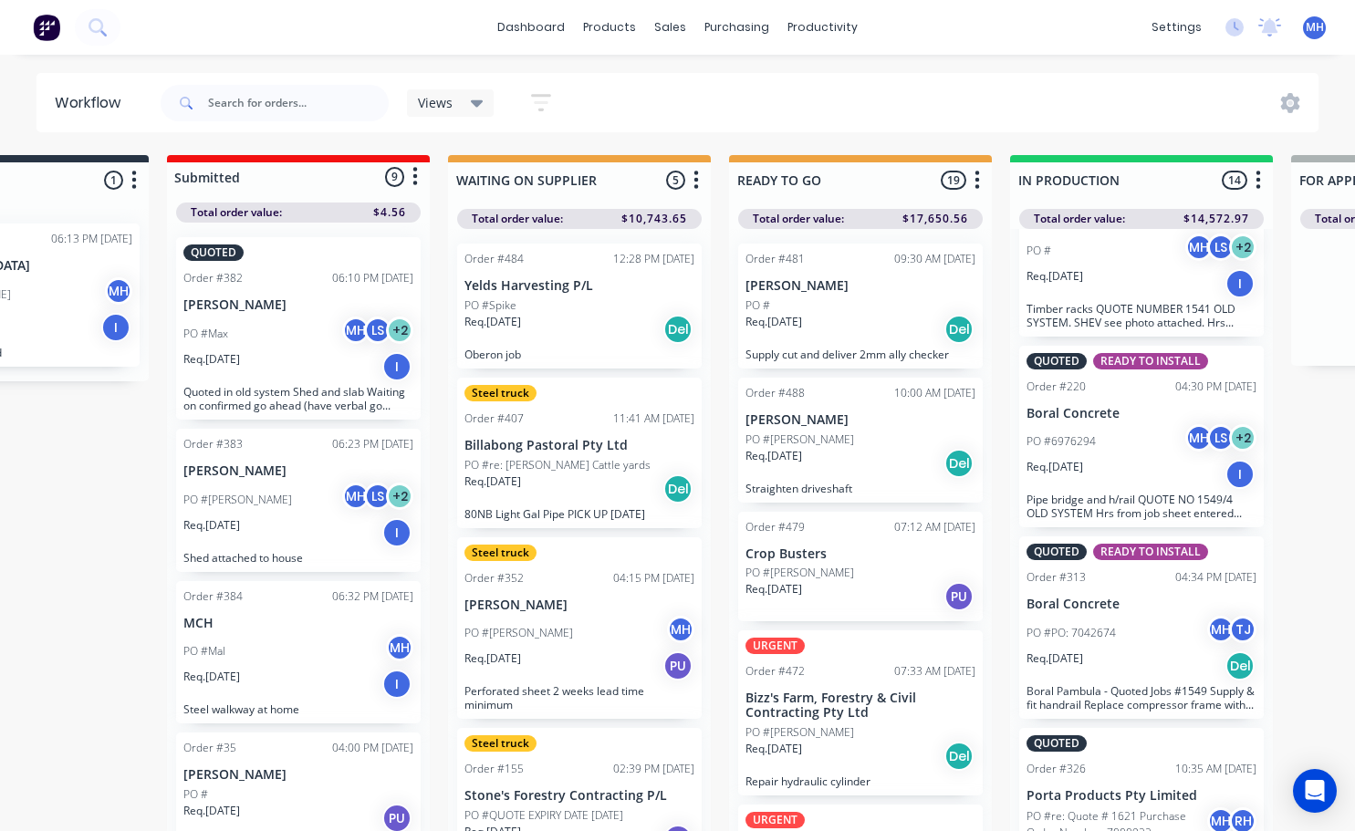
scroll to position [1790, 0]
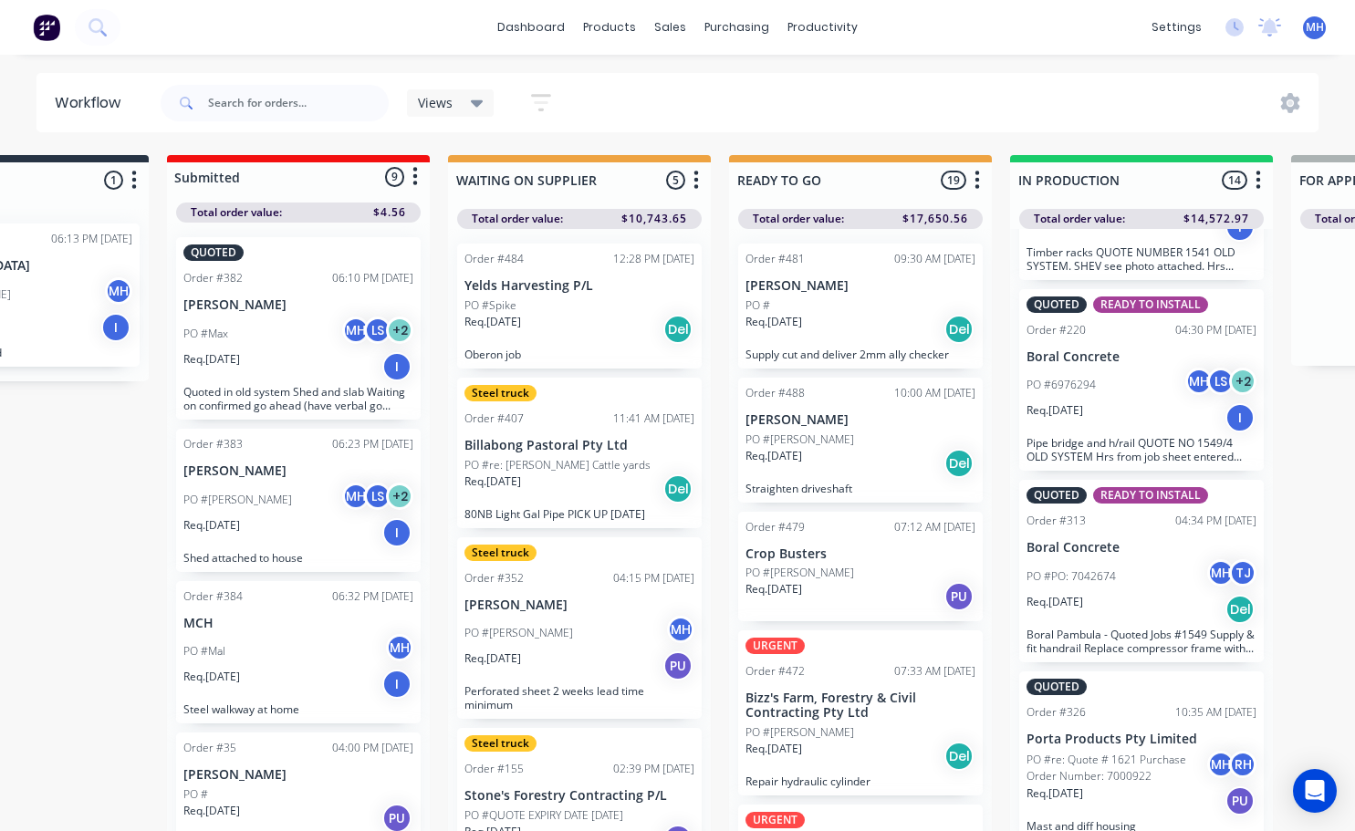
click at [1137, 782] on p "PO #re: Quote # 1621 Purchase Order Number: 7000922" at bounding box center [1117, 768] width 181 height 33
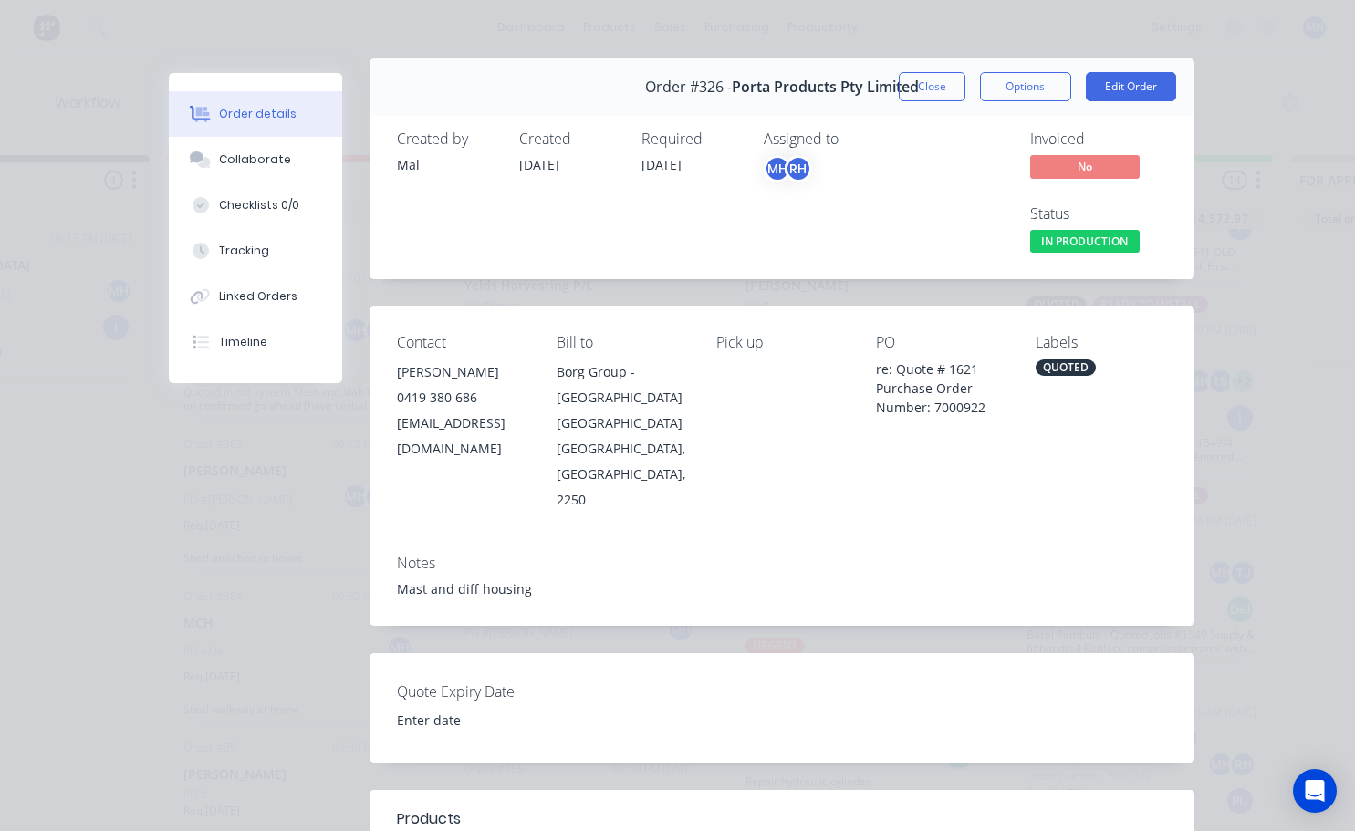
scroll to position [0, 0]
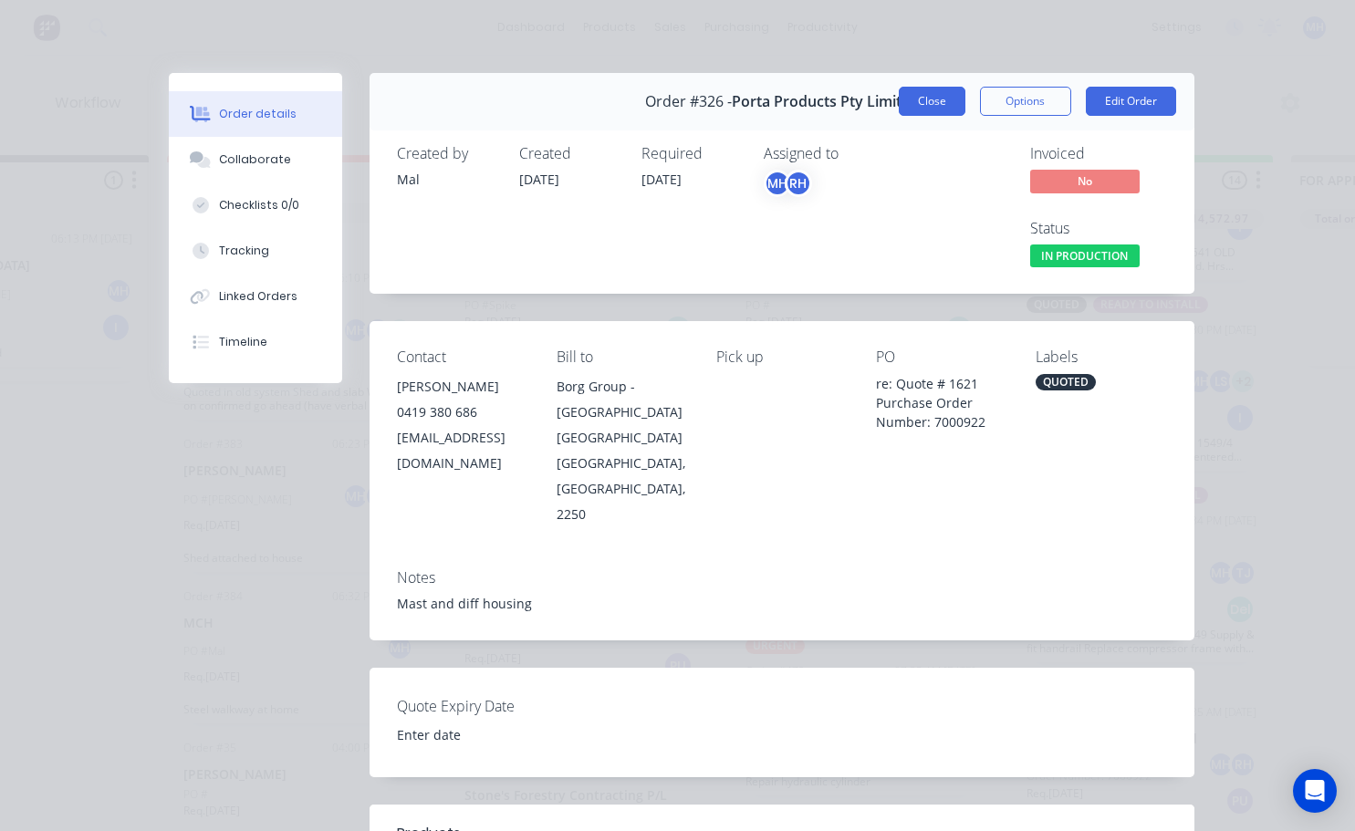
click at [934, 99] on button "Close" at bounding box center [932, 101] width 67 height 29
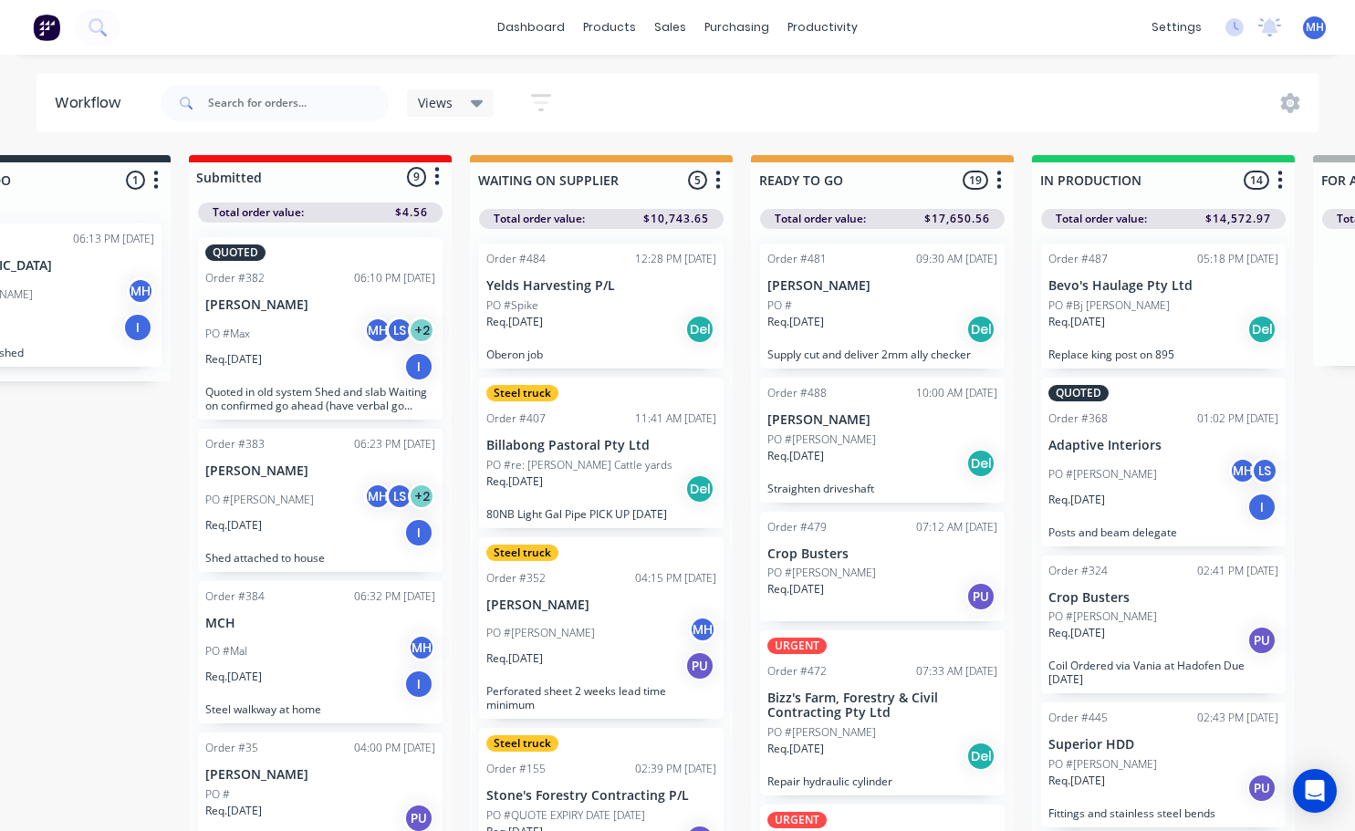
scroll to position [0, 132]
